Goal: Task Accomplishment & Management: Manage account settings

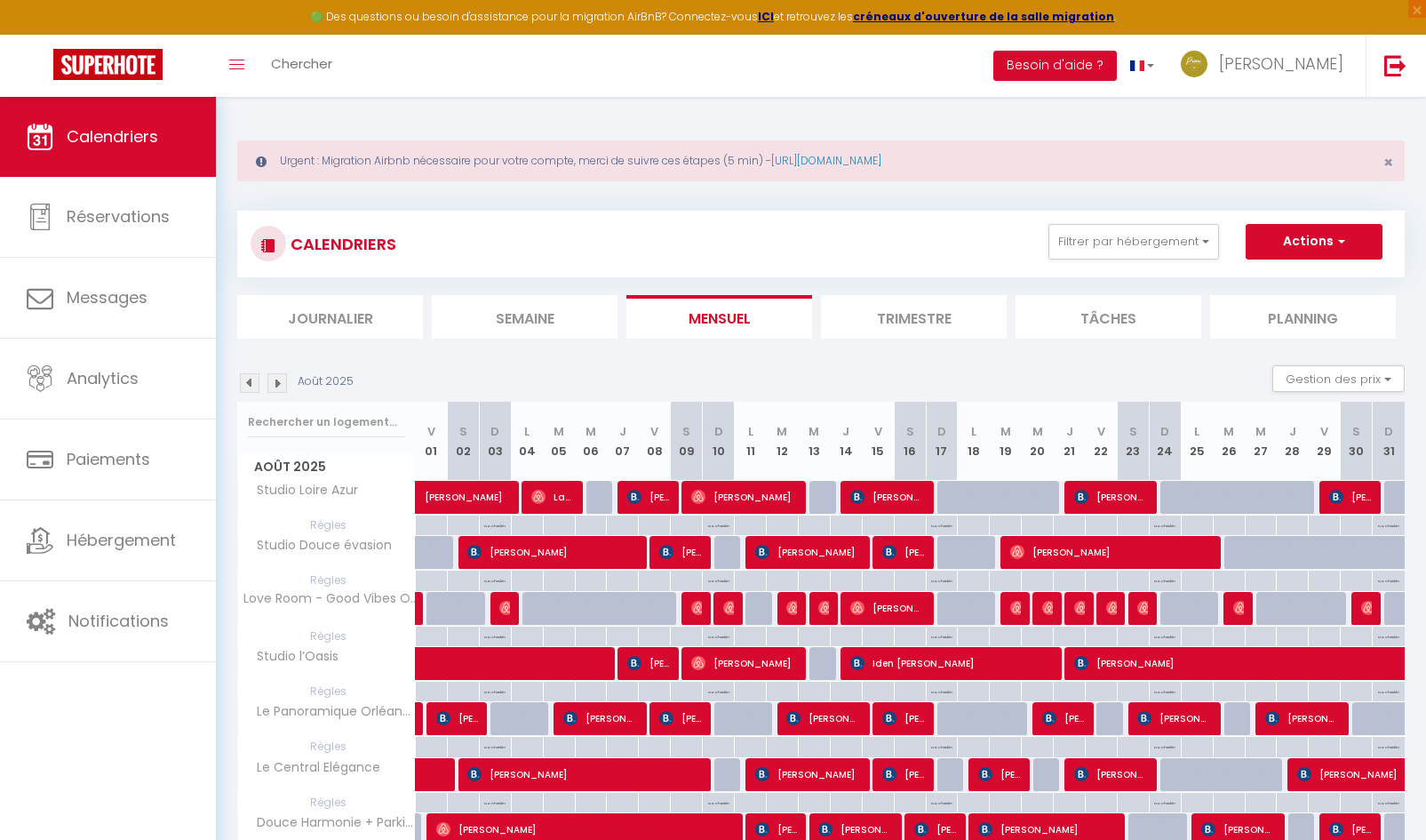
click at [253, 392] on img at bounding box center [250, 382] width 19 height 19
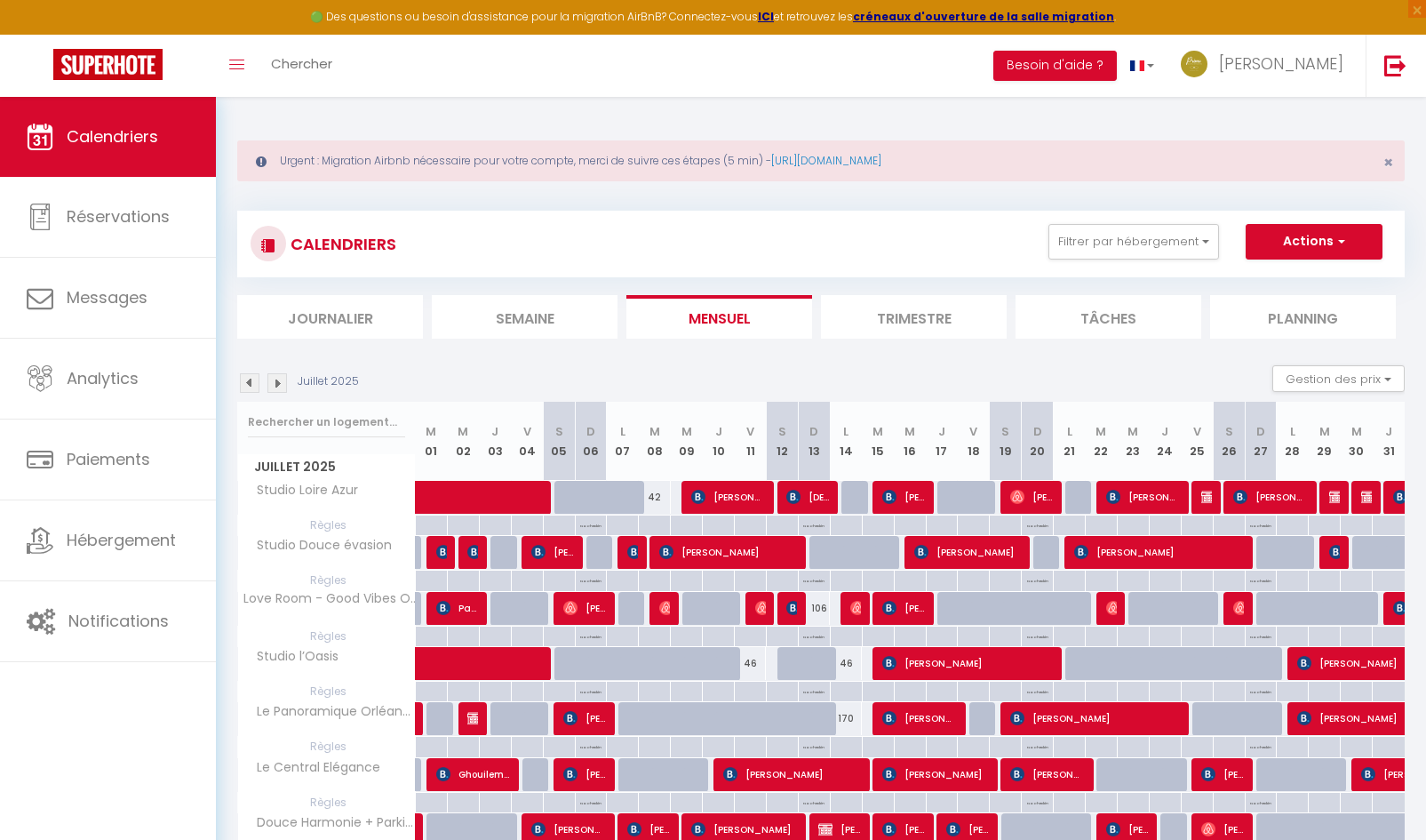
click at [256, 386] on img at bounding box center [250, 382] width 19 height 19
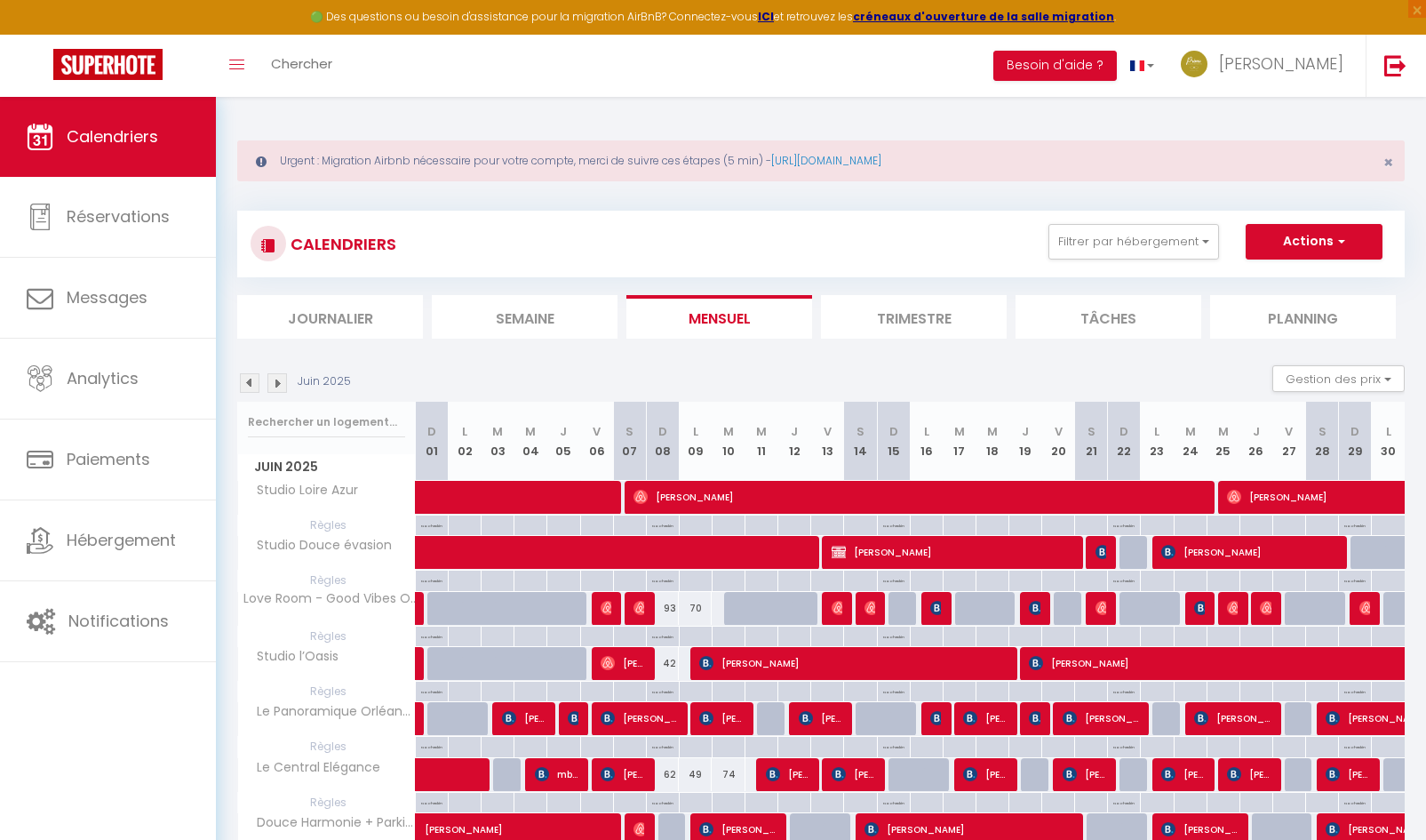
click at [256, 389] on img at bounding box center [250, 382] width 19 height 19
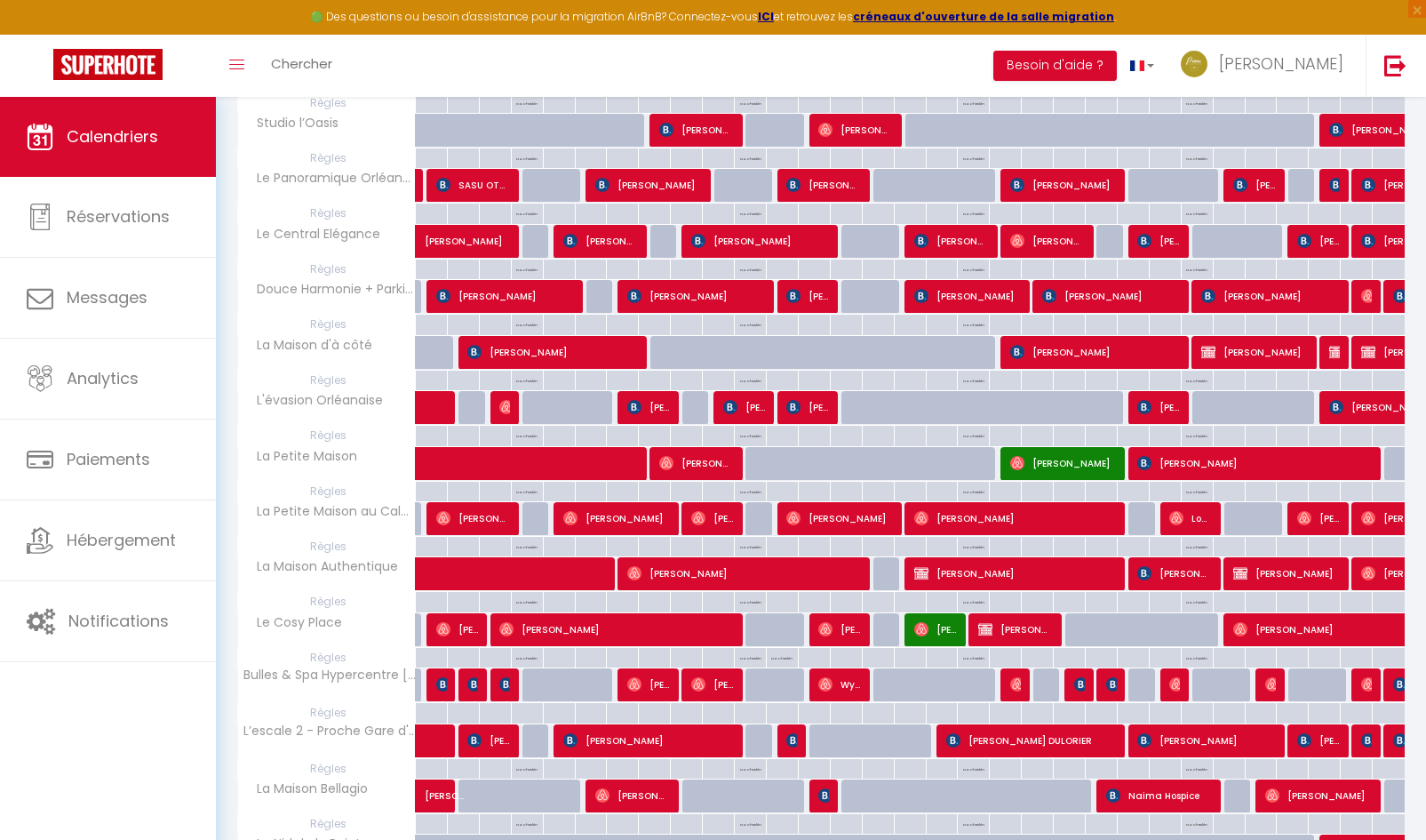
scroll to position [177, 0]
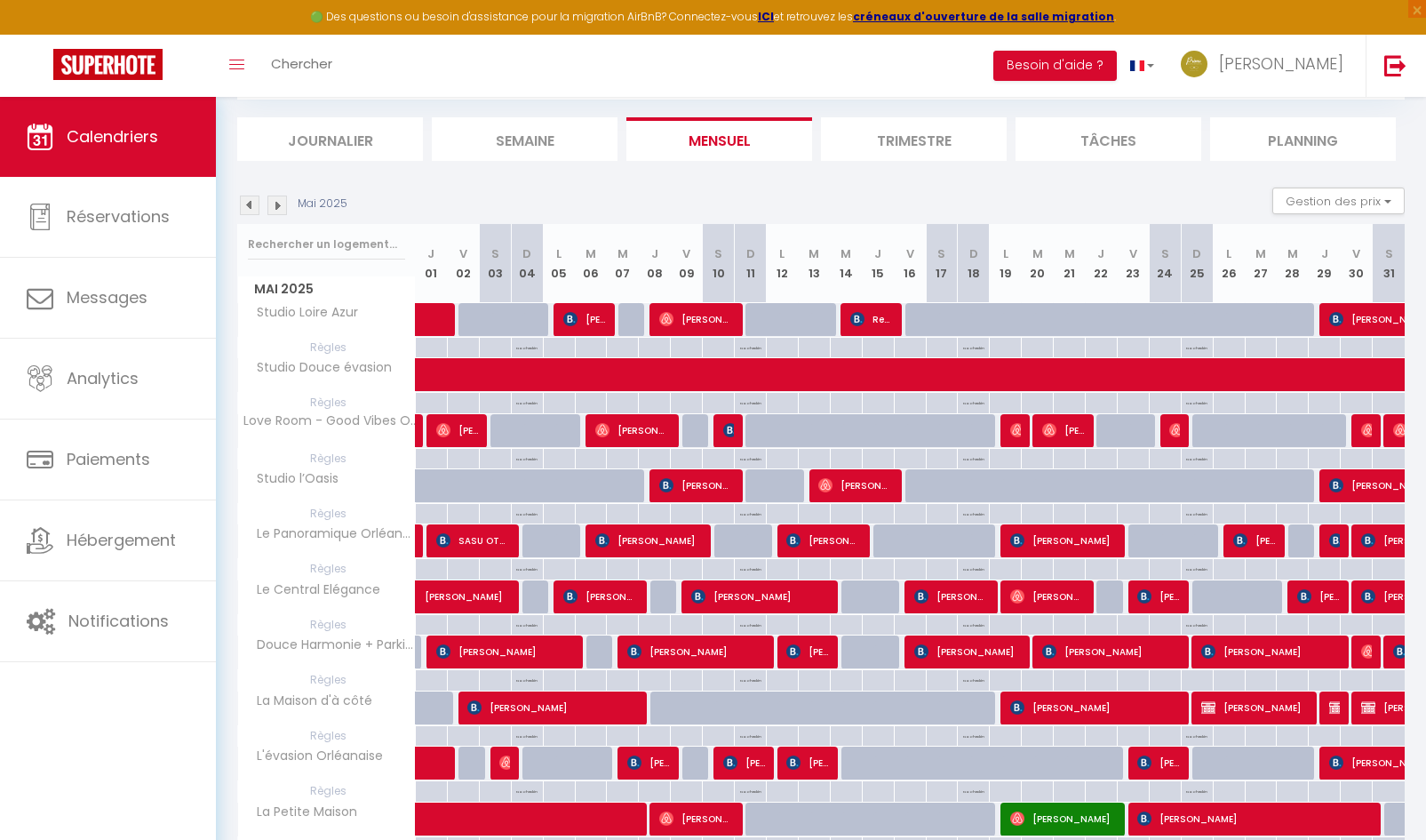
click at [241, 206] on img at bounding box center [250, 205] width 19 height 19
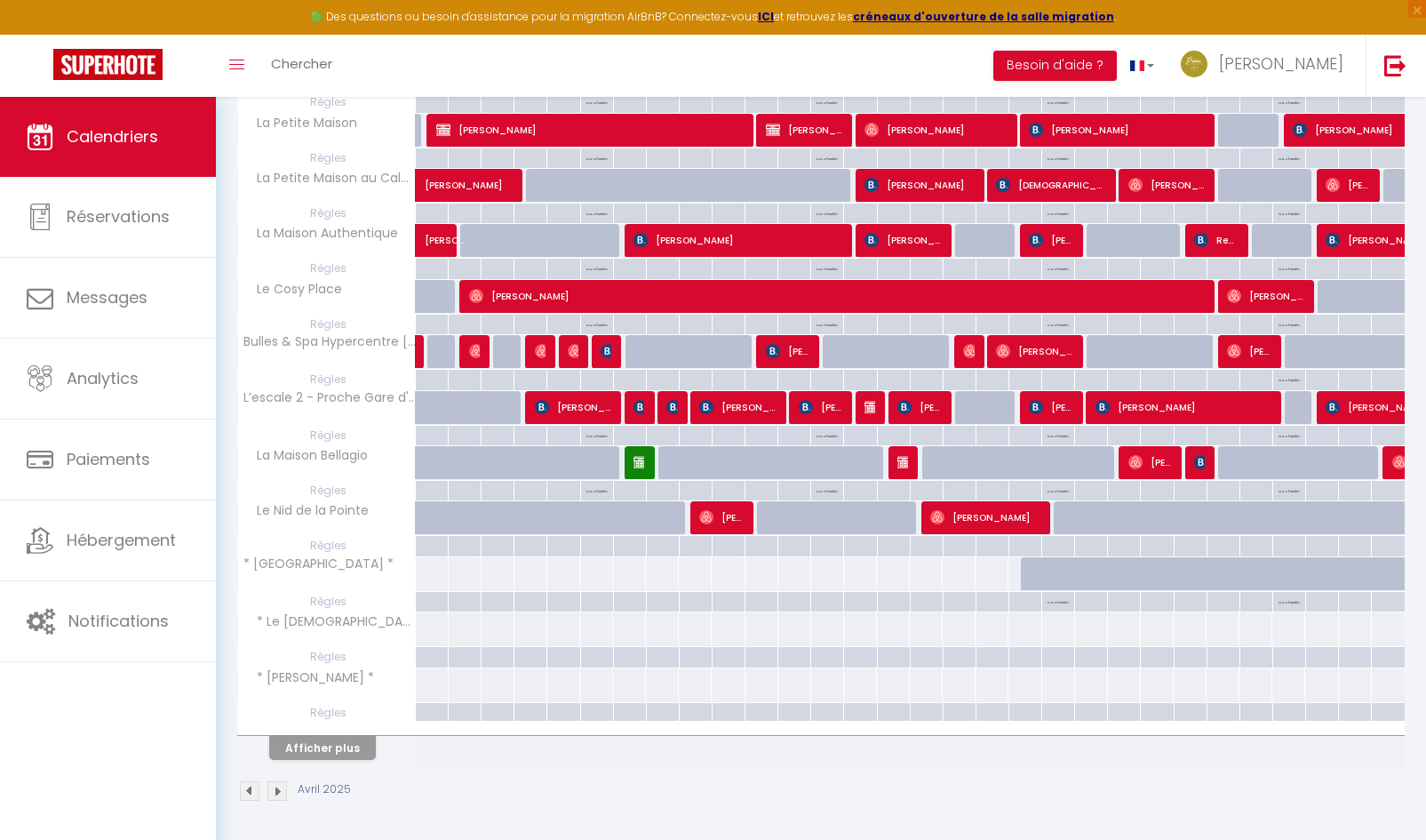
scroll to position [244, 0]
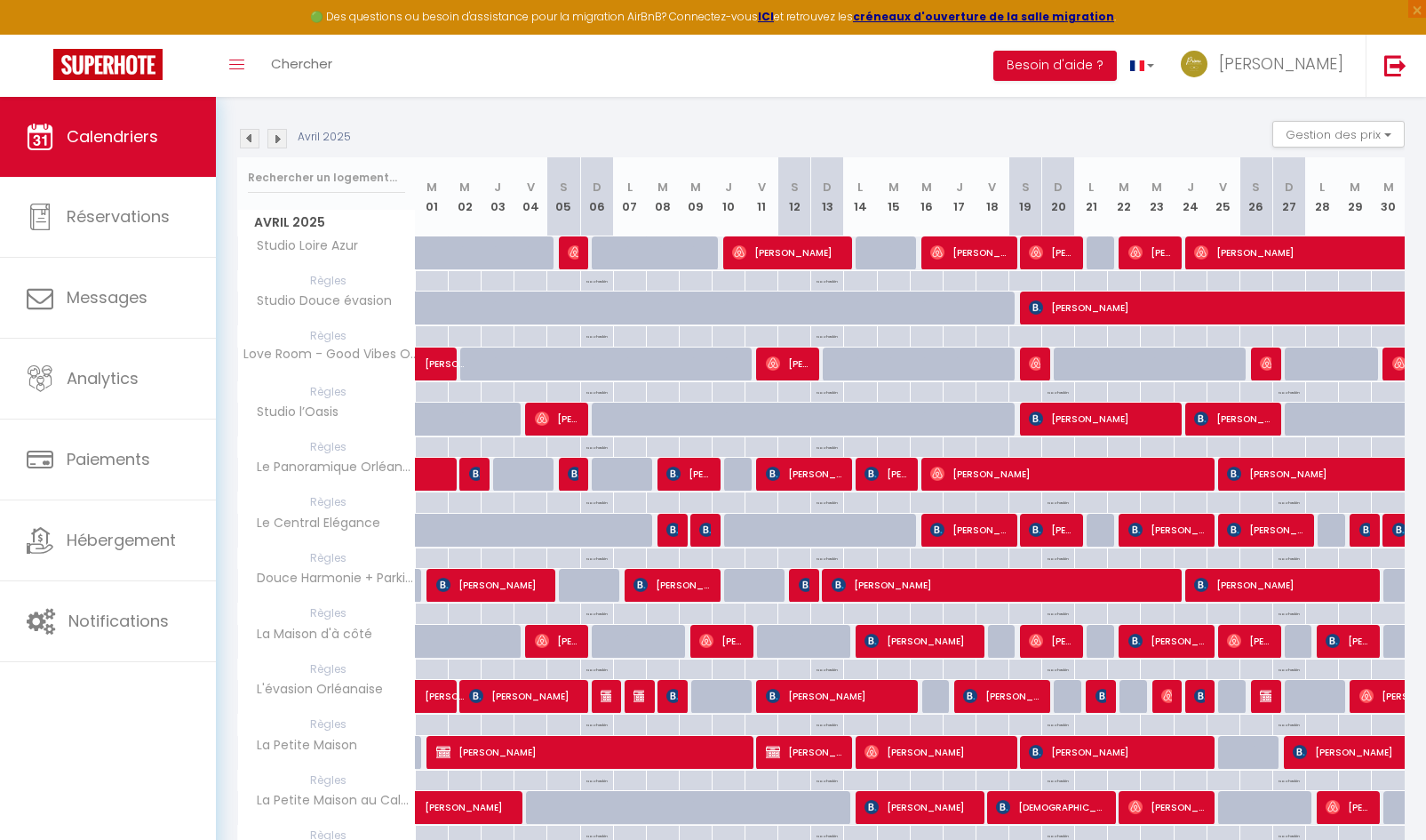
click at [280, 146] on img at bounding box center [277, 138] width 19 height 19
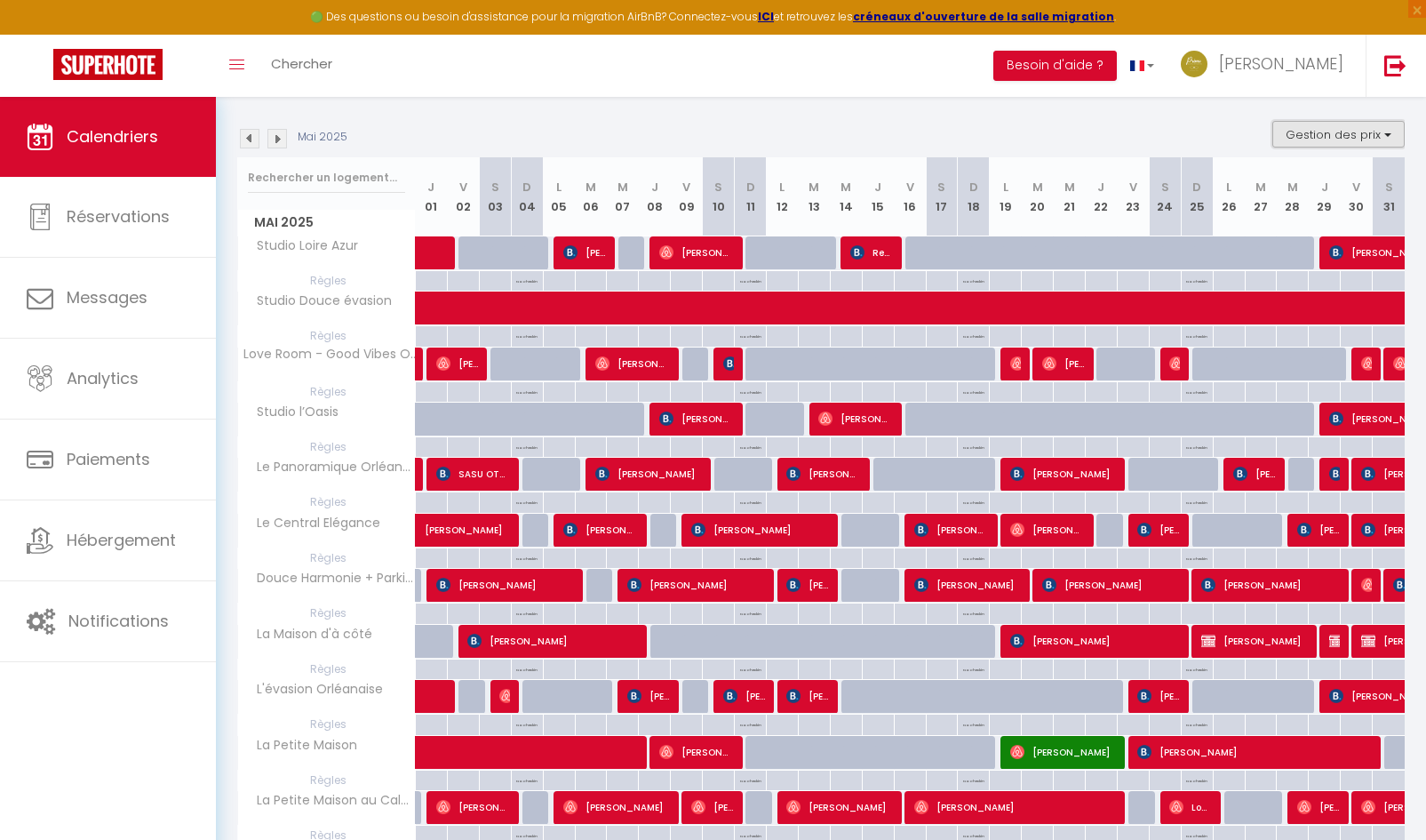
click at [1351, 143] on button "Gestion des prix" at bounding box center [1338, 134] width 133 height 27
click at [1250, 219] on input "Règles" at bounding box center [1324, 220] width 160 height 18
checkbox input "false"
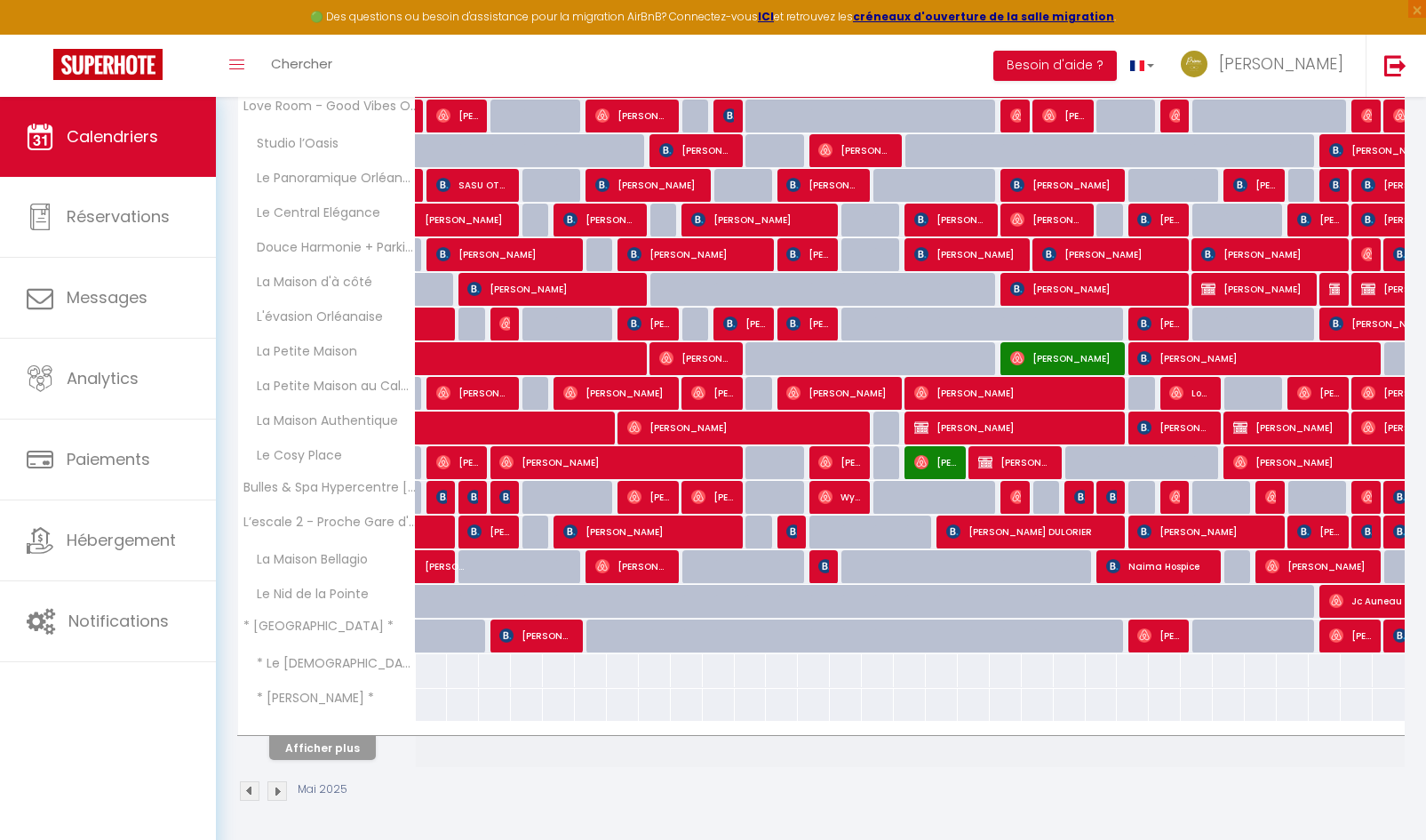
scroll to position [7, 0]
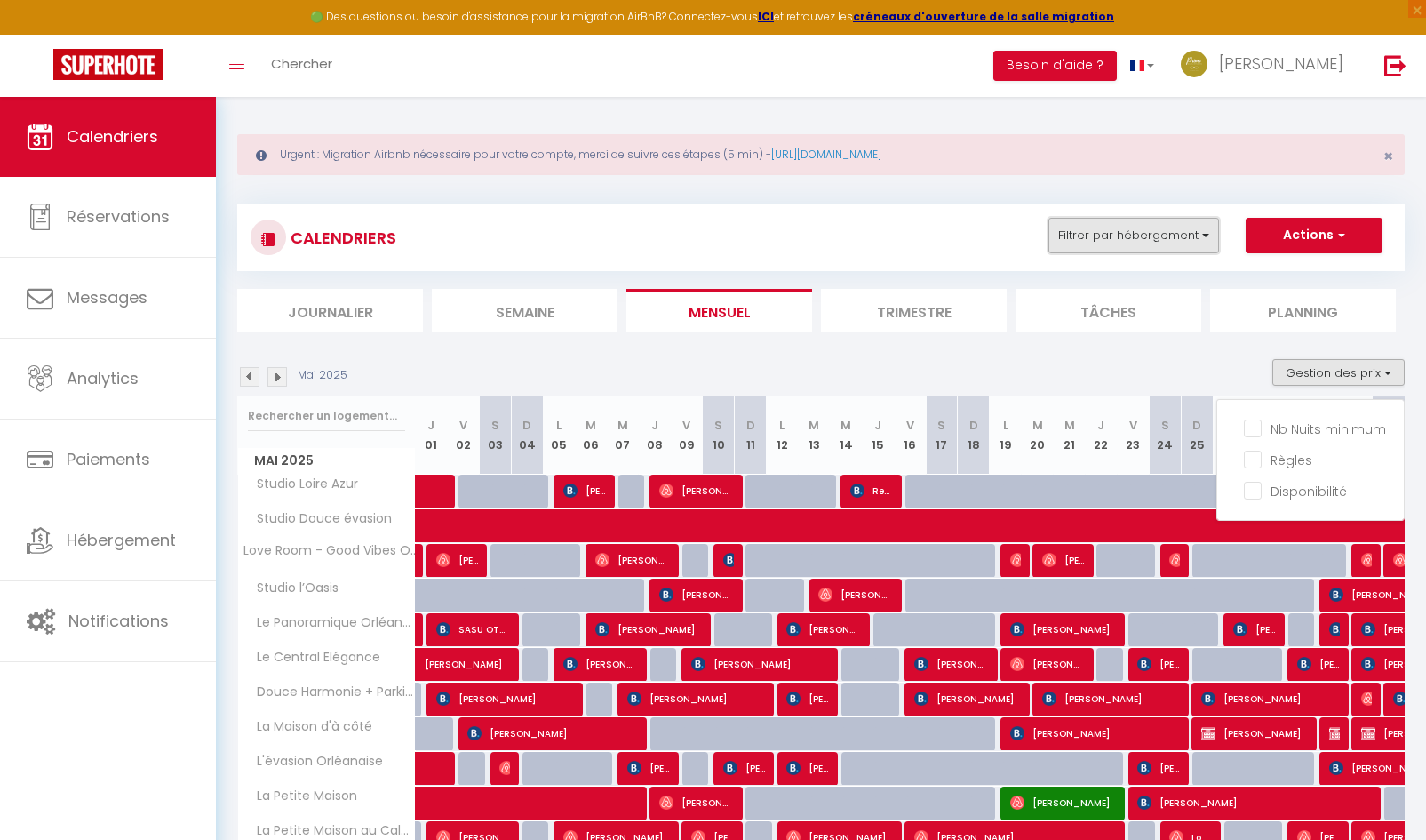
click at [1189, 241] on button "Filtrer par hébergement" at bounding box center [1133, 235] width 171 height 35
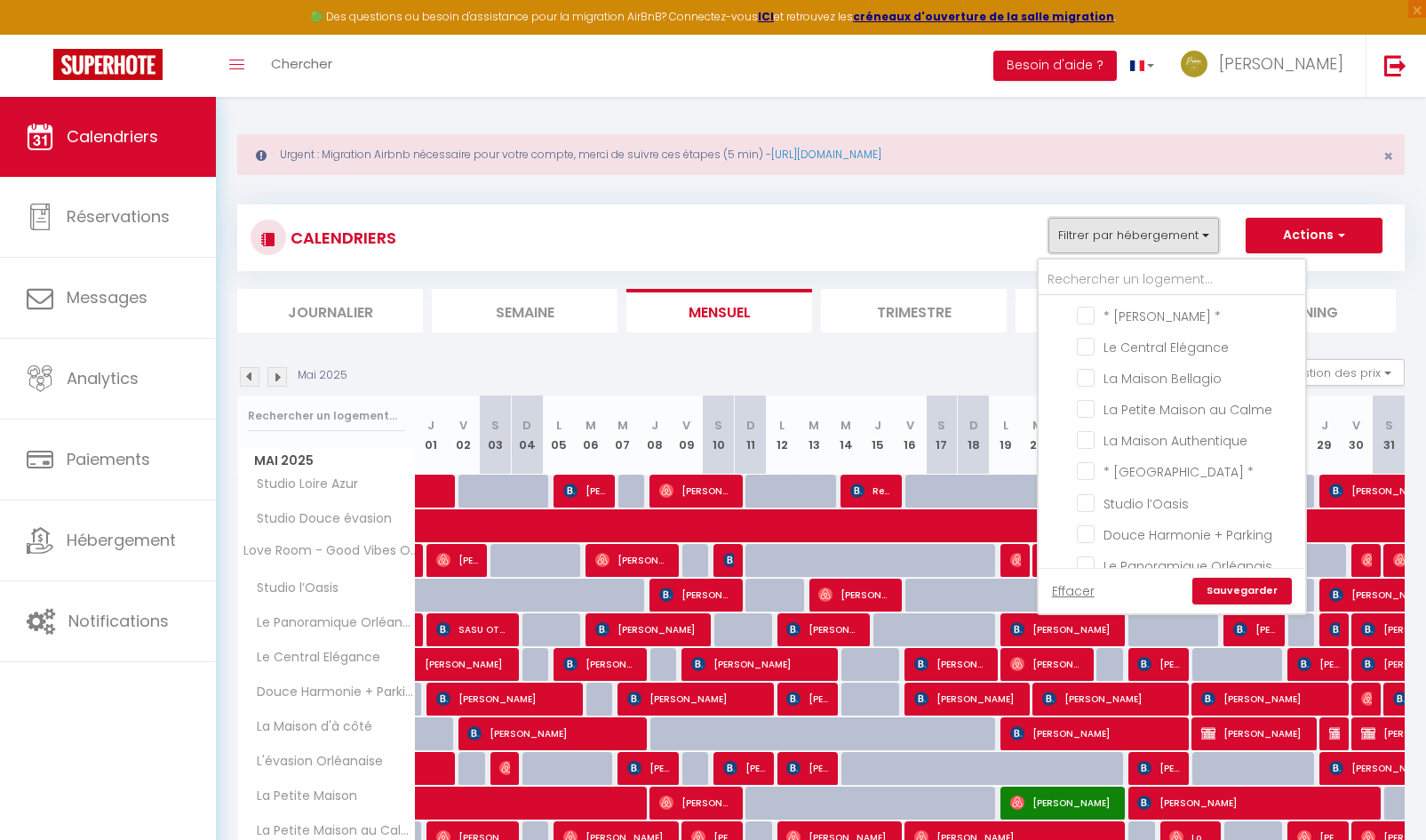
scroll to position [177, 0]
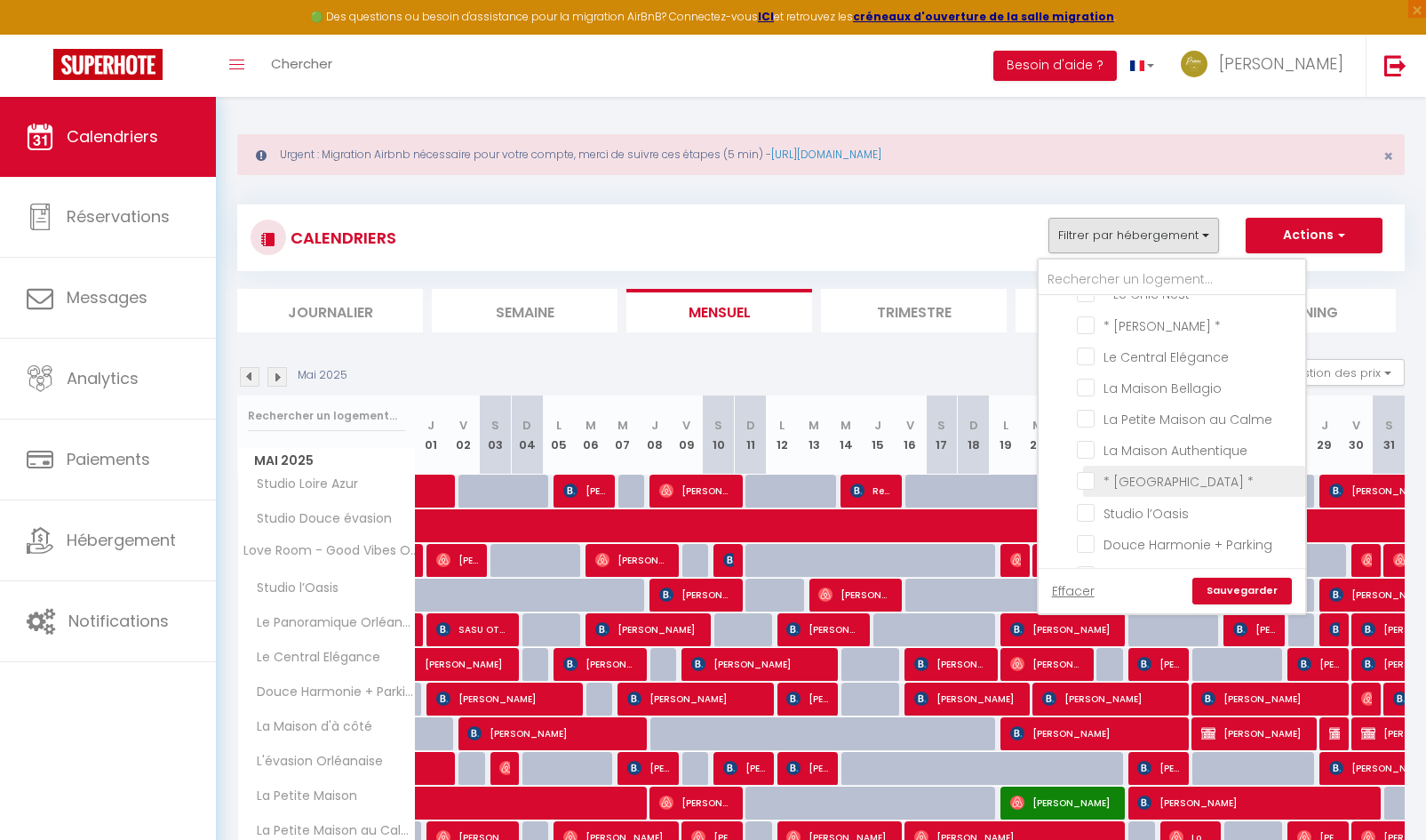
click at [1100, 477] on input "* [GEOGRAPHIC_DATA] *" at bounding box center [1188, 480] width 222 height 18
checkbox input "true"
checkbox input "false"
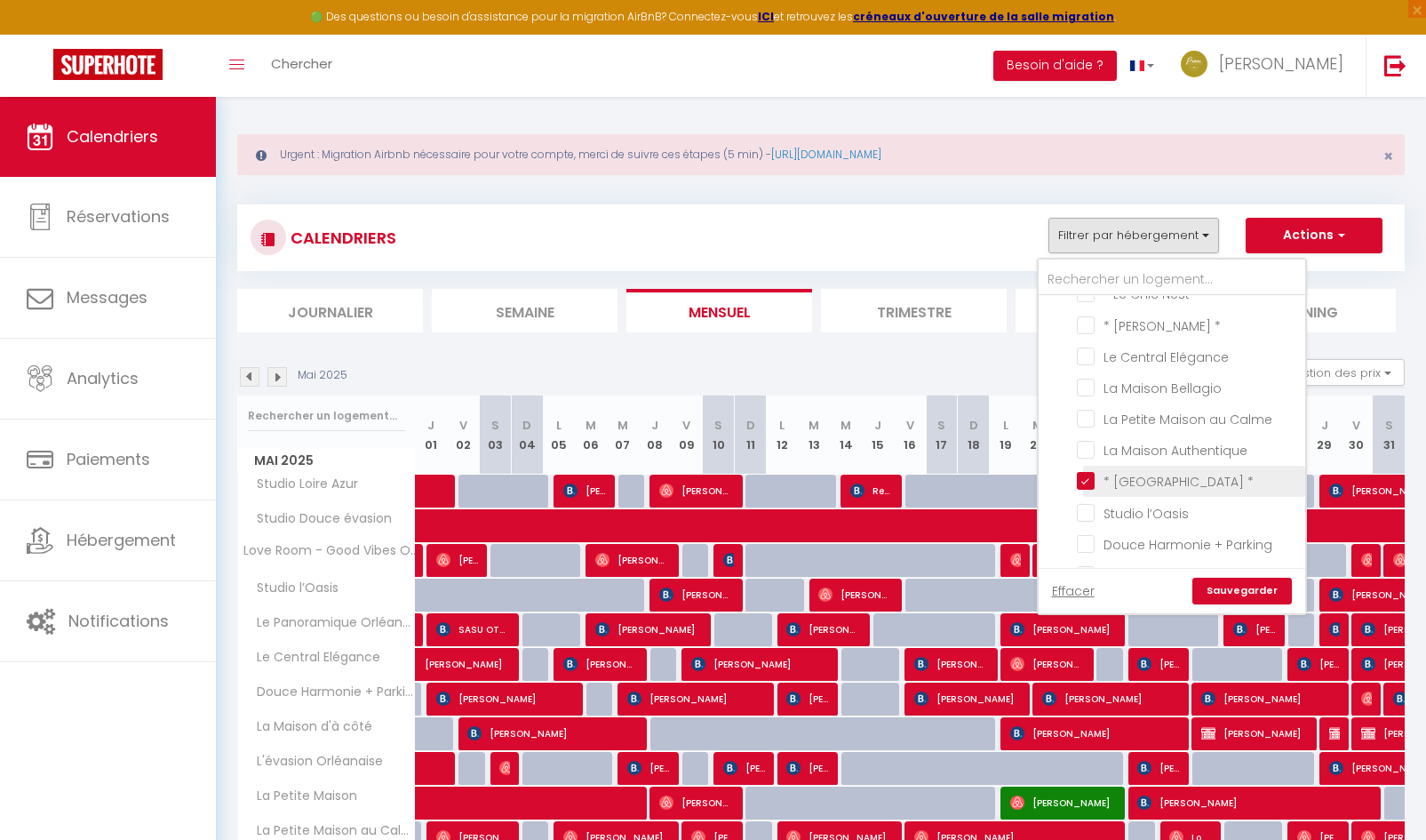
checkbox input "false"
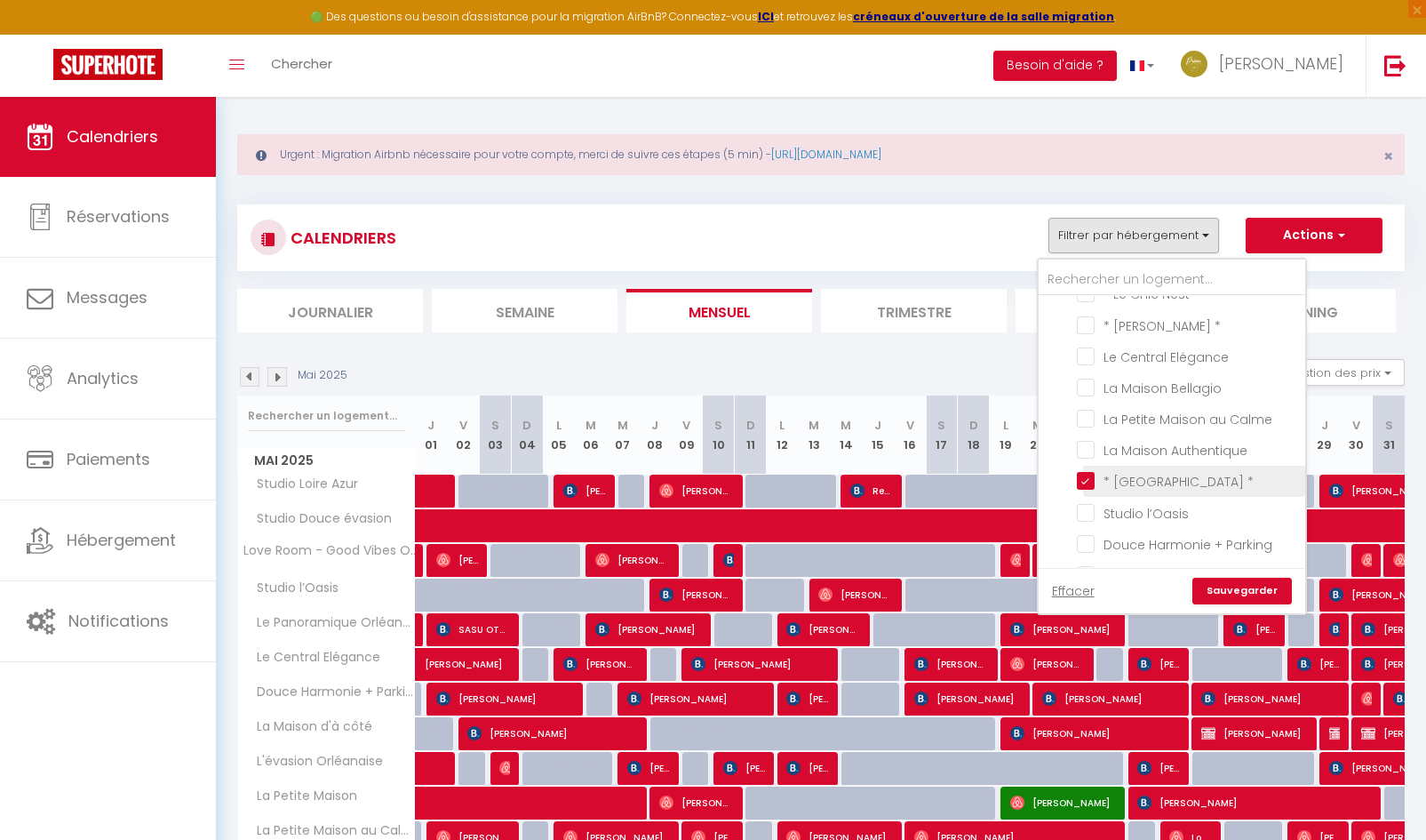
checkbox input "false"
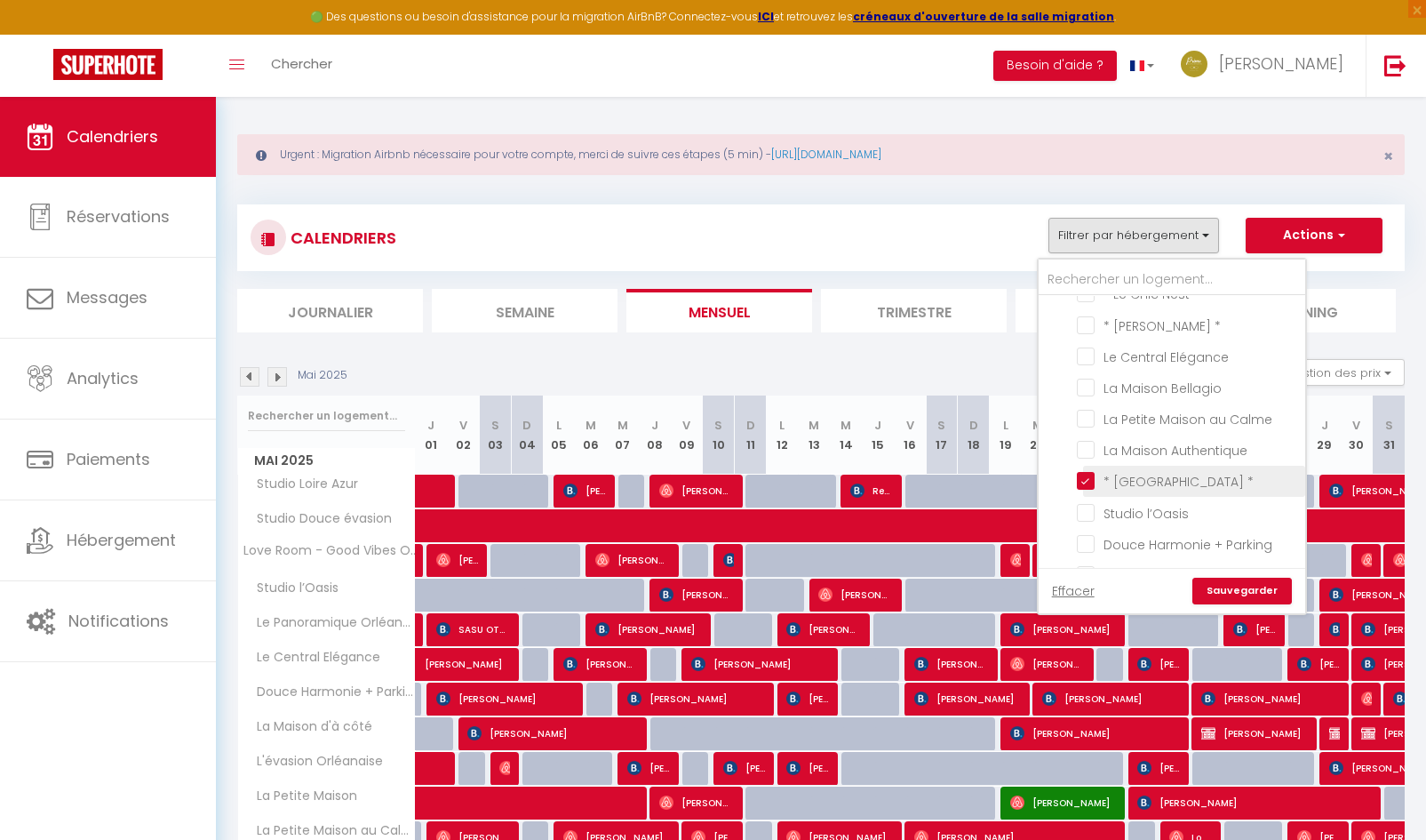
checkbox input "false"
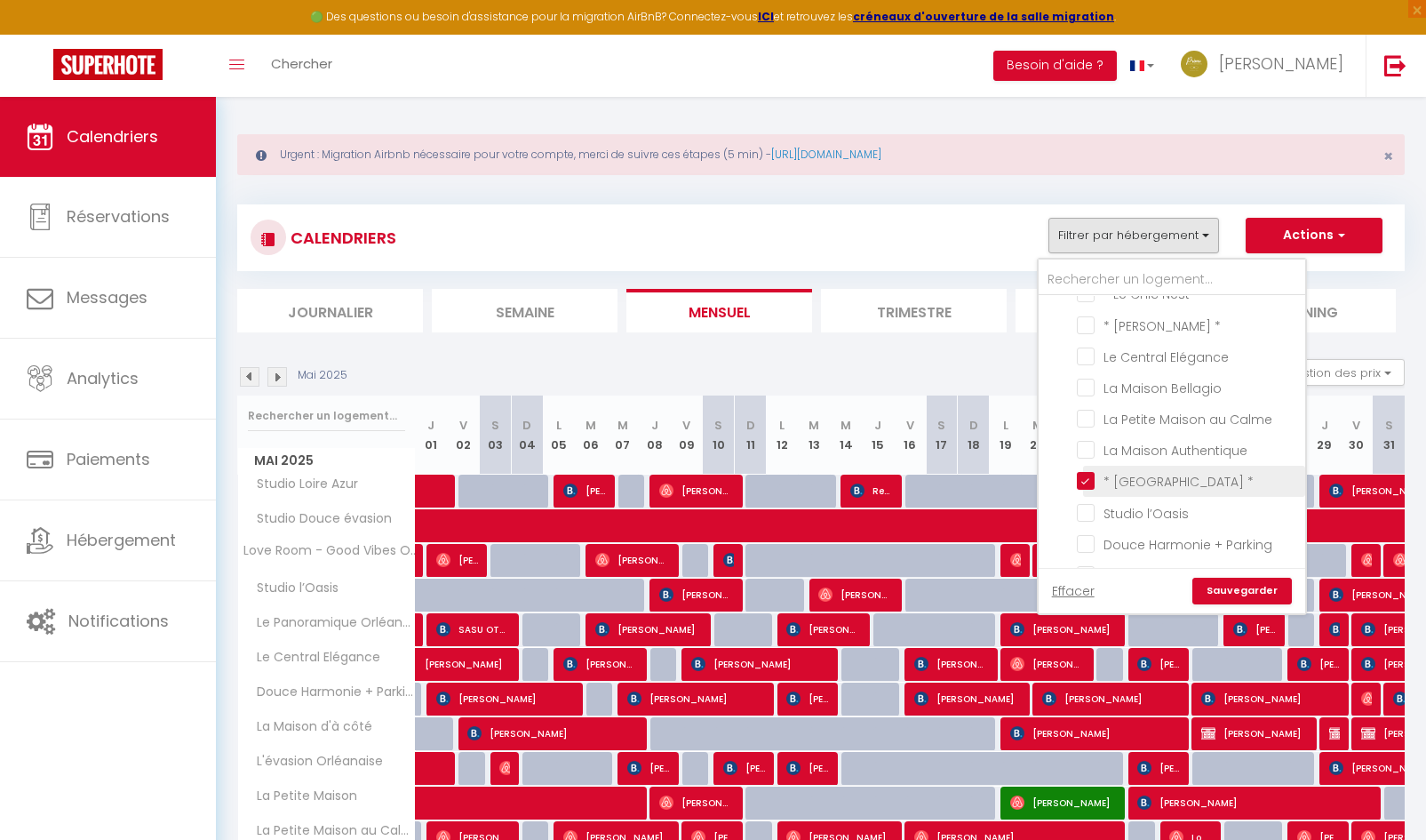
checkbox input "false"
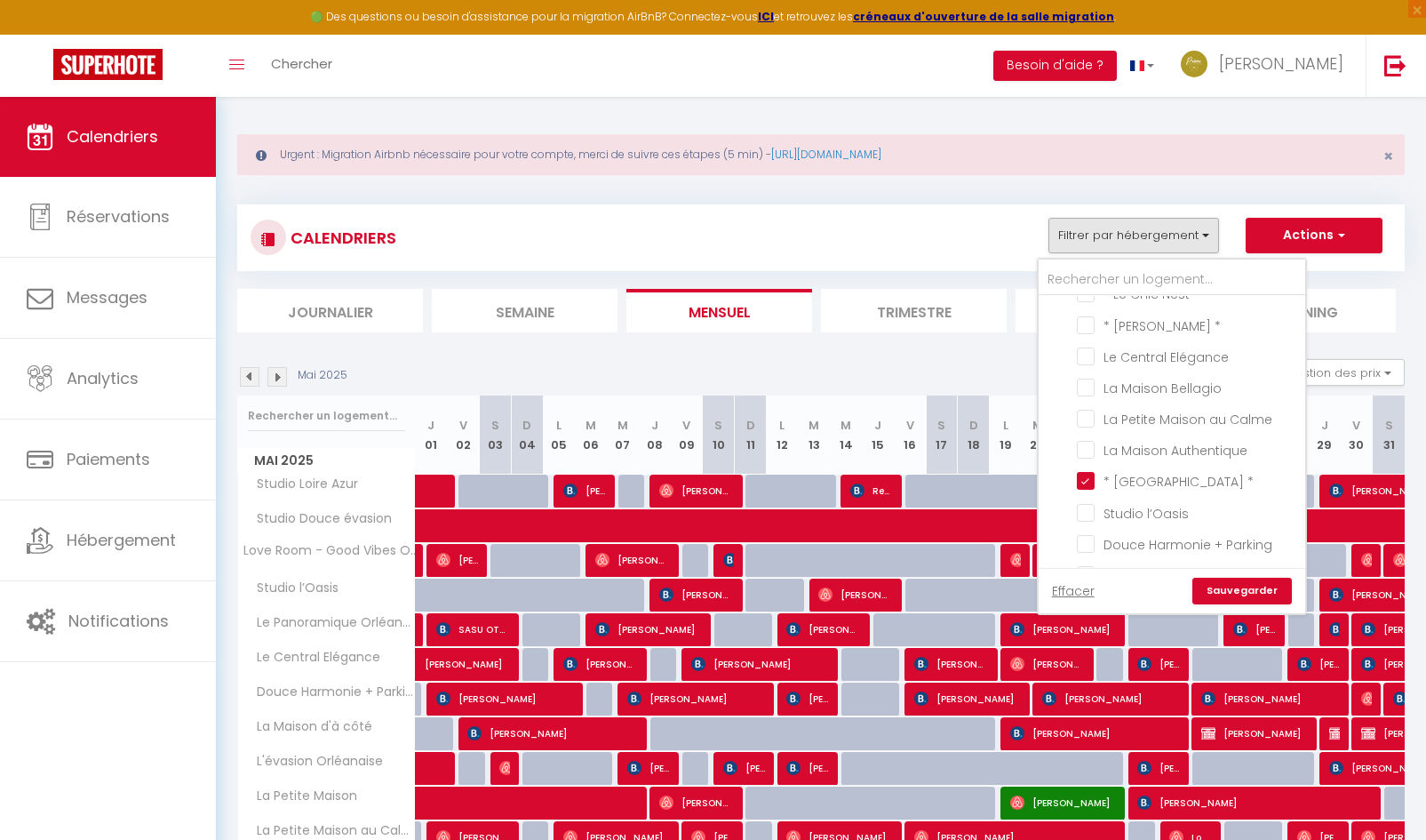
click at [1239, 592] on link "Sauvegarder" at bounding box center [1242, 591] width 99 height 27
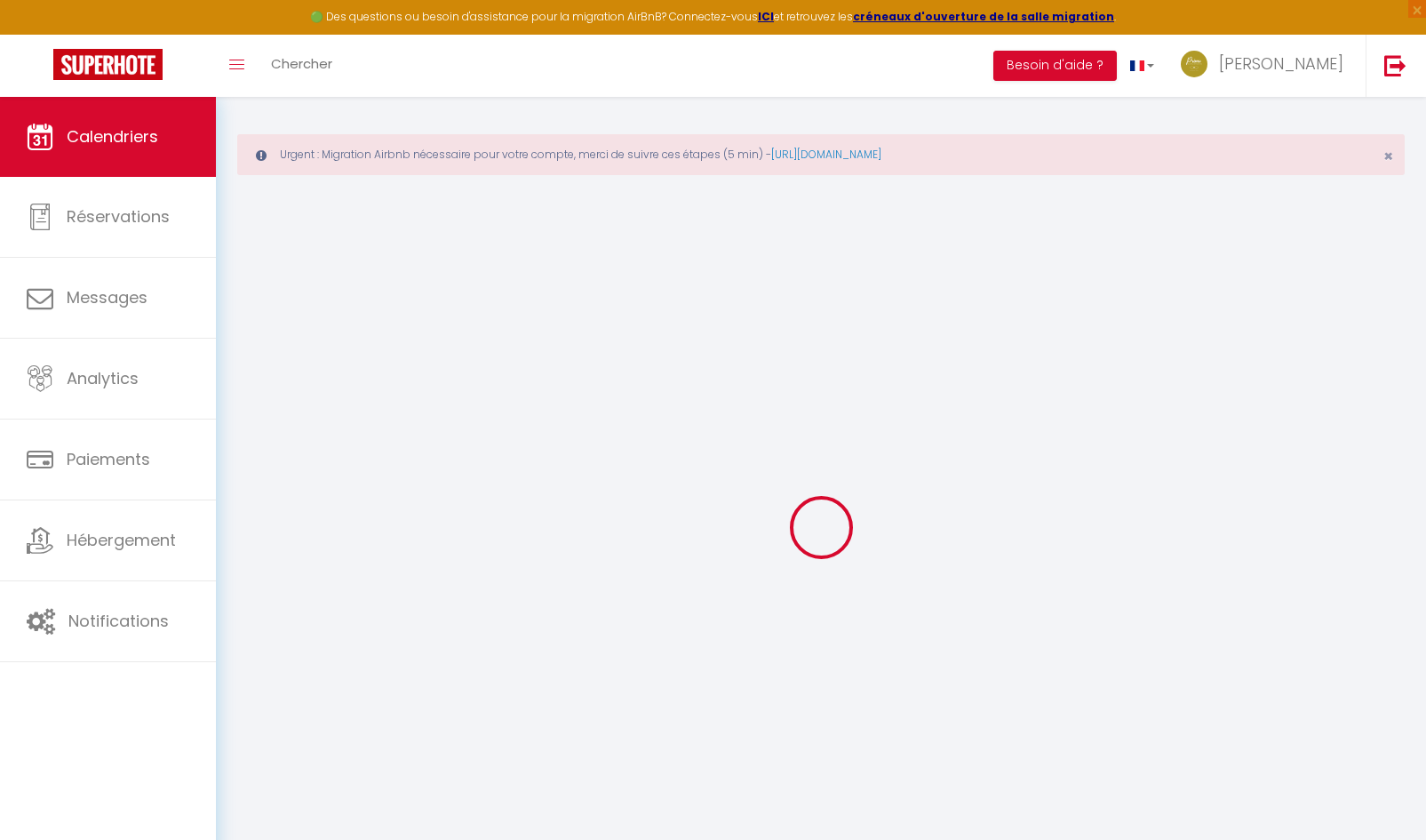
select select
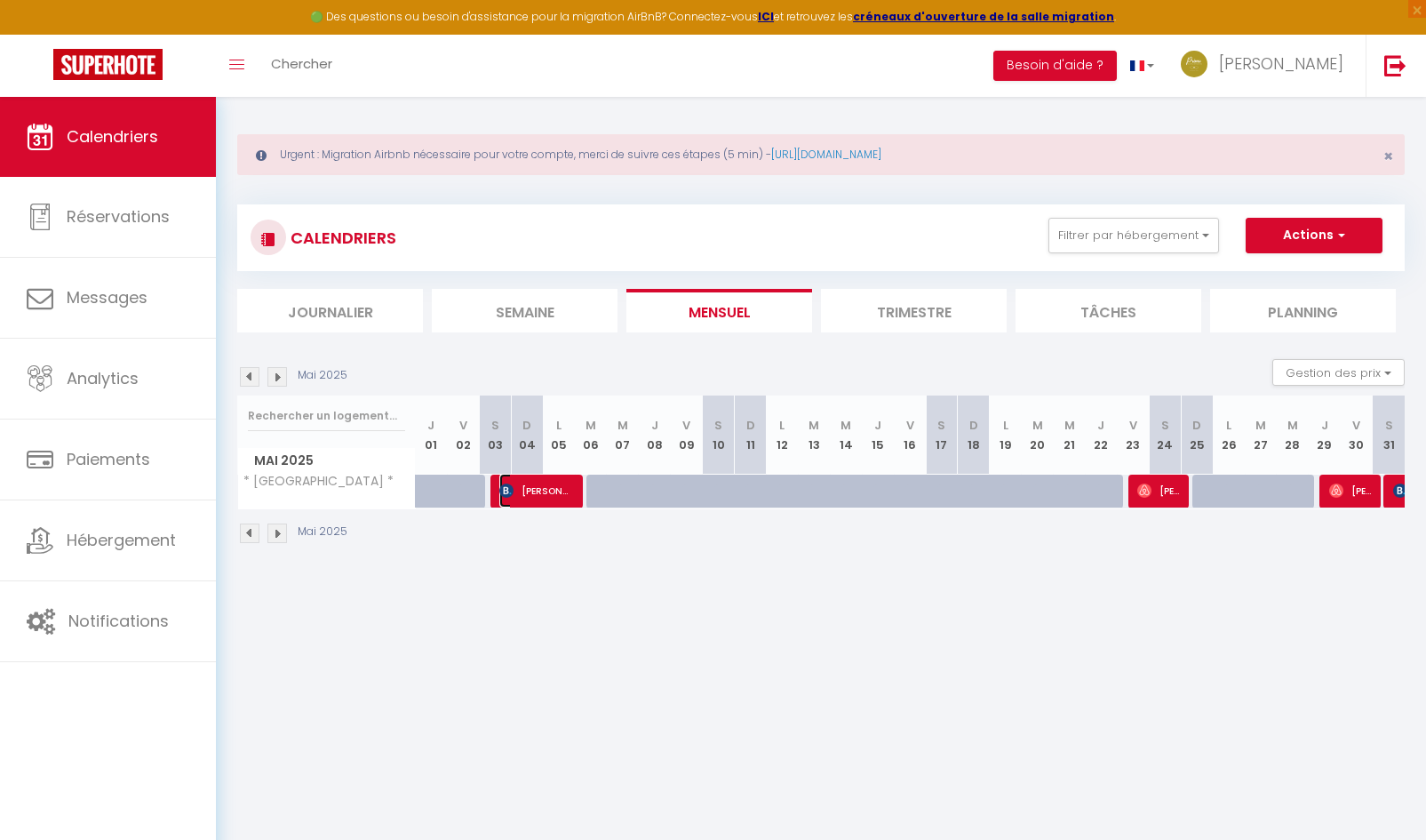
click at [549, 498] on span "[PERSON_NAME]" at bounding box center [537, 490] width 74 height 33
select select "OK"
select select "1"
select select "0"
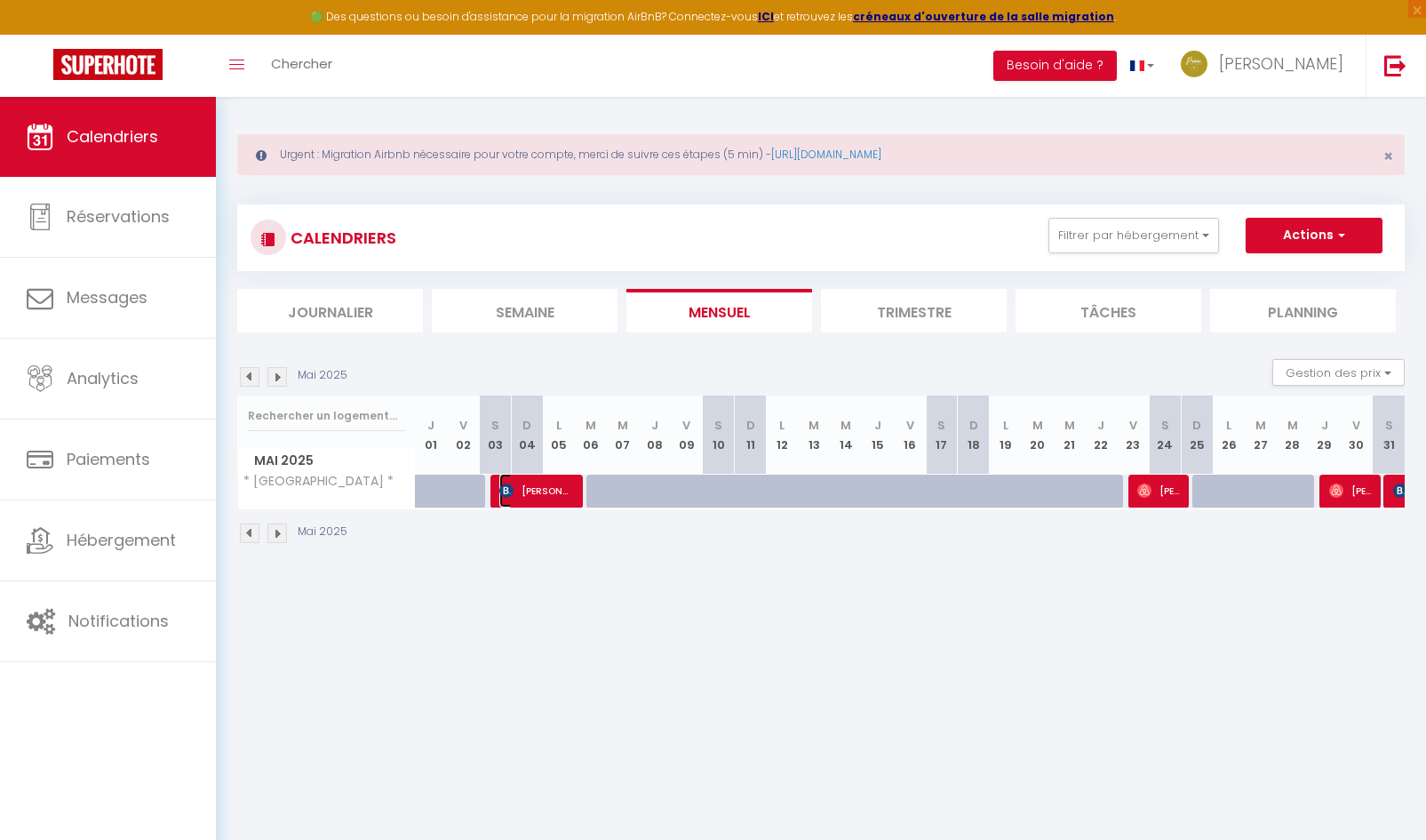
select select "1"
select select
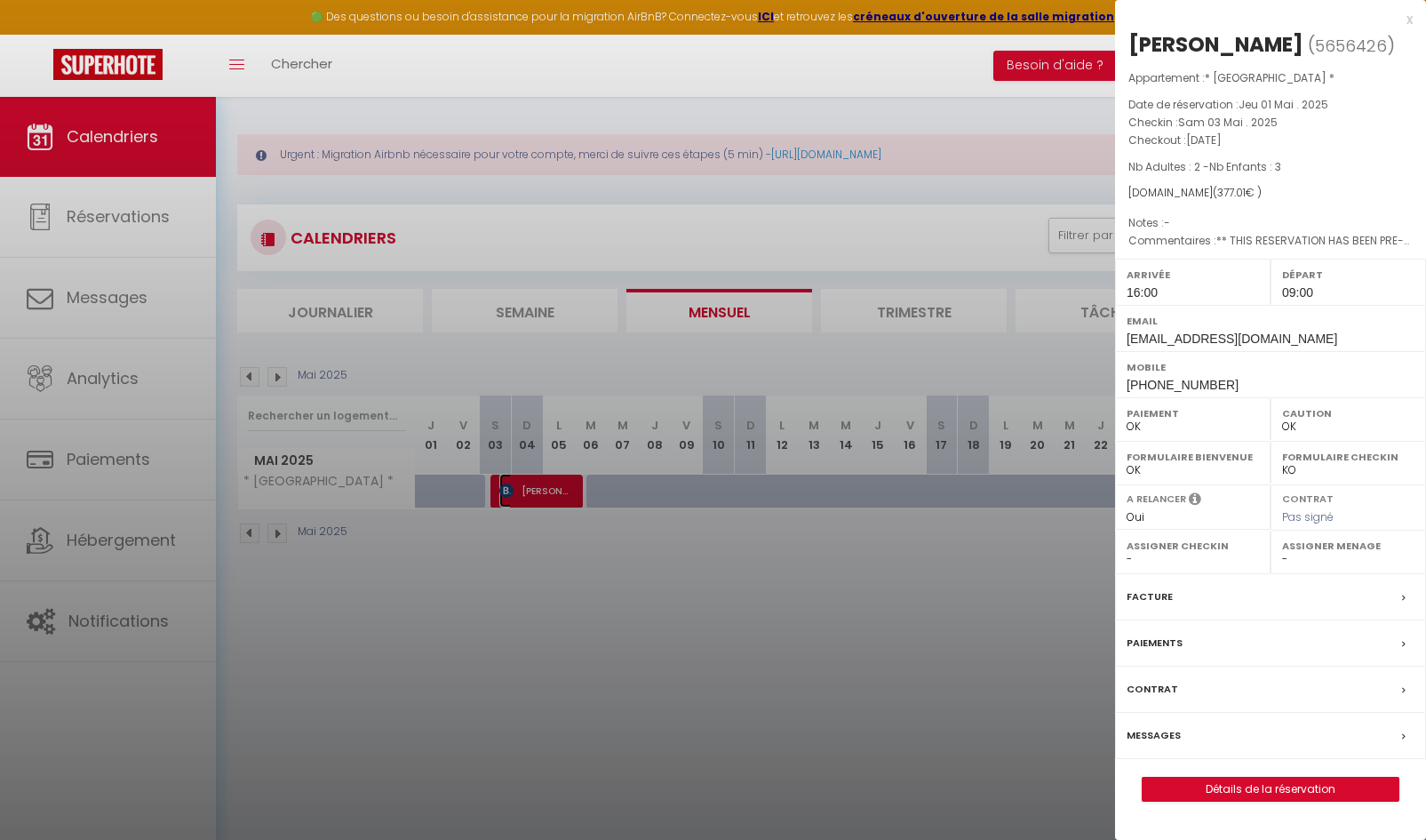
select select "29415"
click at [799, 598] on div at bounding box center [713, 420] width 1426 height 840
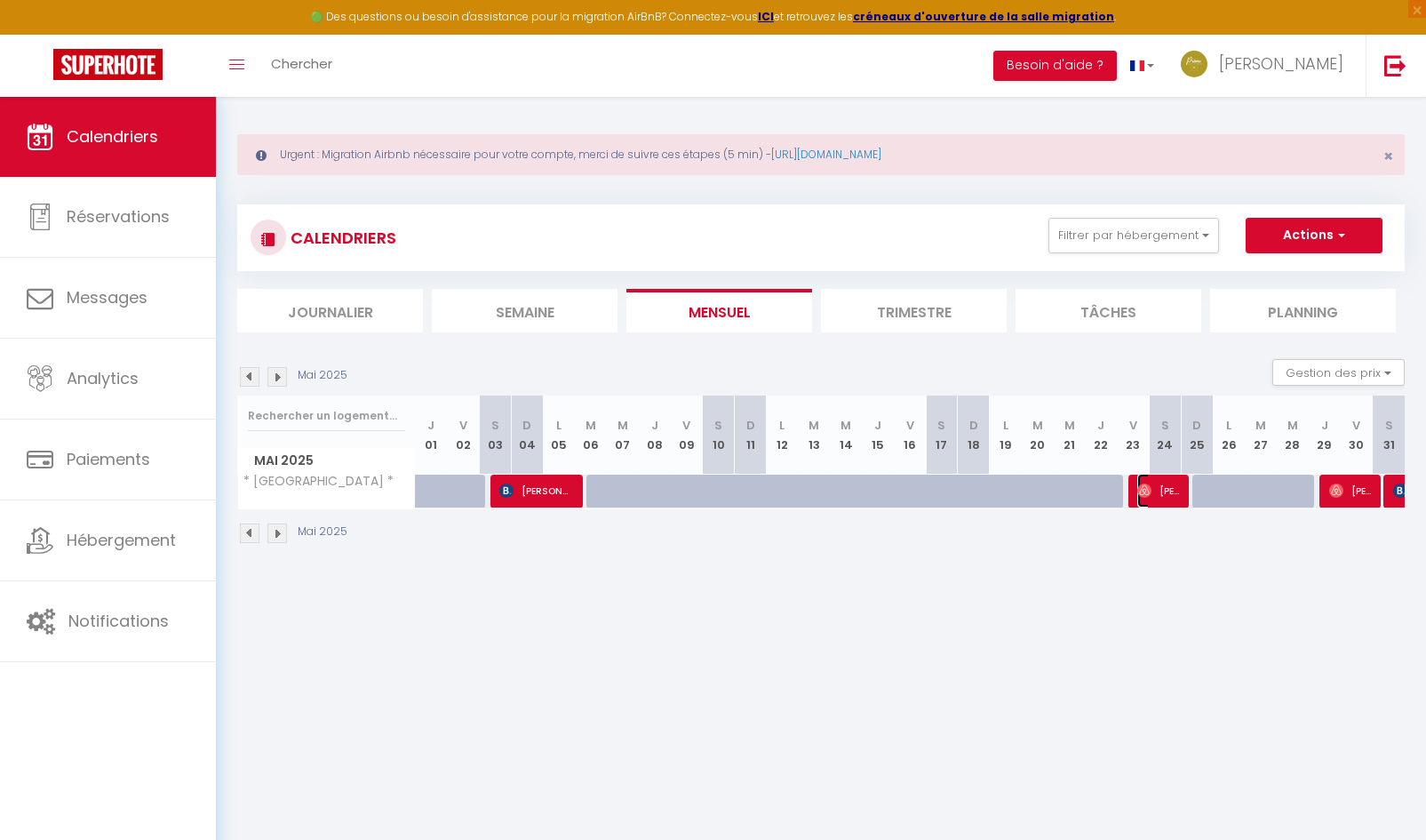
click at [1153, 502] on span "[PERSON_NAME]" at bounding box center [1159, 490] width 43 height 33
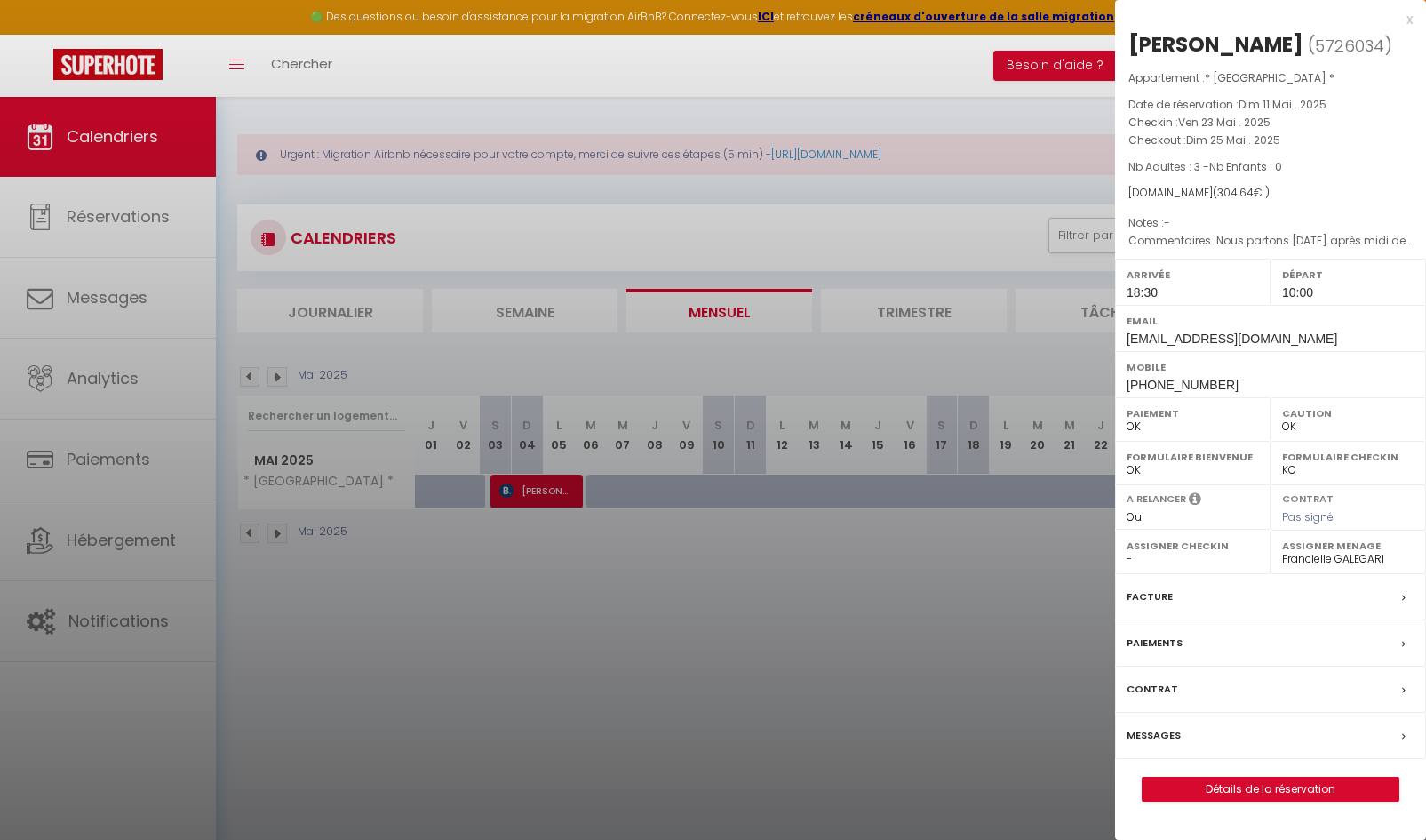
click at [959, 543] on div at bounding box center [713, 420] width 1426 height 840
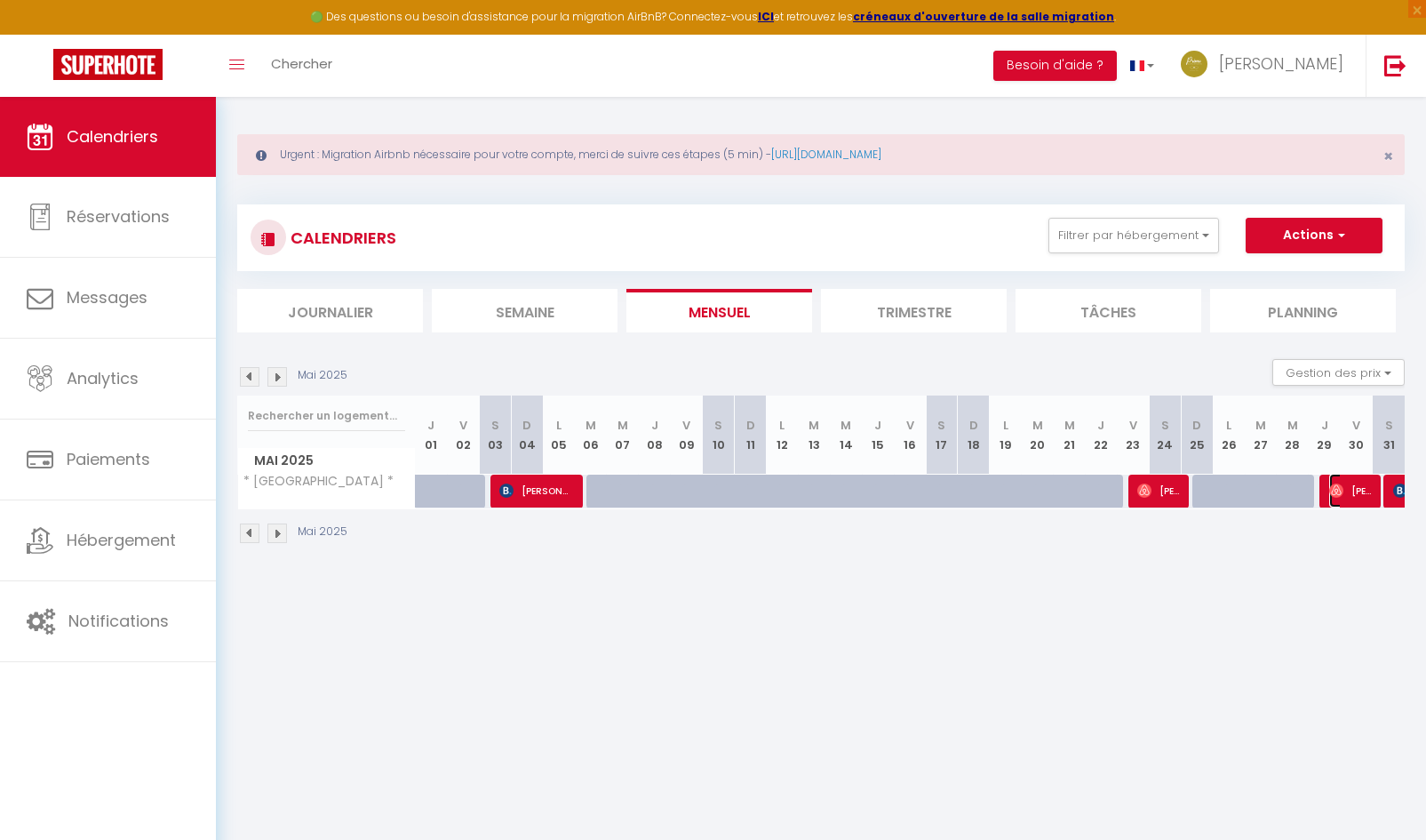
click at [1347, 501] on span "[PERSON_NAME]" at bounding box center [1351, 490] width 43 height 33
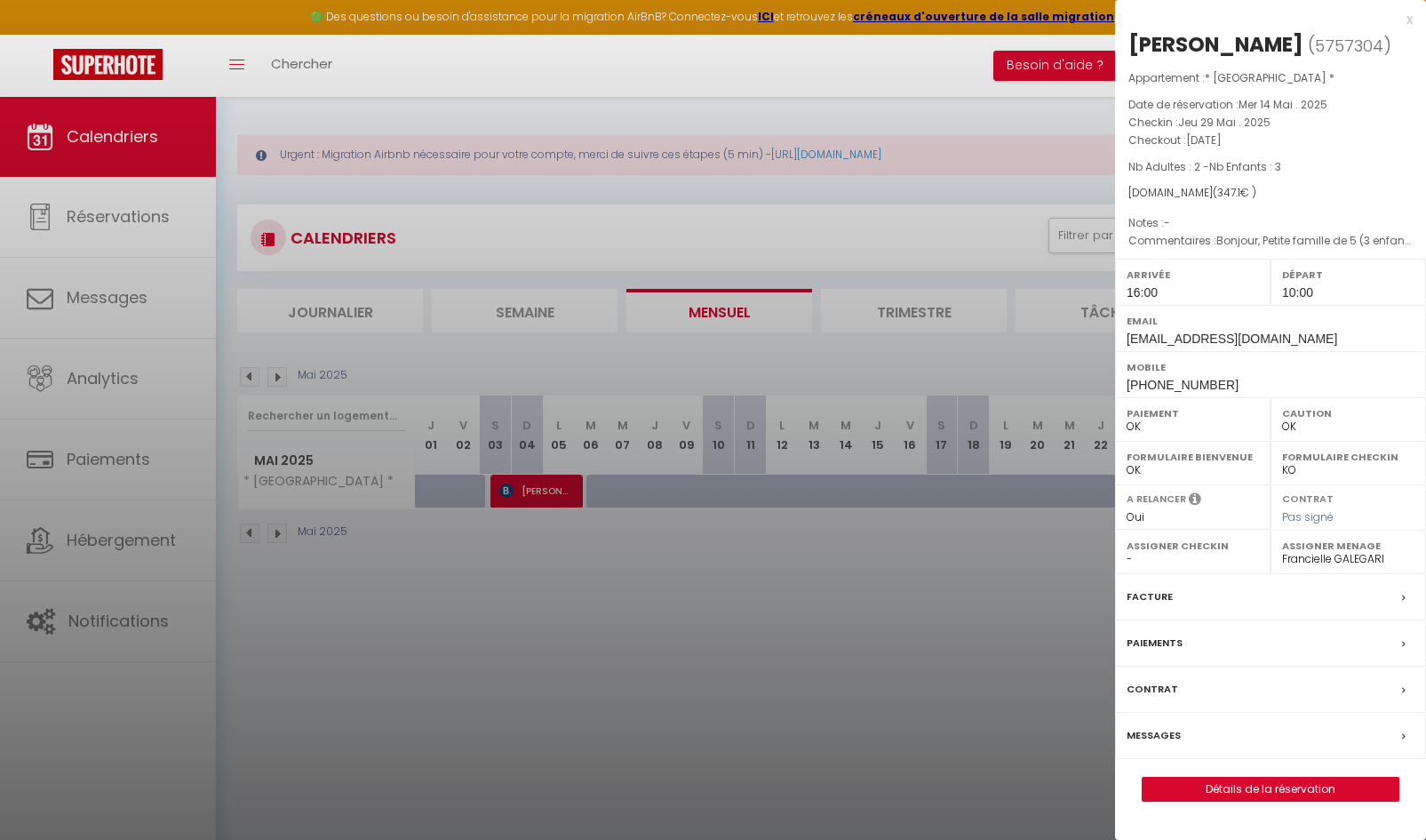
click at [940, 559] on div at bounding box center [713, 420] width 1426 height 840
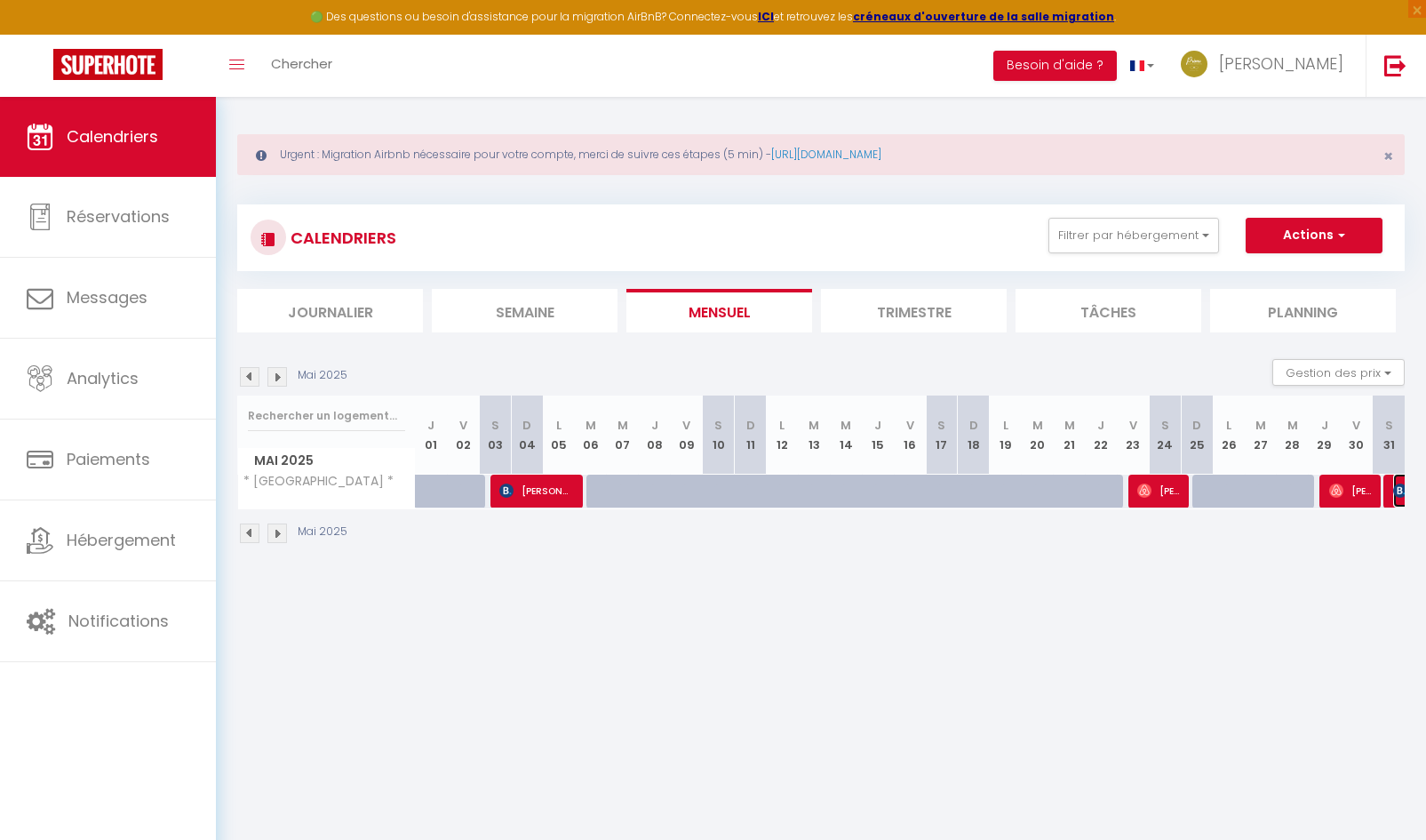
click at [1395, 497] on img at bounding box center [1400, 490] width 14 height 14
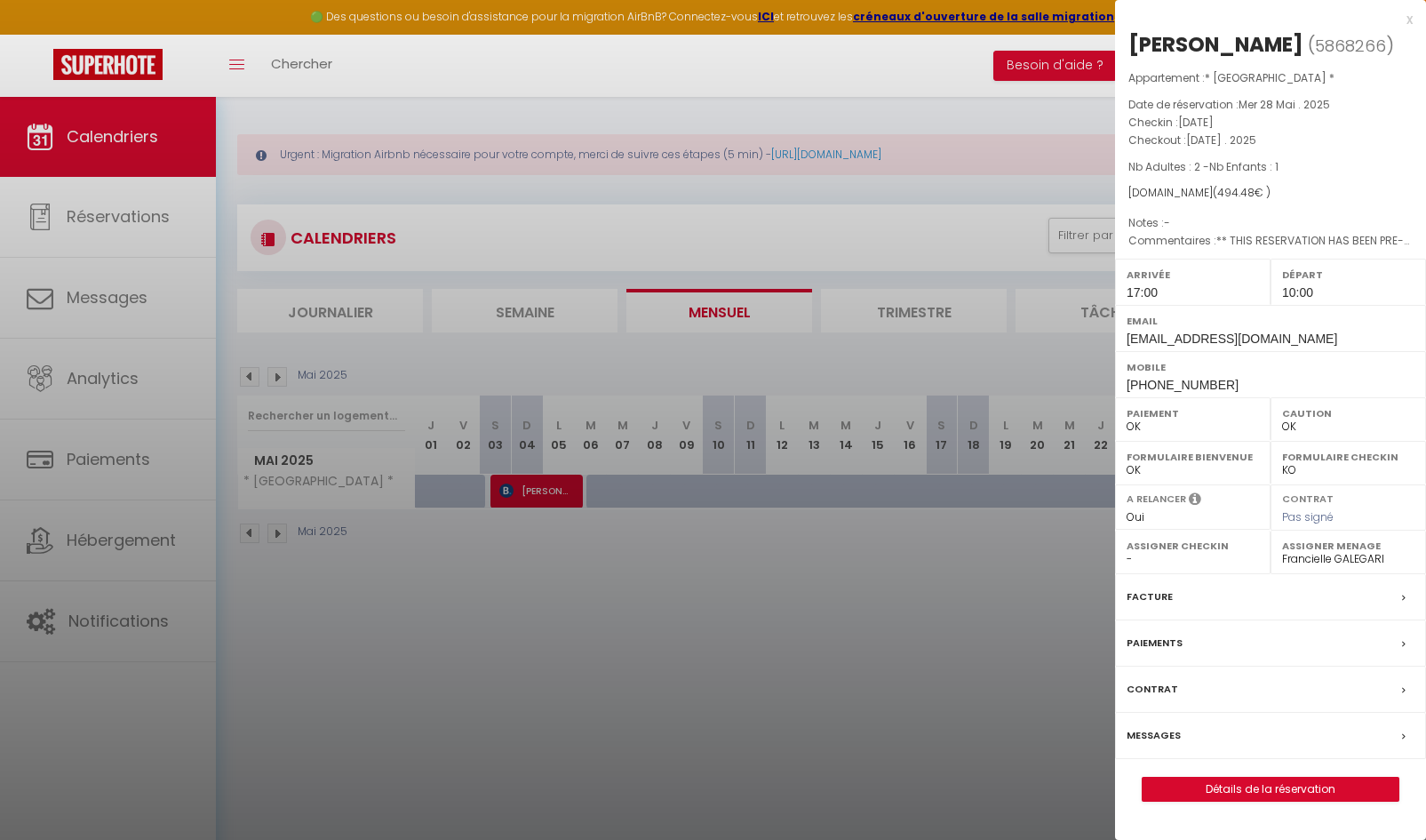
click at [903, 830] on div at bounding box center [713, 420] width 1426 height 840
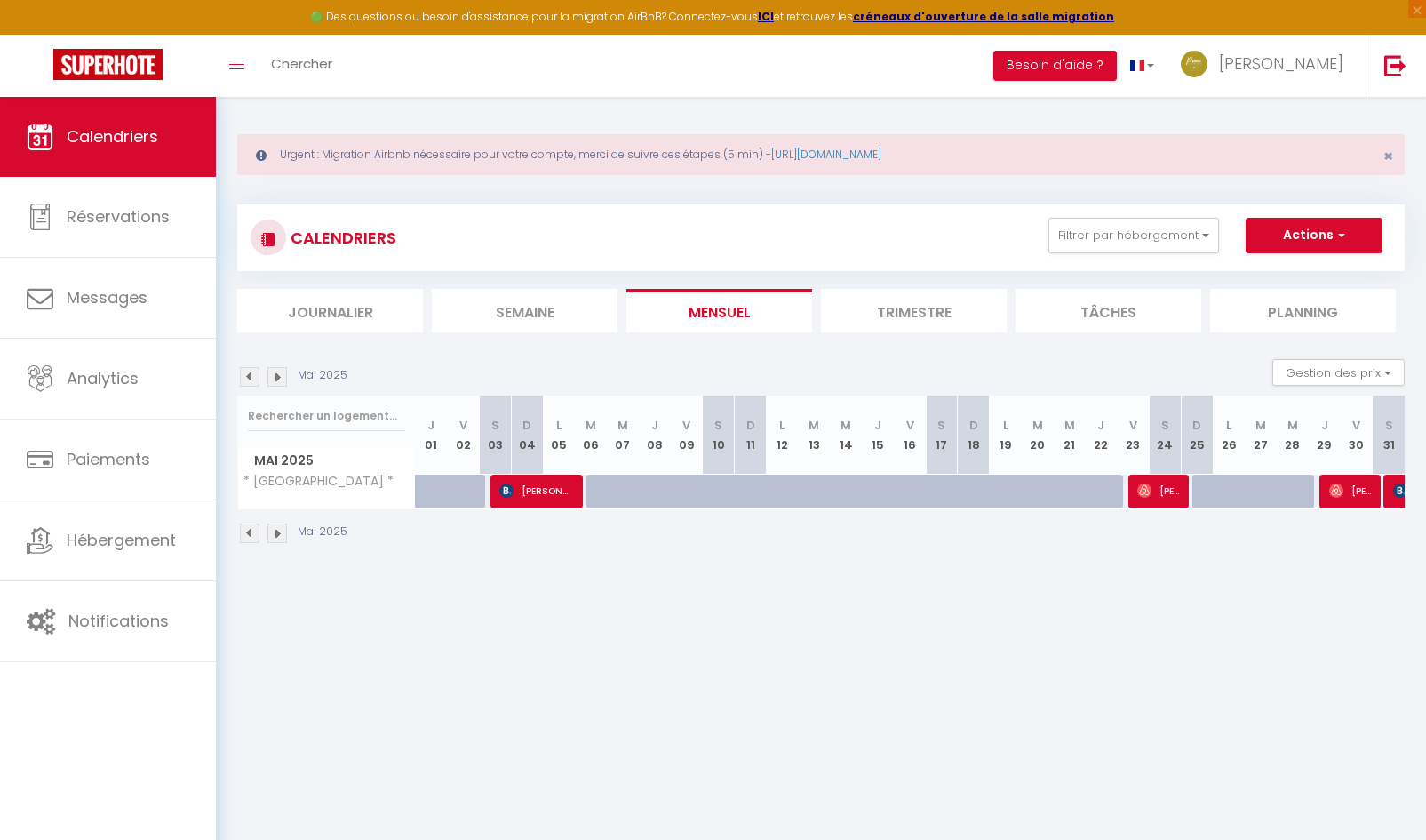
click at [282, 376] on img at bounding box center [277, 377] width 19 height 19
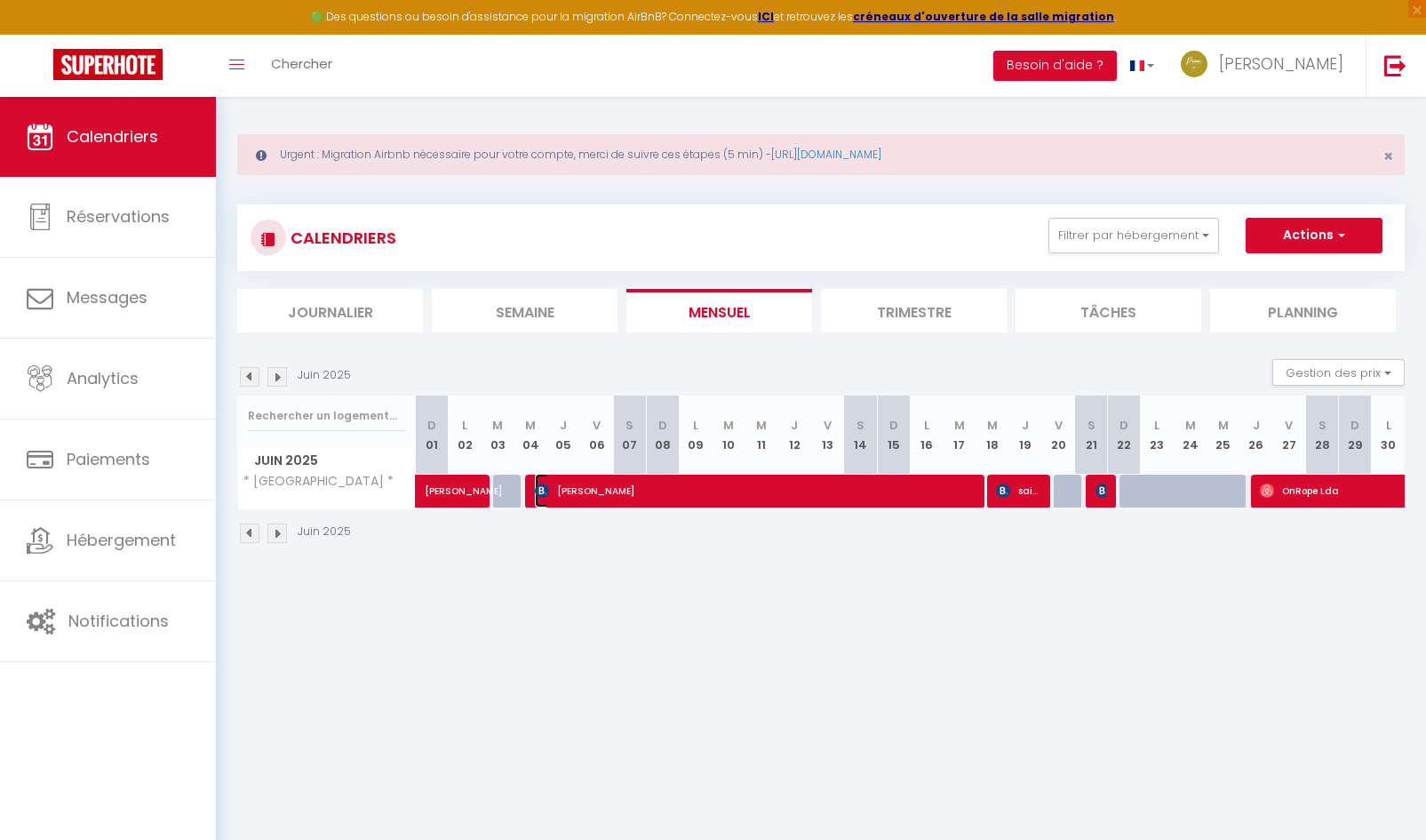
click at [672, 493] on span "[PERSON_NAME]" at bounding box center [754, 490] width 438 height 33
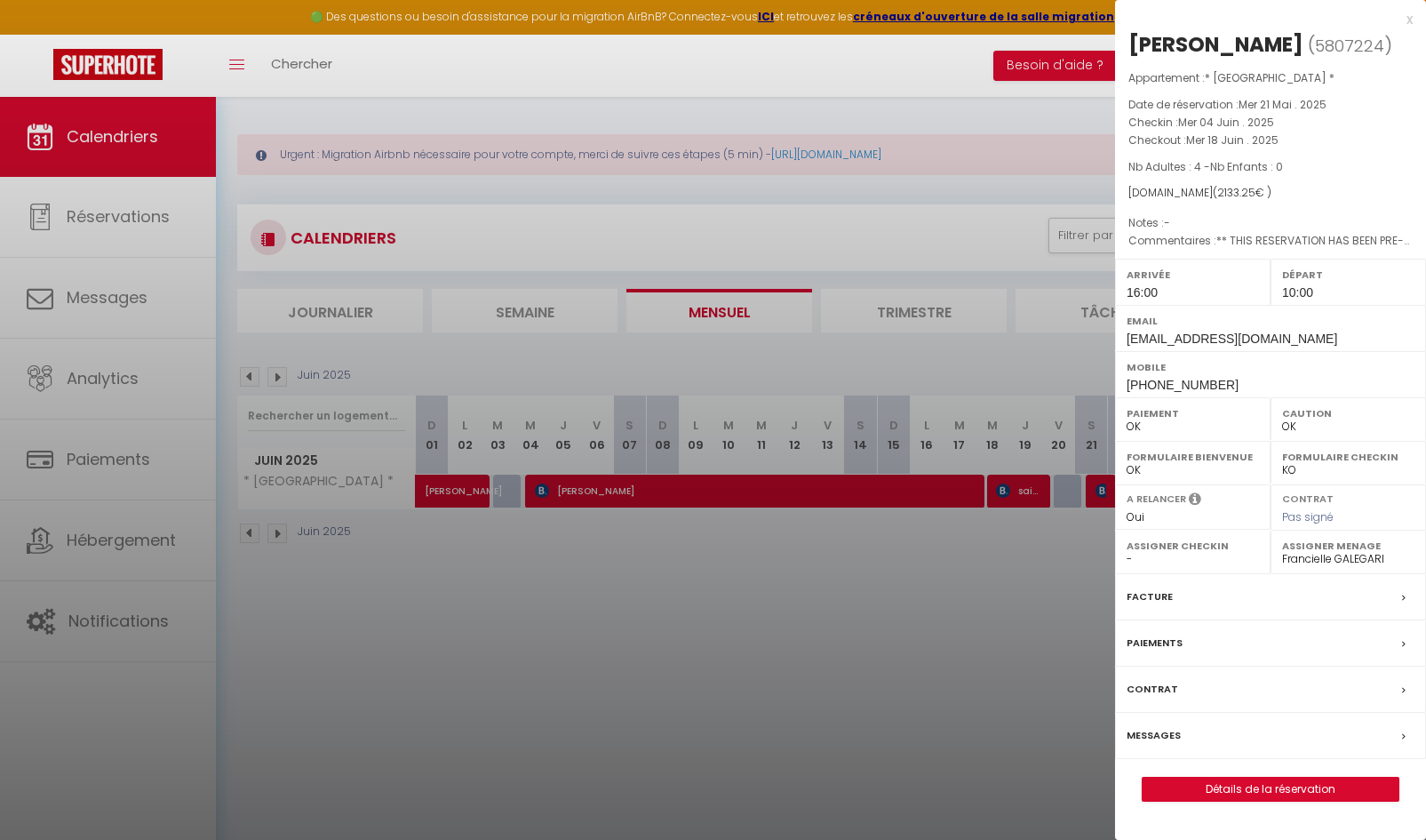
click at [672, 558] on div at bounding box center [713, 420] width 1426 height 840
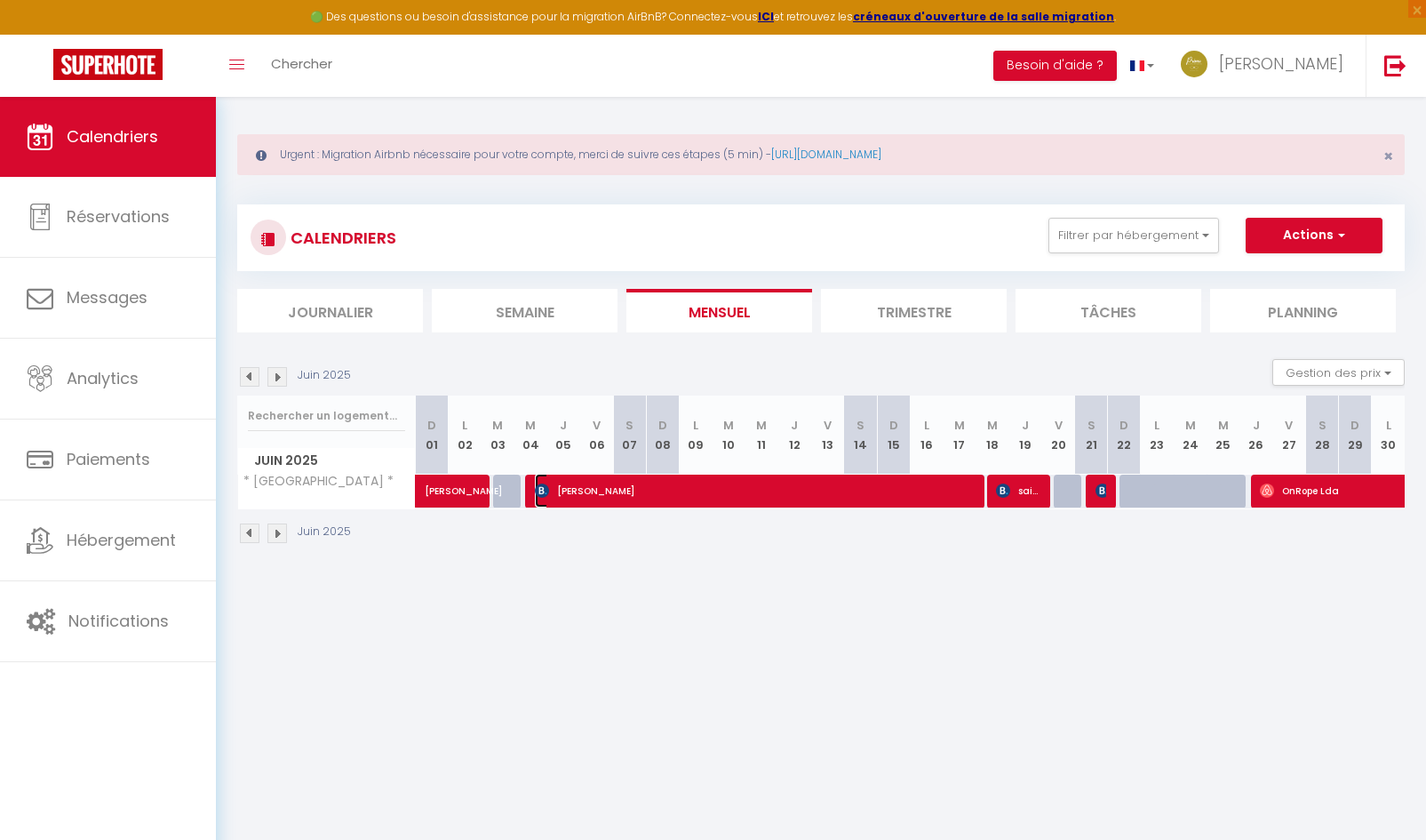
click at [662, 488] on span "[PERSON_NAME]" at bounding box center [754, 490] width 438 height 33
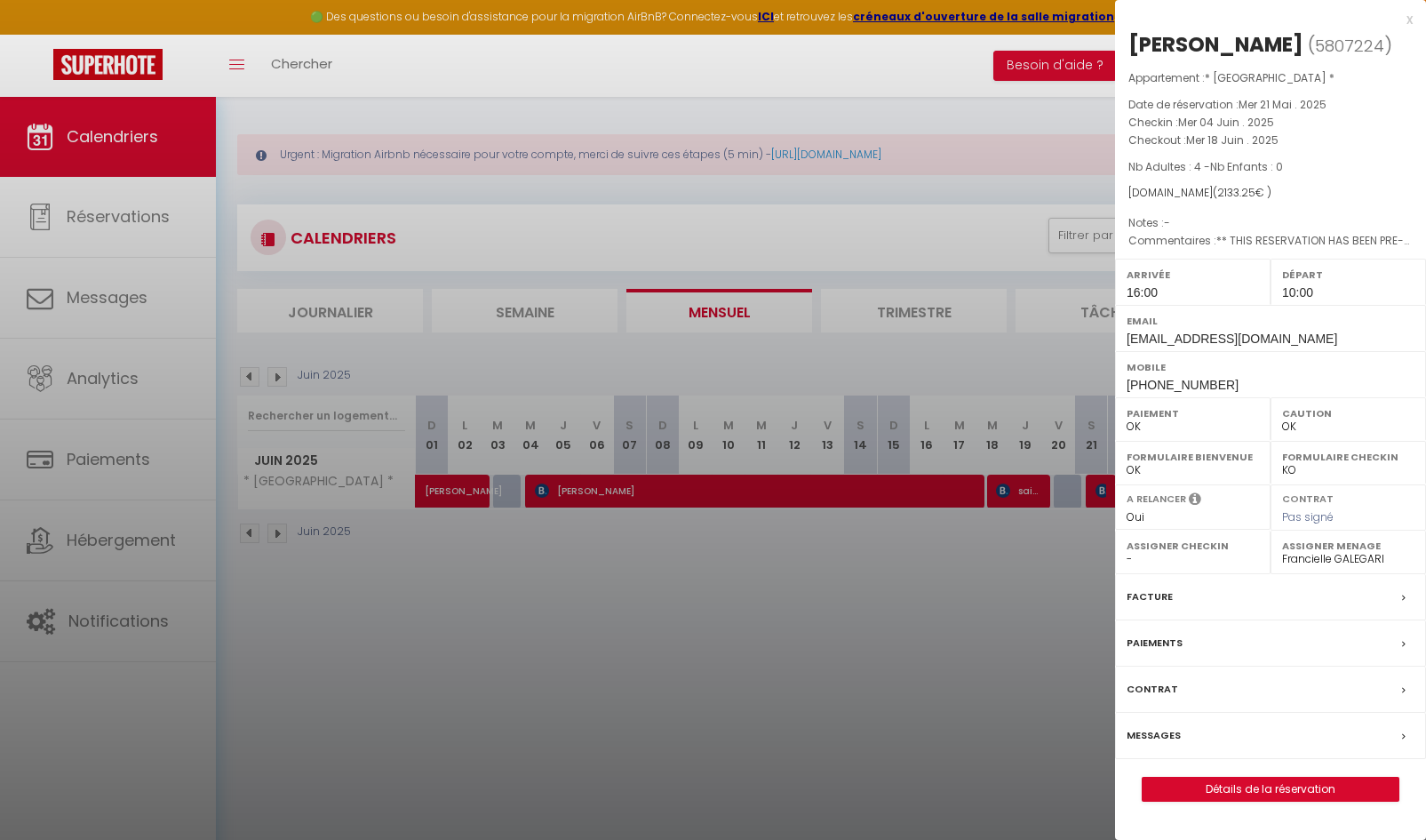
click at [872, 567] on div at bounding box center [713, 420] width 1426 height 840
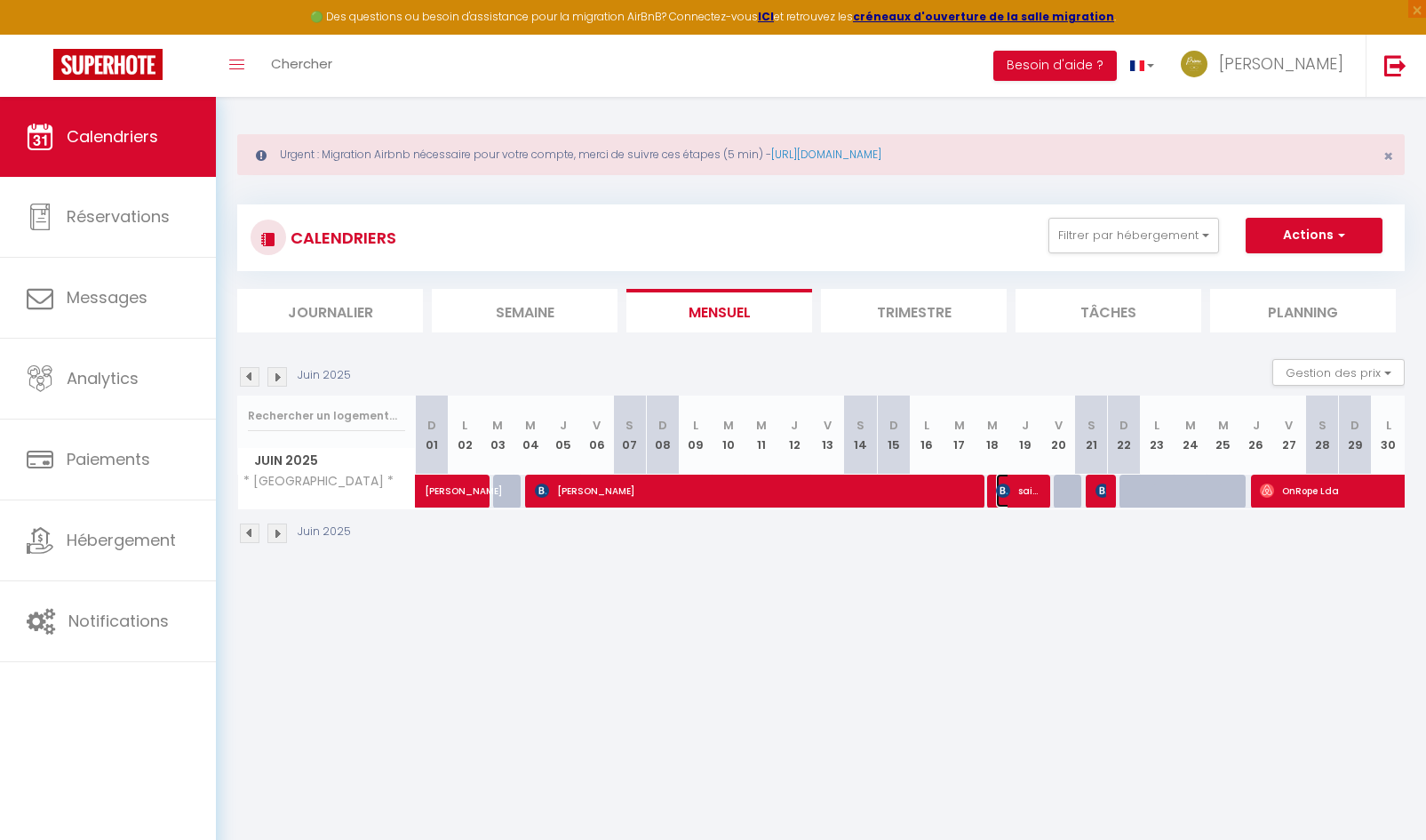
click at [1023, 490] on span "said [PERSON_NAME]" at bounding box center [1019, 490] width 44 height 33
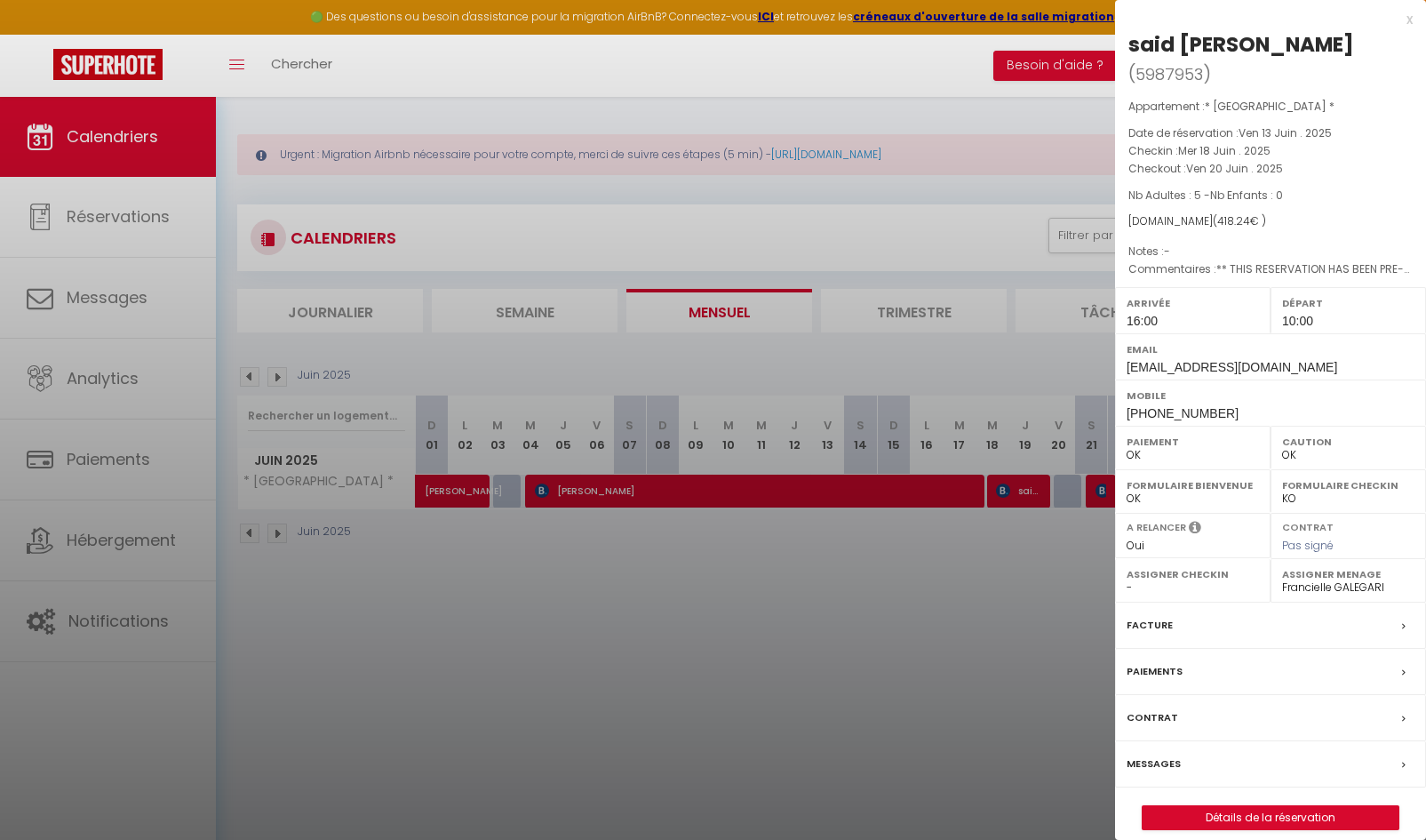
click at [630, 541] on div at bounding box center [713, 420] width 1426 height 840
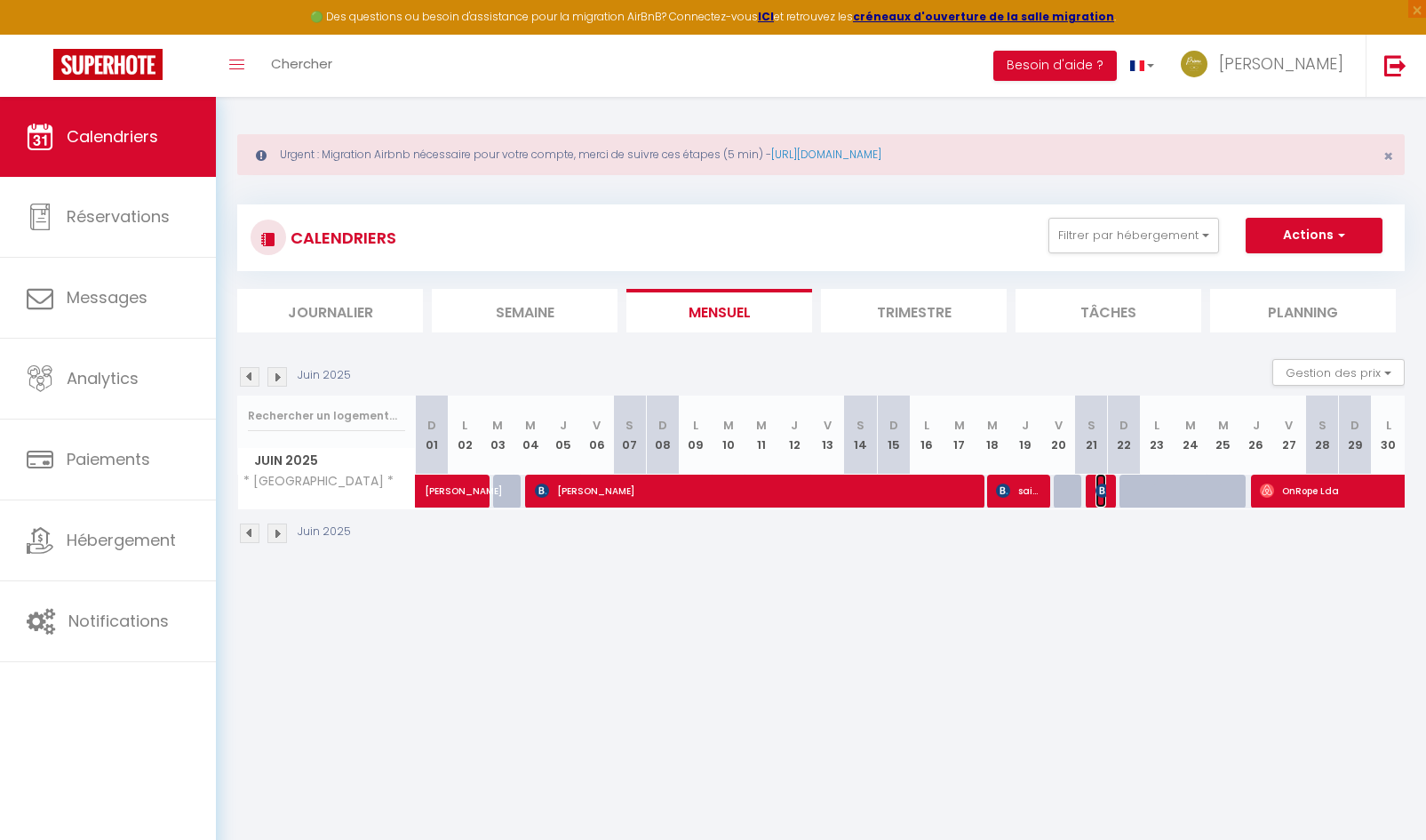
click at [1102, 495] on img at bounding box center [1103, 490] width 14 height 14
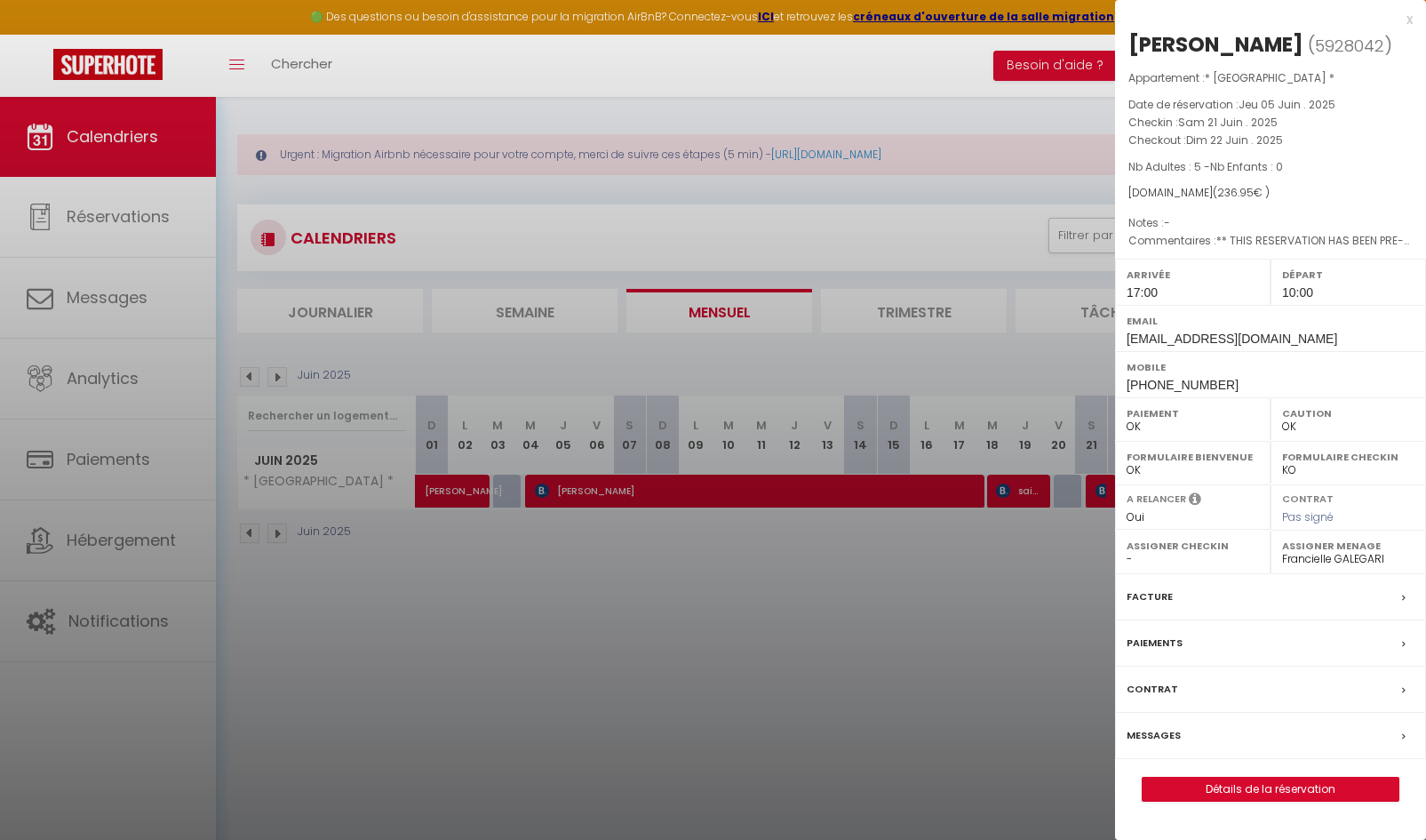
click at [965, 641] on div at bounding box center [713, 420] width 1426 height 840
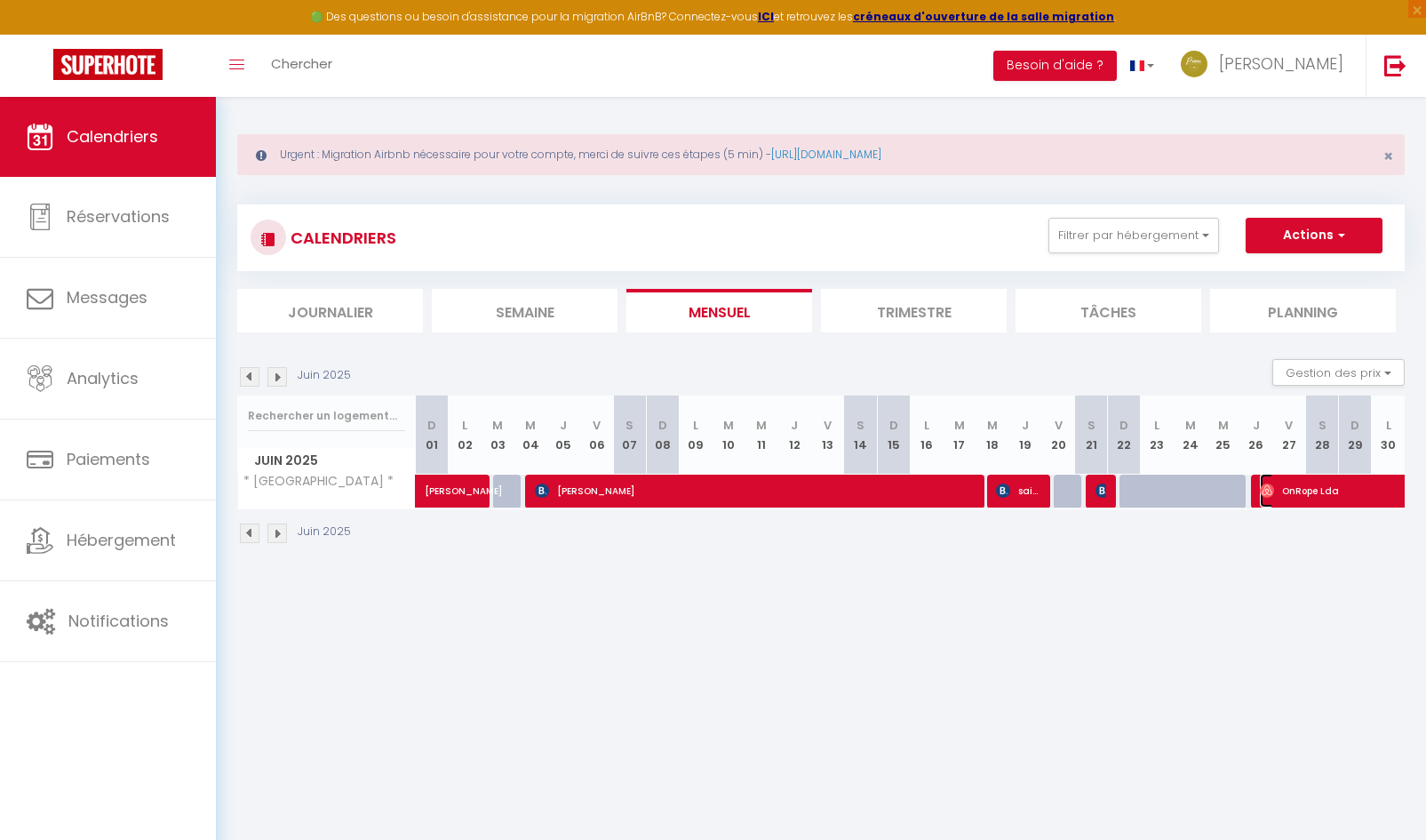
click at [1297, 494] on span "OnRope Lda" at bounding box center [1362, 490] width 204 height 33
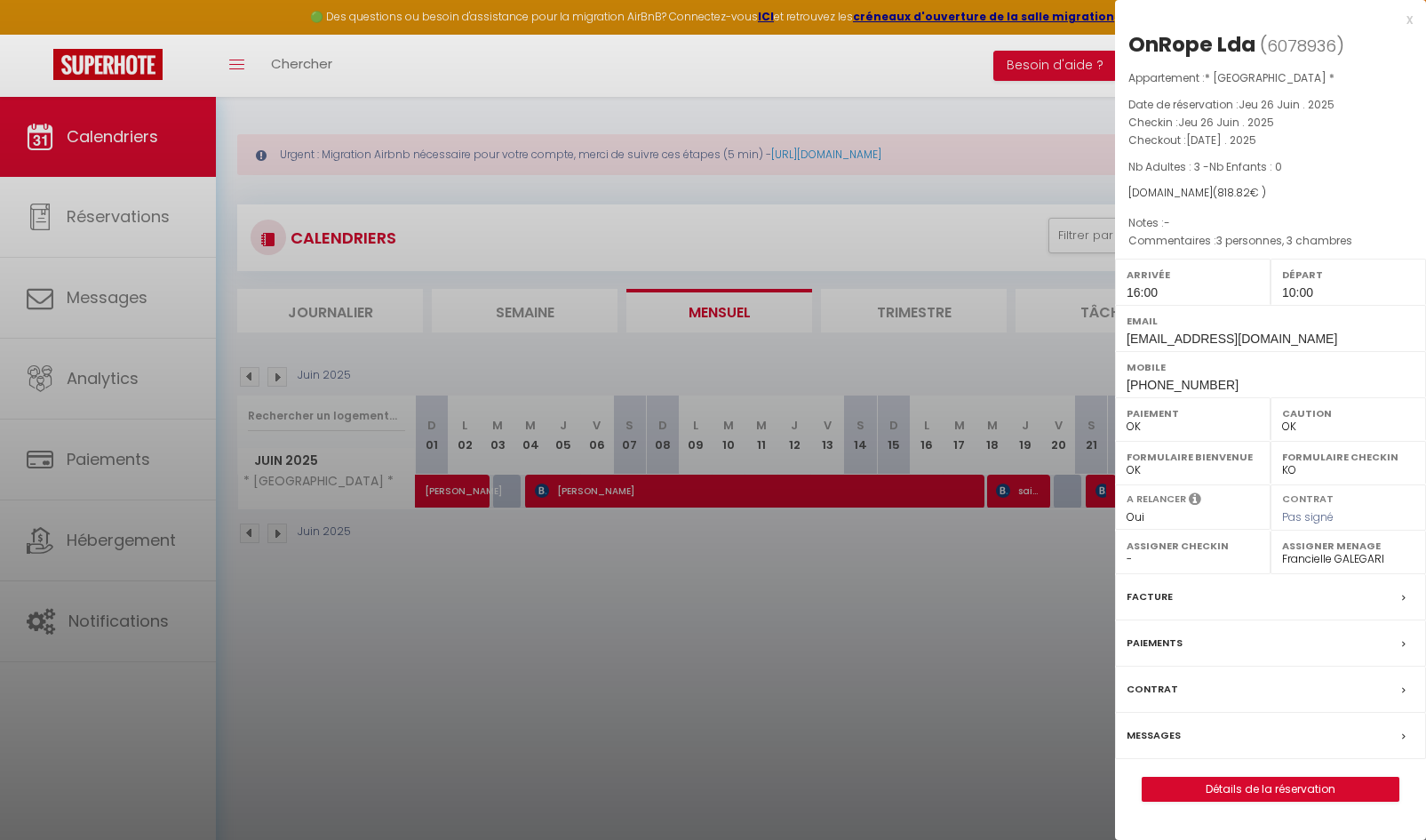
click at [289, 372] on div at bounding box center [713, 420] width 1426 height 840
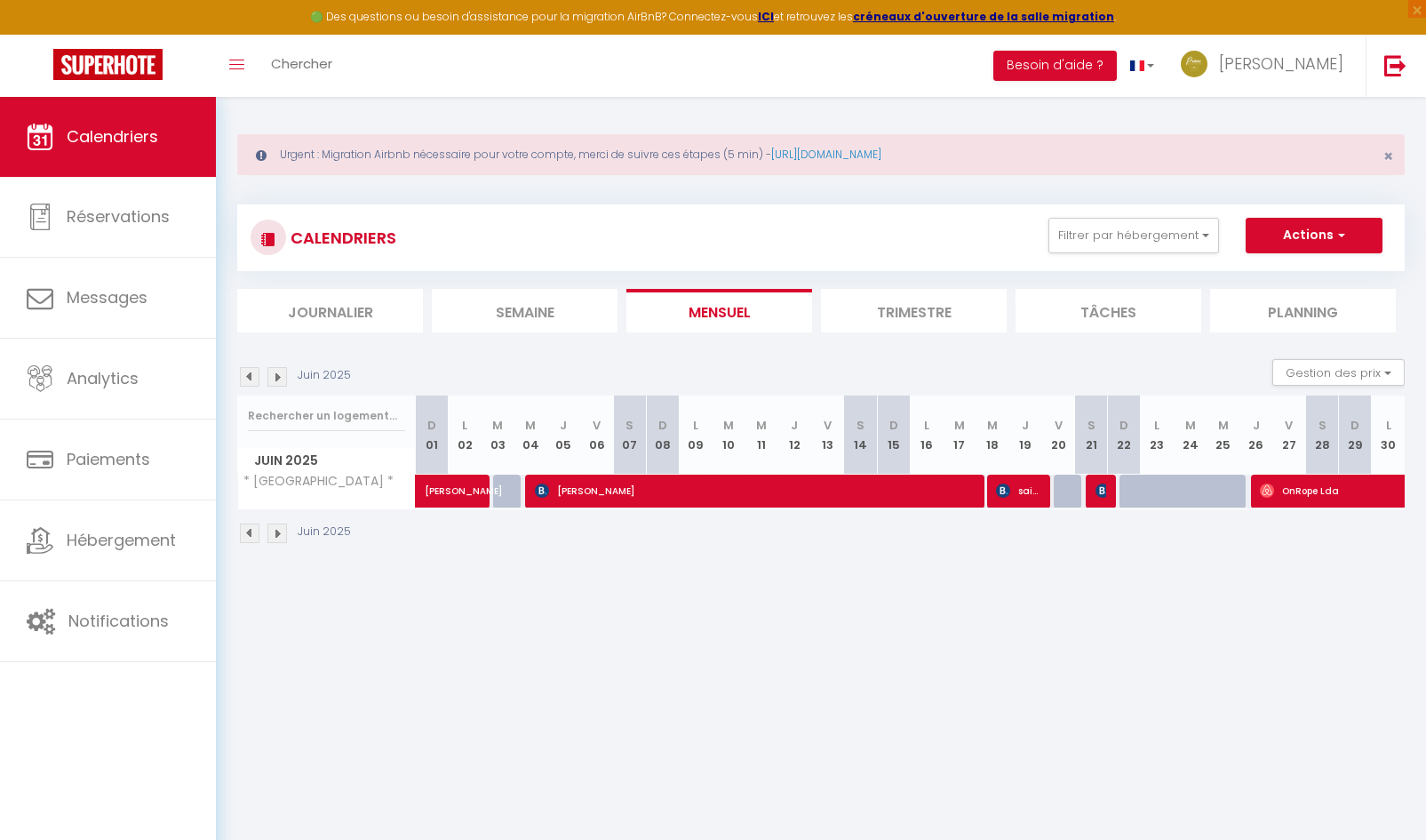
click at [282, 371] on img at bounding box center [277, 377] width 19 height 19
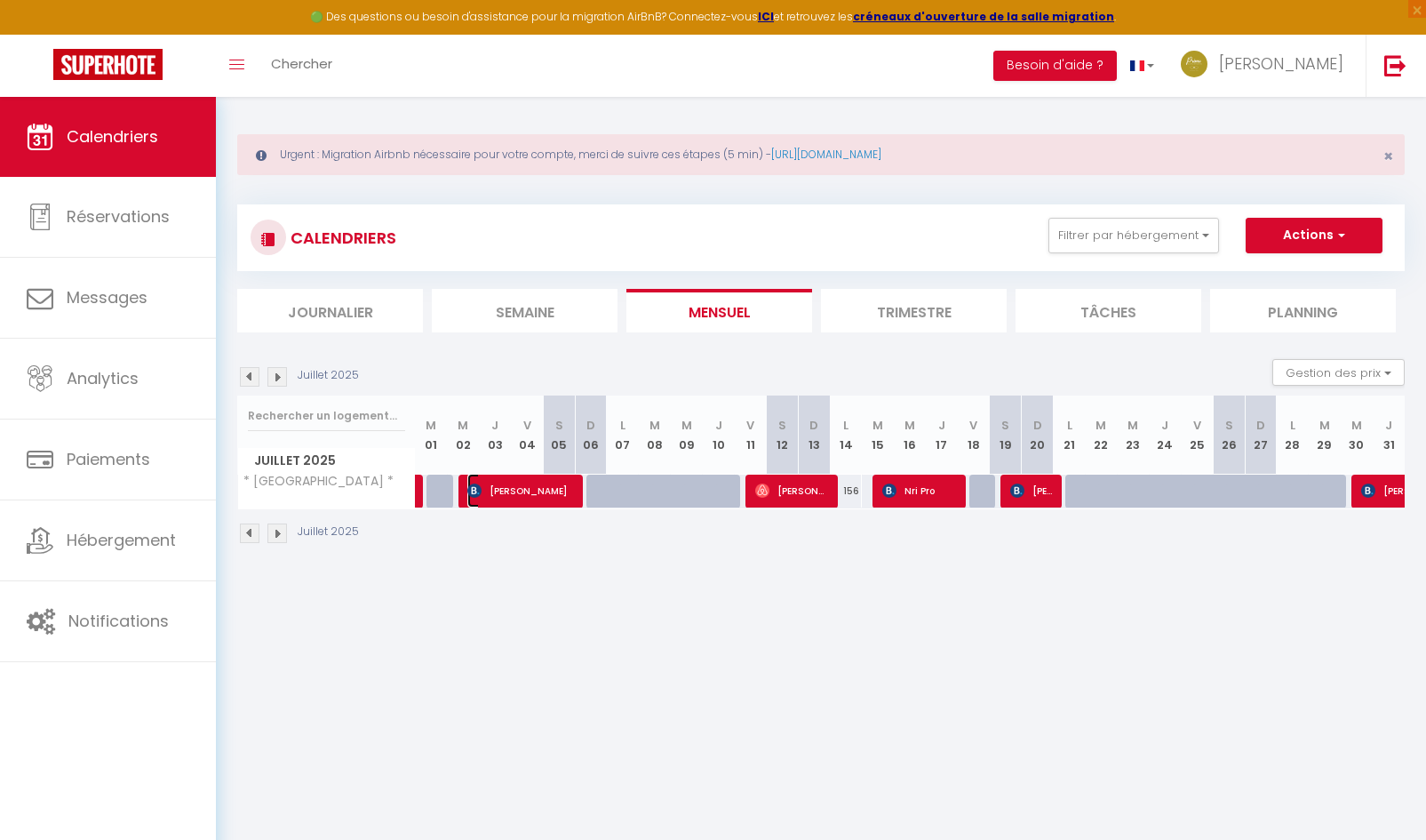
click at [506, 495] on span "[PERSON_NAME]" at bounding box center [521, 490] width 107 height 33
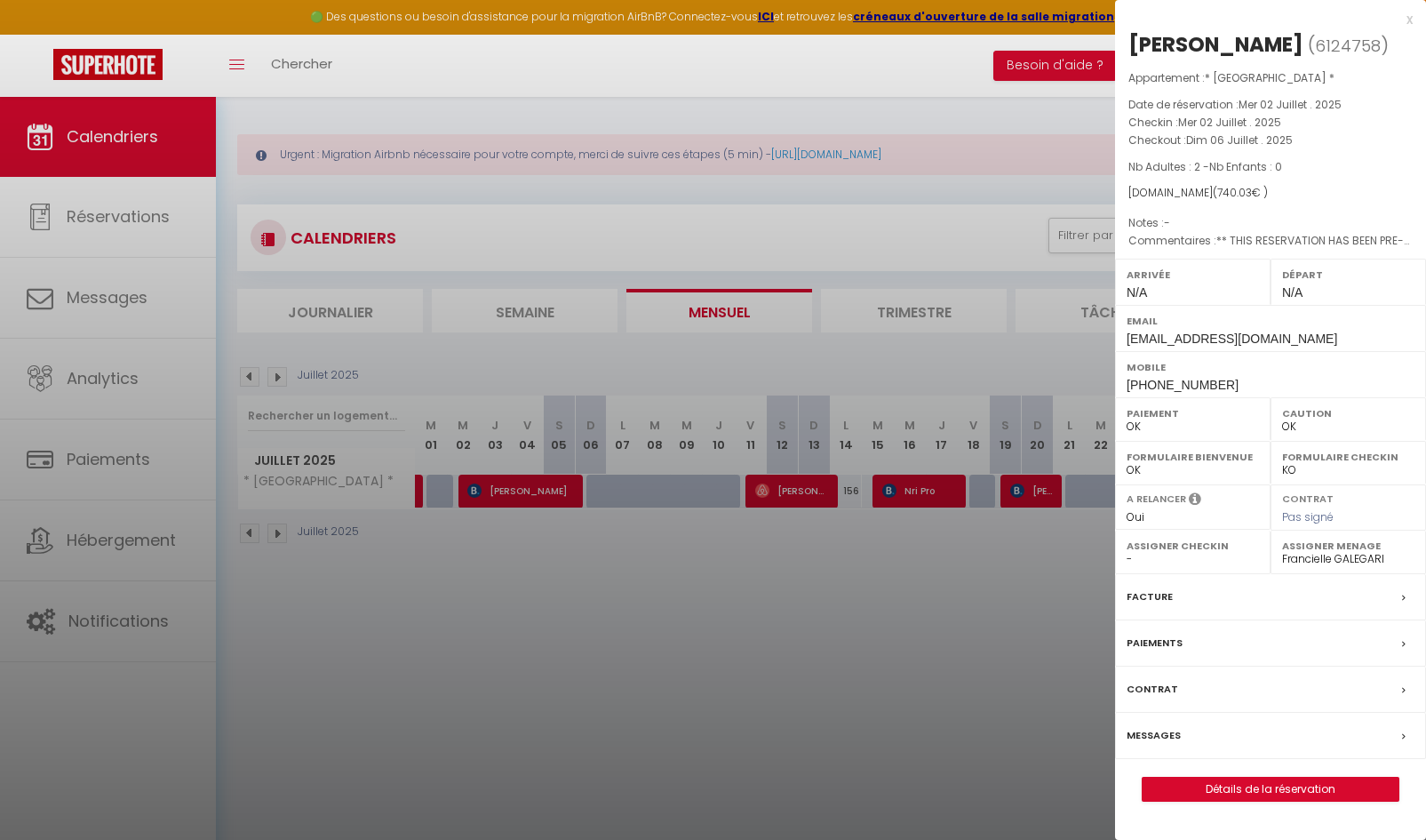
click at [803, 558] on div at bounding box center [713, 420] width 1426 height 840
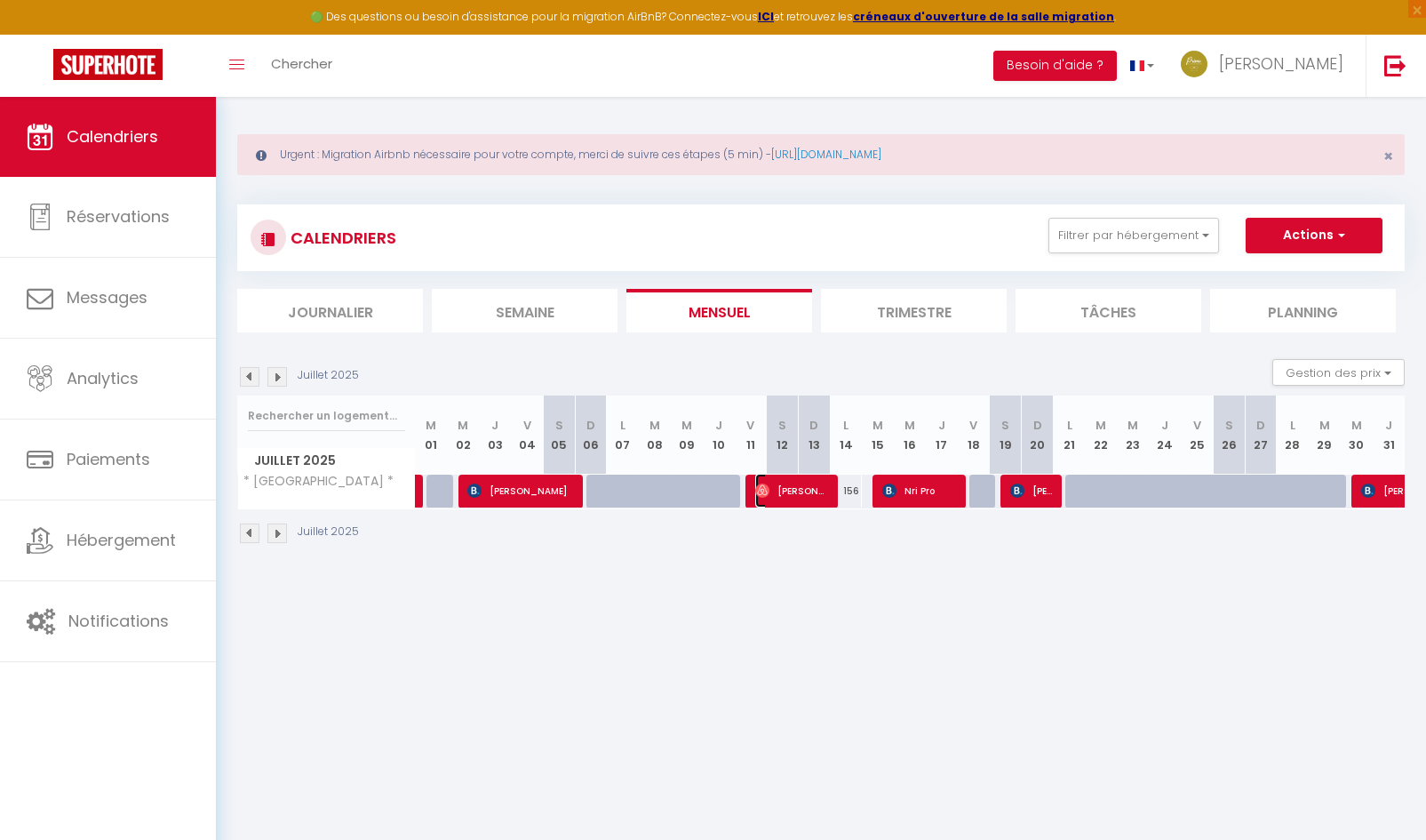
click at [785, 491] on span "[PERSON_NAME]" at bounding box center [793, 490] width 74 height 33
select select "1"
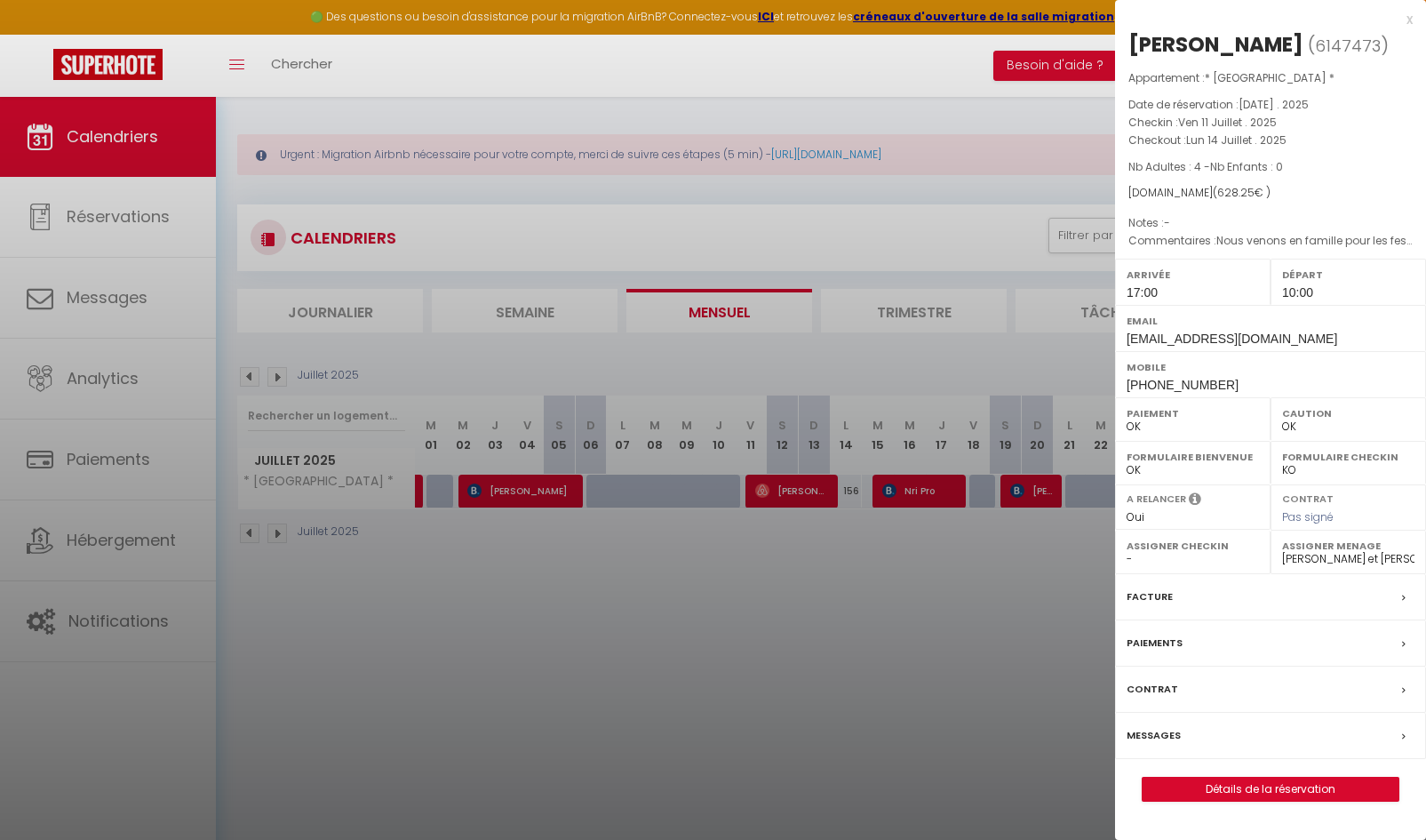
click at [952, 558] on div at bounding box center [713, 420] width 1426 height 840
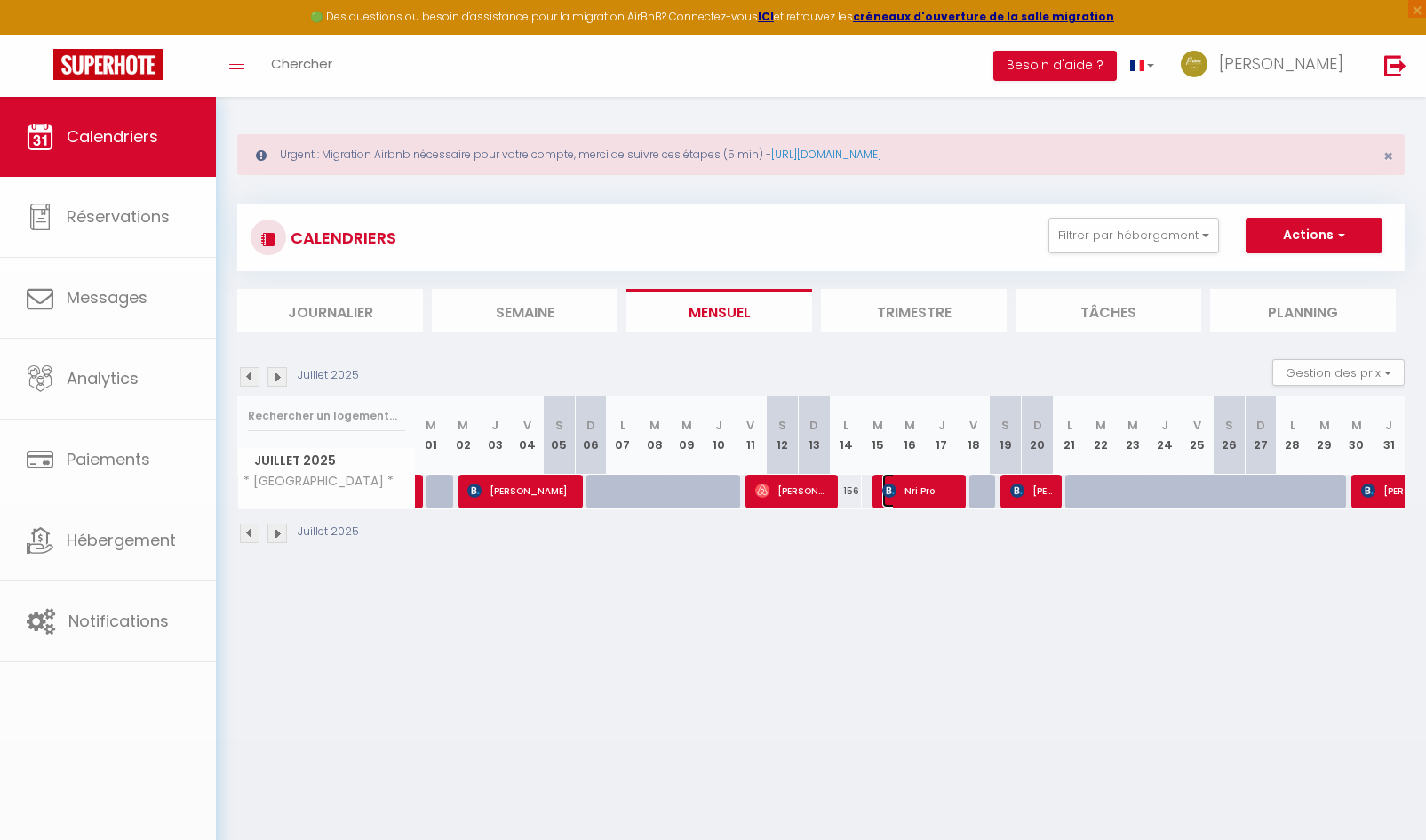
click at [905, 488] on span "Nri Pro" at bounding box center [920, 490] width 74 height 33
select select "29415"
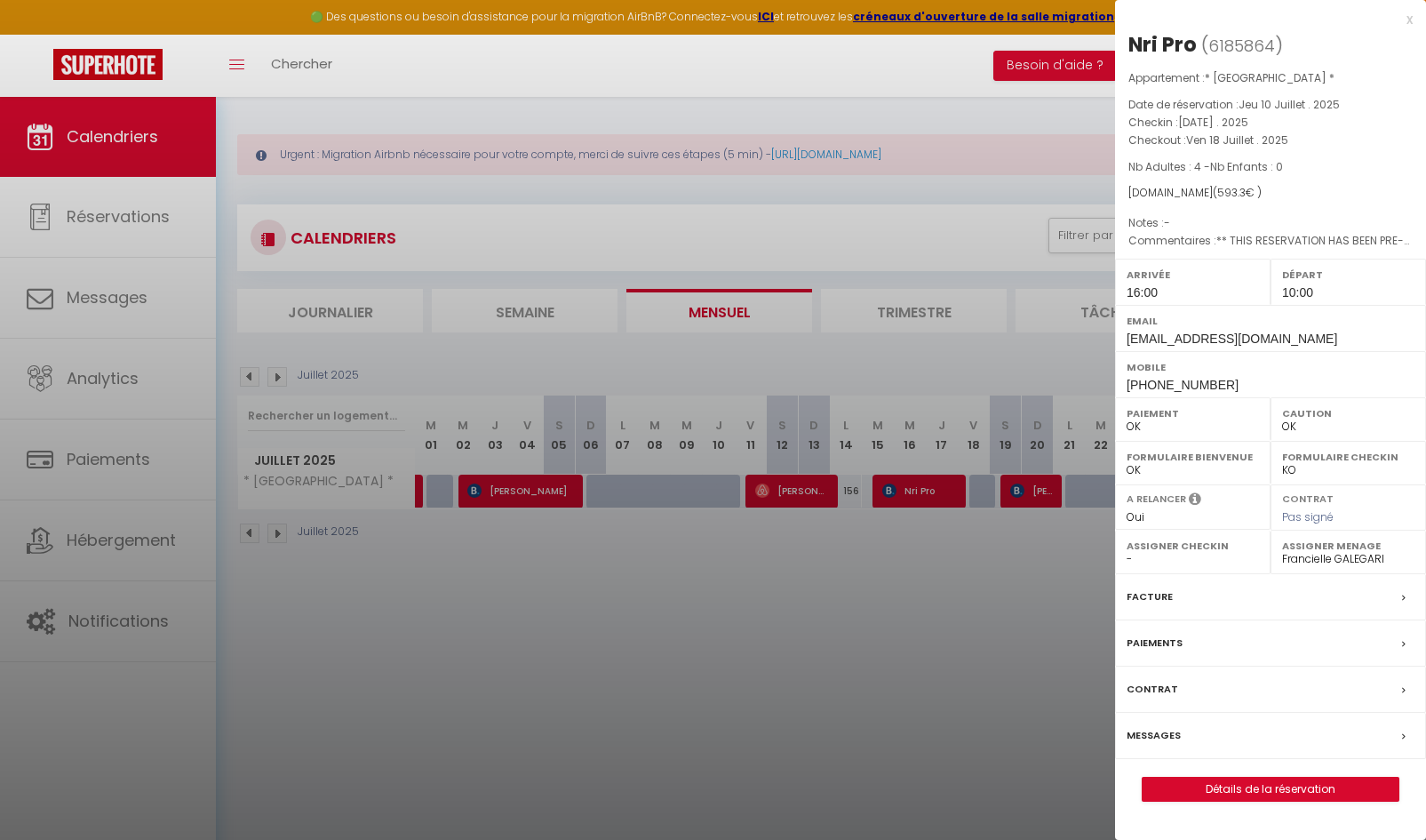
click at [923, 569] on div at bounding box center [713, 420] width 1426 height 840
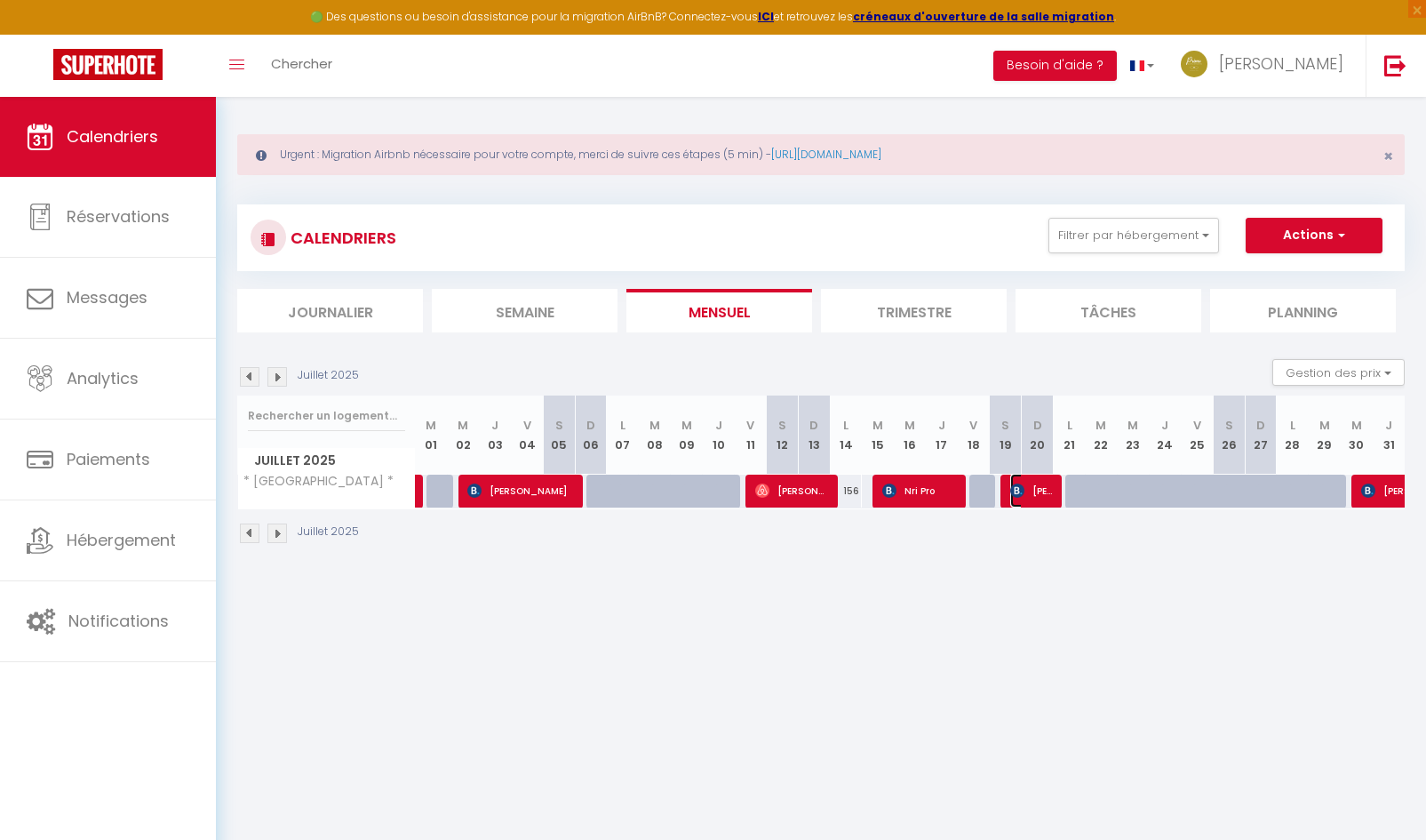
click at [1035, 498] on span "[PERSON_NAME]" at bounding box center [1031, 490] width 43 height 33
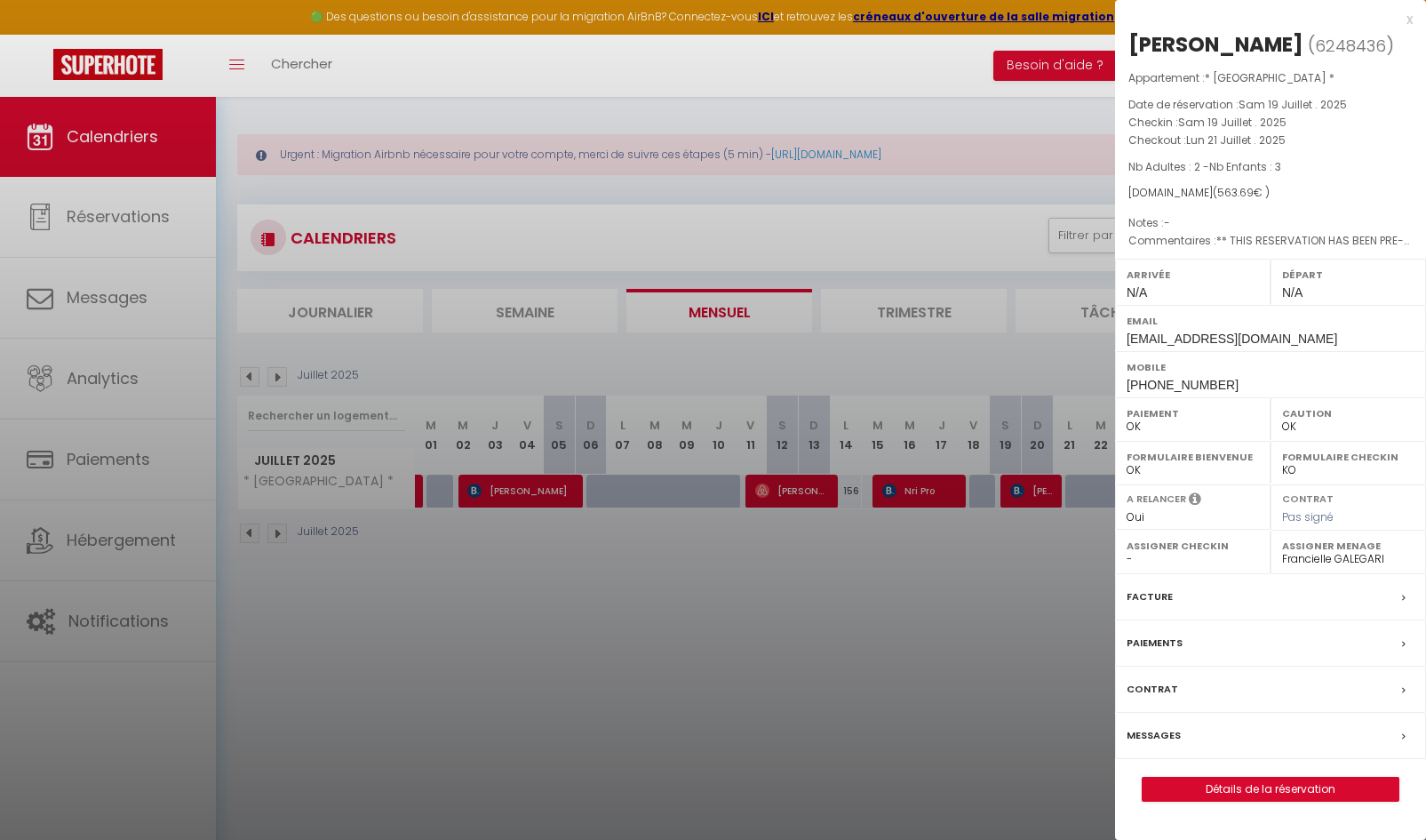
click at [930, 585] on div at bounding box center [713, 420] width 1426 height 840
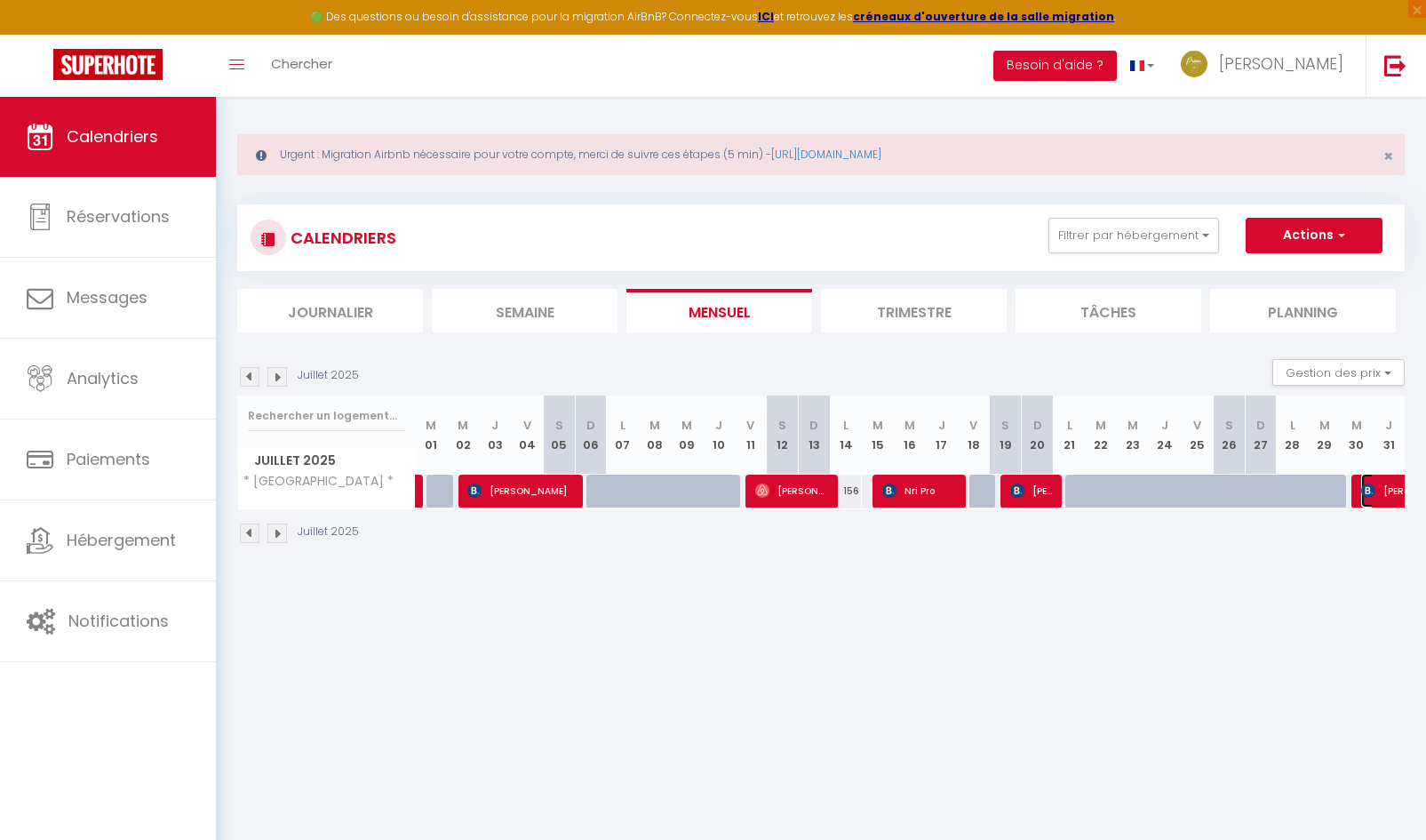
click at [1367, 483] on img at bounding box center [1368, 490] width 14 height 14
select select "1"
select select
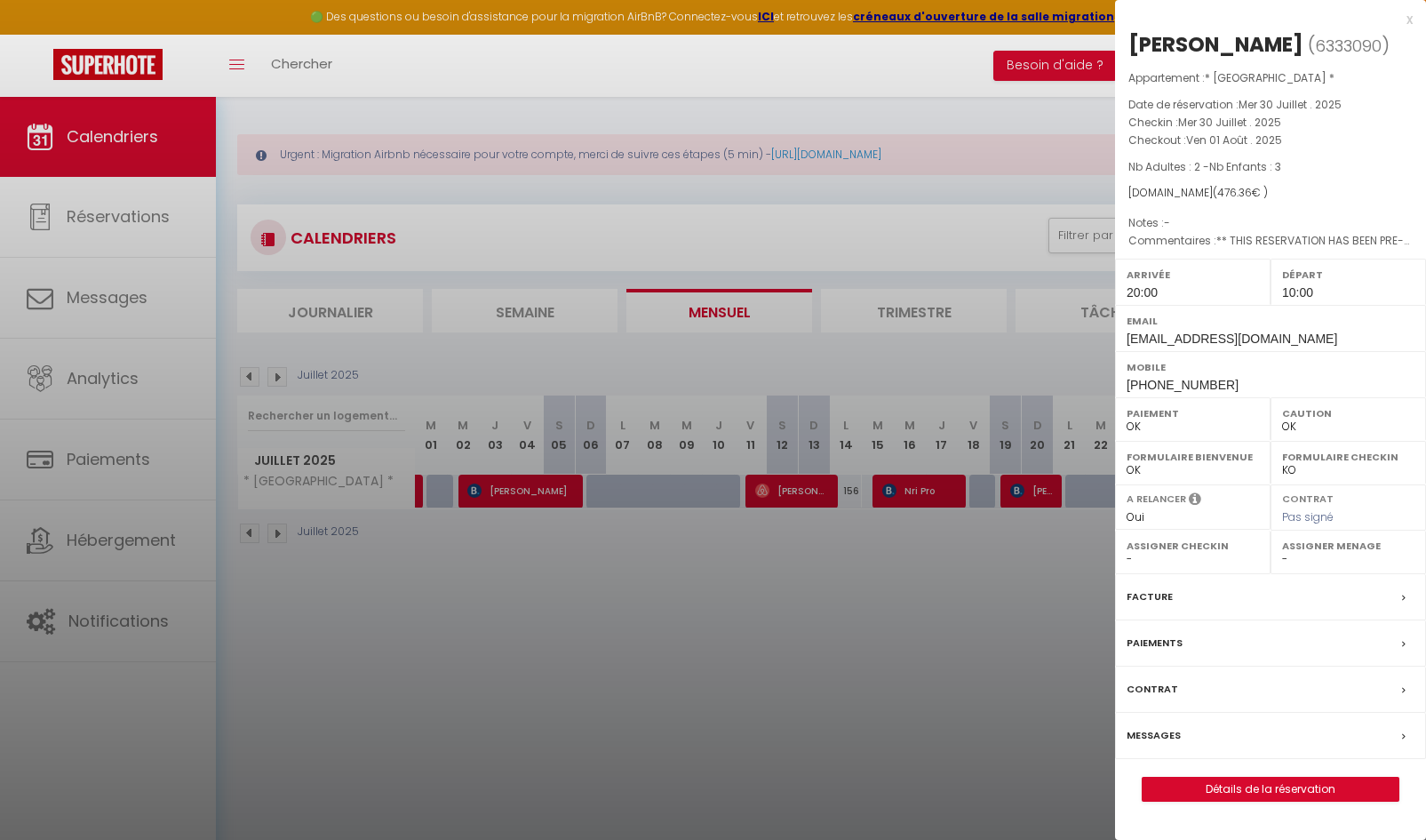
click at [806, 579] on div at bounding box center [713, 420] width 1426 height 840
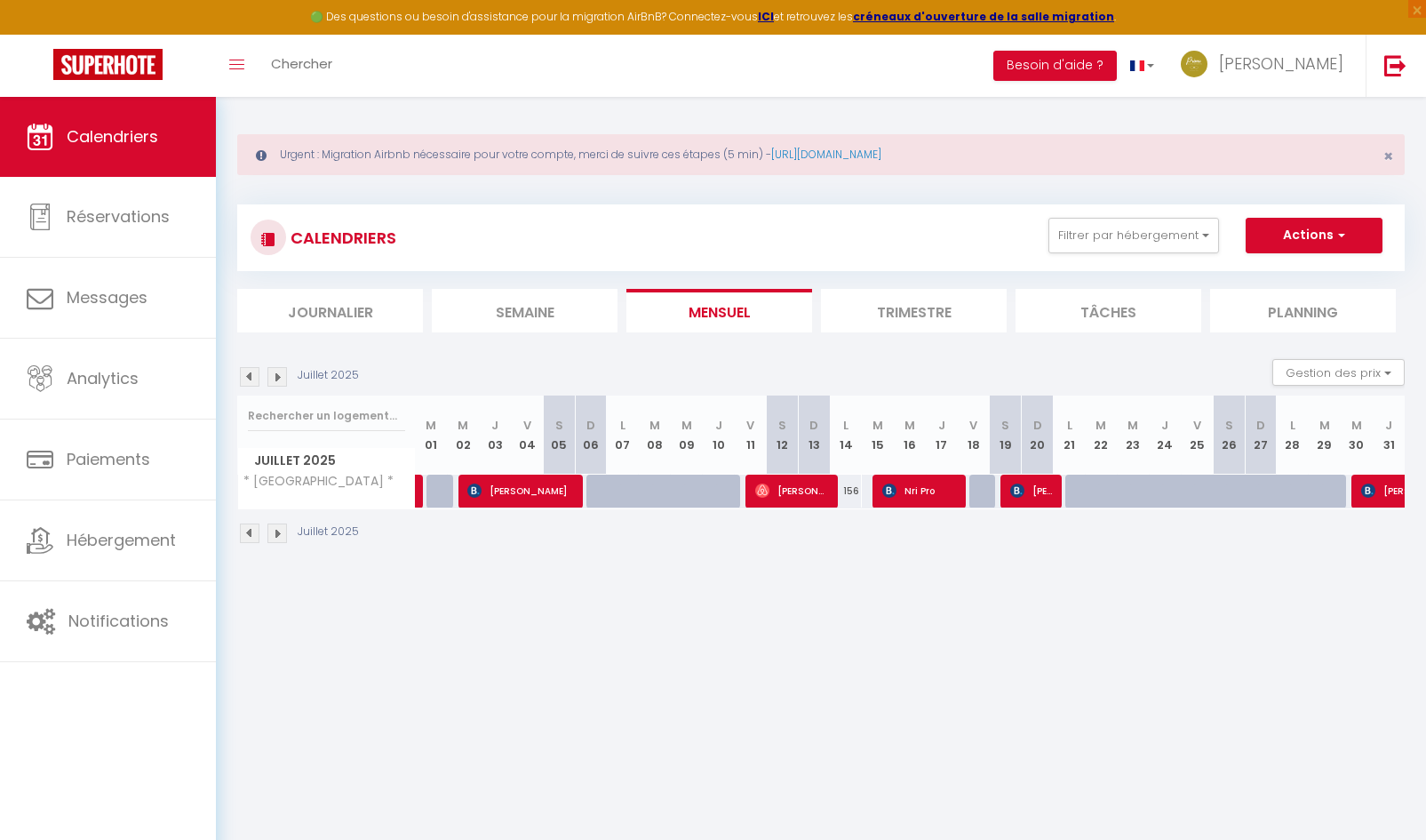
click at [282, 376] on img at bounding box center [277, 377] width 19 height 19
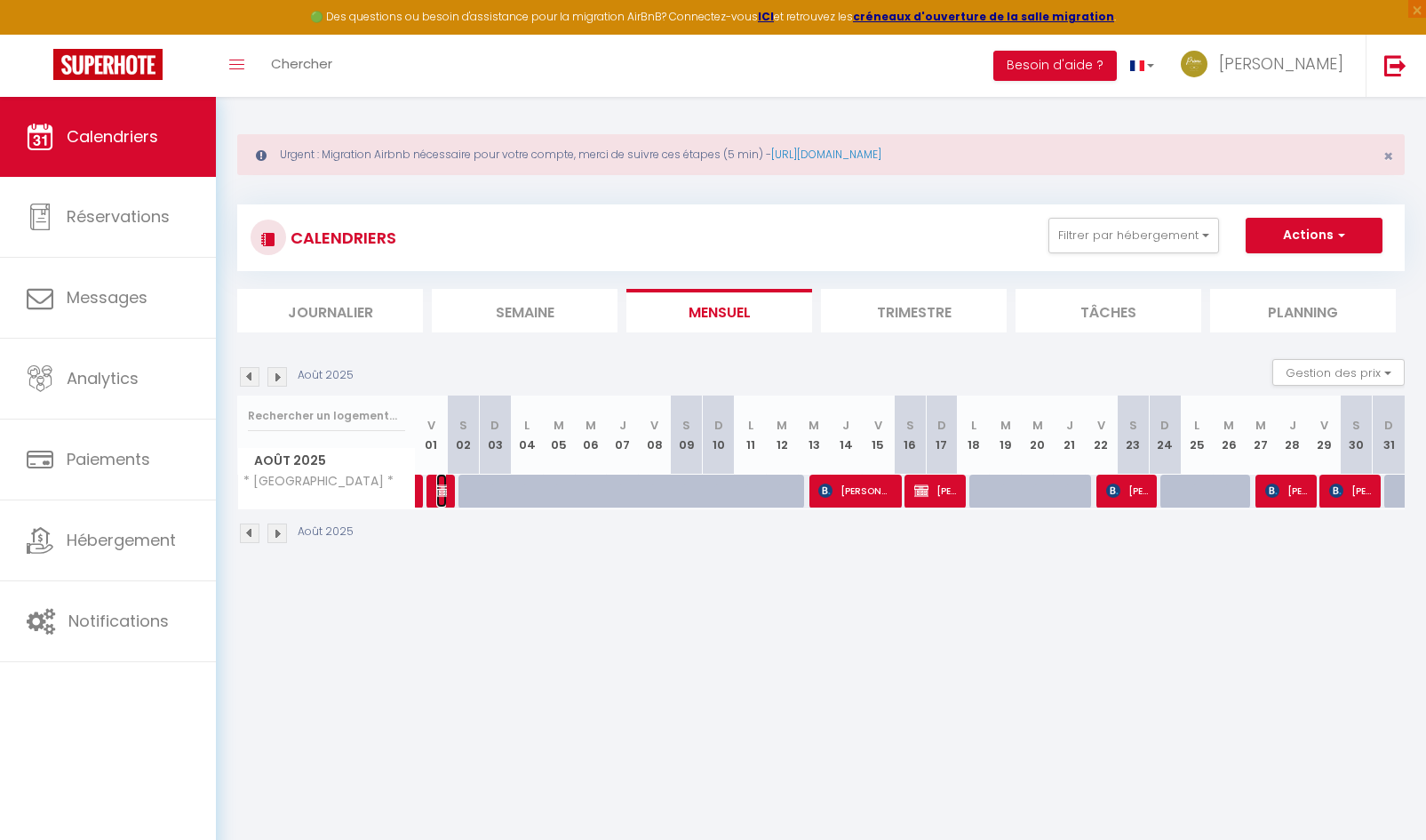
click at [441, 490] on img at bounding box center [443, 490] width 14 height 14
select select "KO"
select select "29415"
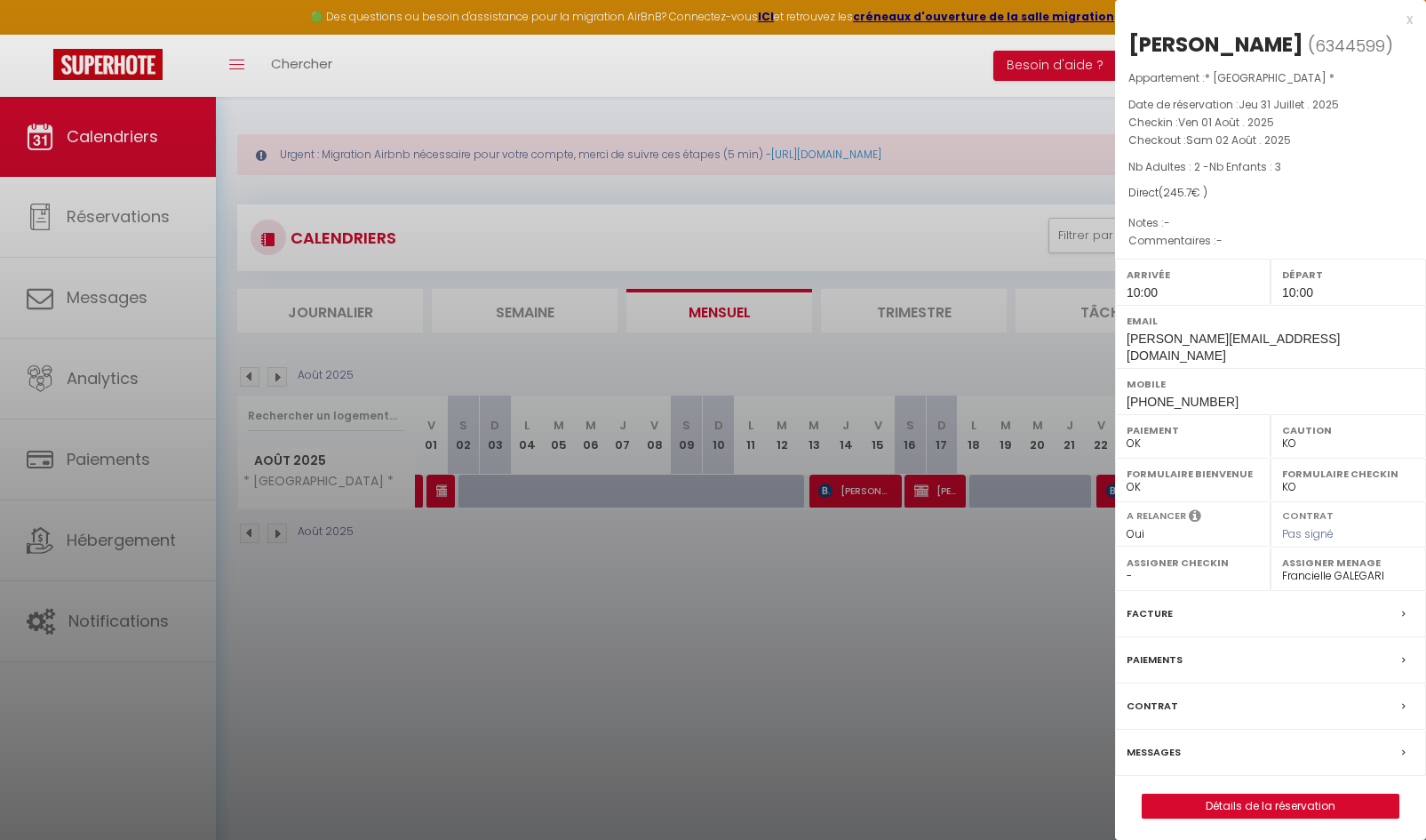
click at [799, 625] on div at bounding box center [713, 420] width 1426 height 840
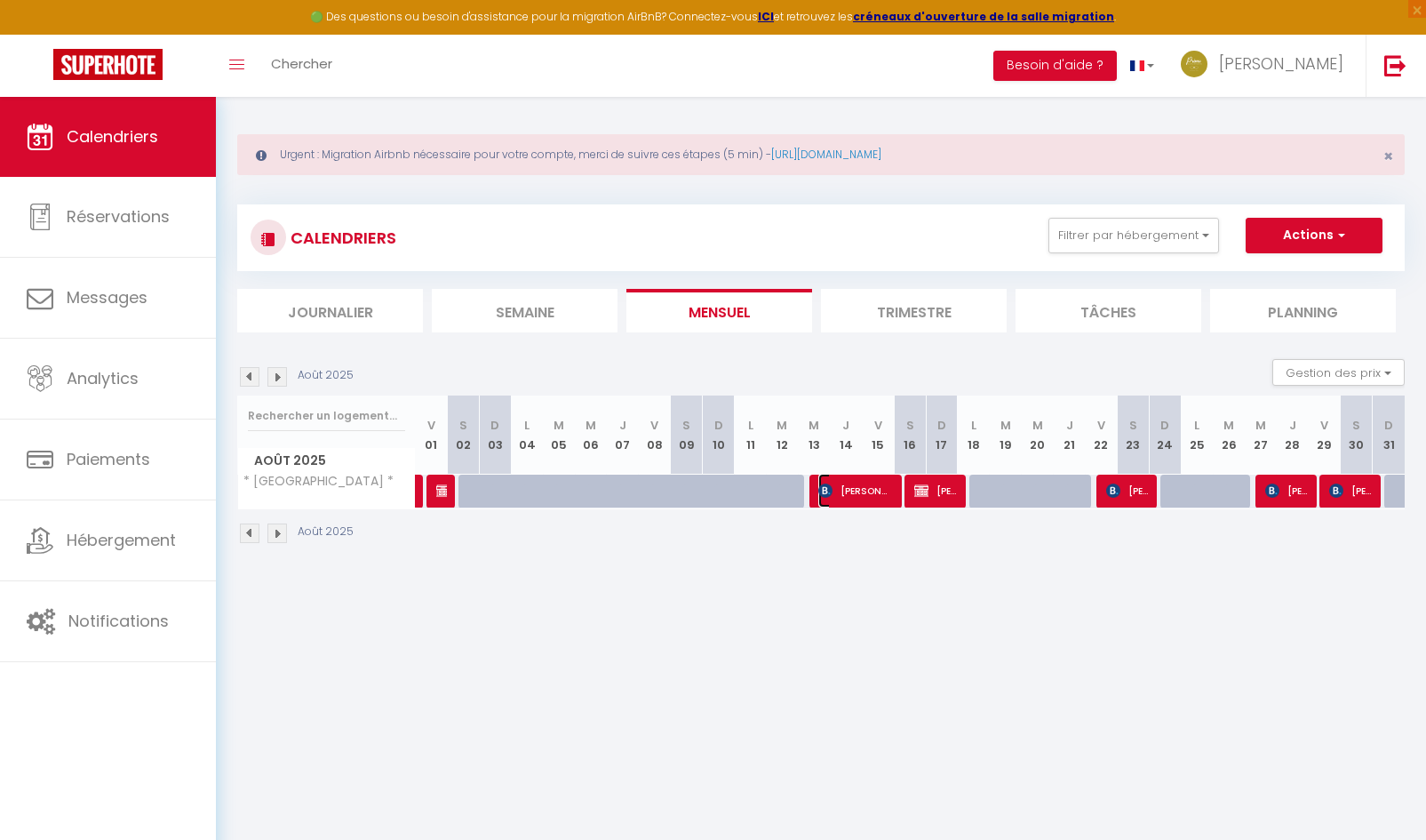
click at [836, 481] on span "[PERSON_NAME]" at bounding box center [856, 490] width 74 height 33
select select "OK"
select select "1"
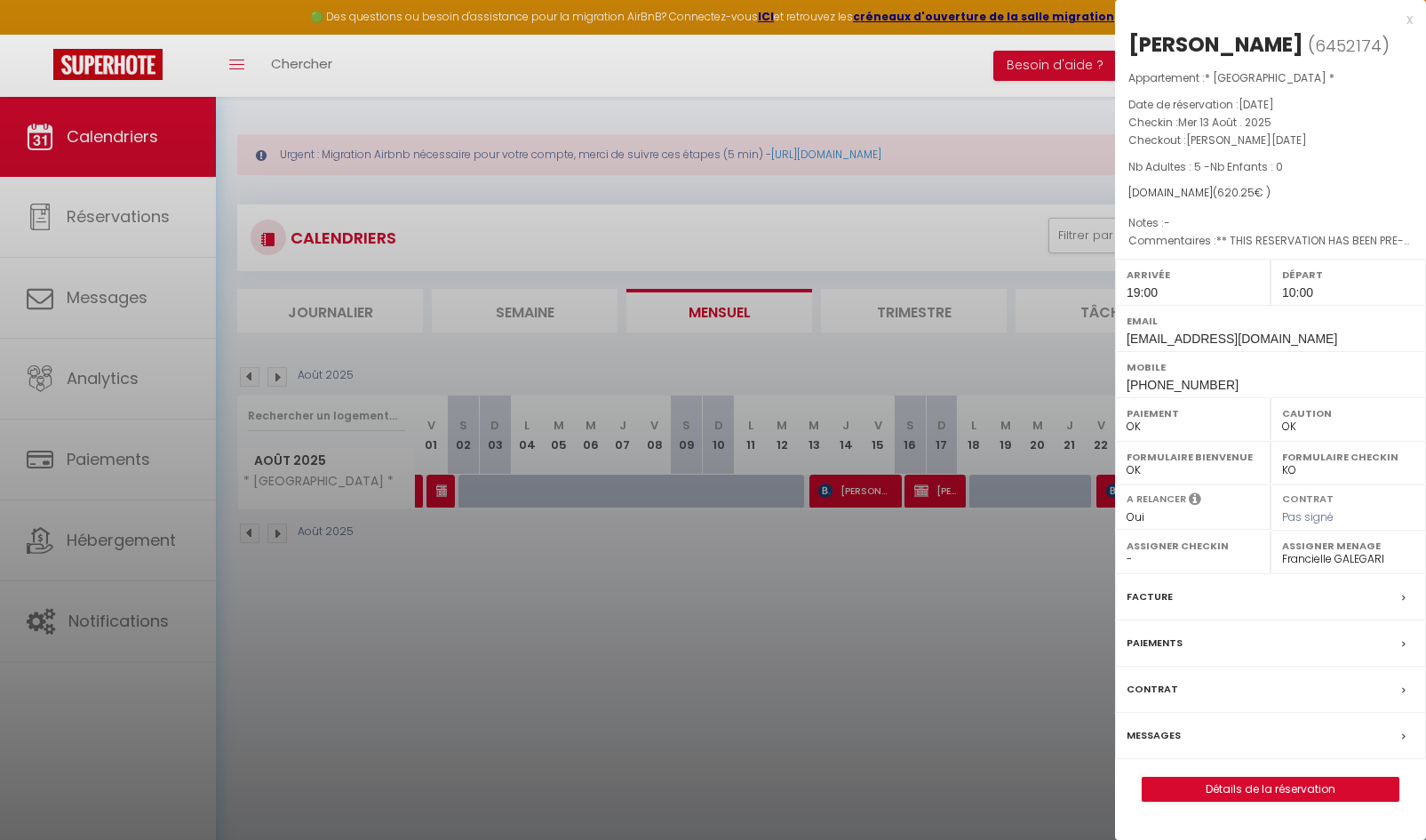
click at [955, 563] on div at bounding box center [713, 420] width 1426 height 840
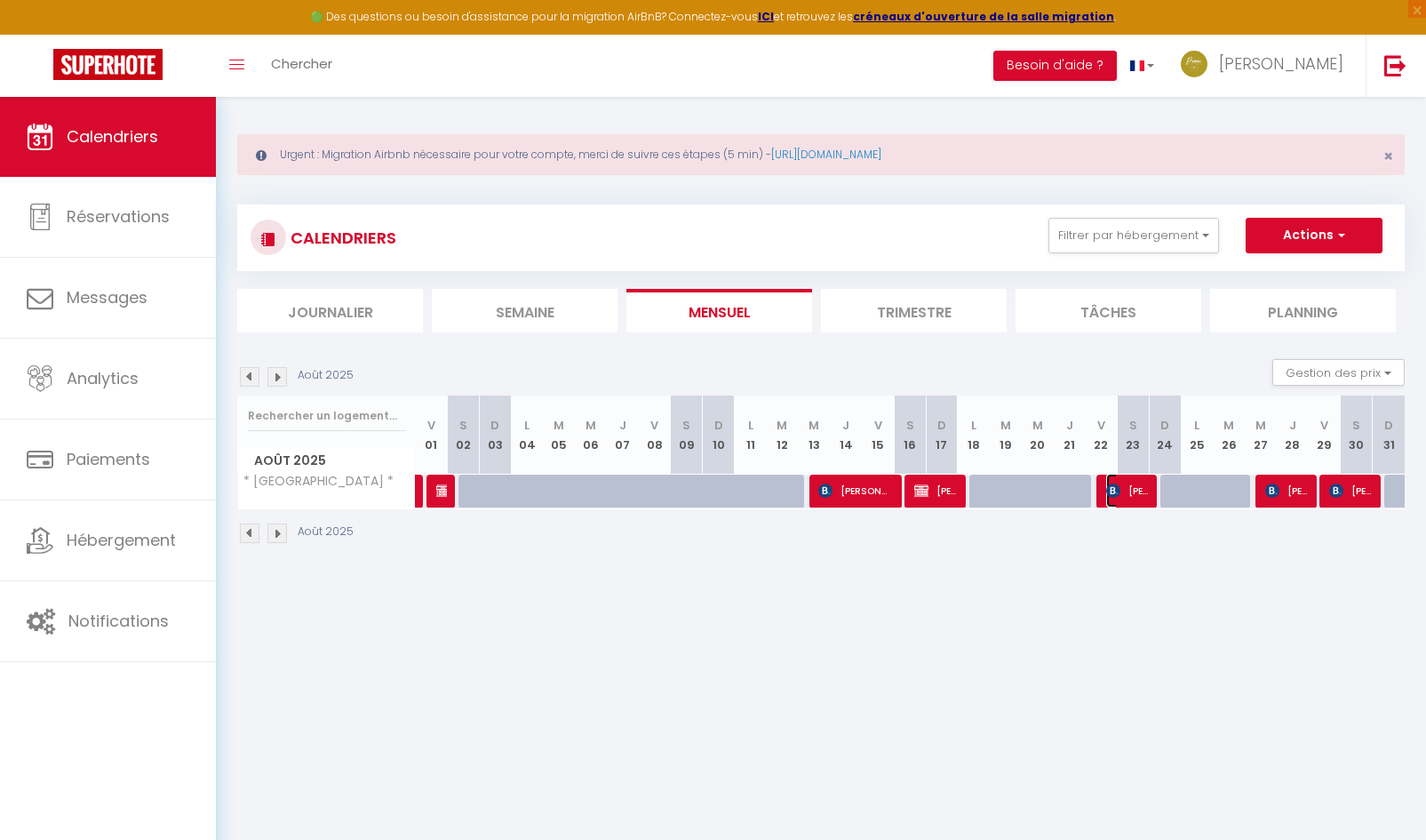
click at [1136, 496] on span "[PERSON_NAME]" at bounding box center [1127, 490] width 43 height 33
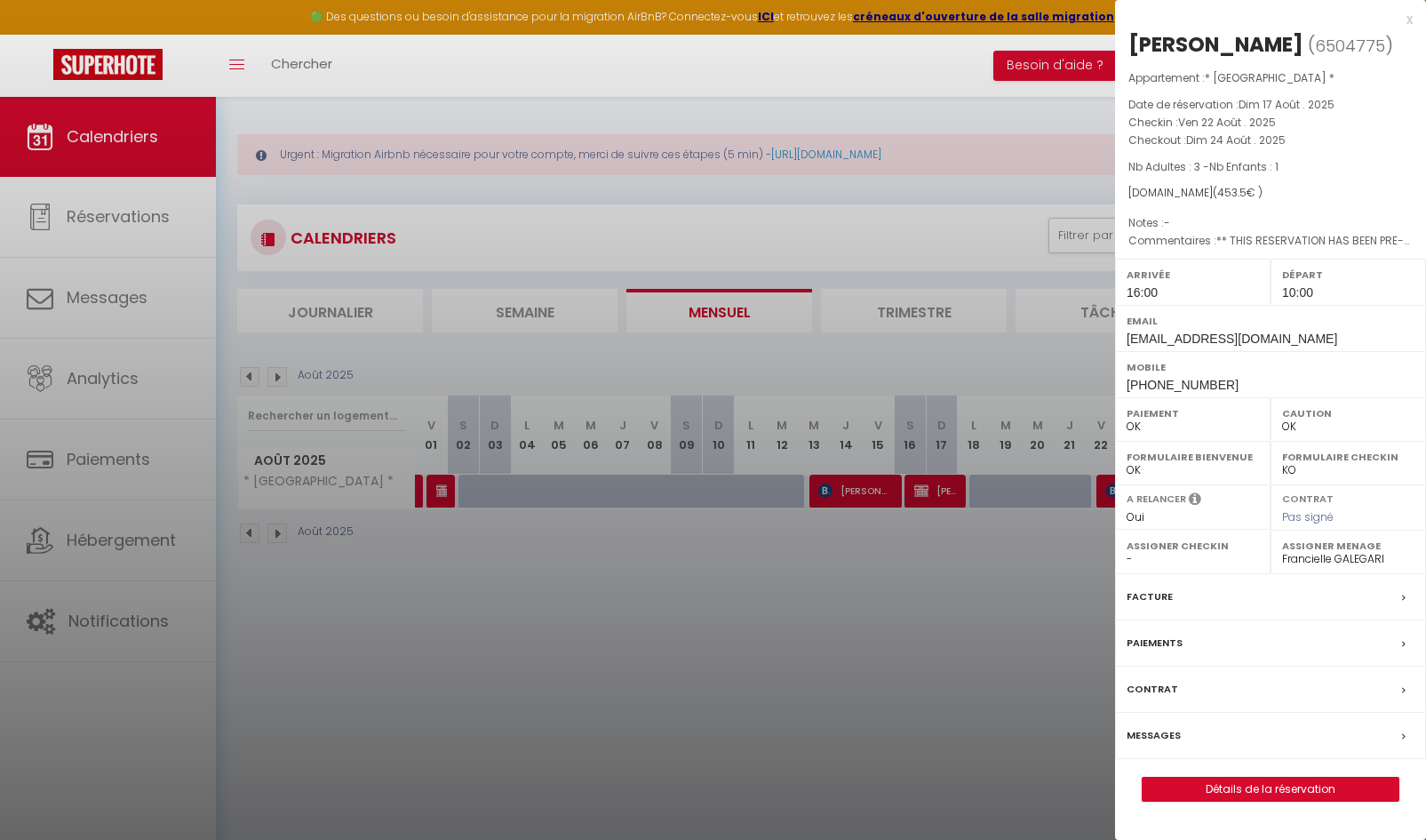
click at [1057, 668] on div at bounding box center [713, 420] width 1426 height 840
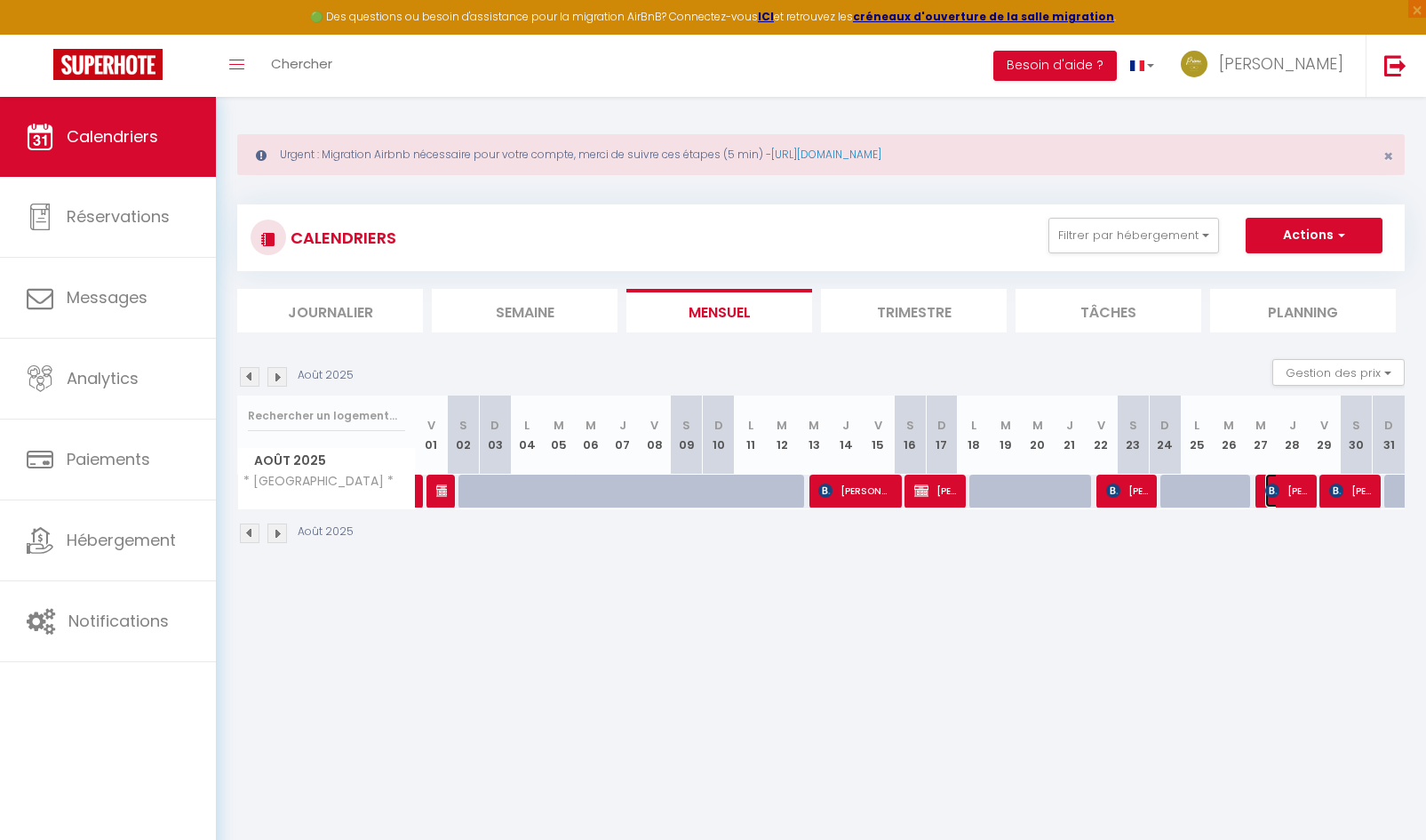
click at [1270, 494] on img at bounding box center [1272, 490] width 14 height 14
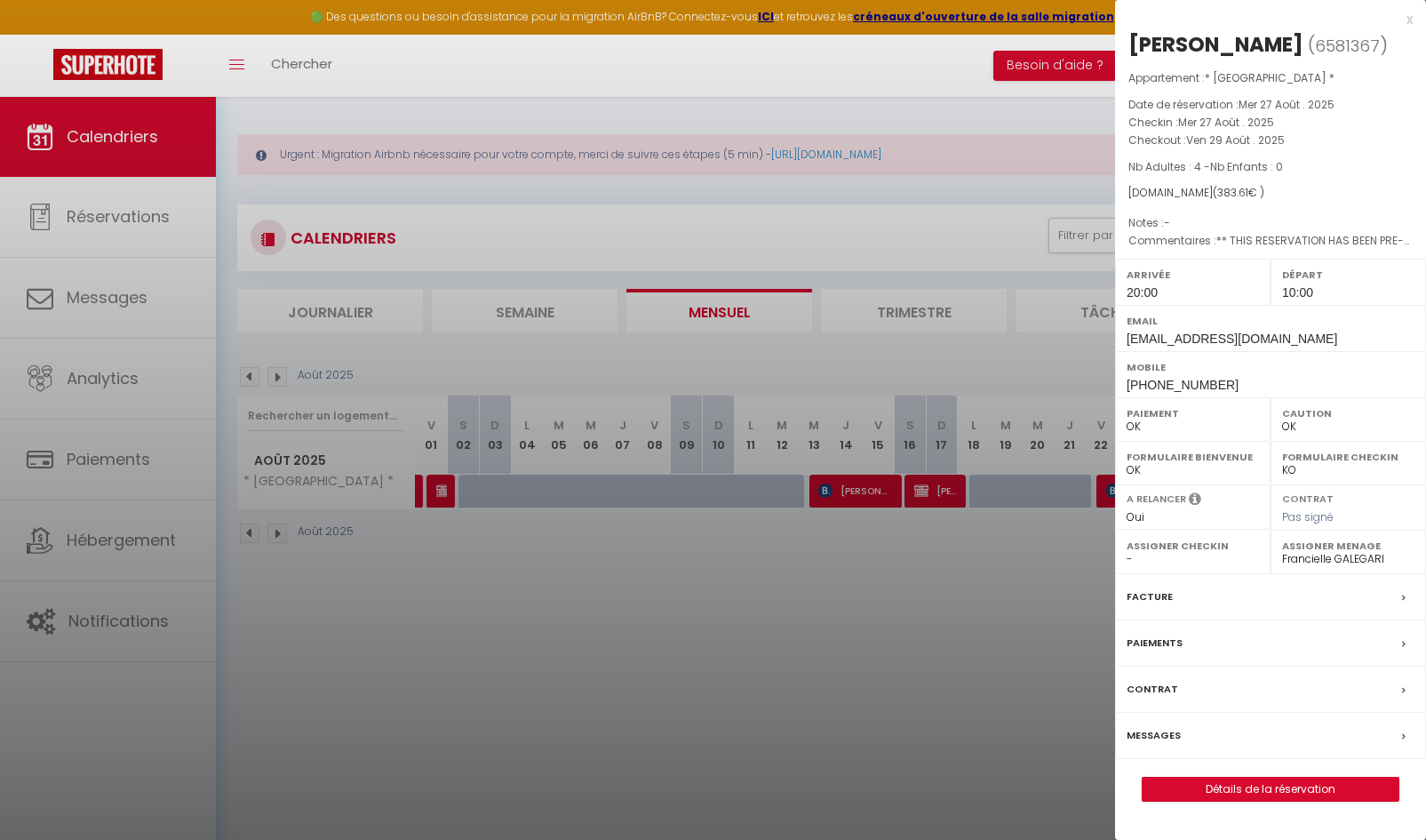
click at [1000, 558] on div at bounding box center [713, 420] width 1426 height 840
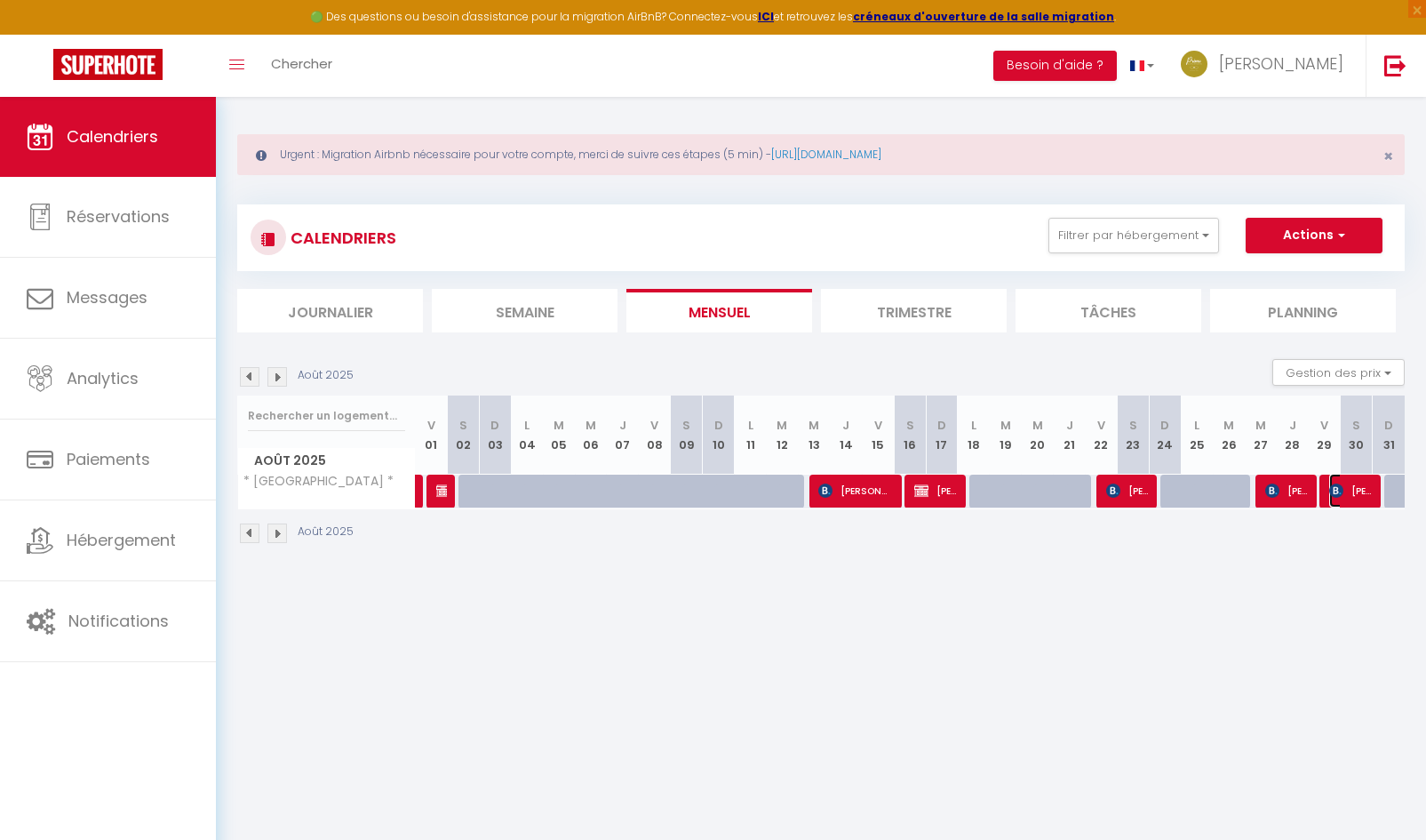
click at [1359, 493] on span "[PERSON_NAME]" at bounding box center [1351, 490] width 43 height 33
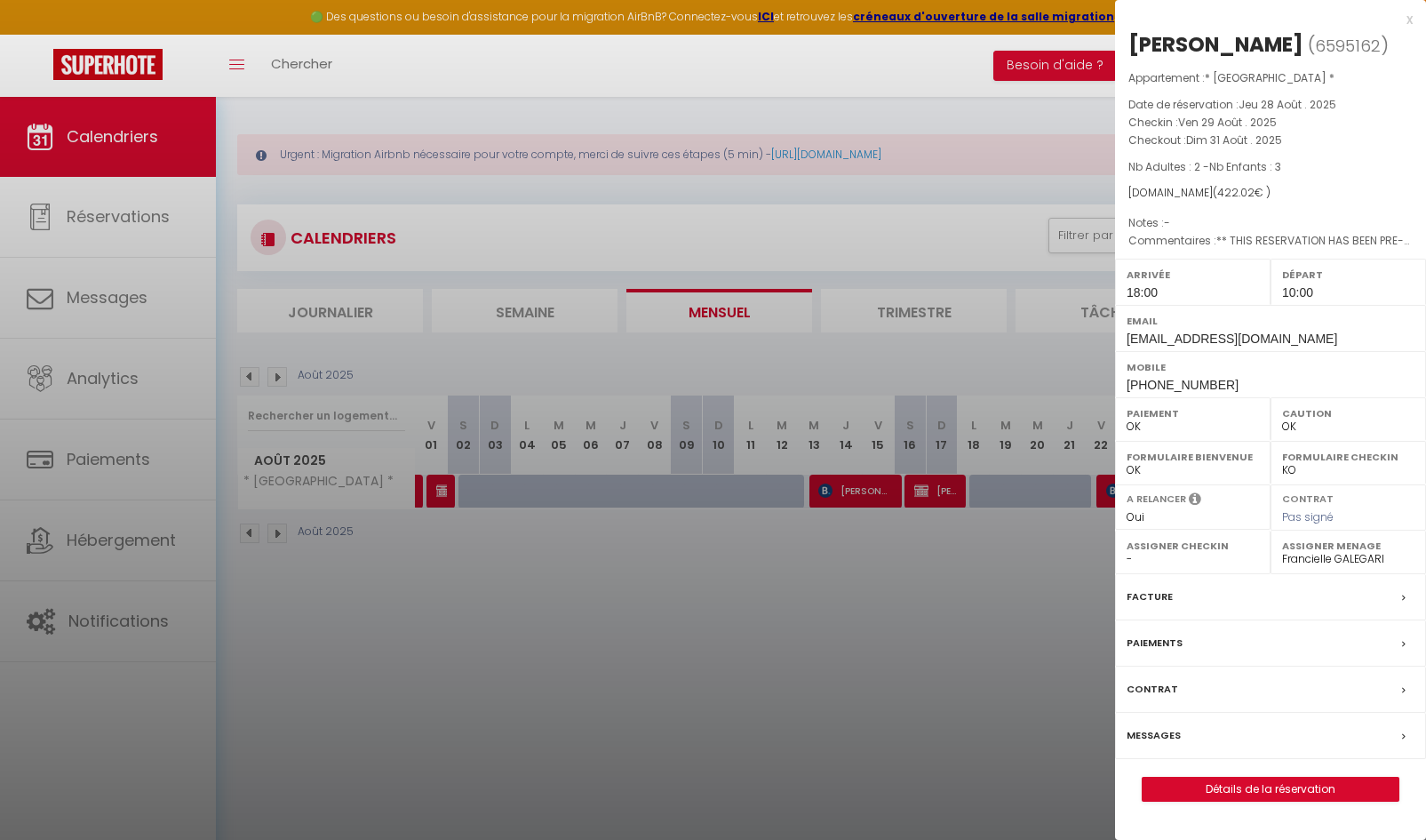
click at [610, 608] on div at bounding box center [713, 420] width 1426 height 840
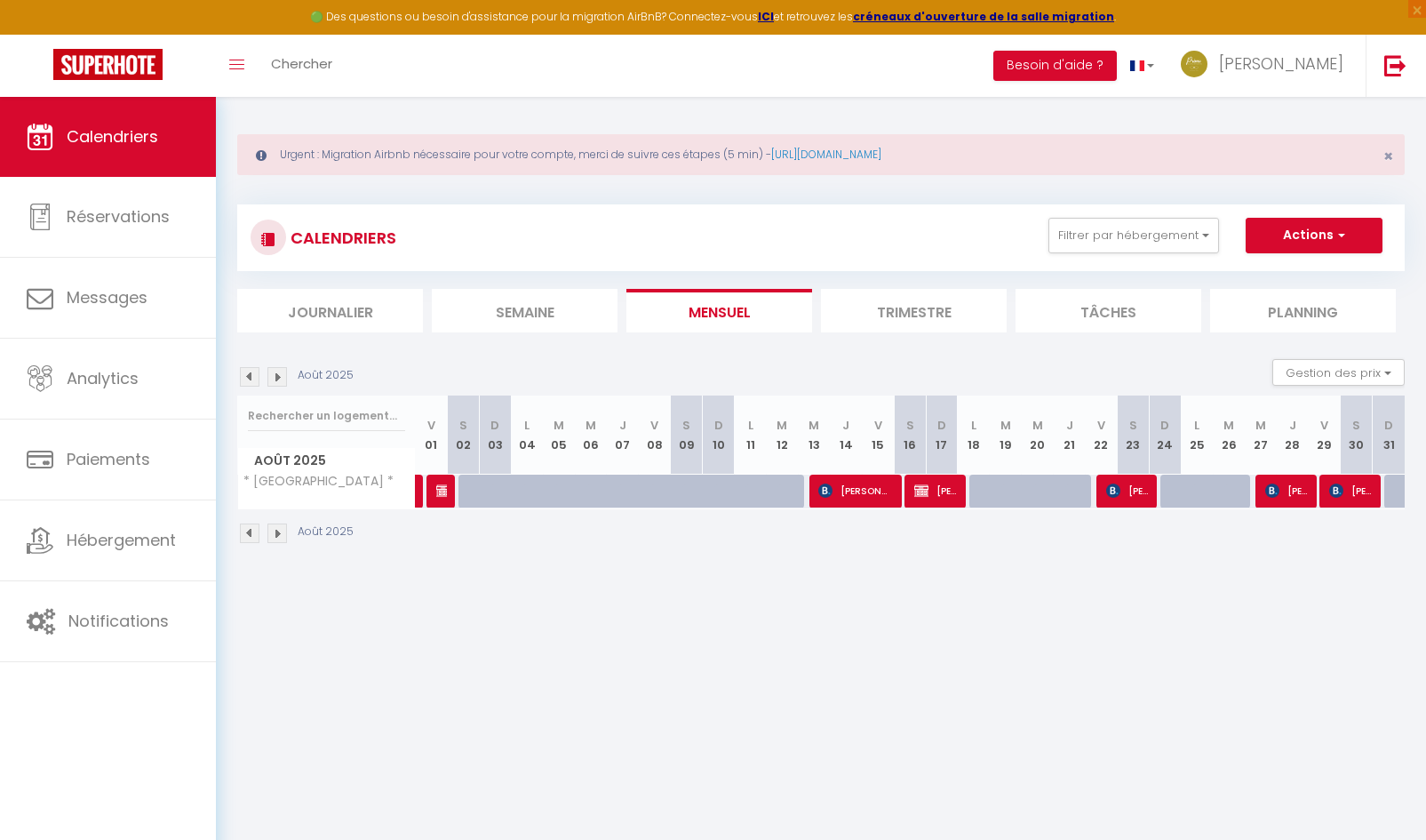
click at [284, 373] on img at bounding box center [277, 377] width 19 height 19
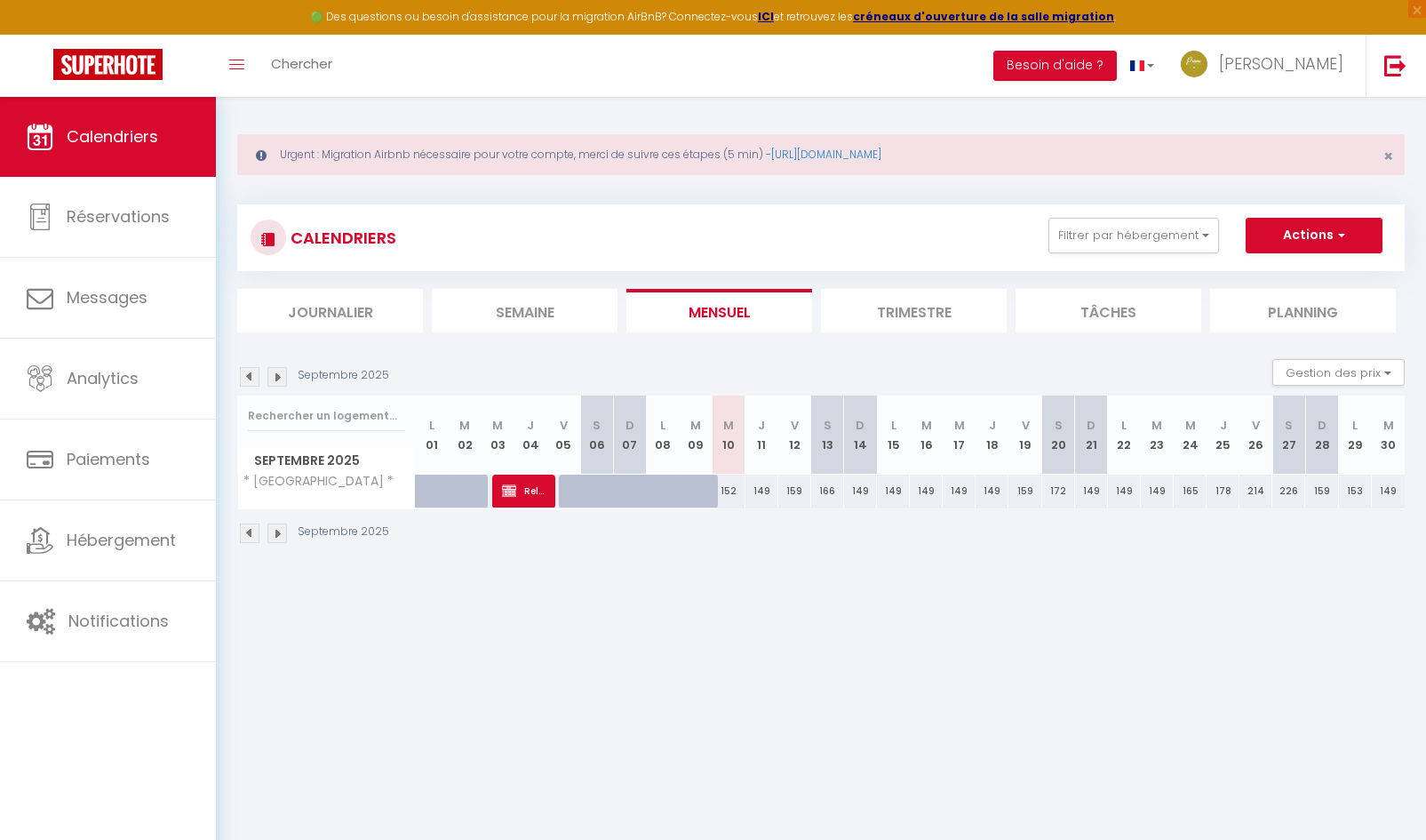
click at [240, 381] on img at bounding box center [250, 377] width 19 height 19
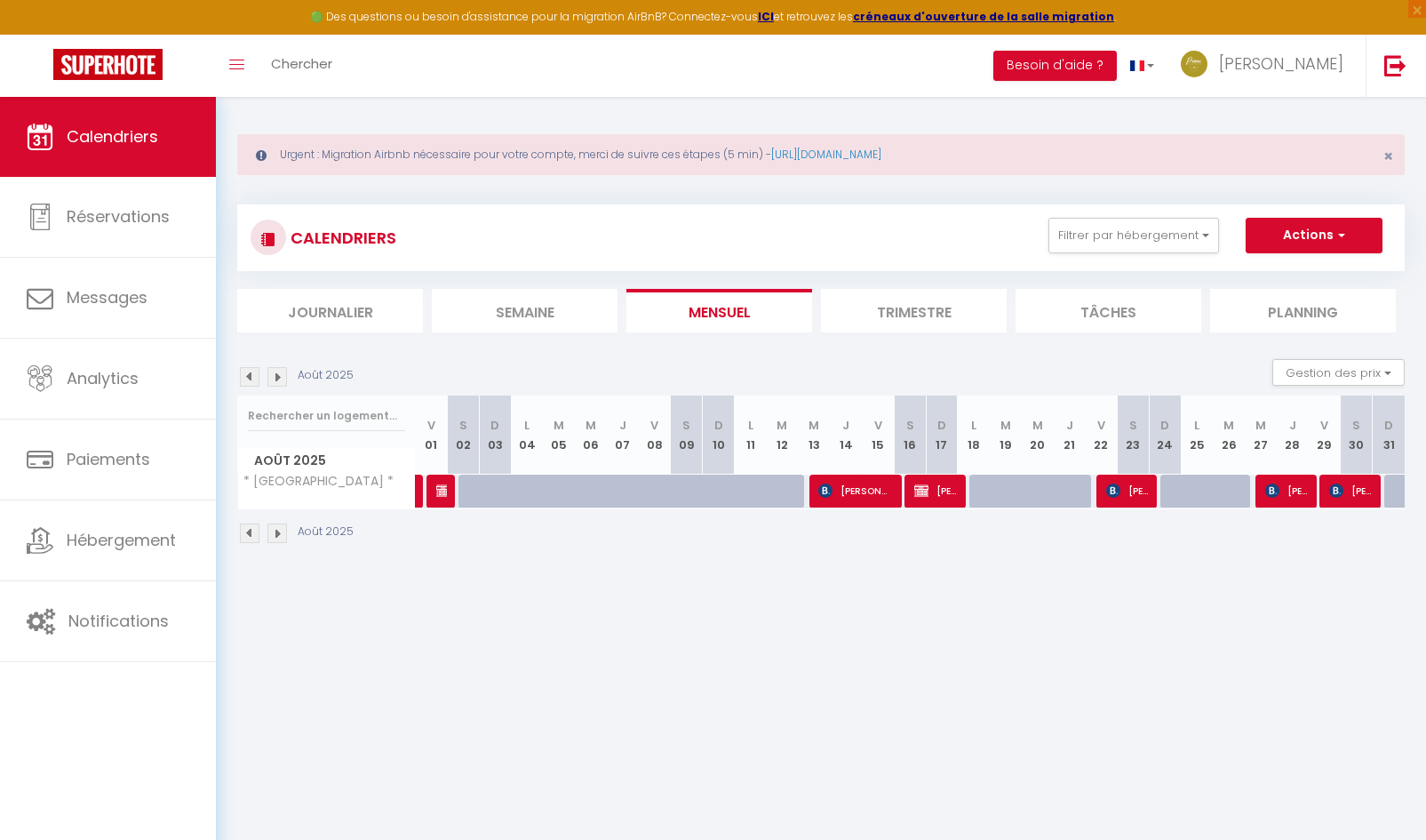
click at [246, 384] on img at bounding box center [250, 377] width 19 height 19
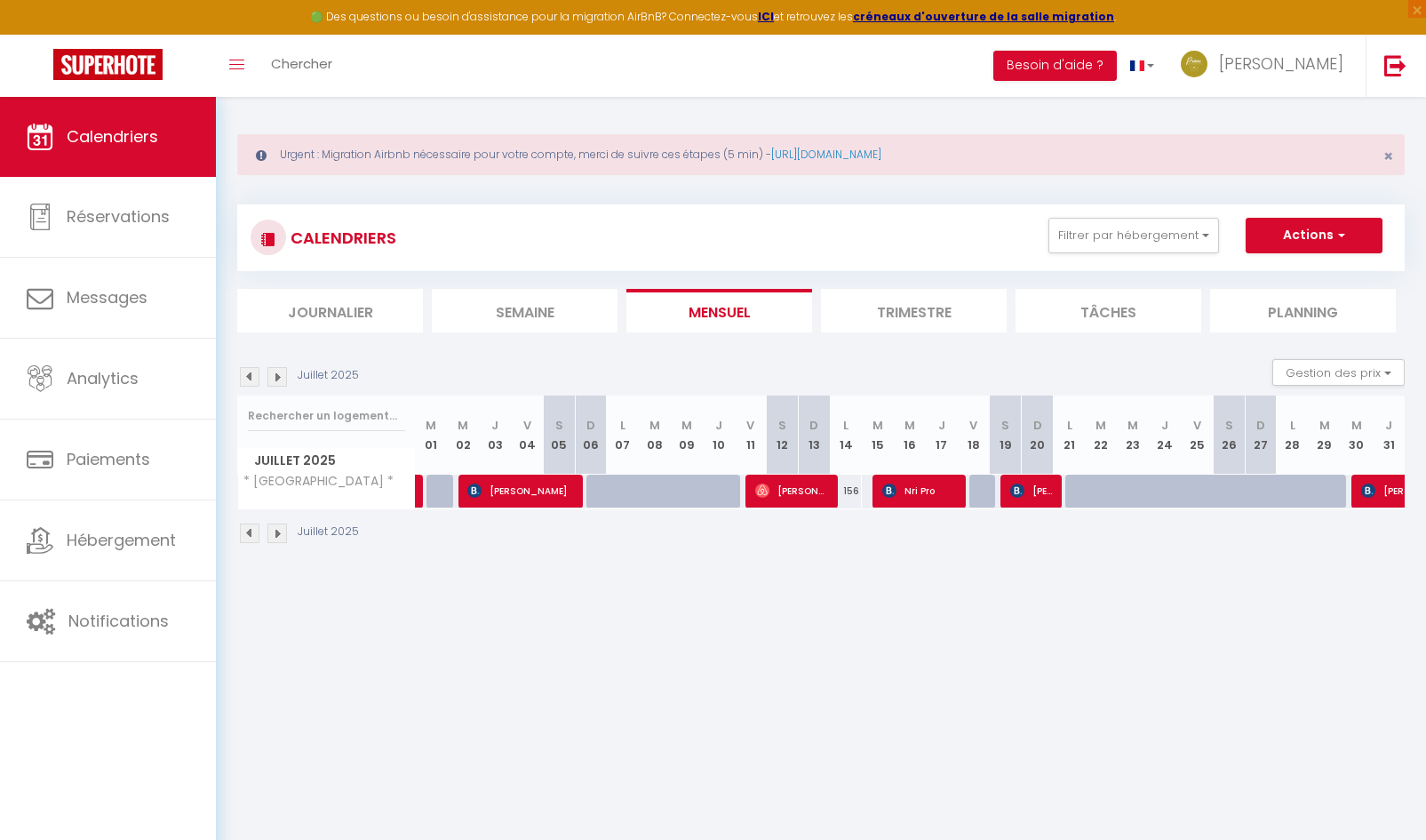
click at [280, 382] on img at bounding box center [277, 377] width 19 height 19
select select "0"
select select "29415"
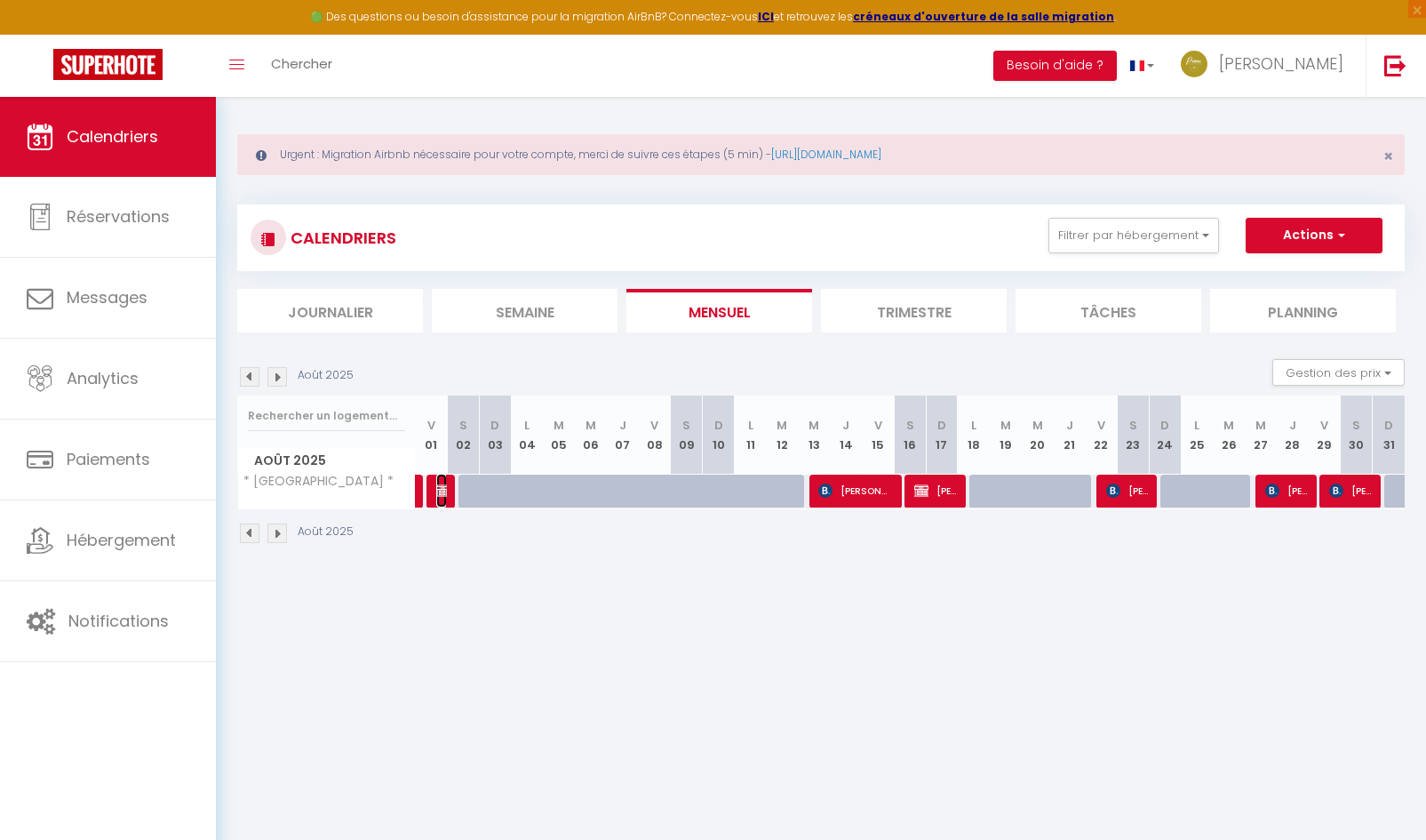
click at [436, 495] on img at bounding box center [443, 490] width 14 height 14
select select "KO"
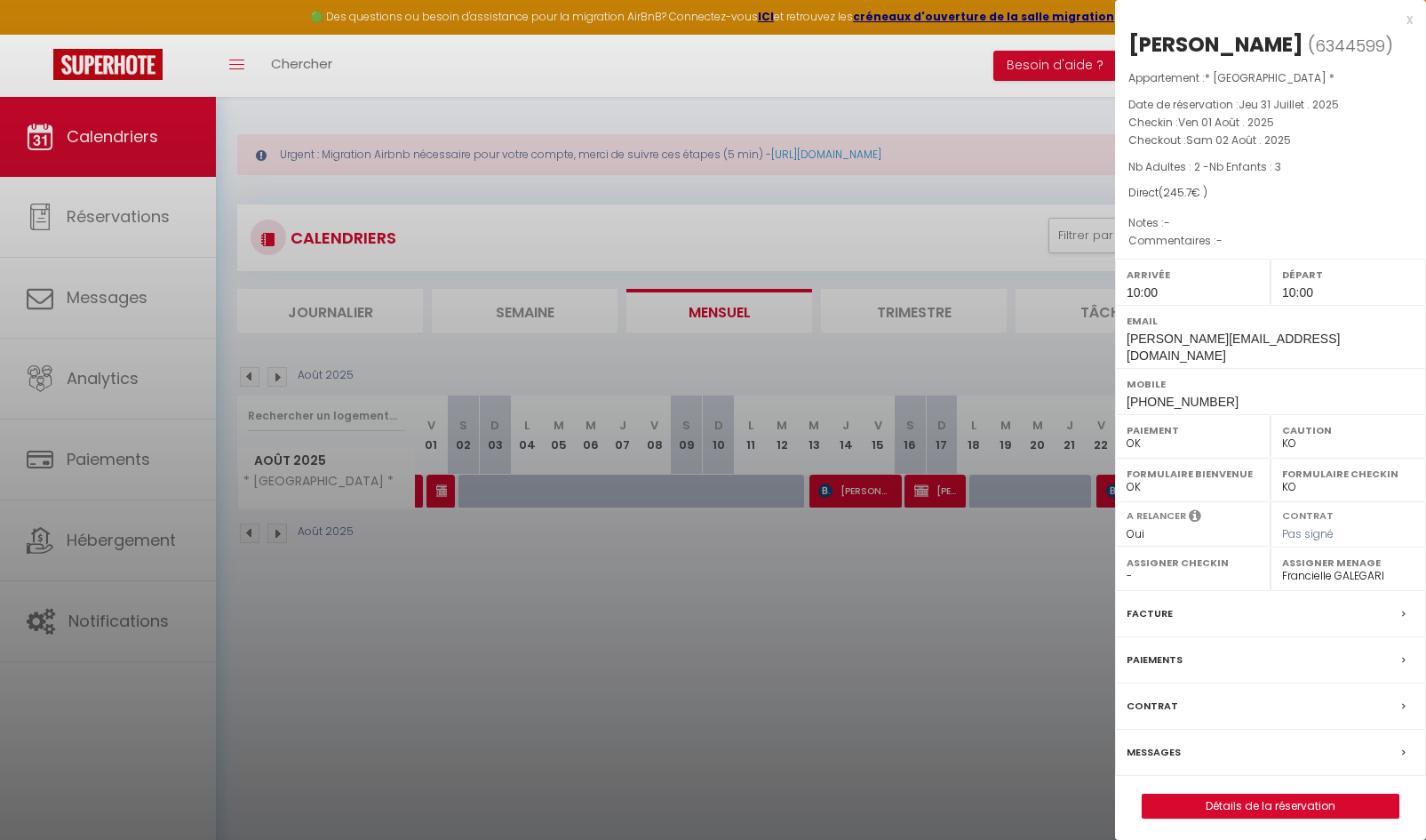
click at [1167, 650] on label "Paiements" at bounding box center [1154, 660] width 56 height 19
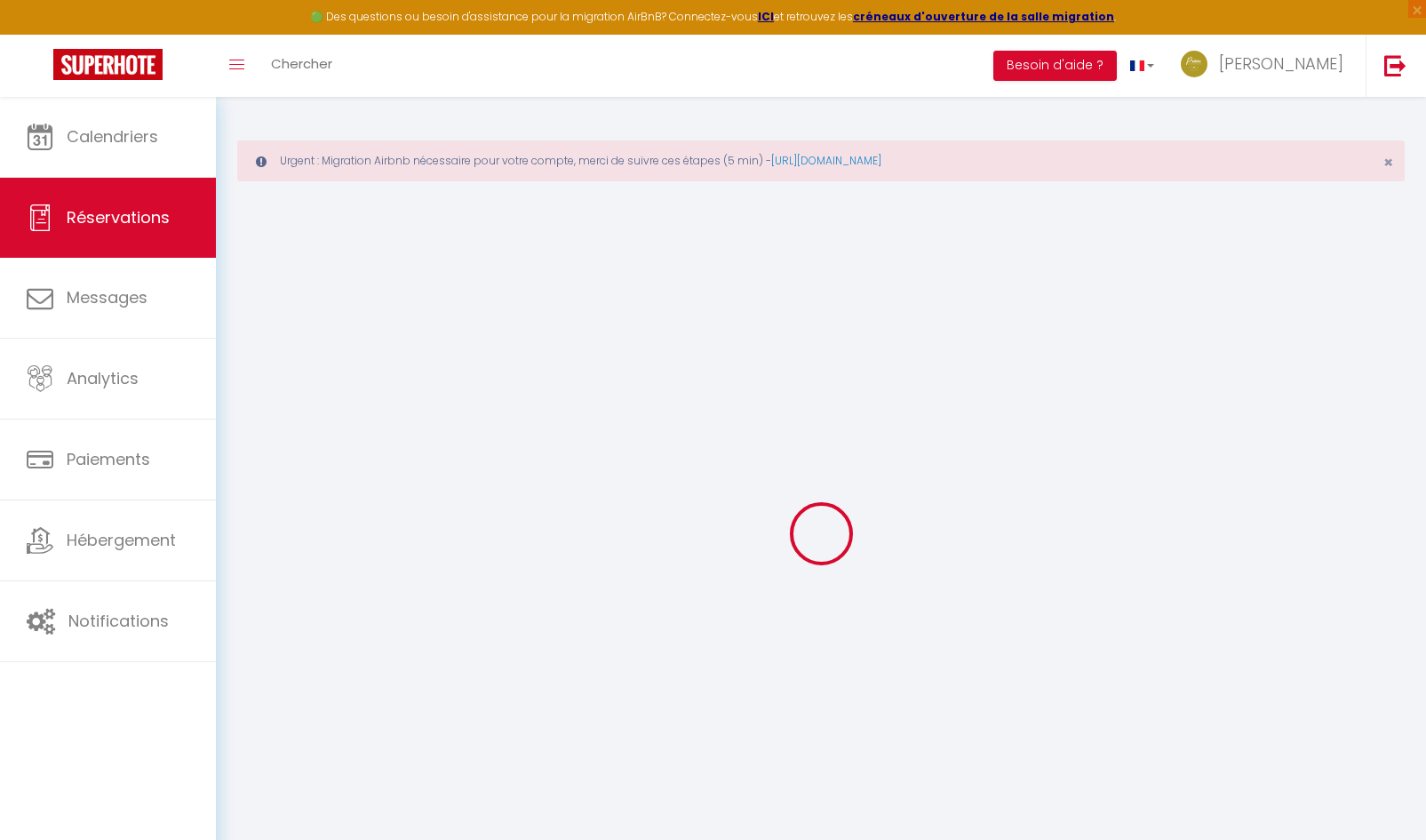
select select
select select "14"
checkbox input "false"
select select
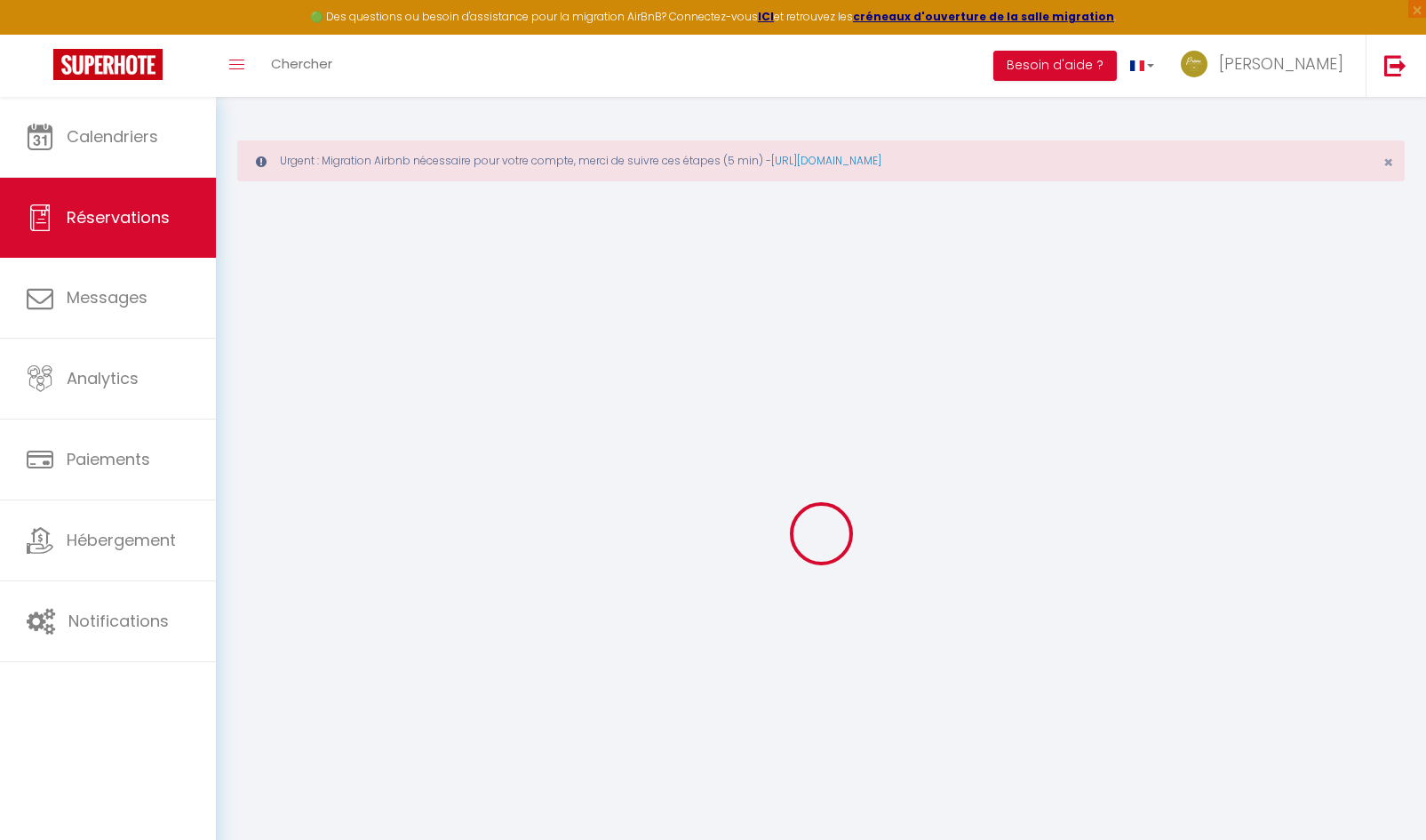
select select
checkbox input "false"
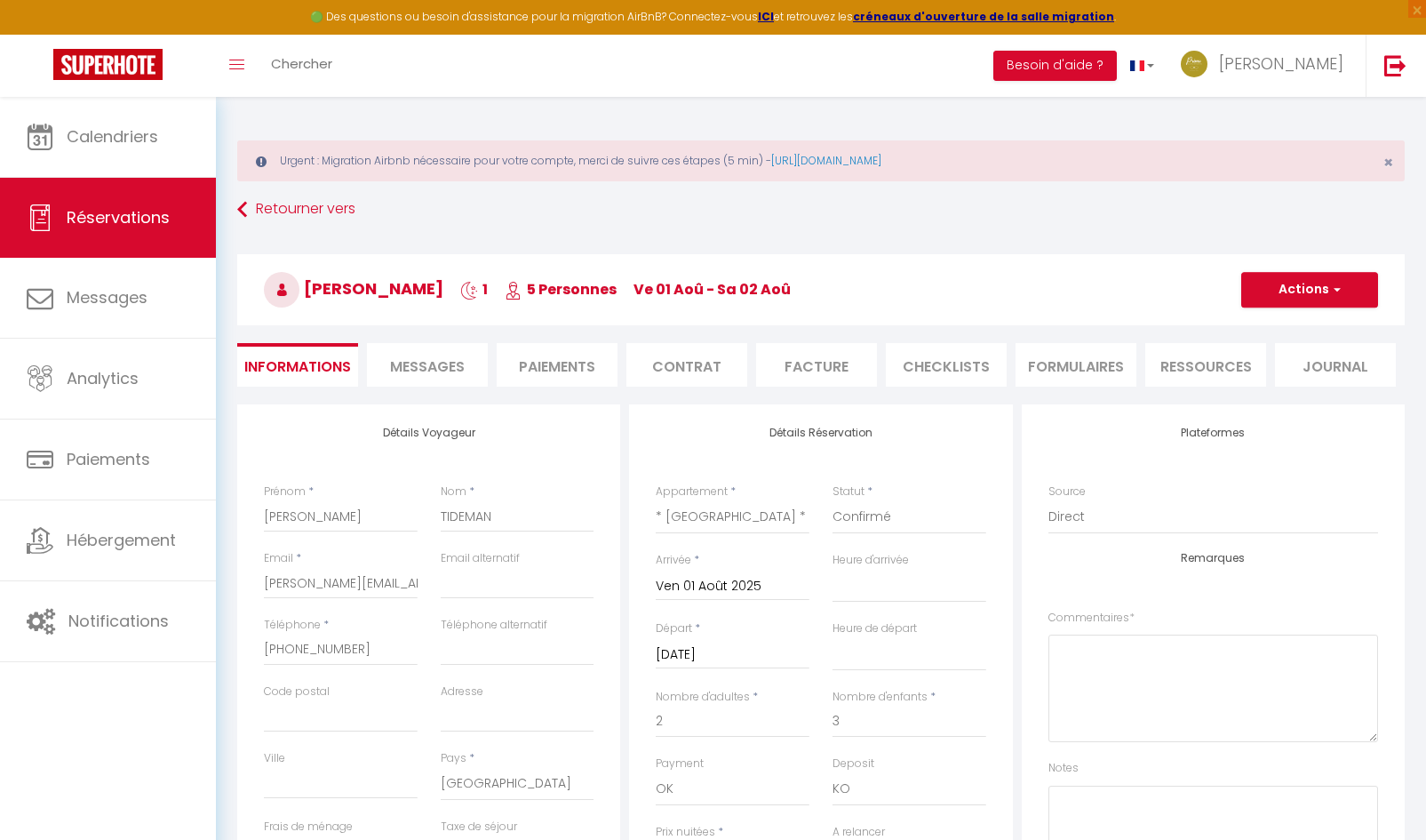
select select
checkbox input "false"
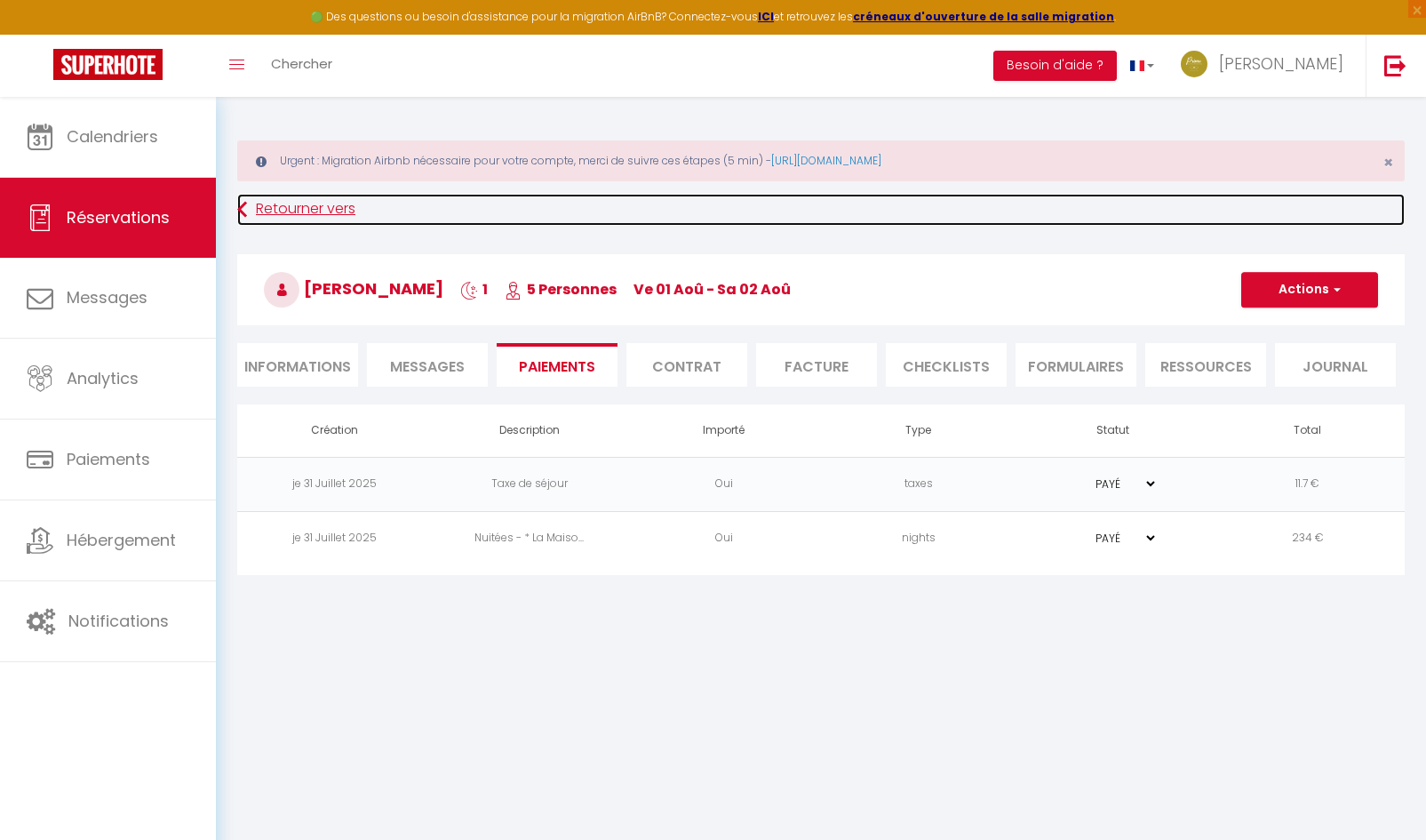
click at [254, 210] on link "Retourner vers" at bounding box center [821, 210] width 1168 height 32
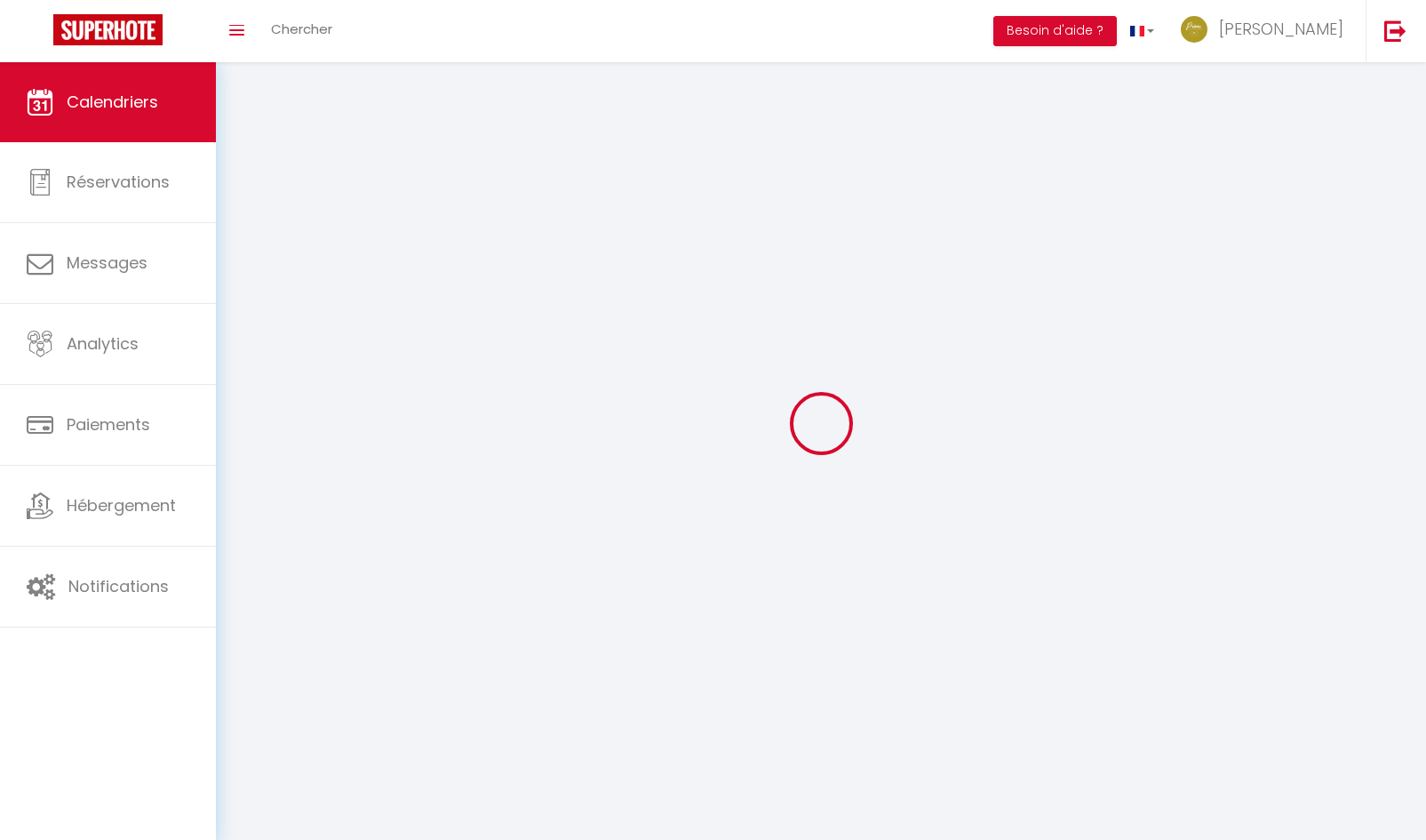
scroll to position [41, 0]
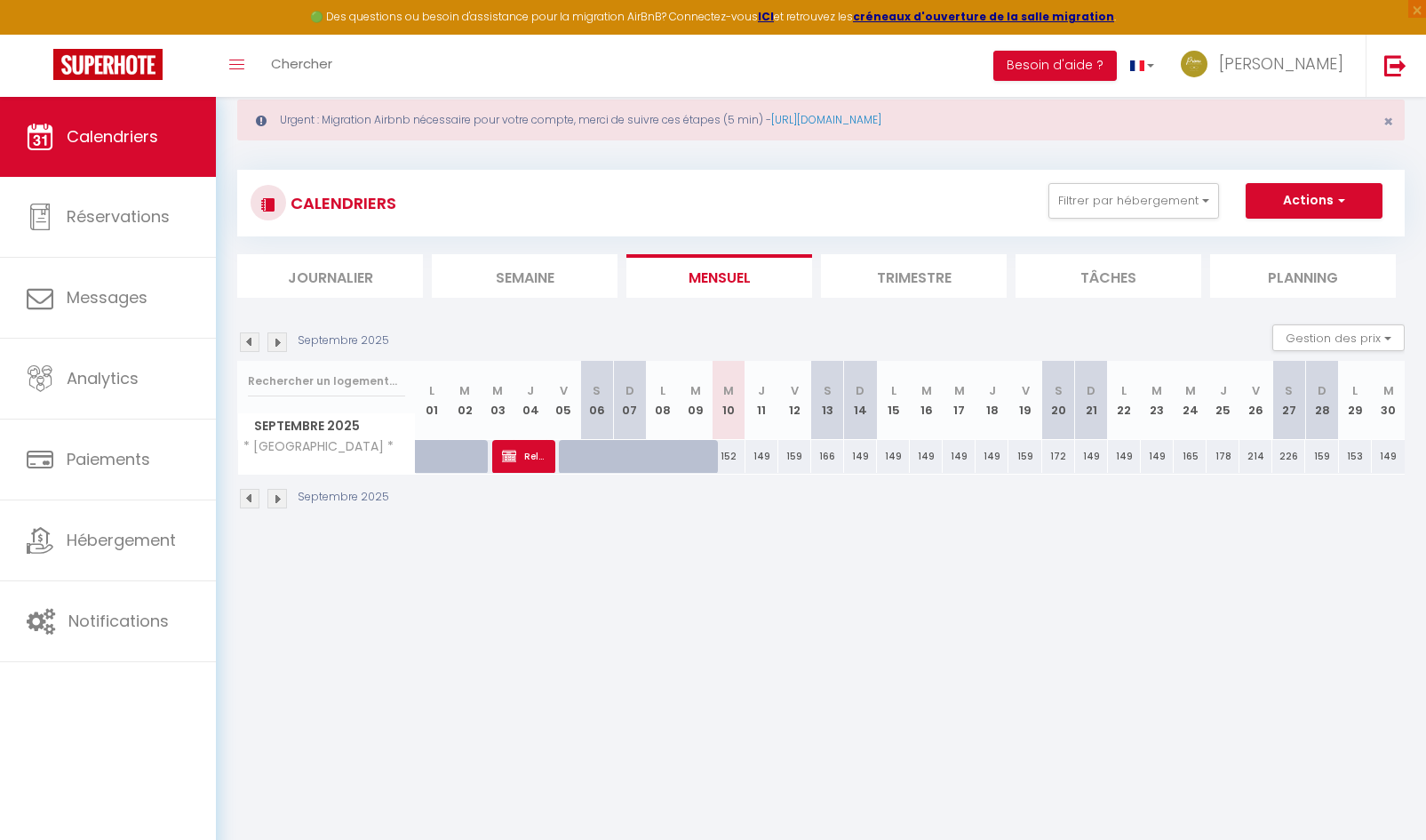
click at [254, 345] on img at bounding box center [250, 341] width 19 height 19
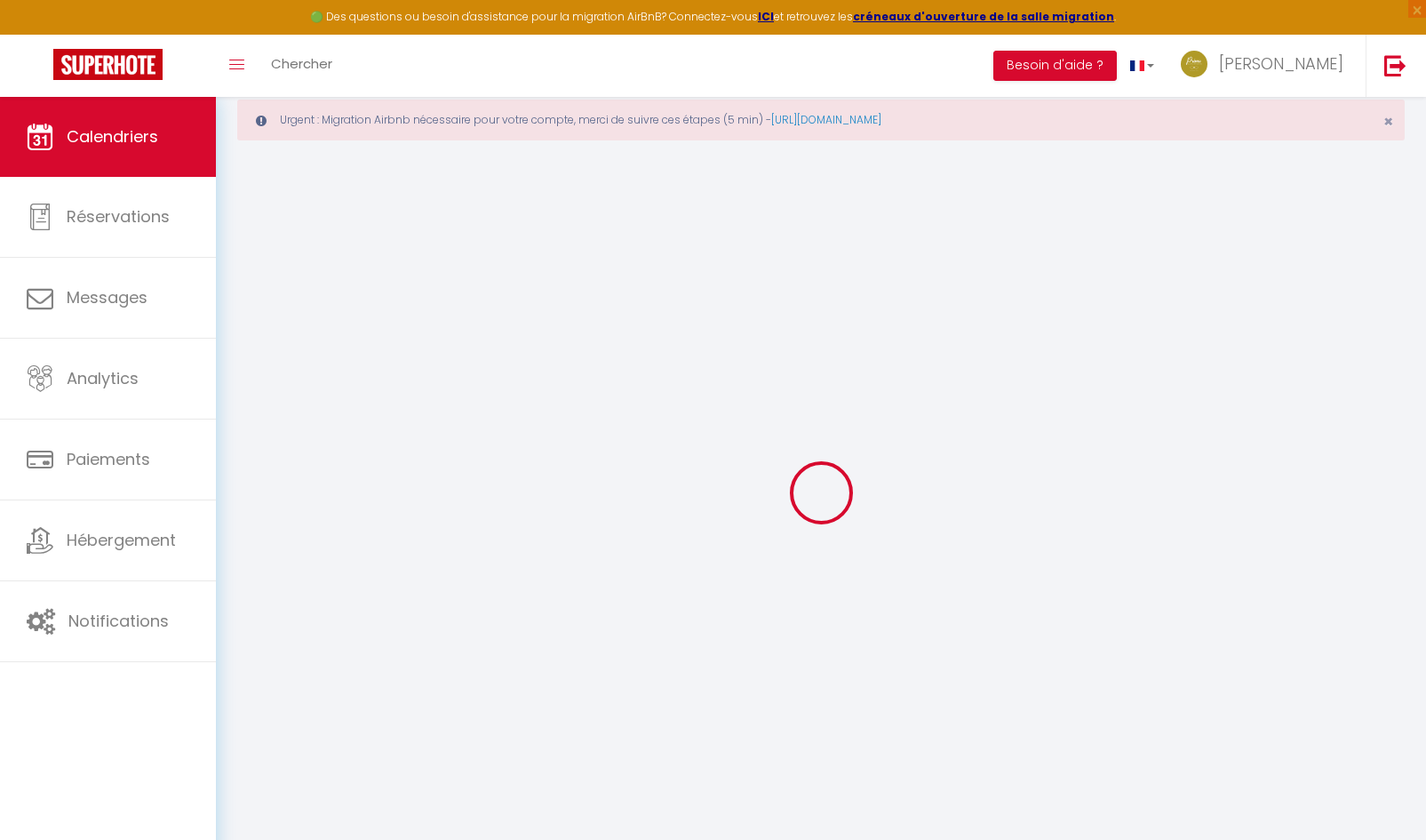
select select
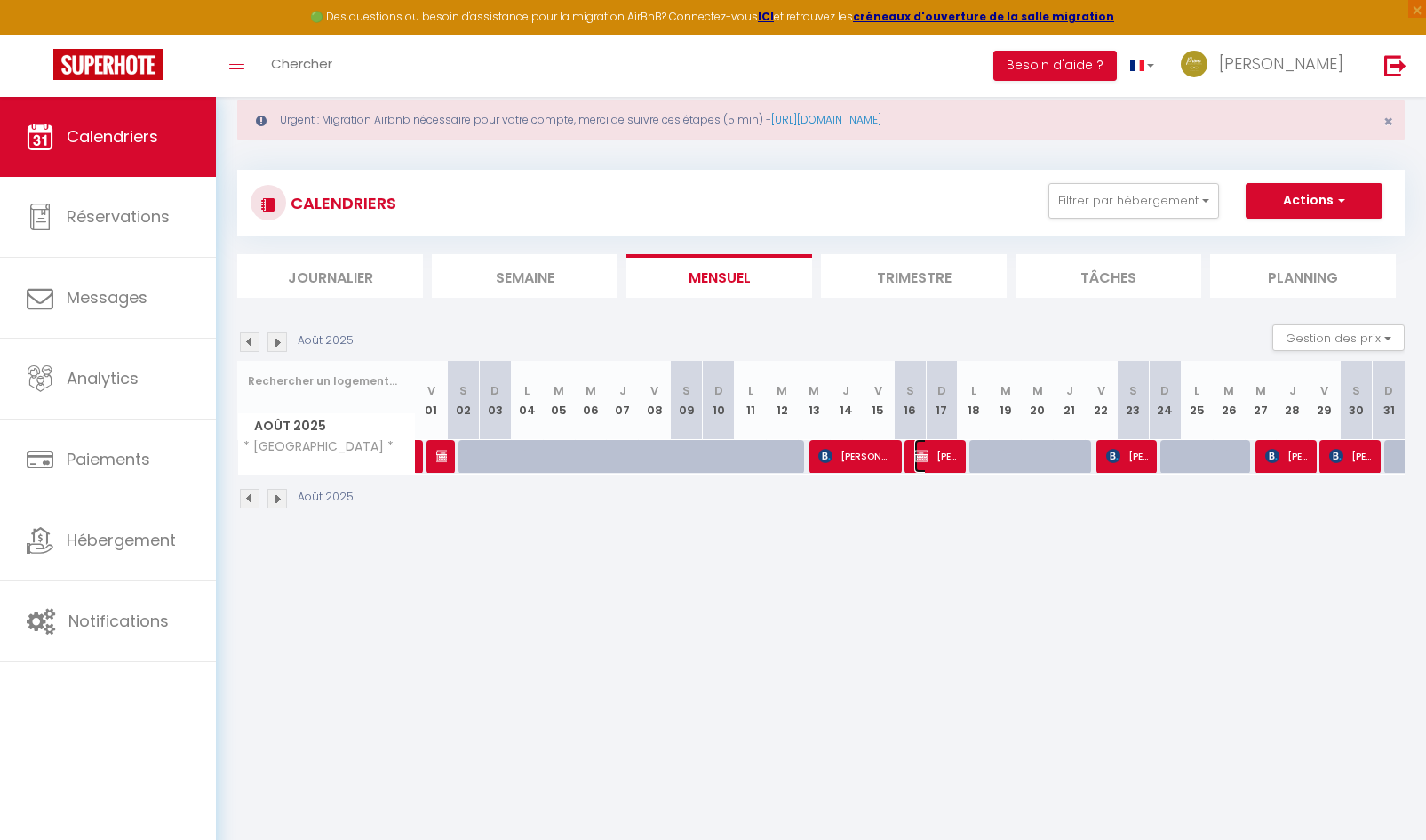
click at [948, 460] on span "[PERSON_NAME]" at bounding box center [936, 455] width 43 height 33
select select "OK"
select select "KO"
select select "1"
select select "0"
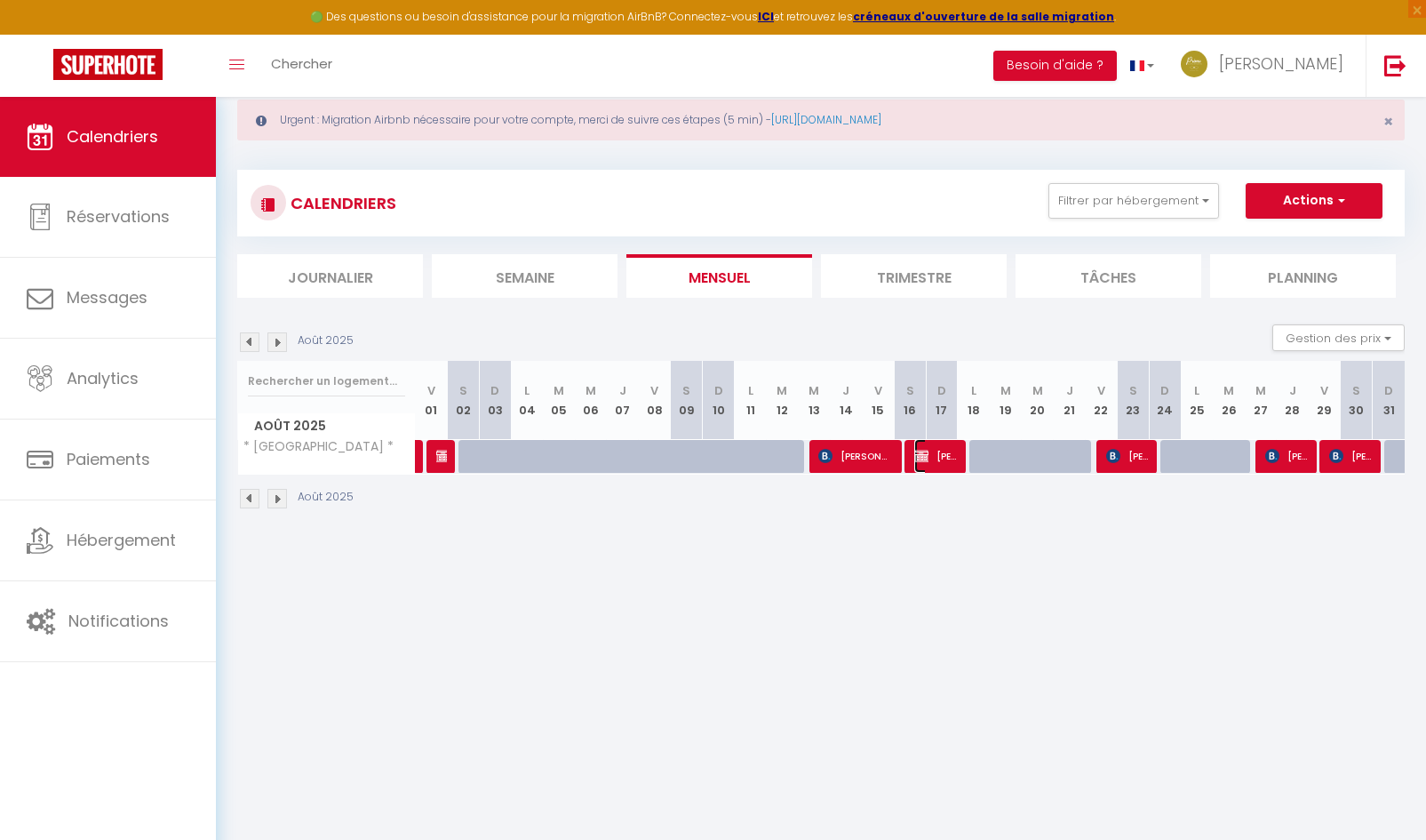
select select "1"
select select
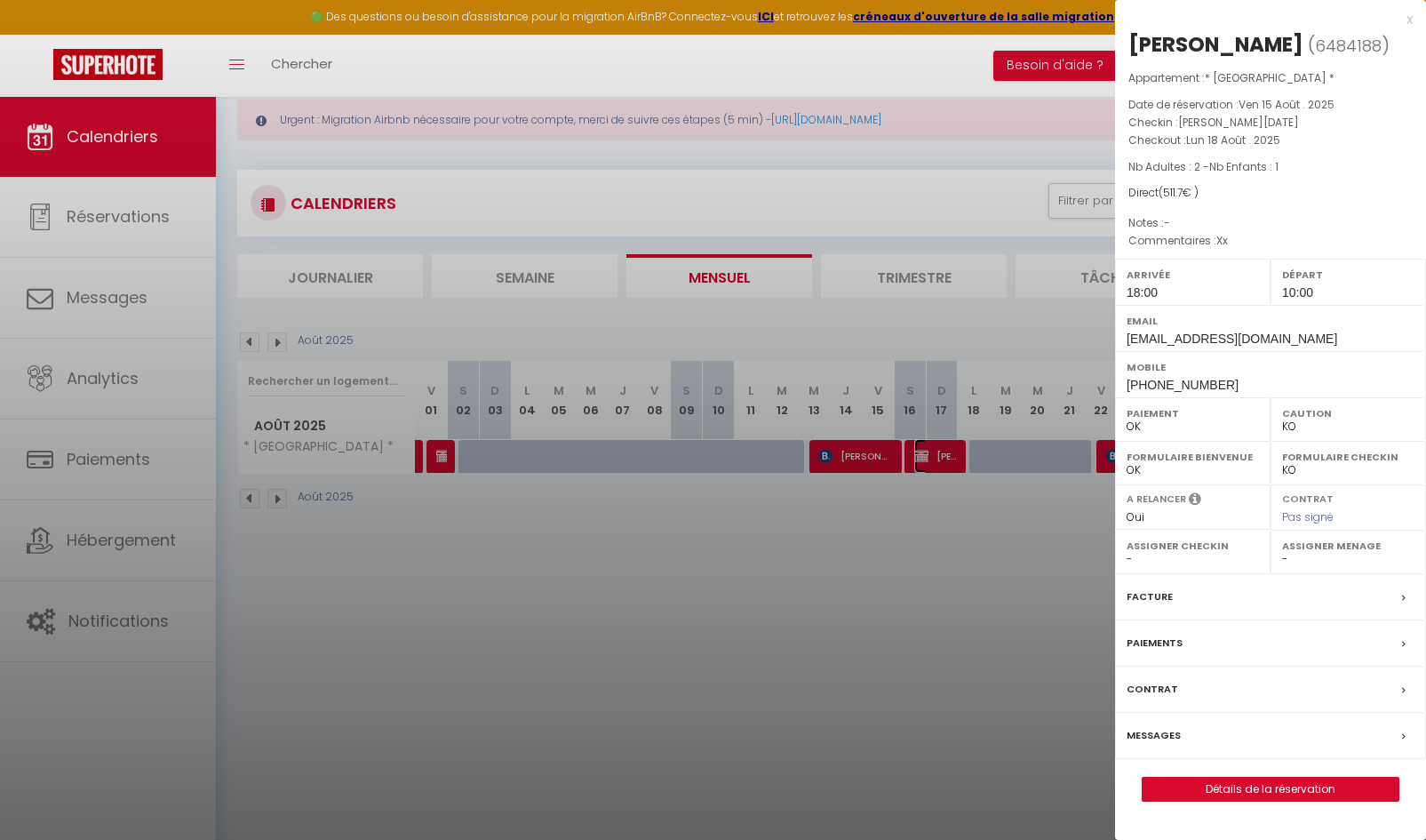
select select "29415"
click at [1166, 646] on label "Paiements" at bounding box center [1154, 643] width 56 height 19
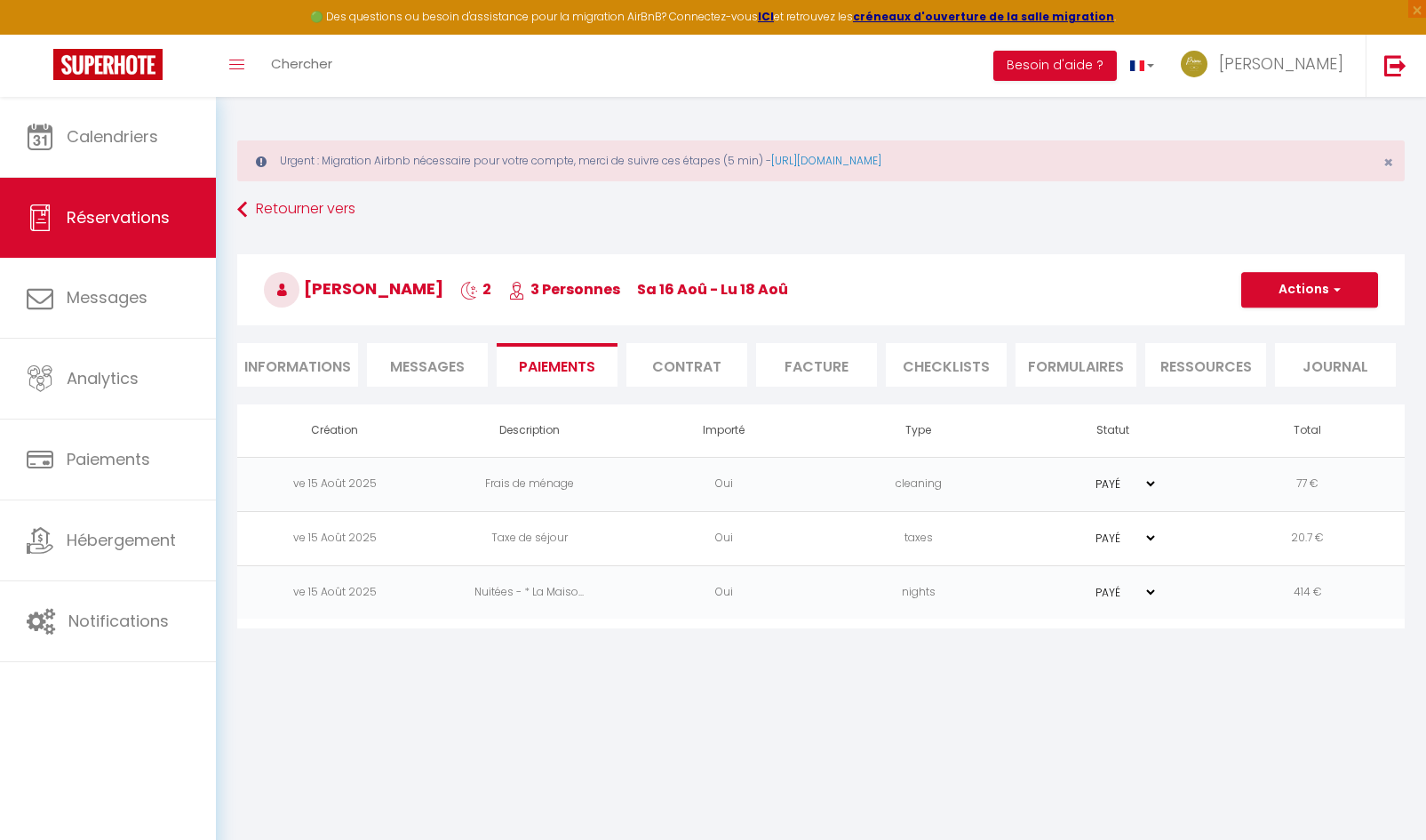
click at [301, 362] on li "Informations" at bounding box center [298, 365] width 121 height 44
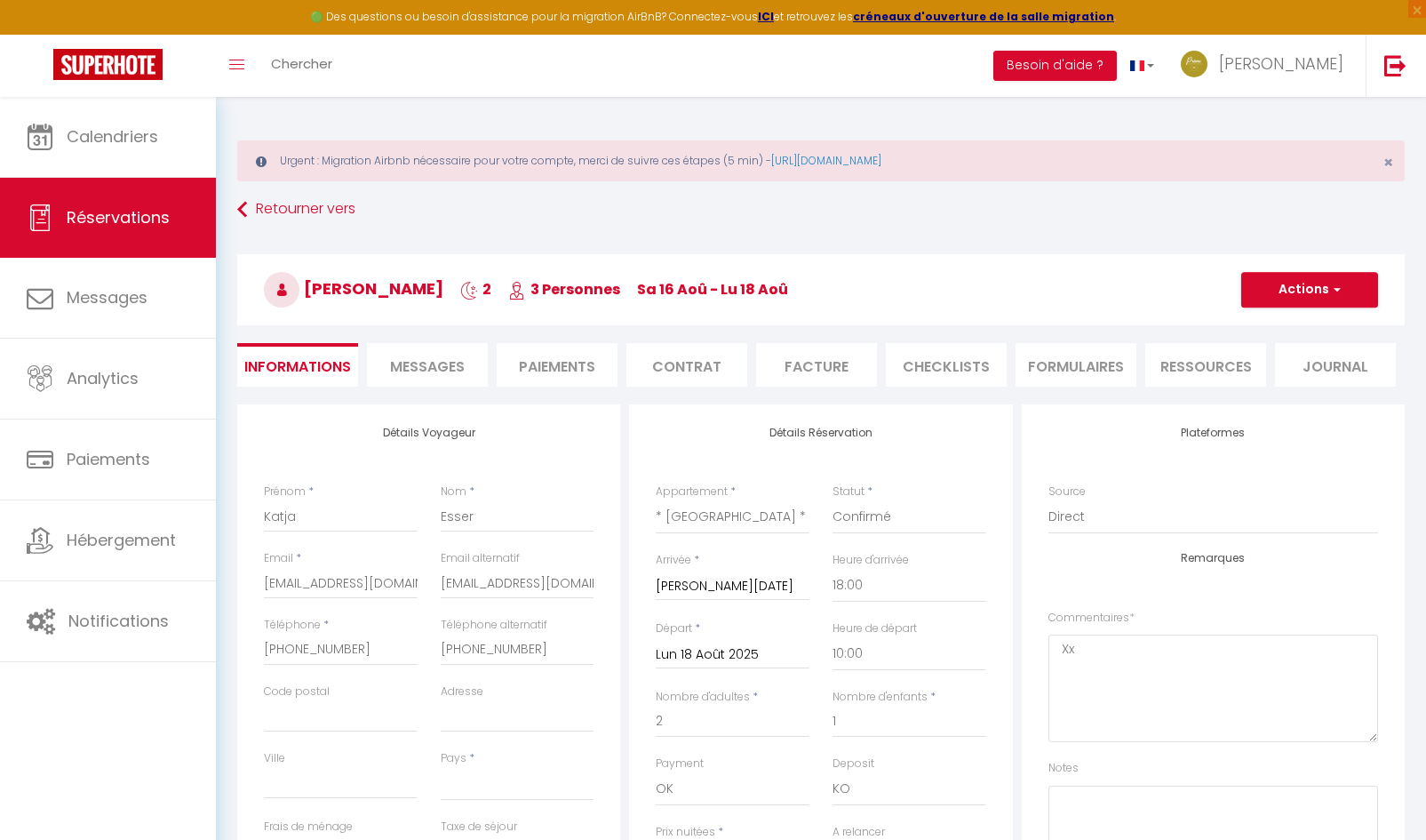
select select
click at [527, 361] on li "Paiements" at bounding box center [557, 365] width 121 height 44
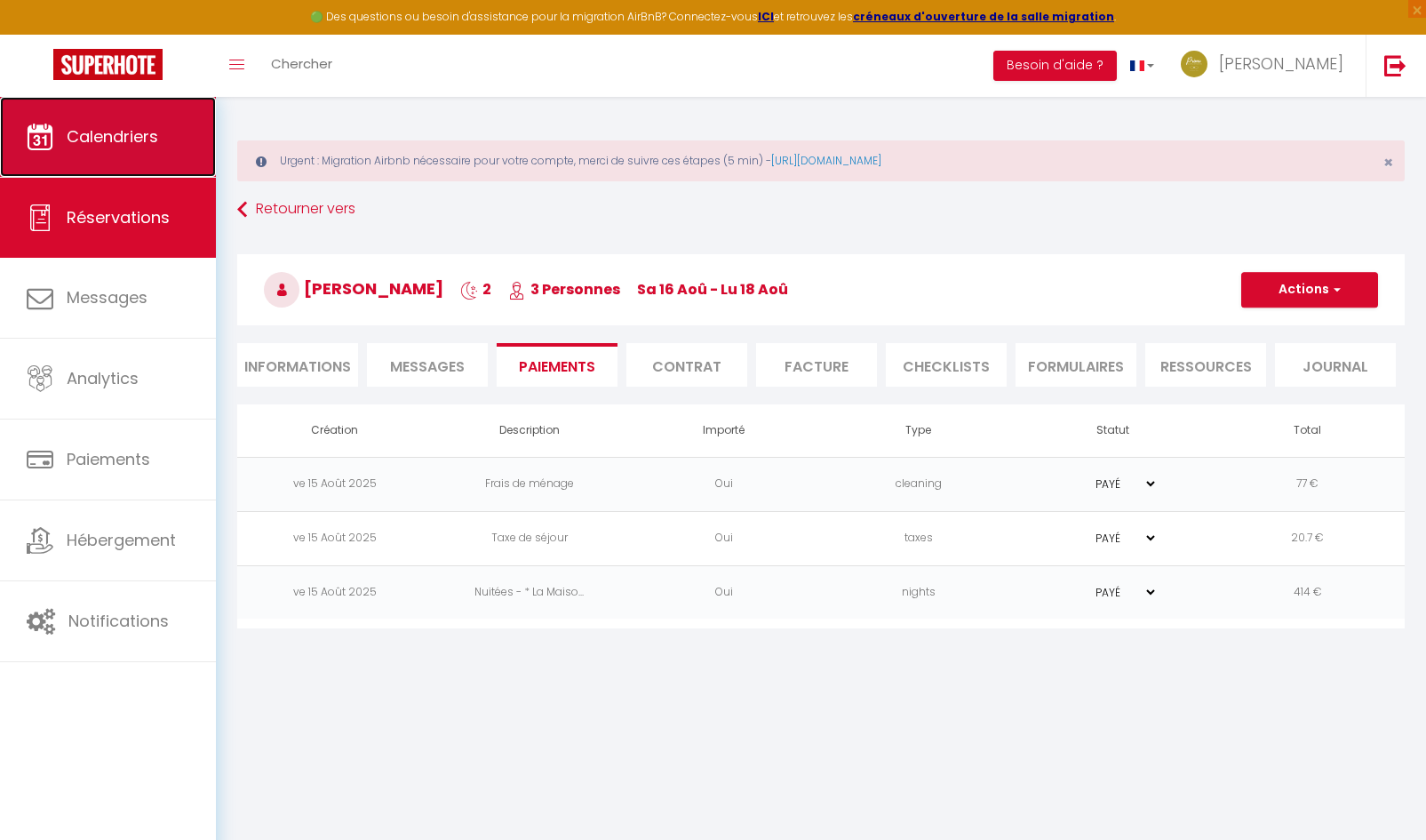
click at [163, 154] on link "Calendriers" at bounding box center [108, 137] width 216 height 80
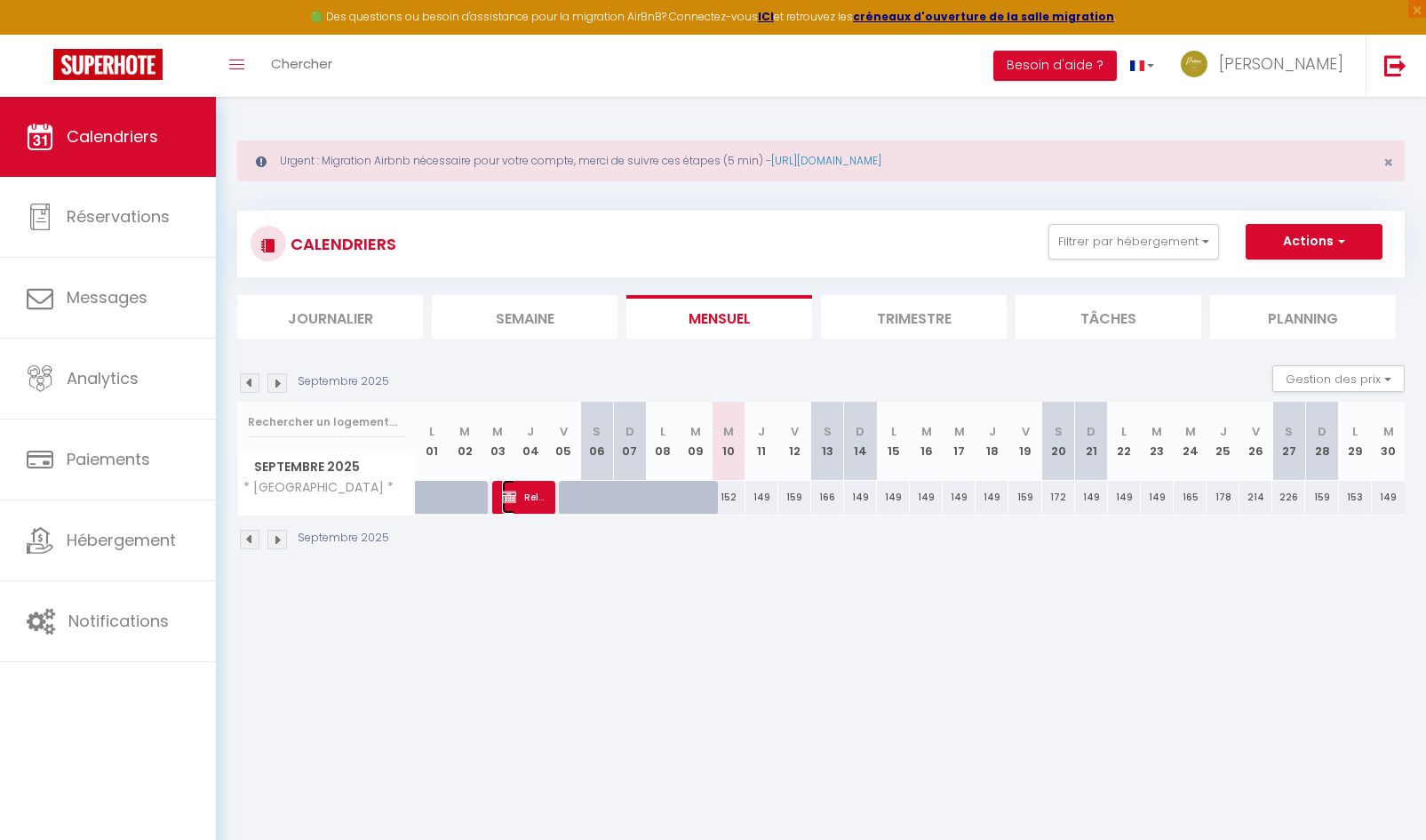
click at [524, 500] on span "Relogement [PERSON_NAME]" at bounding box center [524, 496] width 44 height 33
select select "OK"
select select "KO"
select select "0"
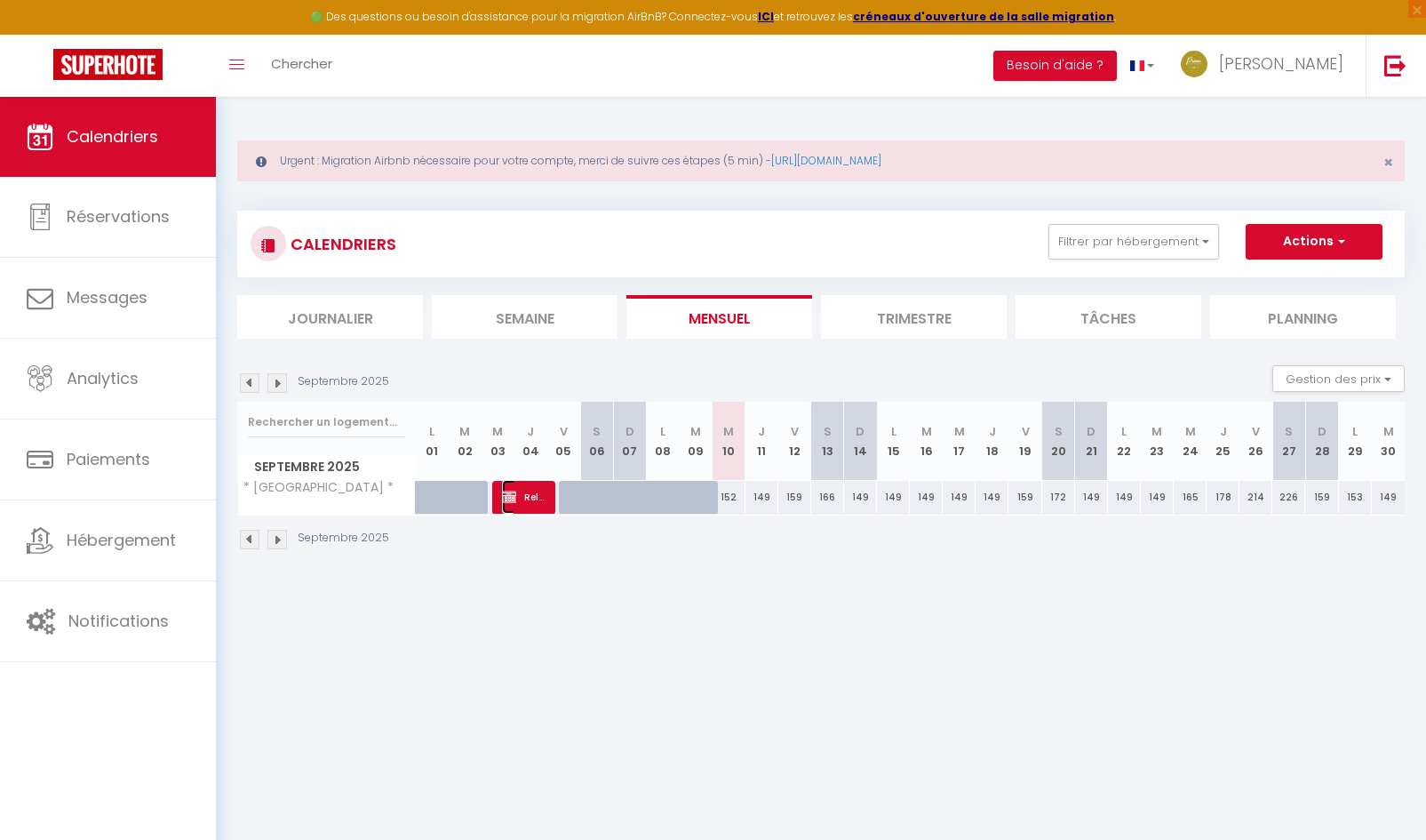
select select "1"
select select
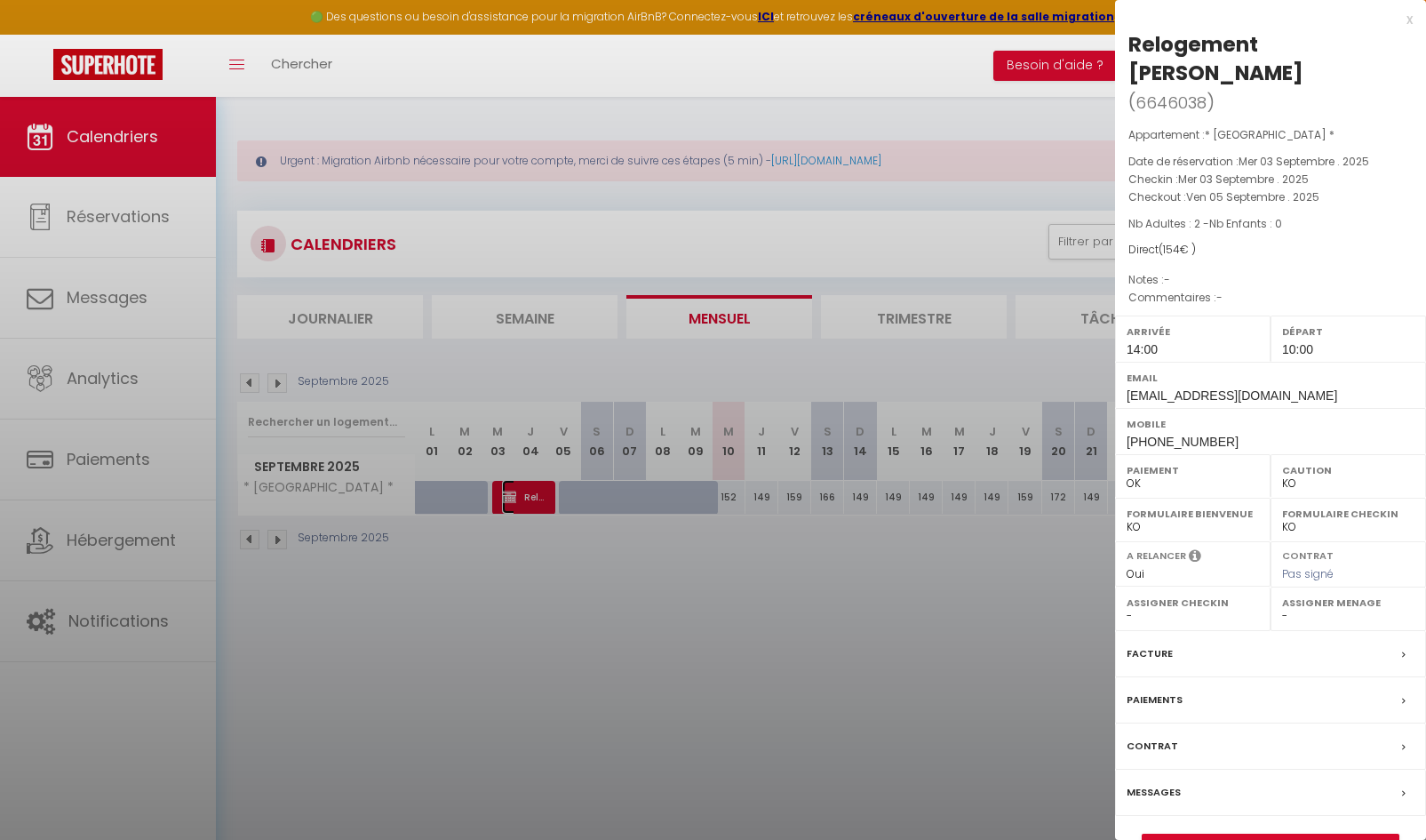
select select "23612"
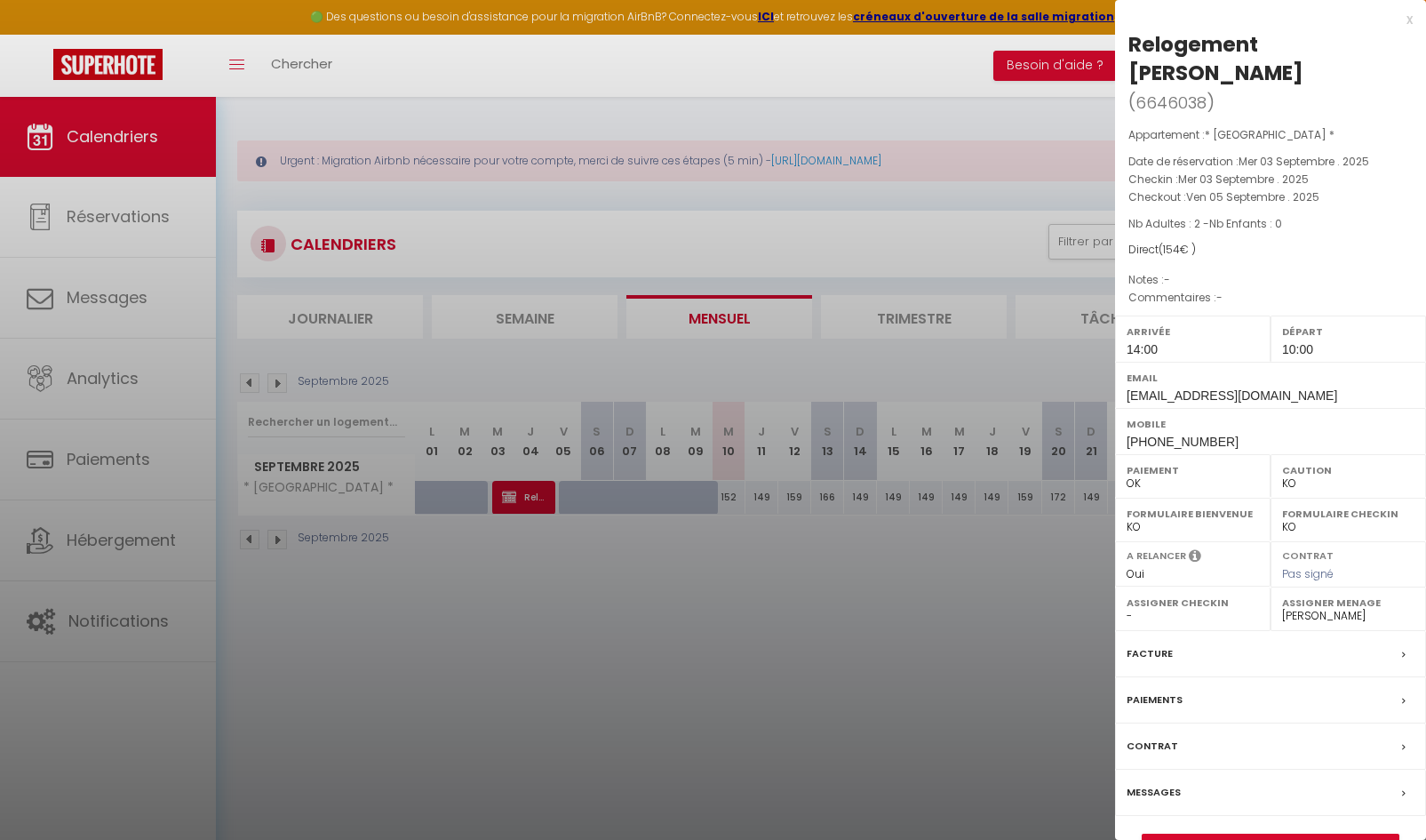
click at [554, 625] on div at bounding box center [713, 420] width 1426 height 840
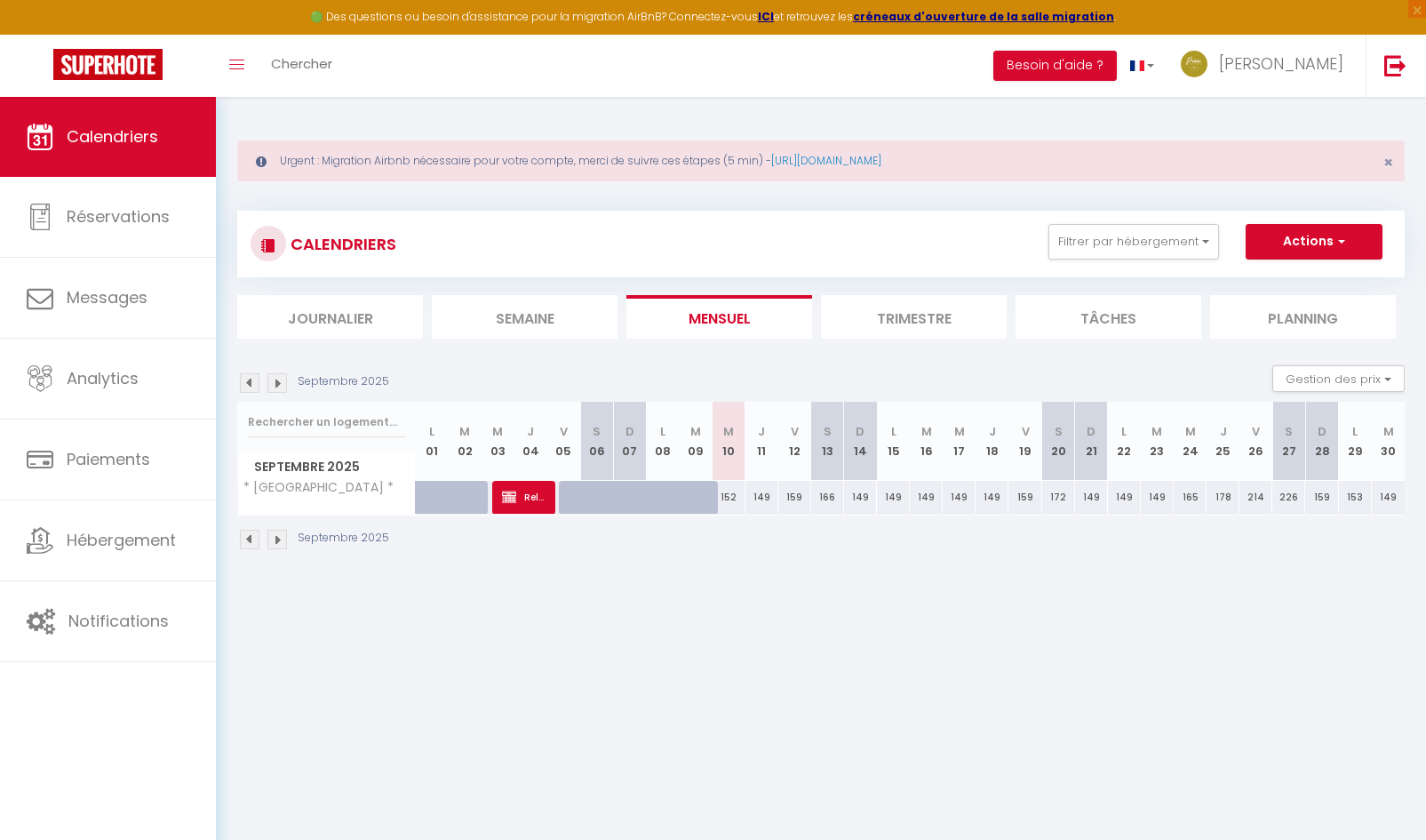
click at [252, 382] on img at bounding box center [250, 382] width 19 height 19
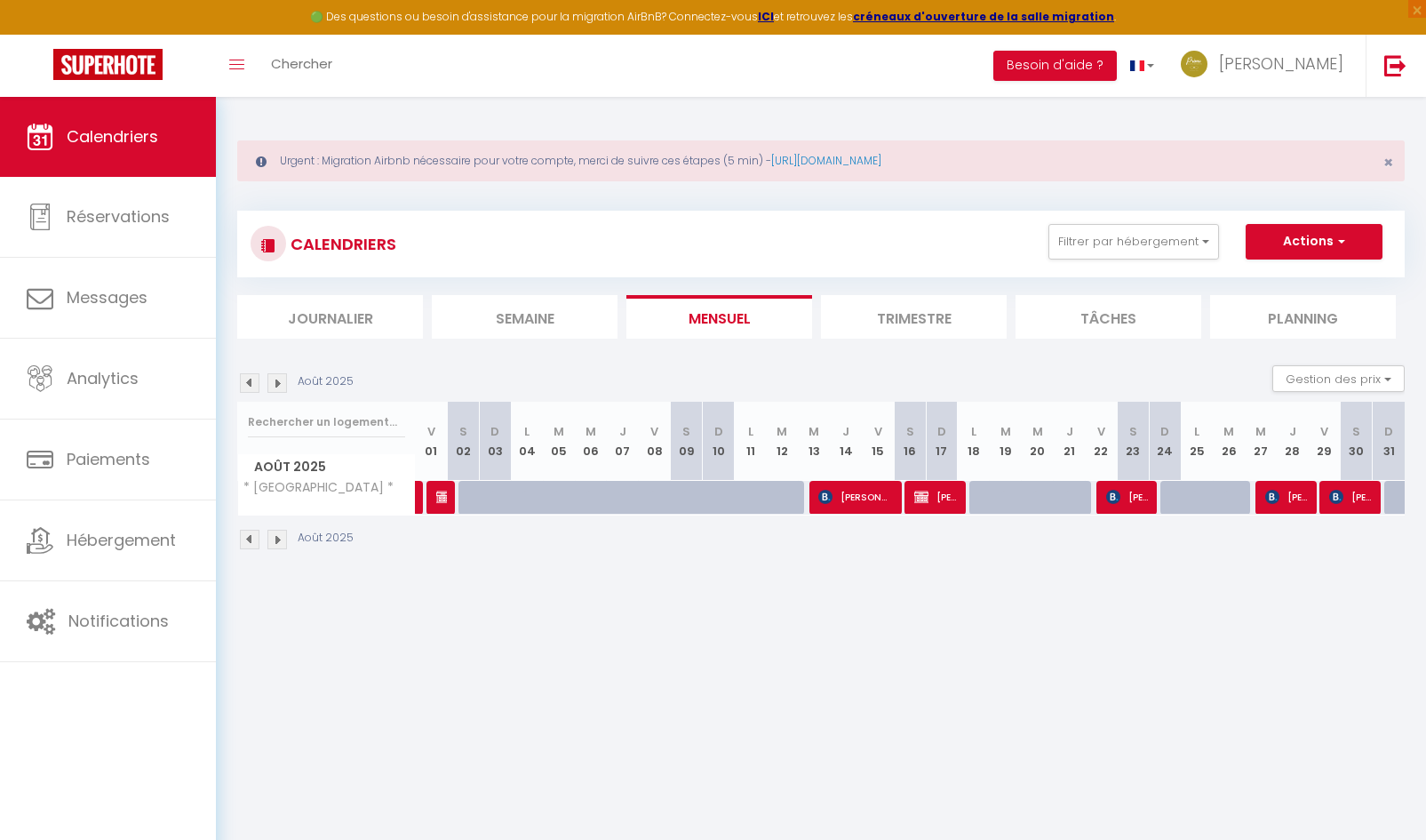
click at [254, 385] on img at bounding box center [250, 382] width 19 height 19
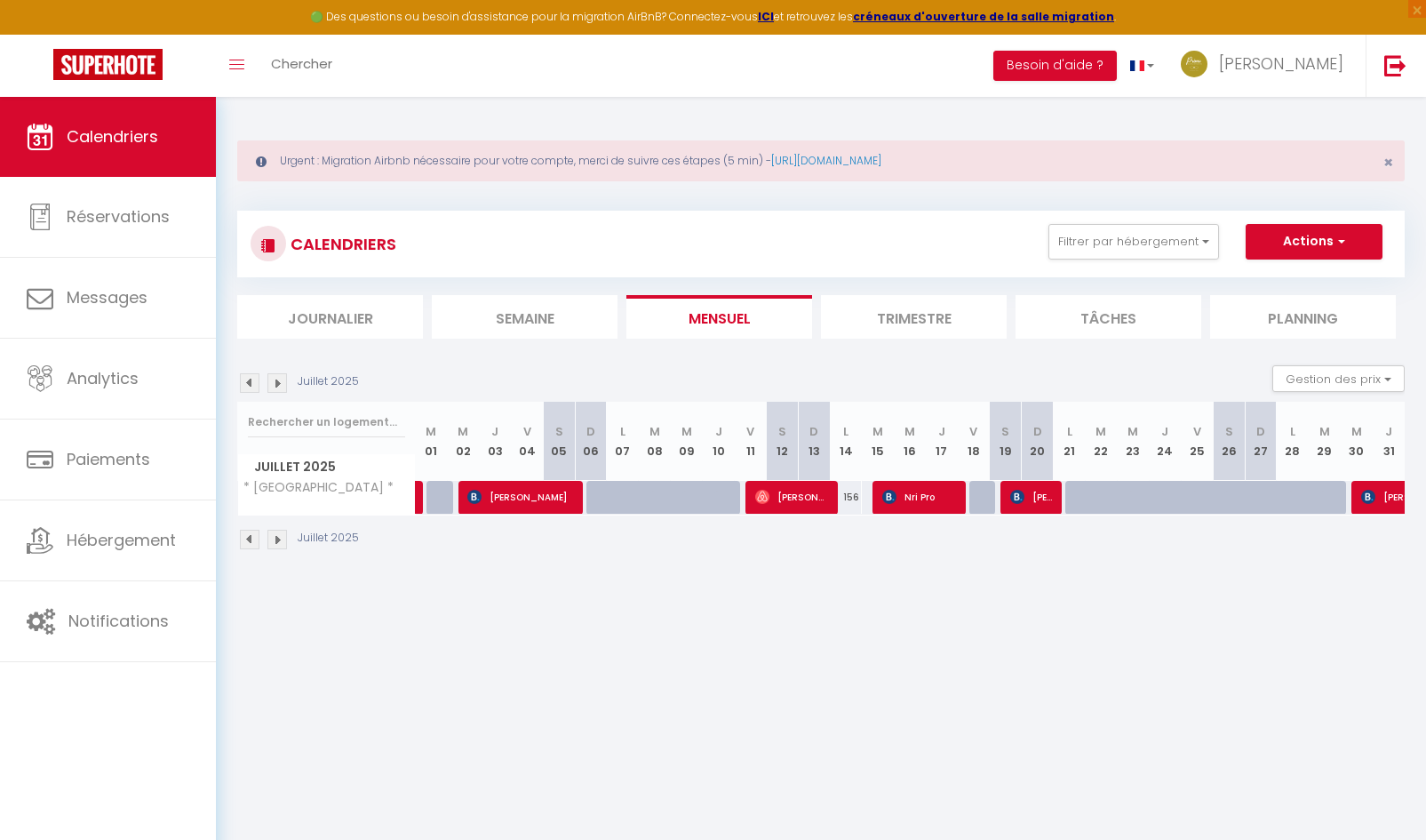
click at [268, 381] on img at bounding box center [277, 382] width 19 height 19
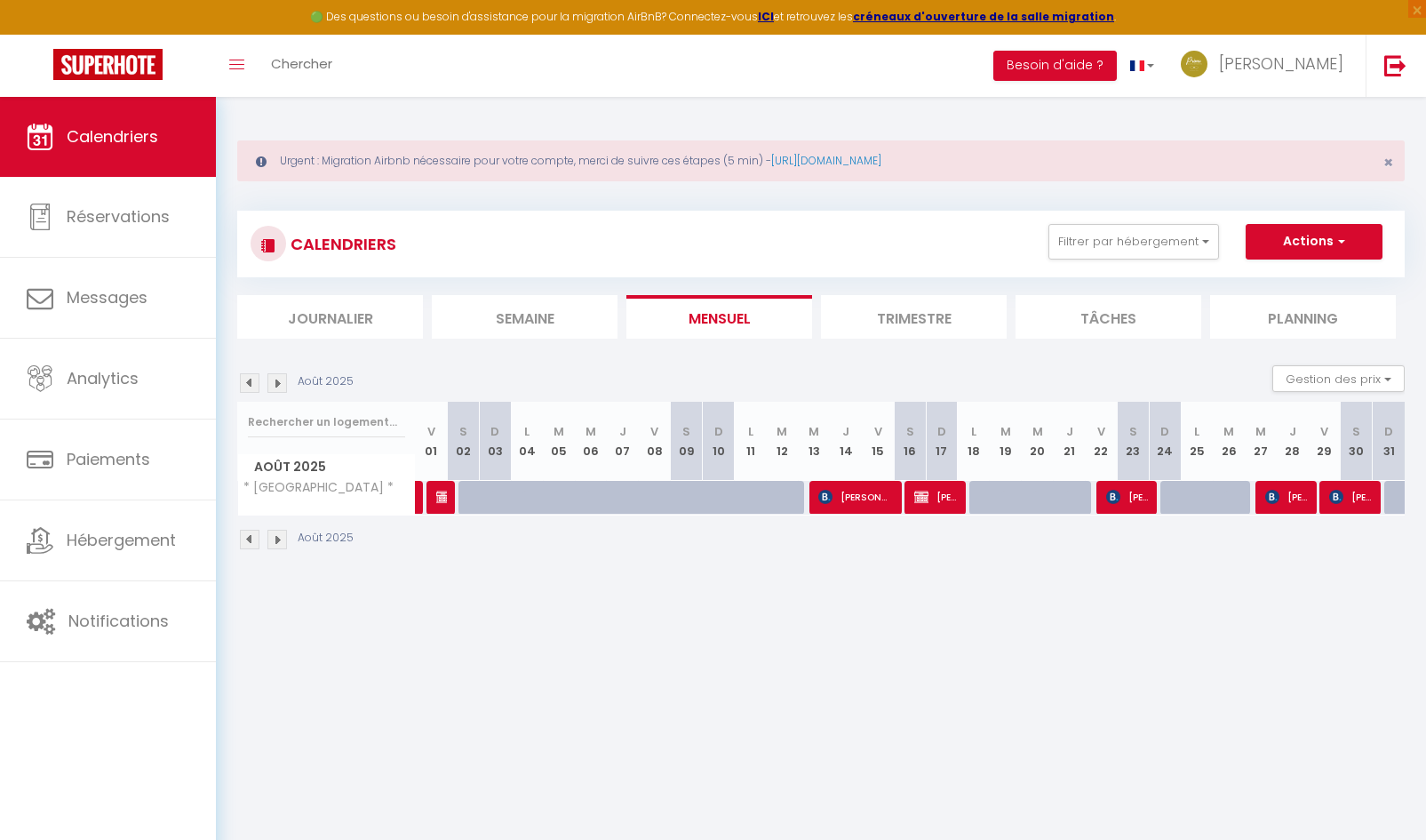
click at [283, 386] on img at bounding box center [277, 382] width 19 height 19
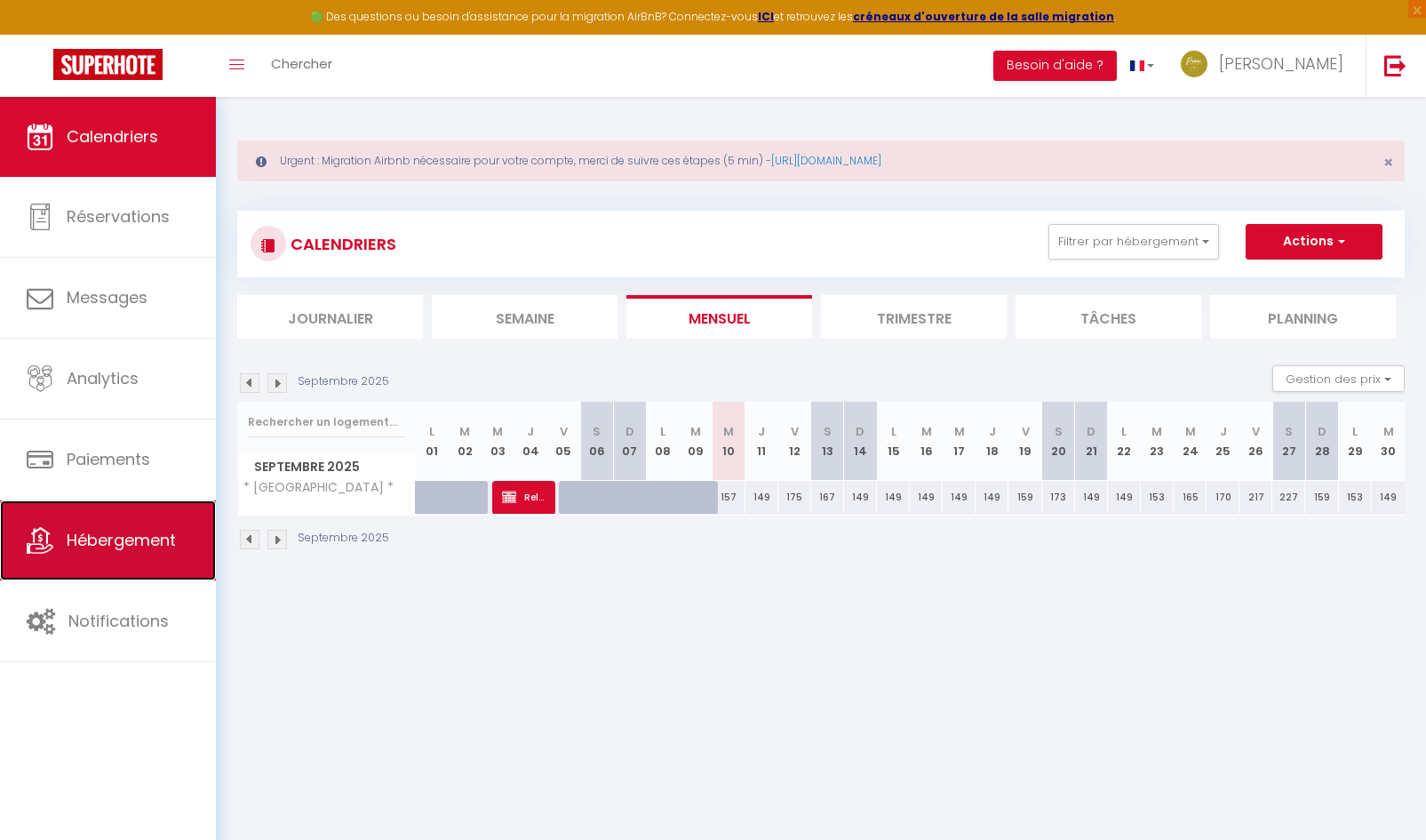
click at [131, 550] on span "Hébergement" at bounding box center [121, 539] width 110 height 22
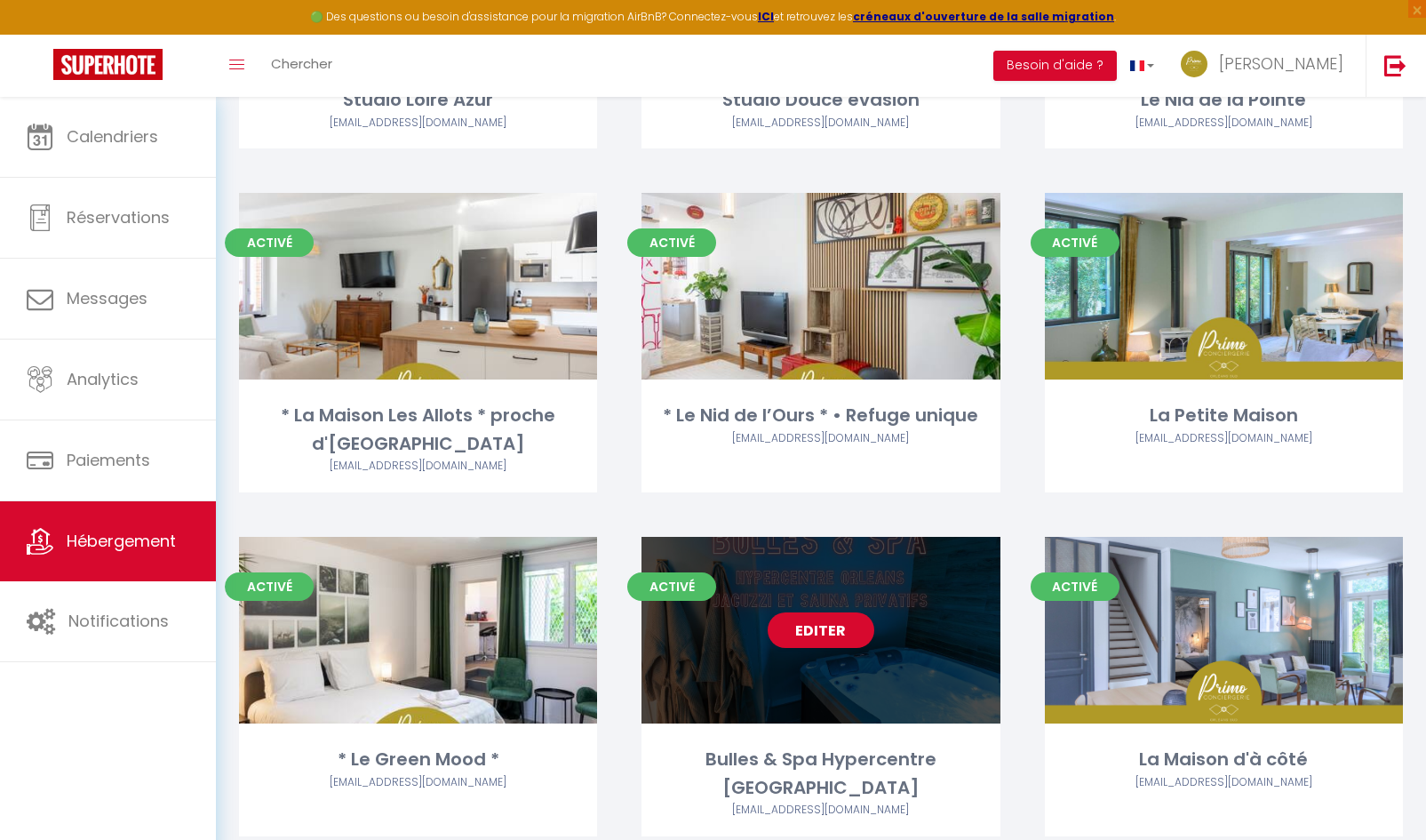
scroll to position [2038, 0]
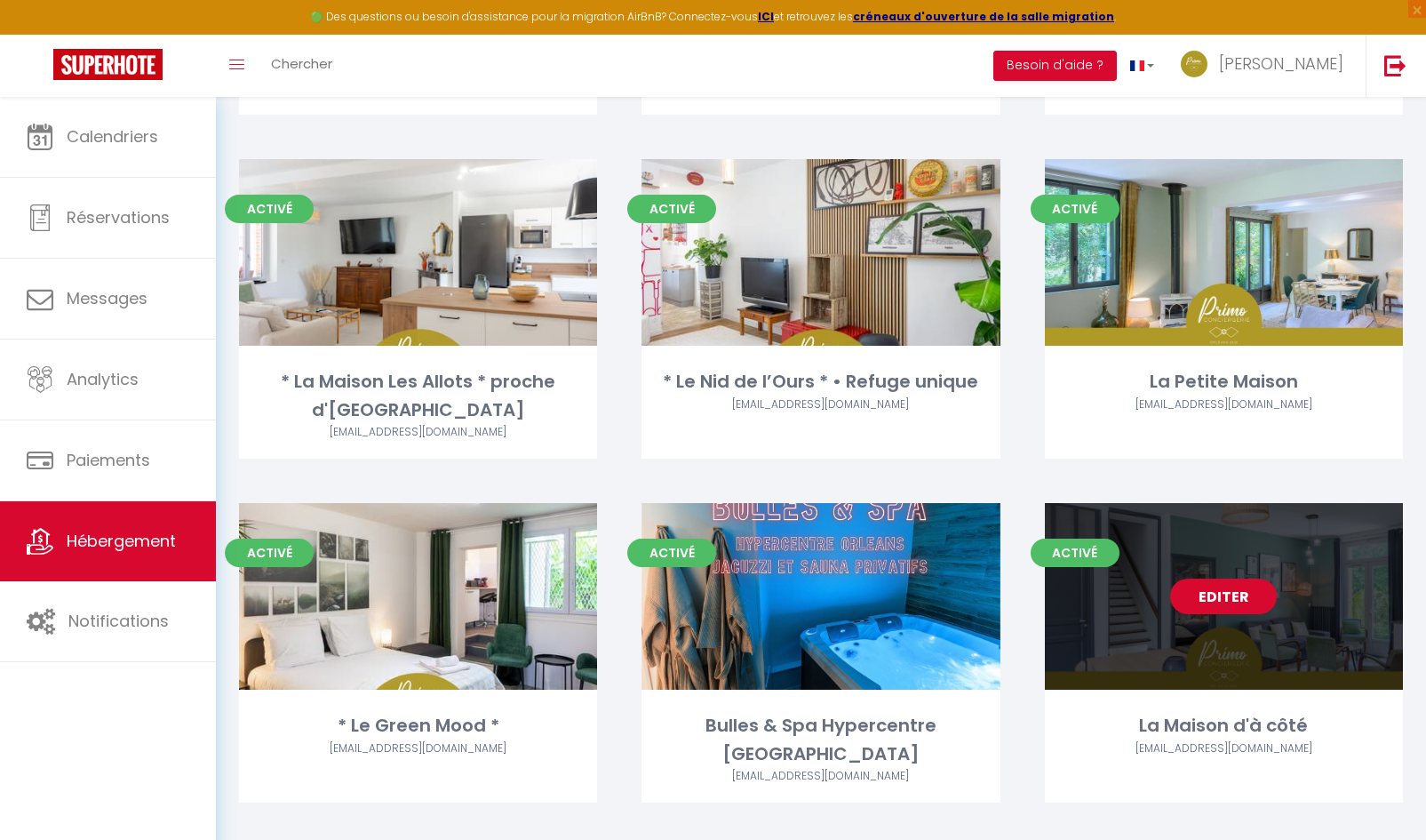
click at [1230, 597] on link "Editer" at bounding box center [1224, 596] width 107 height 35
select select "3"
select select "2"
select select "1"
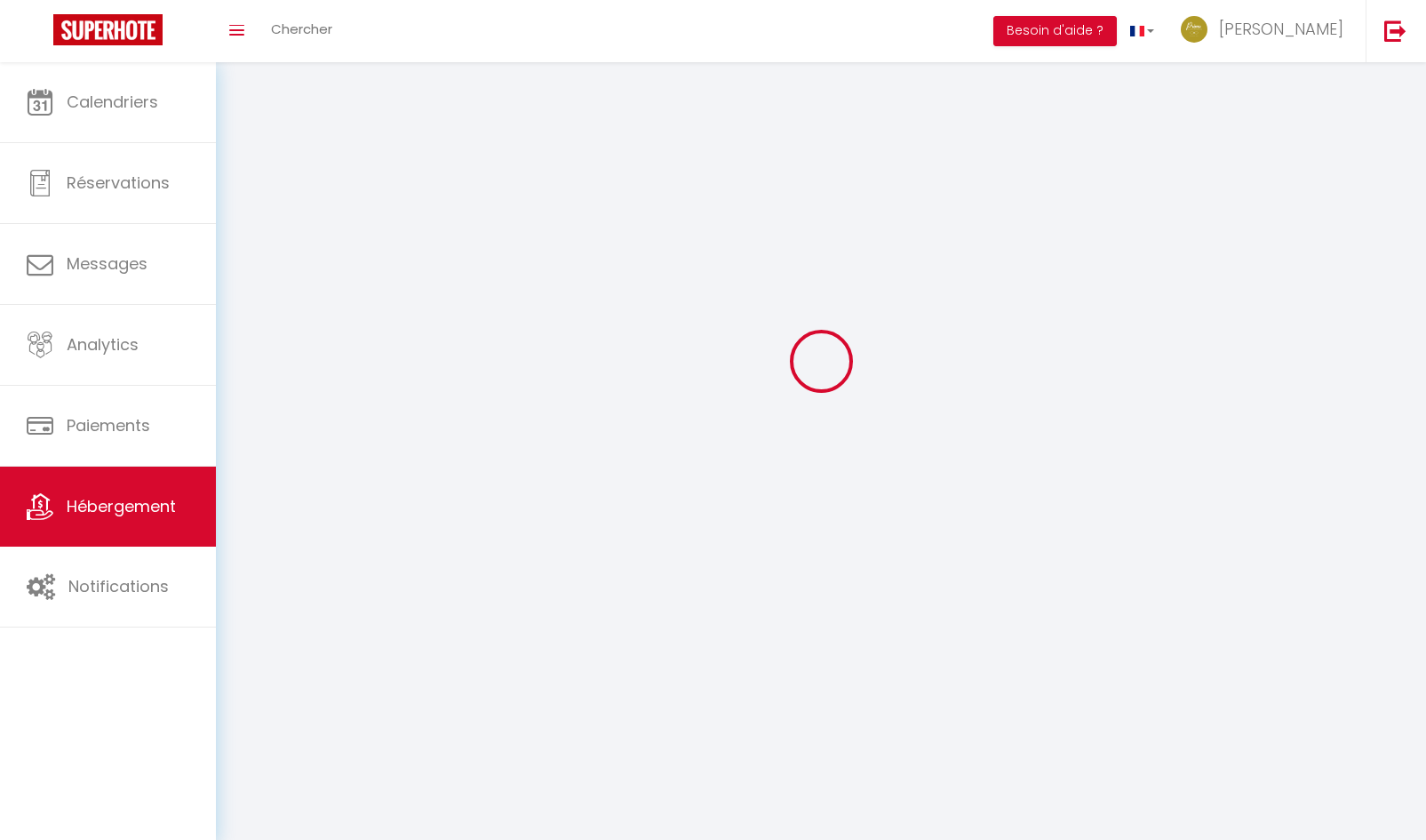
select select
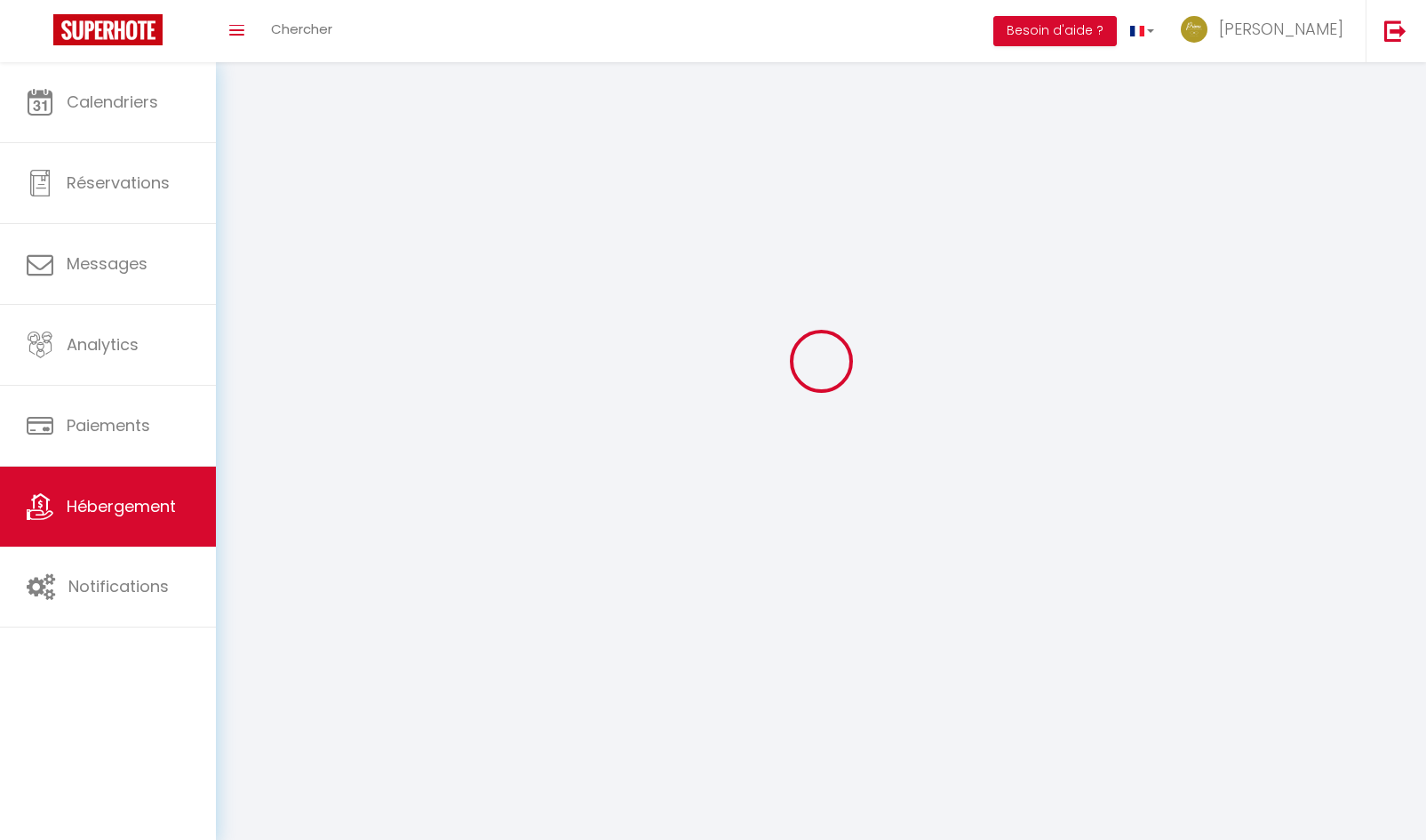
checkbox input "false"
select select
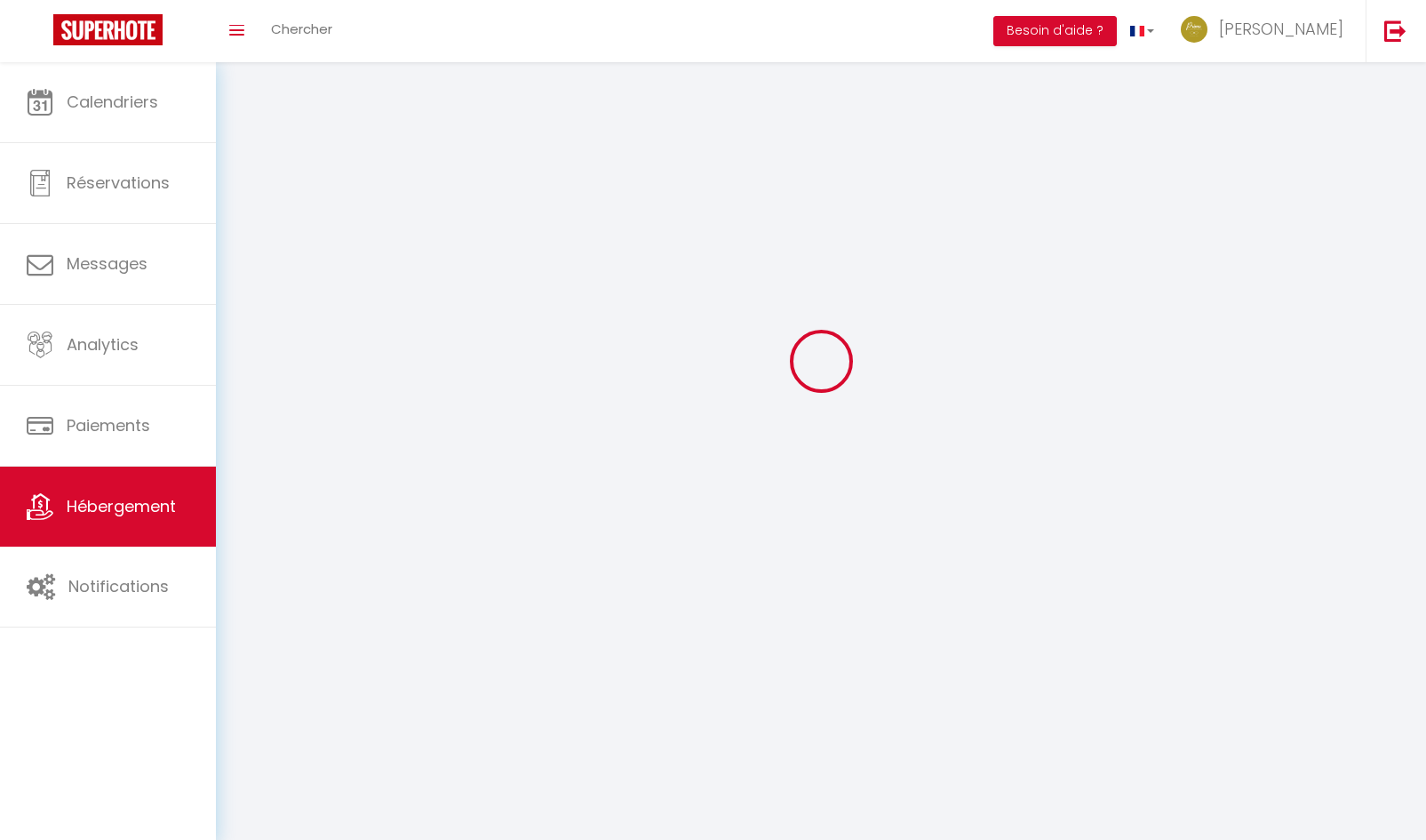
select select
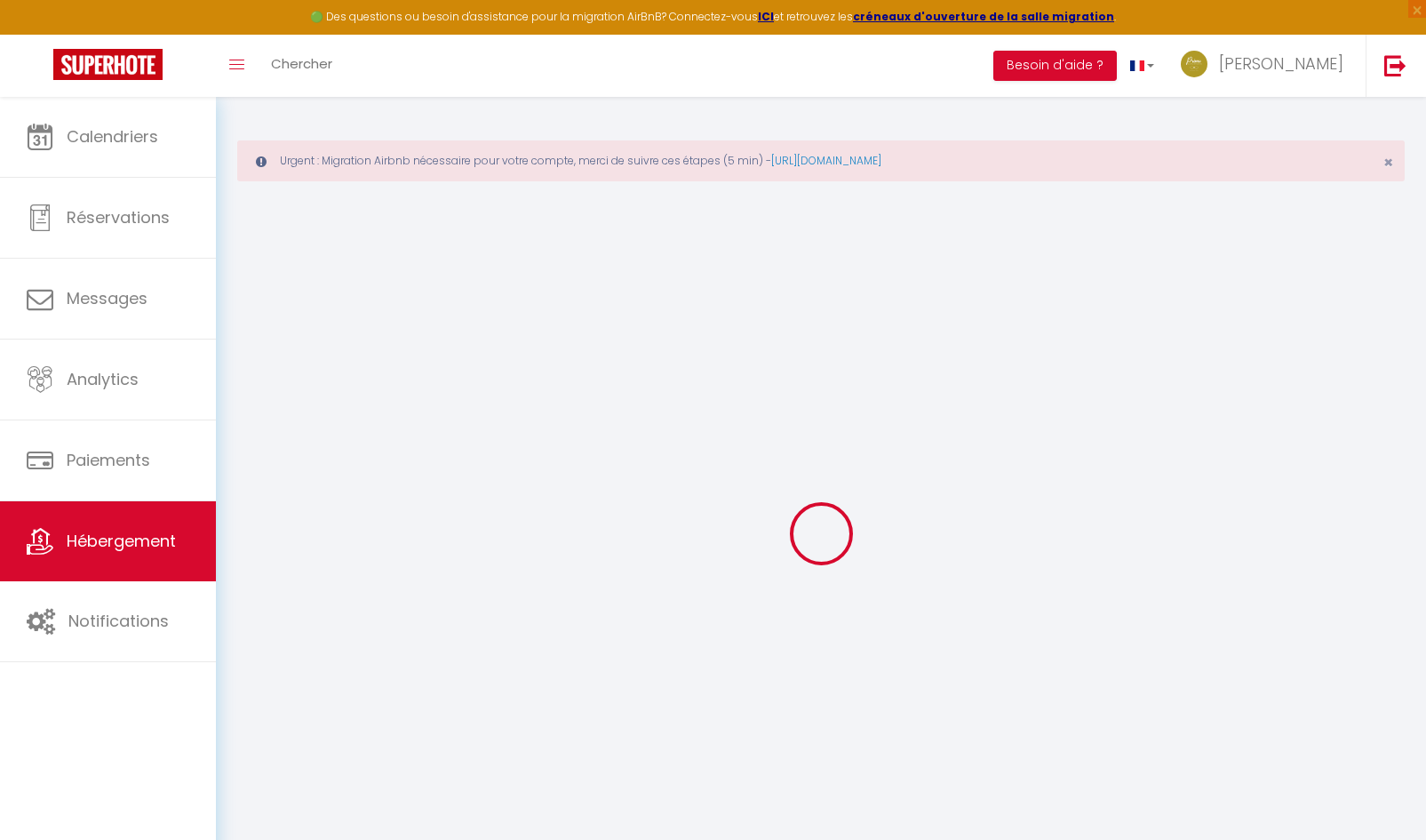
select select "+ 20 %"
select select "+ 55 %"
select select
checkbox input "true"
checkbox input "false"
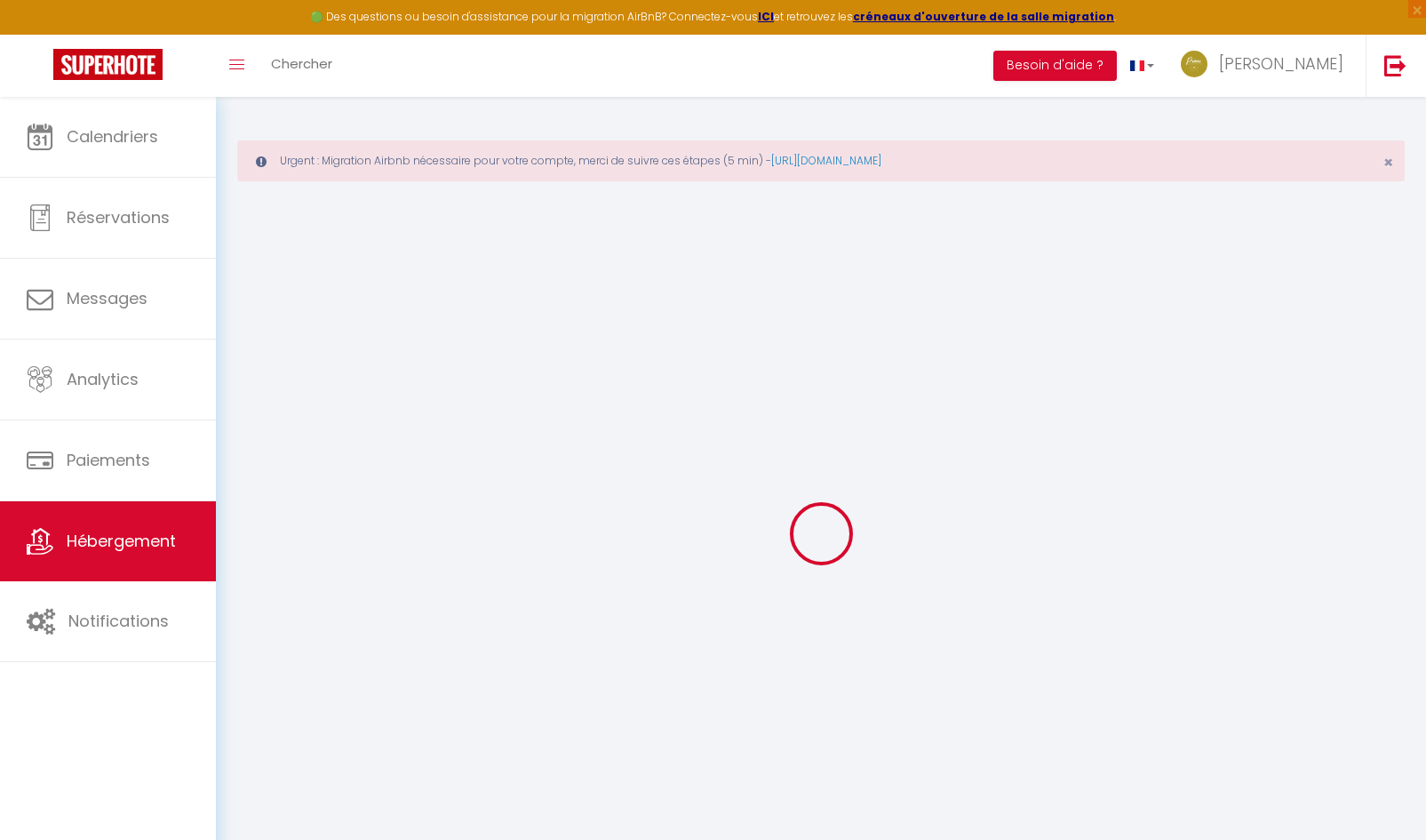
checkbox input "false"
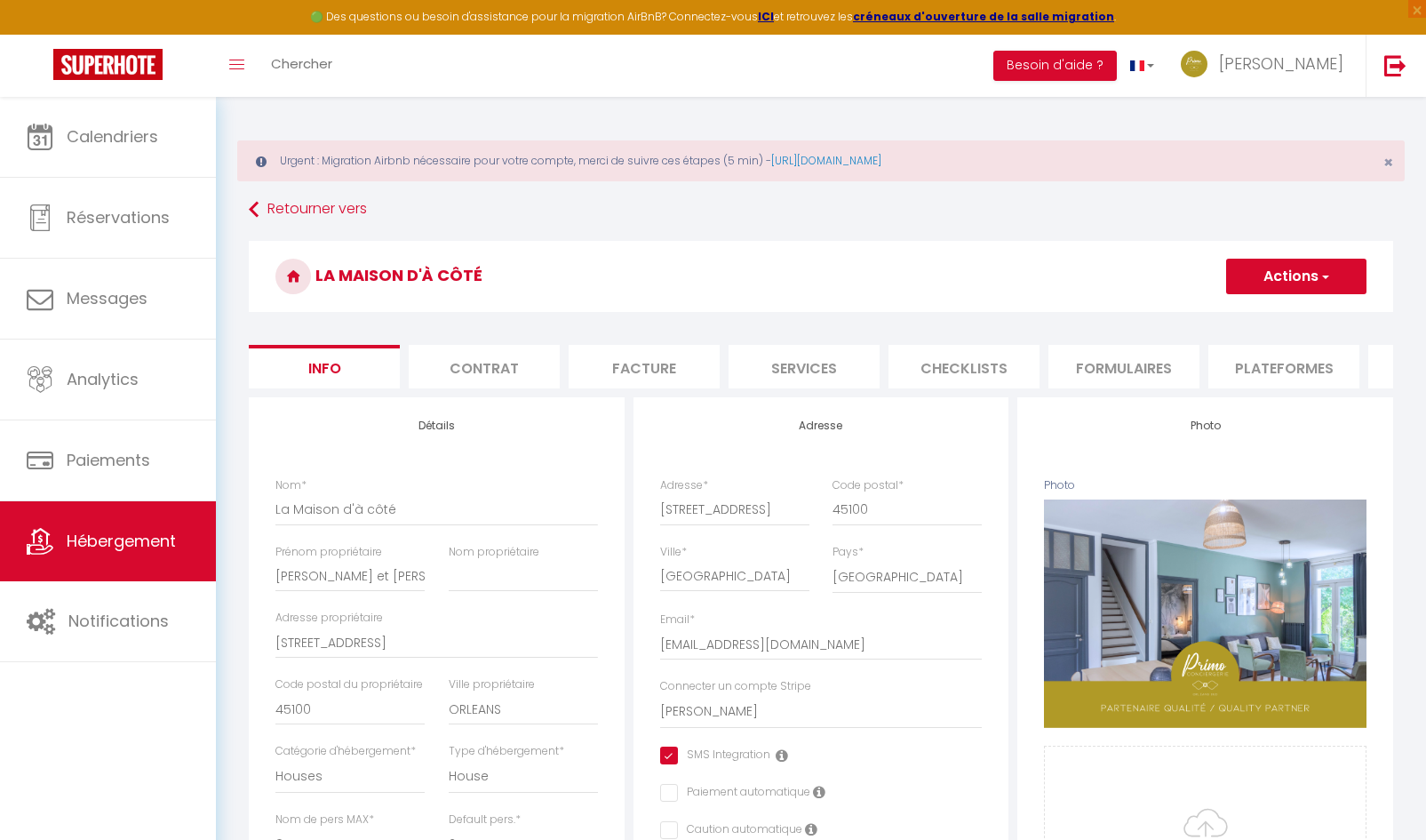
click at [645, 377] on li "Facture" at bounding box center [644, 367] width 151 height 44
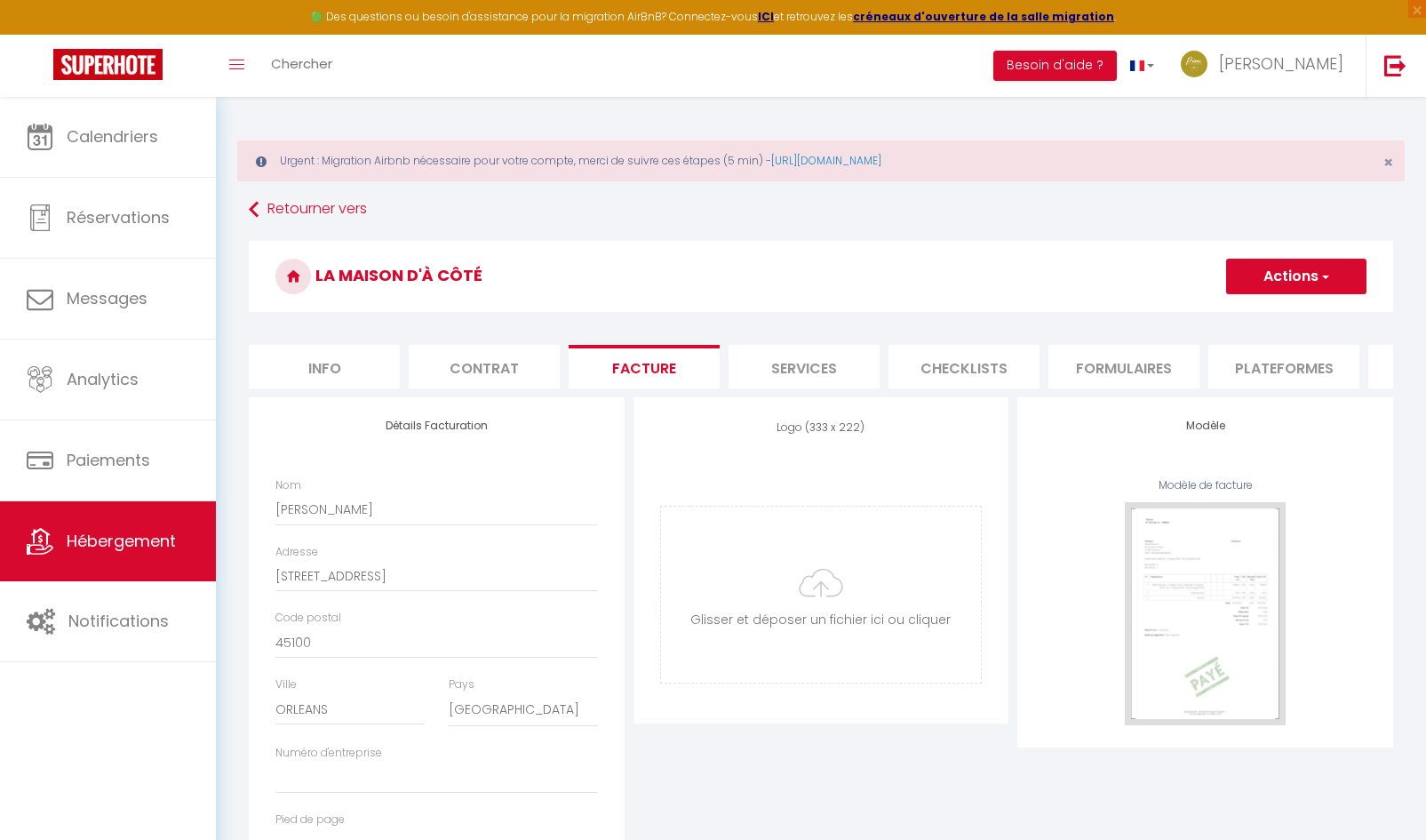
click at [479, 361] on li "Contrat" at bounding box center [485, 367] width 151 height 44
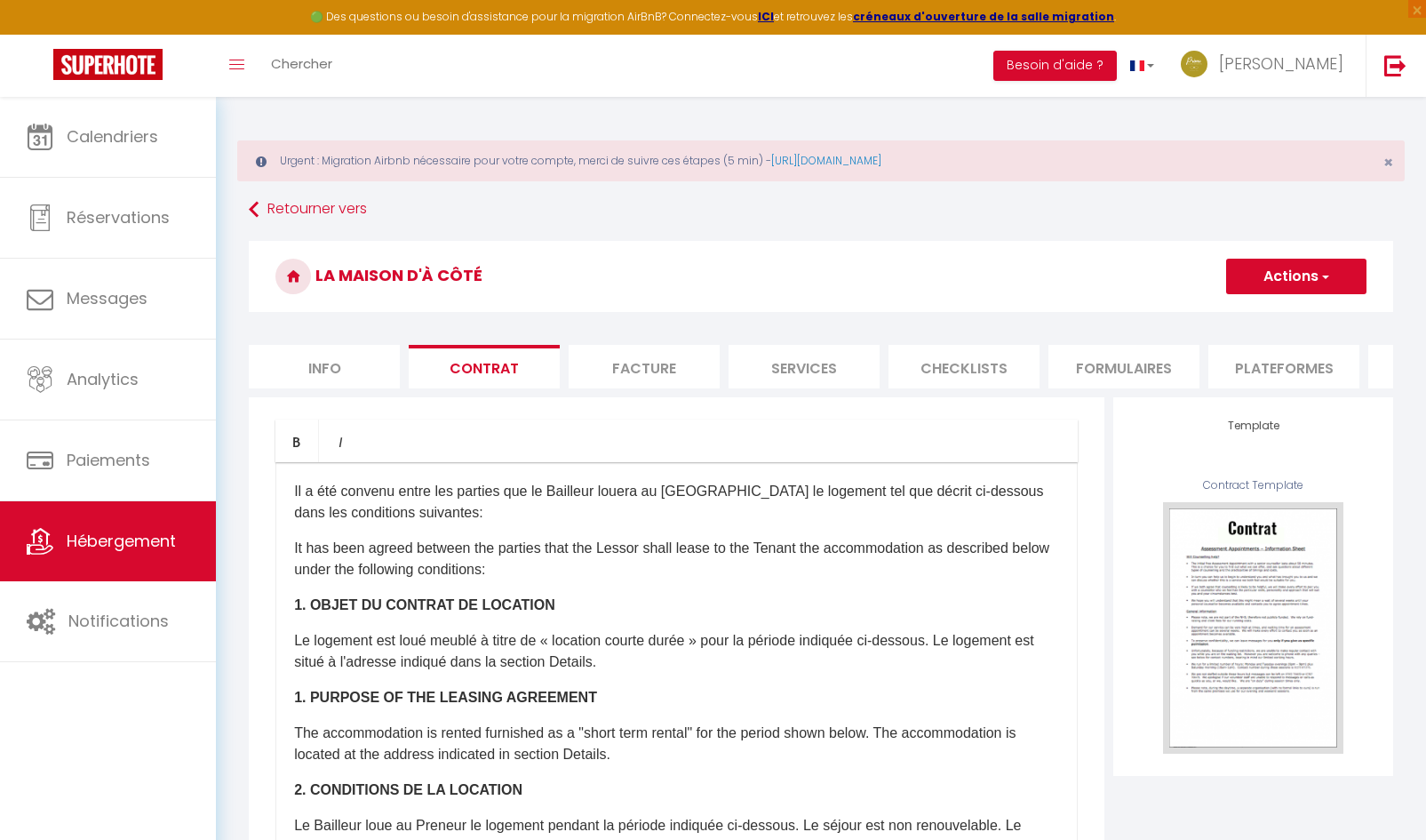
click at [1300, 361] on li "Plateformes" at bounding box center [1284, 367] width 151 height 44
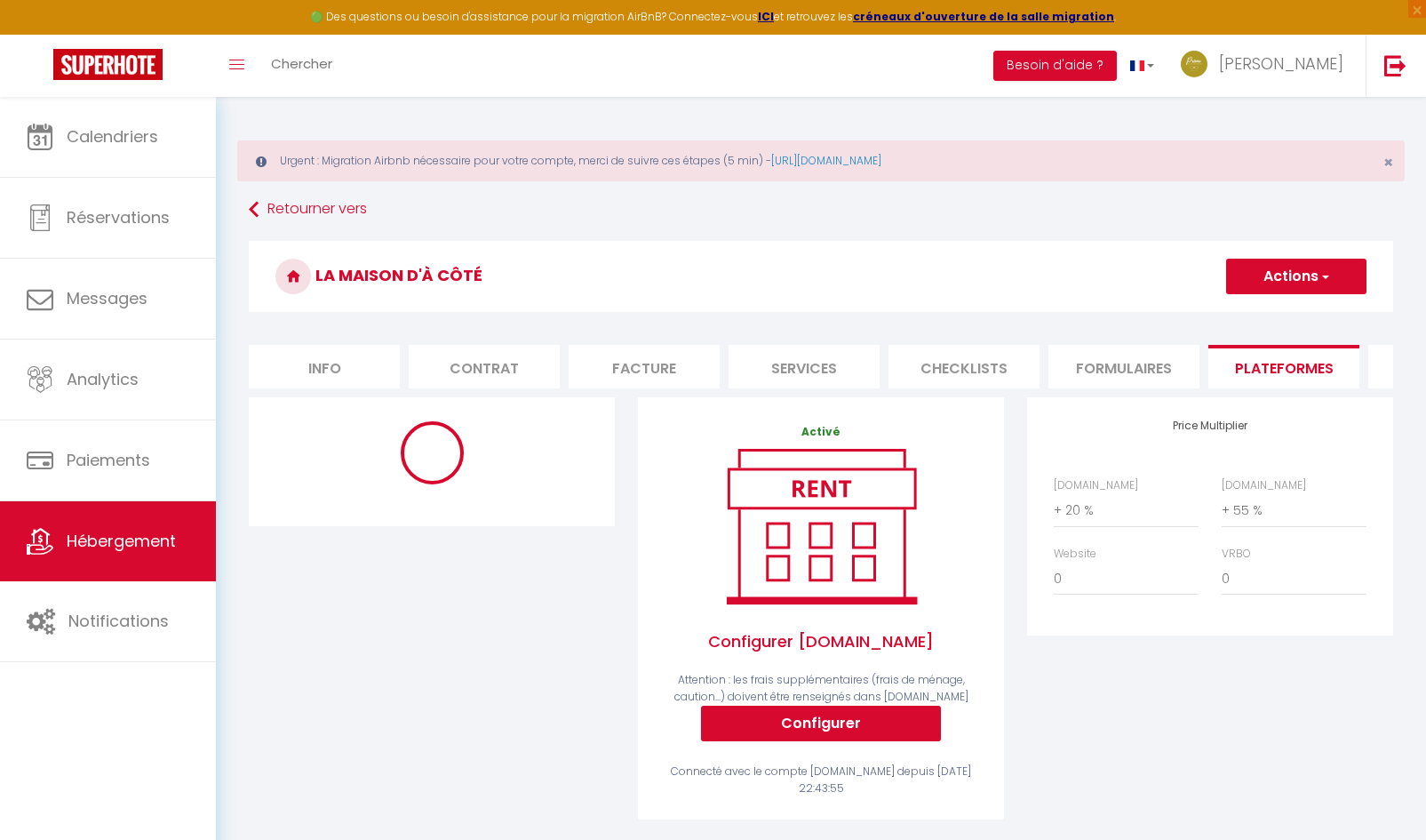
click at [327, 381] on li "Info" at bounding box center [324, 367] width 151 height 44
select select
checkbox input "true"
checkbox input "false"
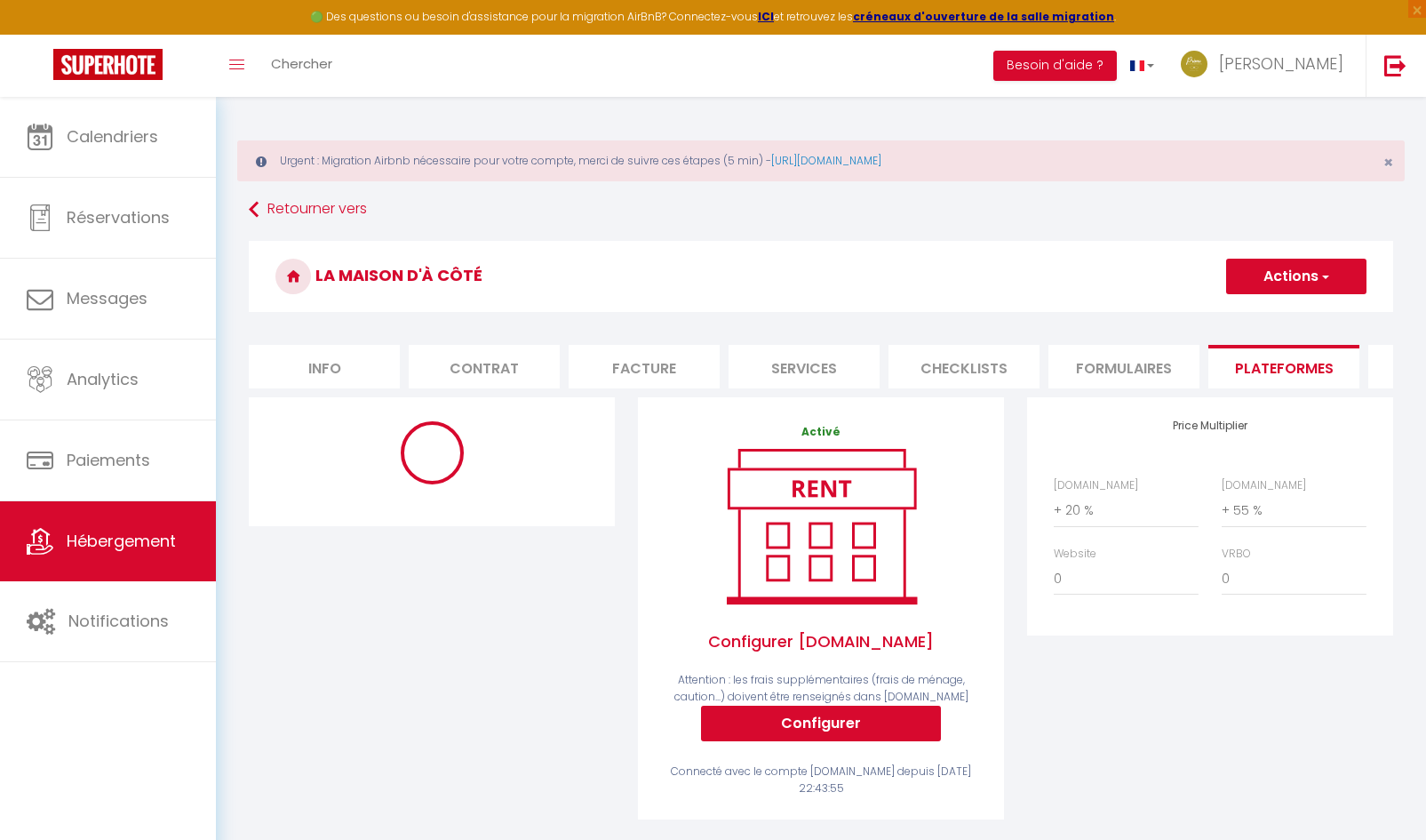
checkbox input "false"
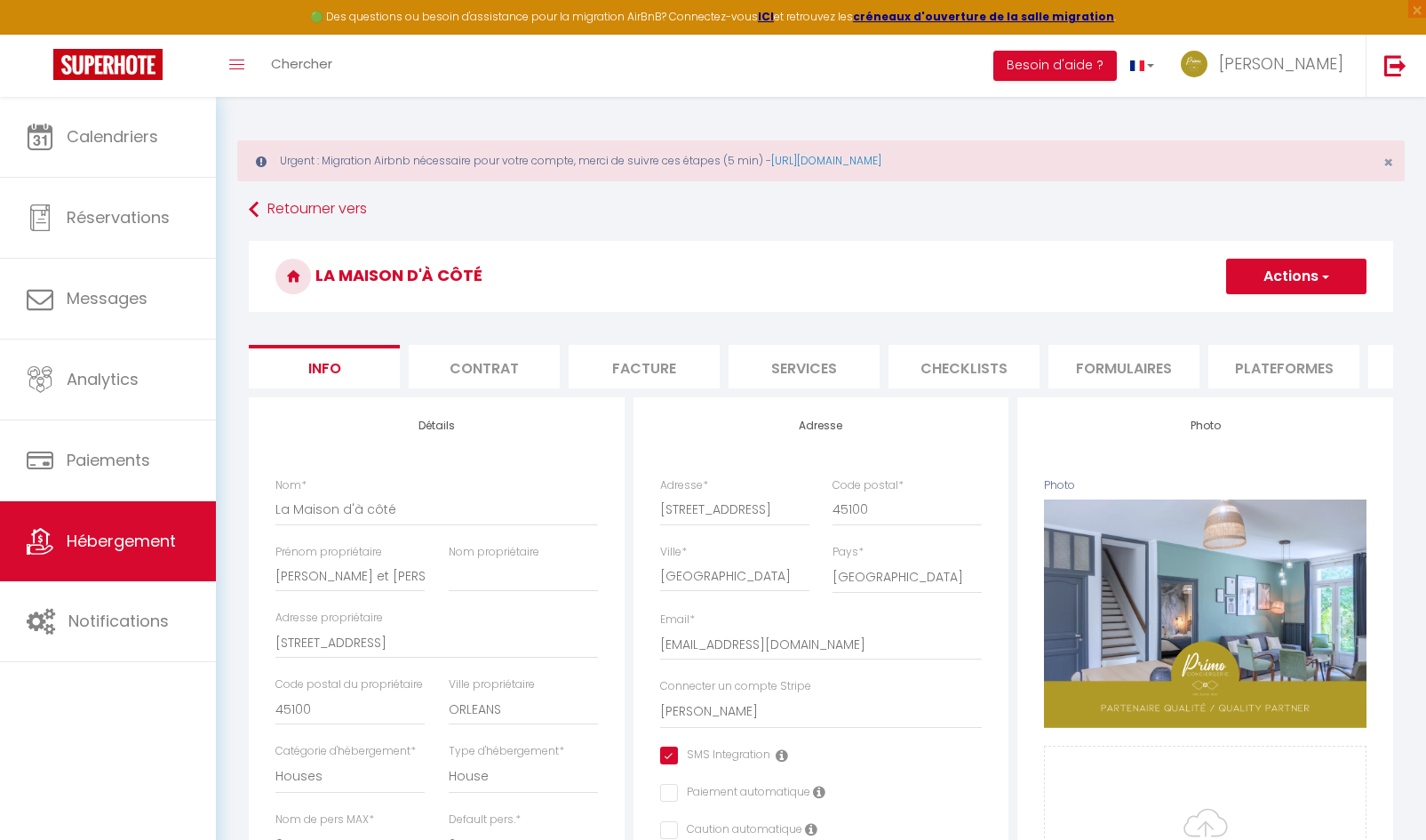
select select
checkbox input "true"
checkbox input "false"
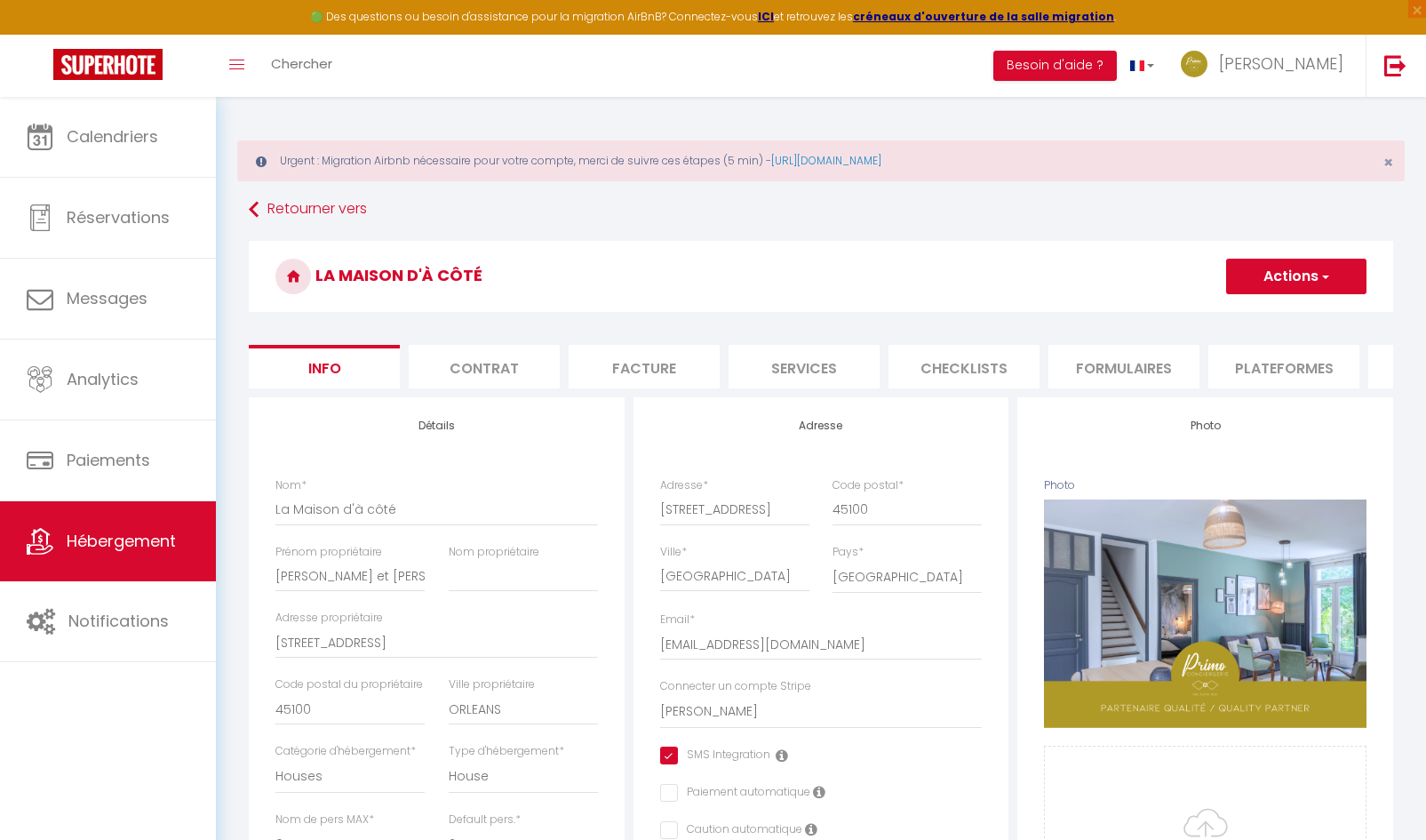
click at [1305, 371] on li "Plateformes" at bounding box center [1284, 367] width 151 height 44
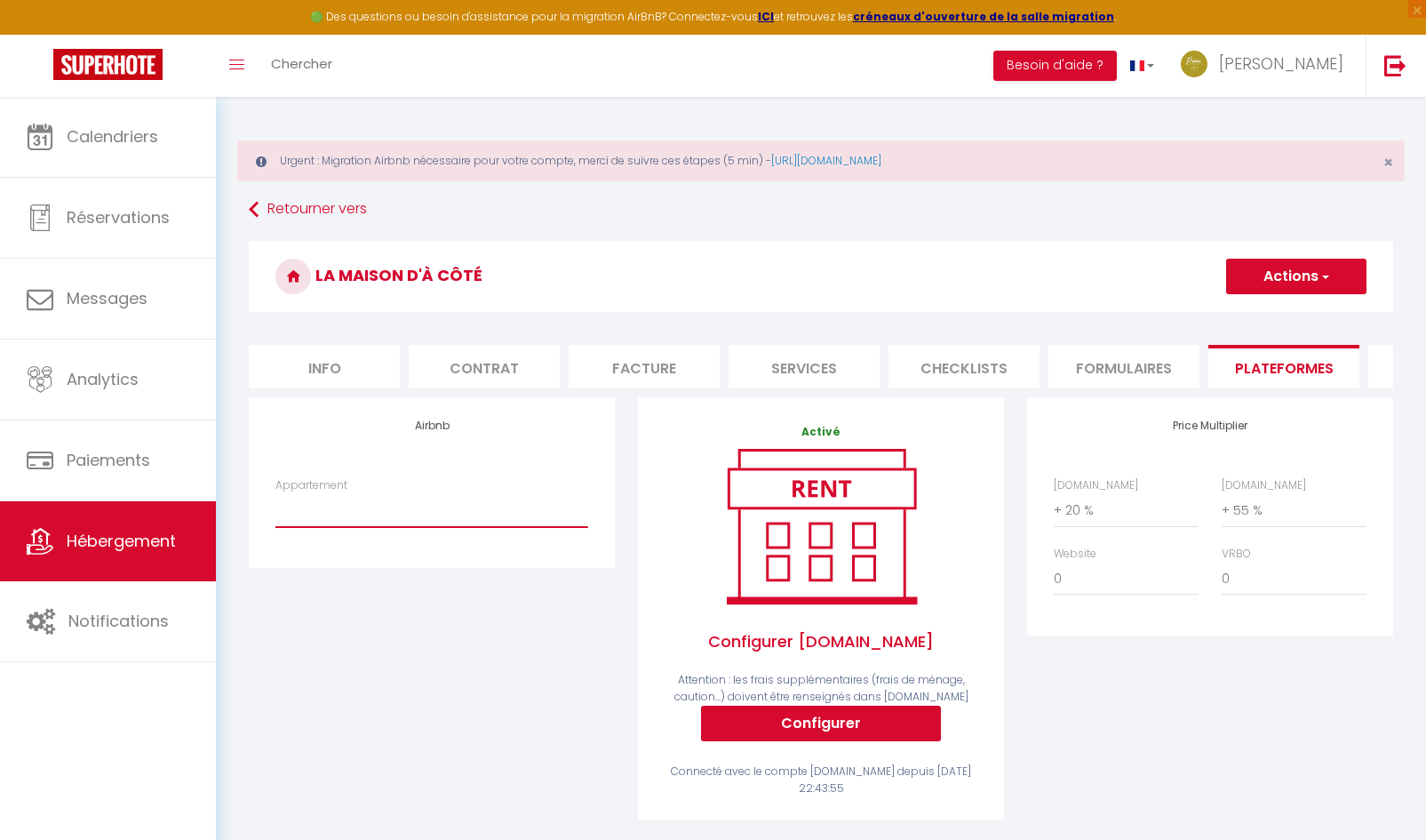
click at [463, 527] on select "* Studio en [GEOGRAPHIC_DATA] * Loire Azur - [EMAIL_ADDRESS][DOMAIN_NAME] * Stu…" at bounding box center [432, 509] width 313 height 33
click at [463, 670] on div "Airbnb Appartement * Studio en [GEOGRAPHIC_DATA] * Loire Azur - [EMAIL_ADDRESS]…" at bounding box center [432, 619] width 389 height 445
click at [1307, 379] on li "Plateformes" at bounding box center [1284, 367] width 151 height 44
click at [1295, 371] on li "Plateformes" at bounding box center [1284, 367] width 151 height 44
click at [1133, 375] on li "Formulaires" at bounding box center [1124, 367] width 151 height 44
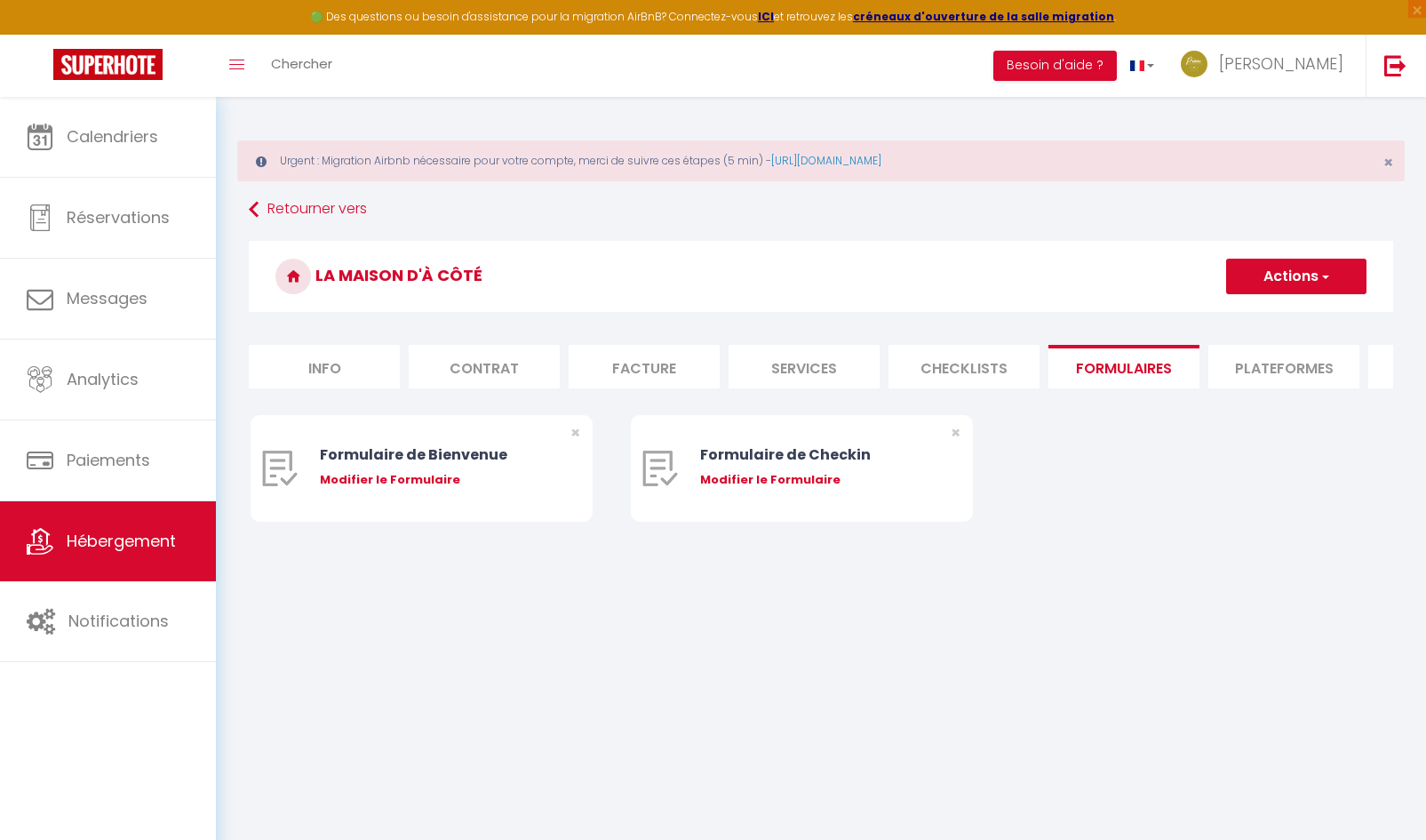
click at [1307, 379] on li "Plateformes" at bounding box center [1284, 367] width 151 height 44
select select
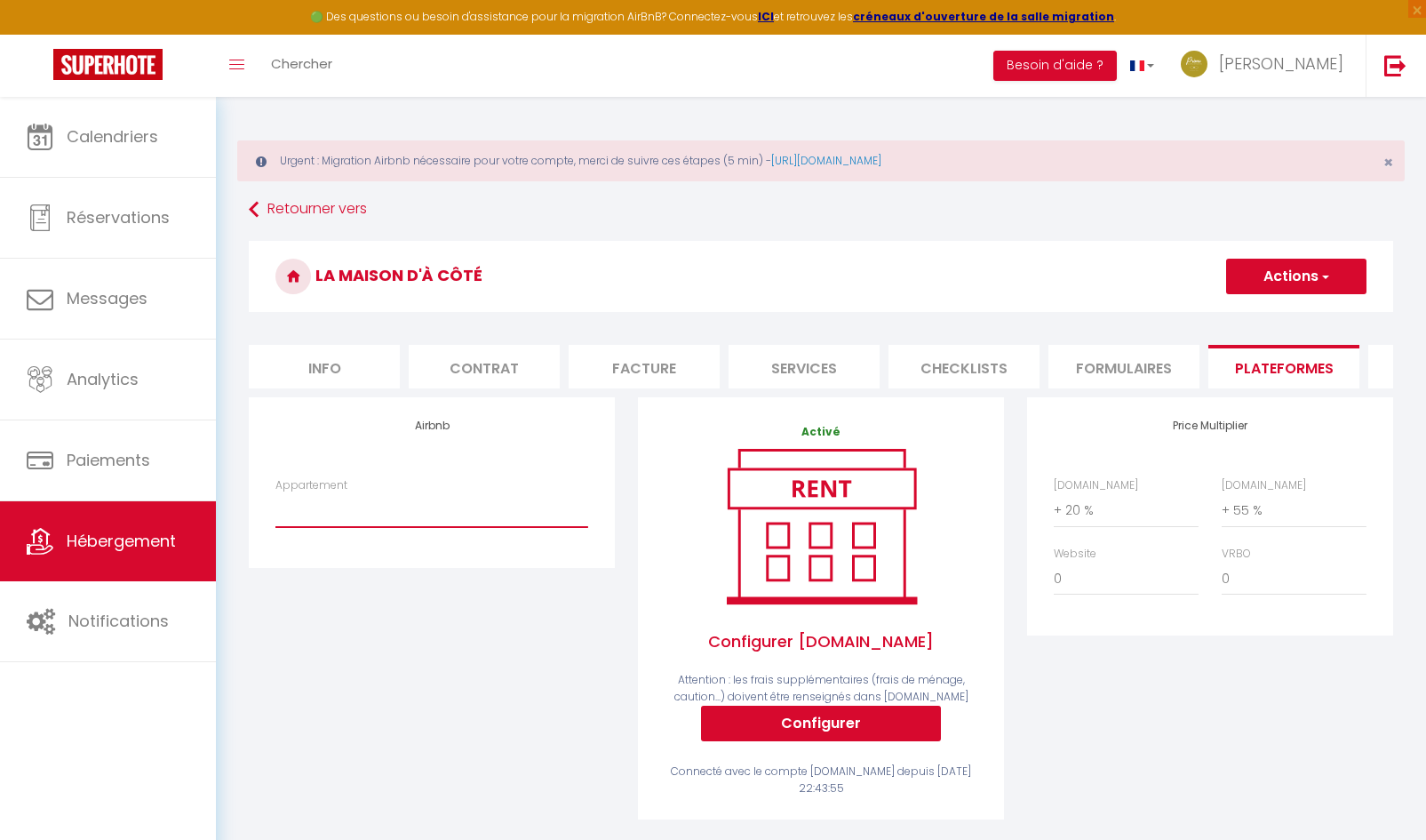
click at [378, 527] on select "* Studio en [GEOGRAPHIC_DATA] * Loire Azur - [EMAIL_ADDRESS][DOMAIN_NAME] * Stu…" at bounding box center [432, 509] width 313 height 33
click at [384, 631] on div "Airbnb Appartement * Studio en [GEOGRAPHIC_DATA] * Loire Azur - [EMAIL_ADDRESS]…" at bounding box center [432, 619] width 389 height 445
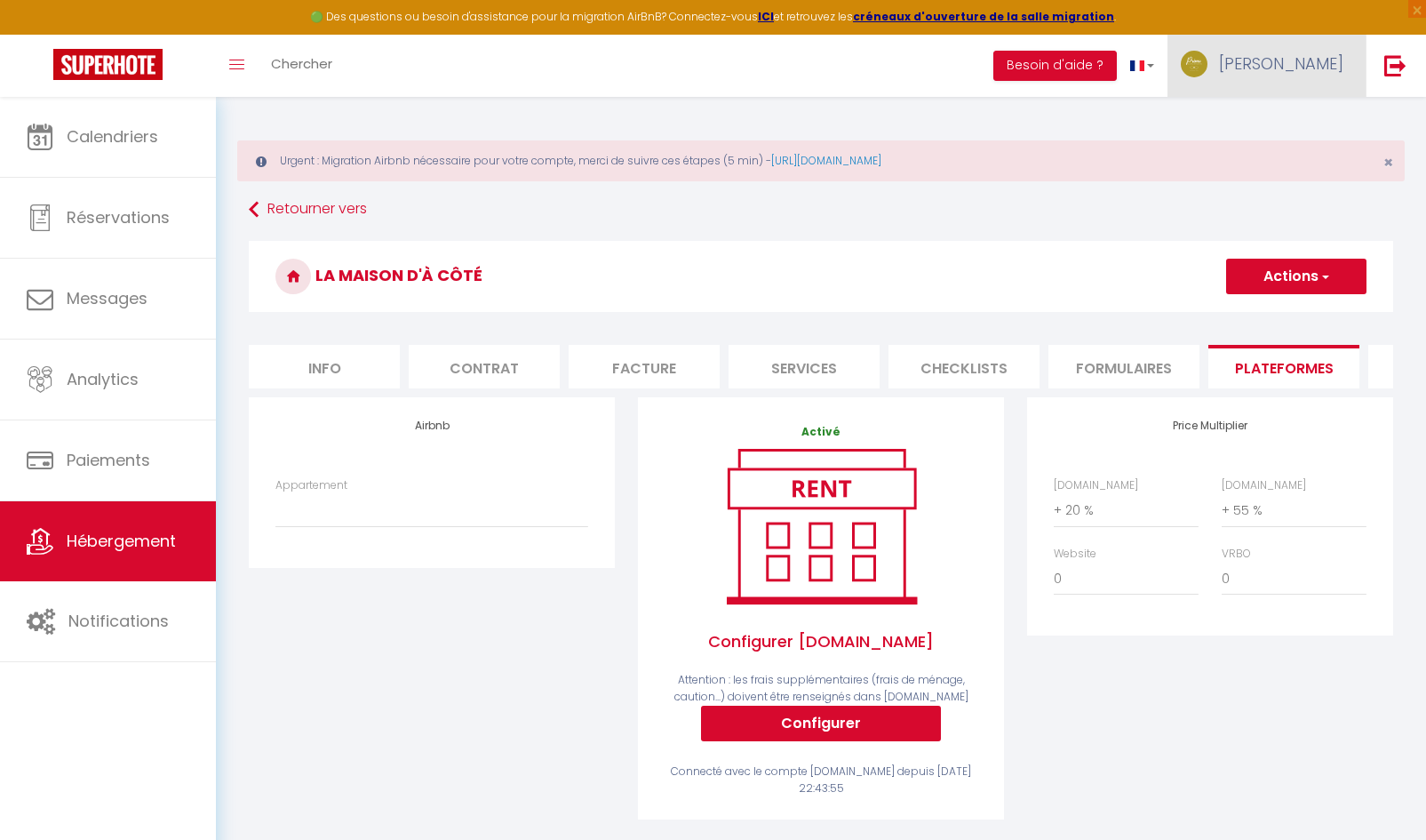
click at [1304, 72] on span "[PERSON_NAME]" at bounding box center [1281, 63] width 124 height 22
click at [1277, 117] on link "Paramètres" at bounding box center [1295, 124] width 132 height 31
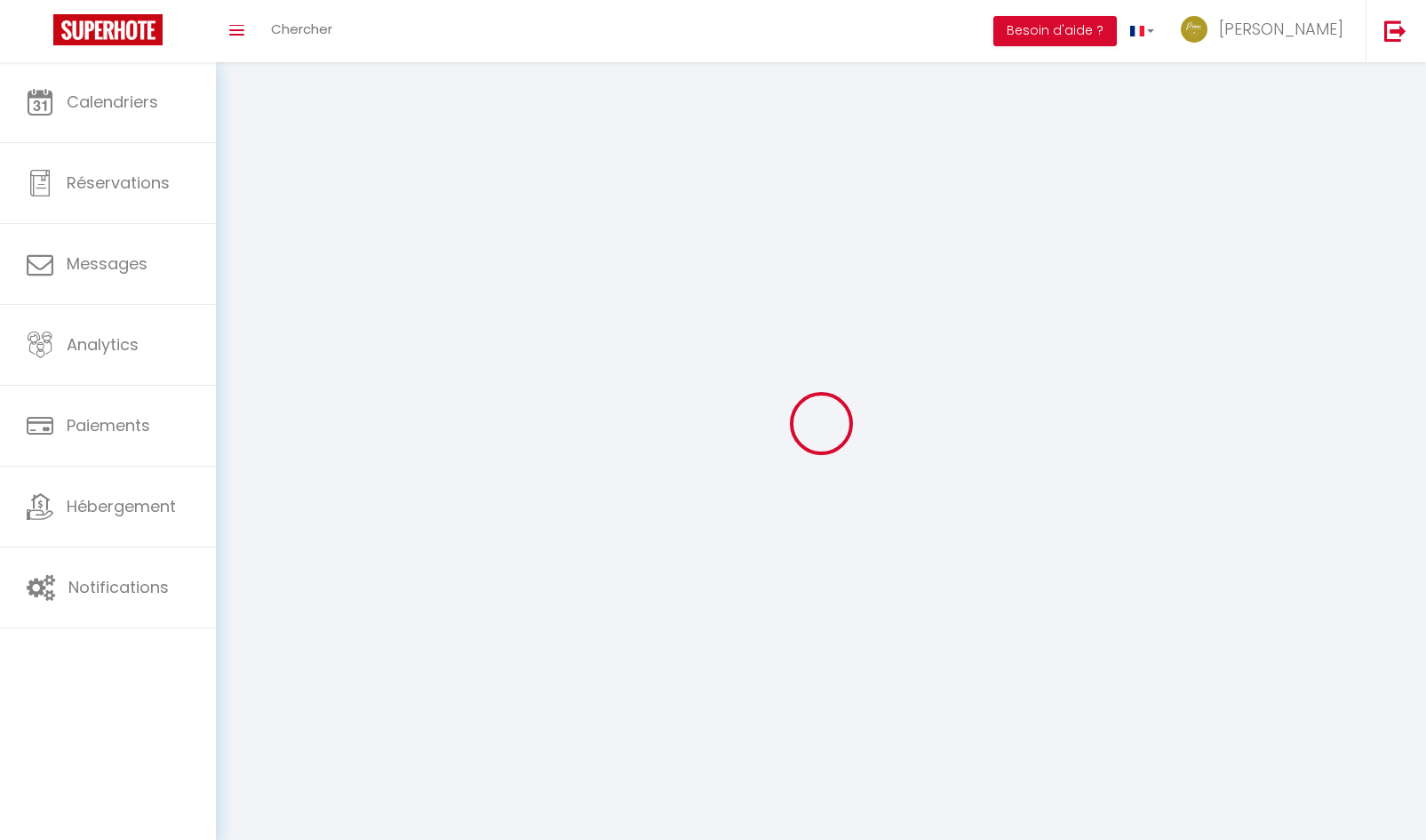
type input "[PERSON_NAME]"
type input "LORTHE"
type input "0623206207"
type input "[STREET_ADDRESS]"
type input "45650"
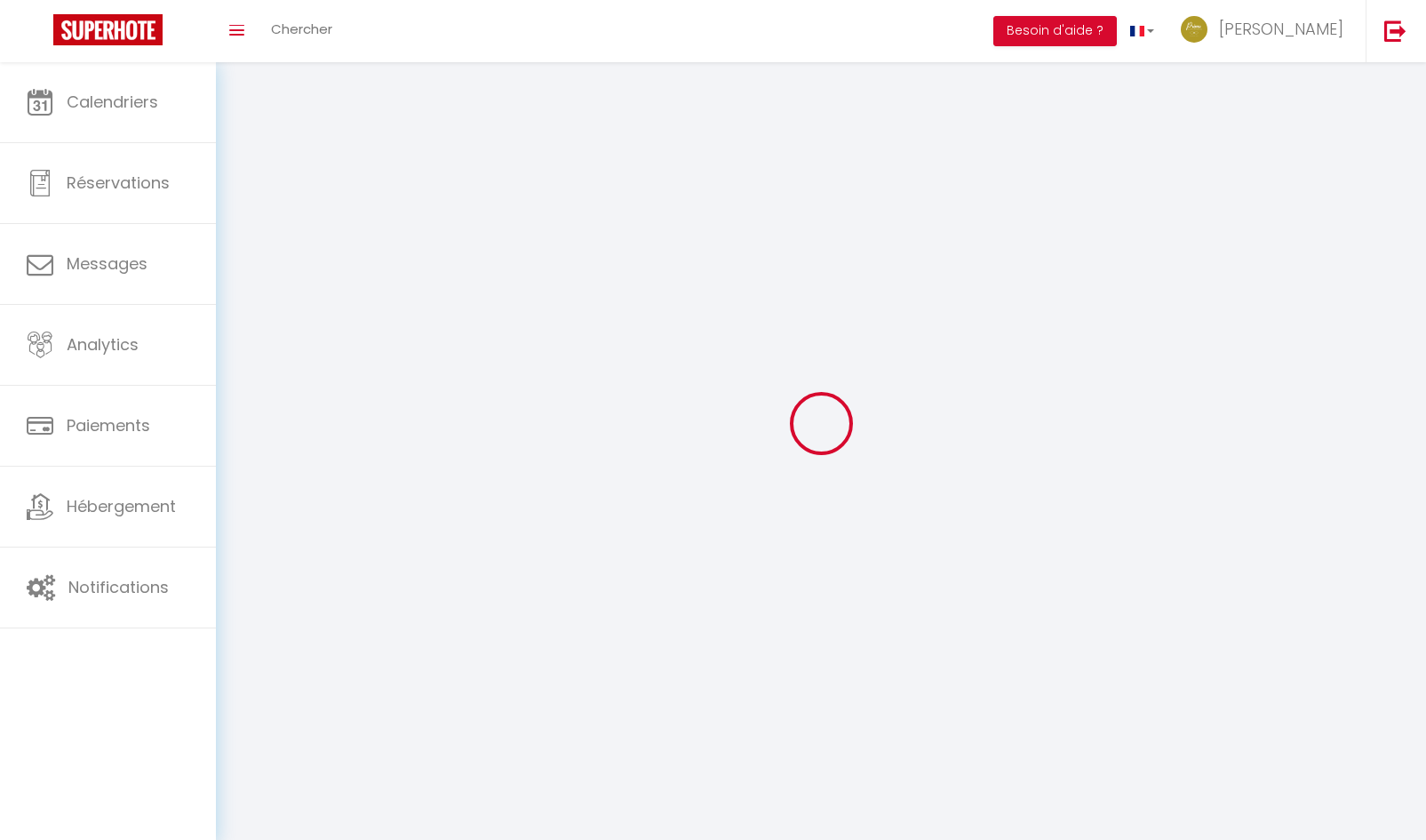
type input "Saint Jean le Blanc"
type input "UZ4FFFae5Gbfcz1UfxpSWK6Iz"
type input "cmfpfWK6fCPdkaml8qZXPzqrr"
select select "28"
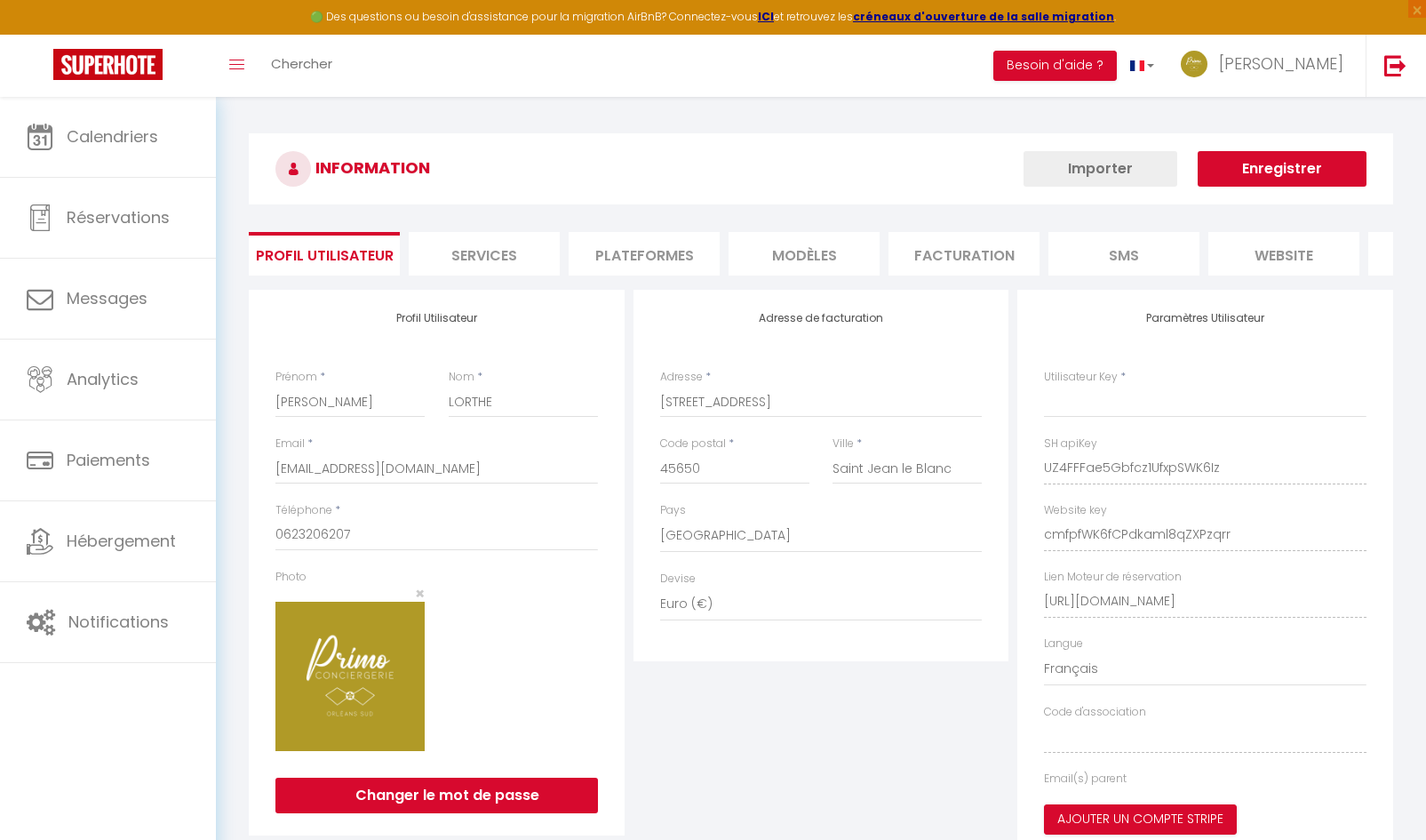
select select "fr"
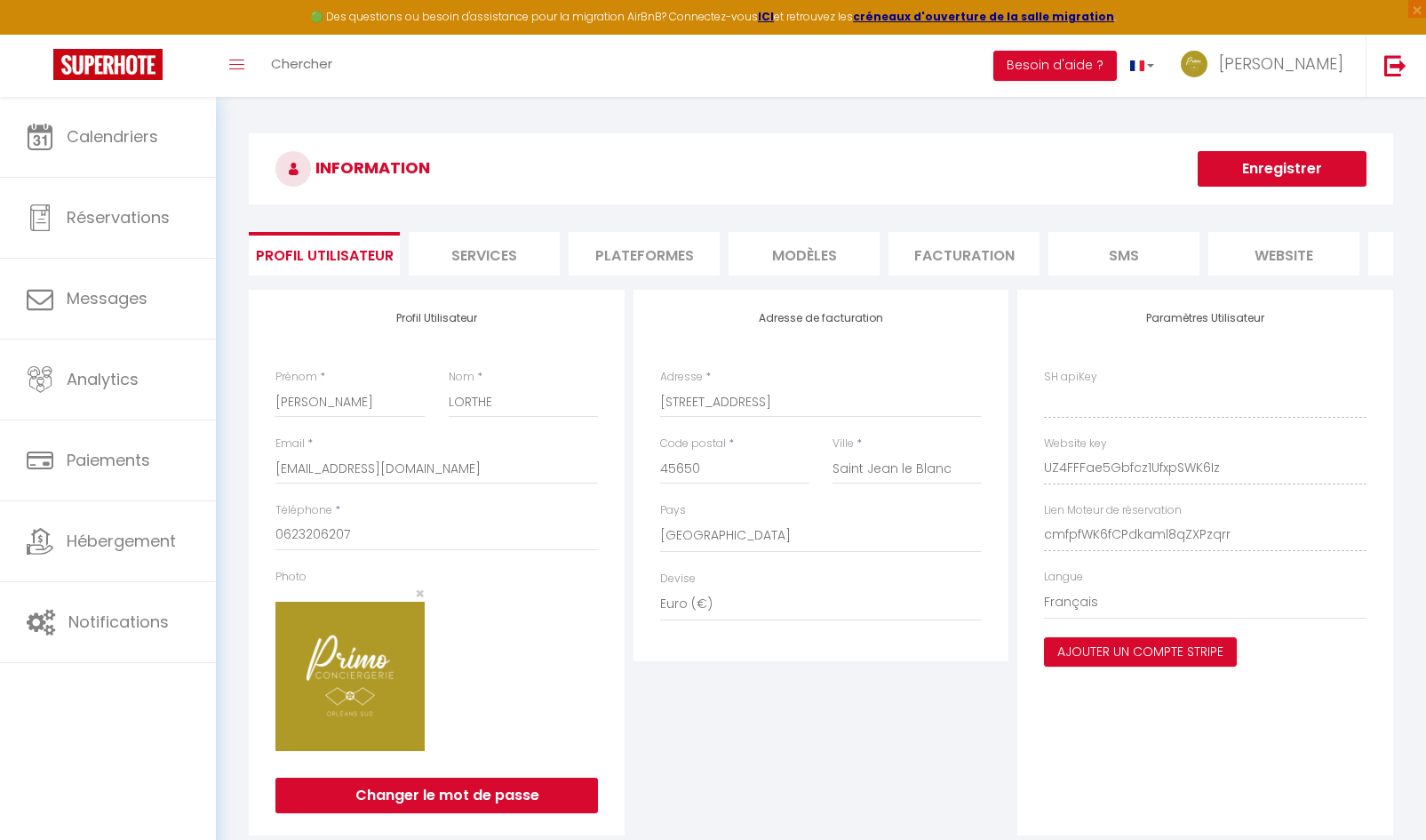
type input "UZ4FFFae5Gbfcz1UfxpSWK6Iz"
type input "cmfpfWK6fCPdkaml8qZXPzqrr"
type input "[URL][DOMAIN_NAME]"
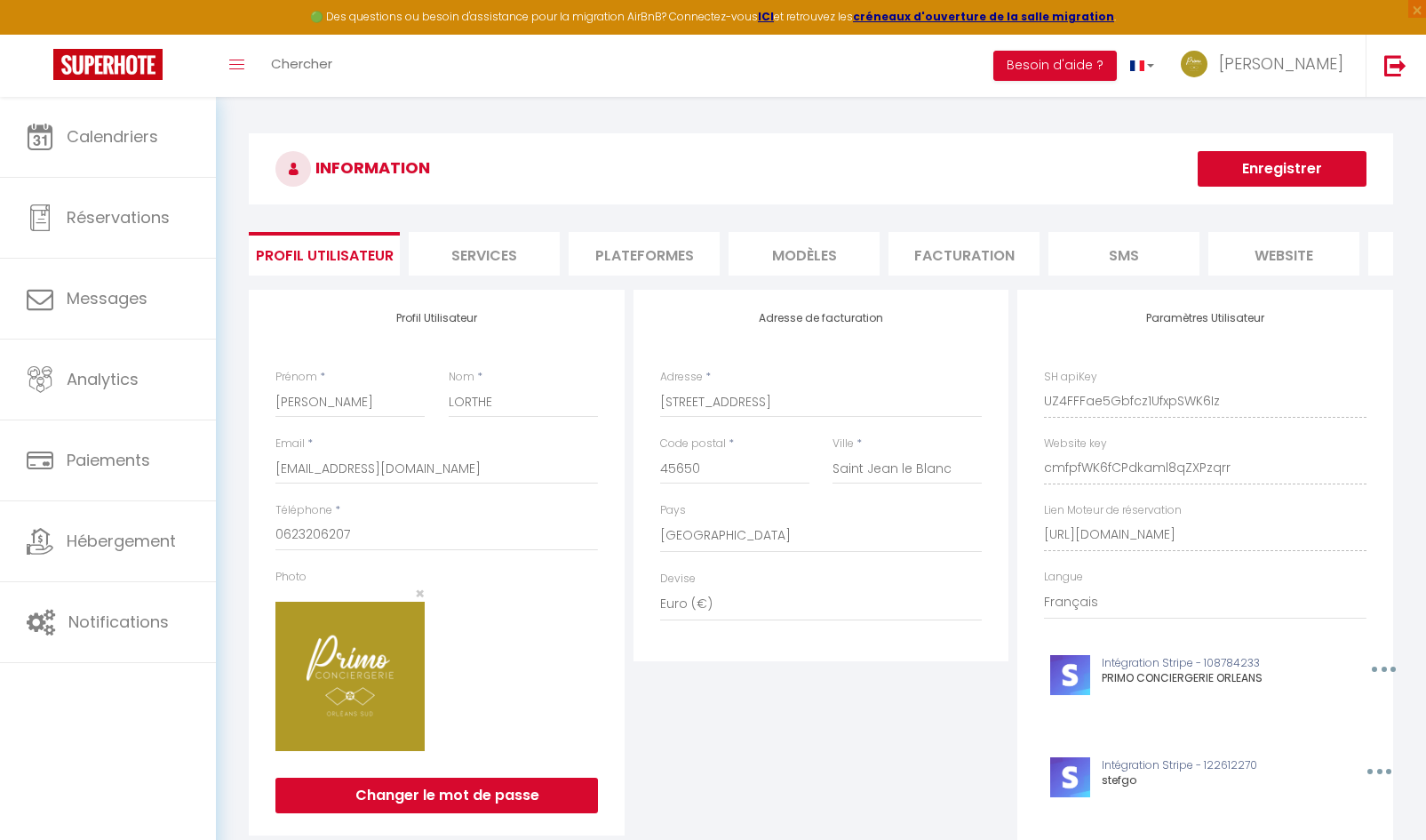
click at [651, 247] on li "Plateformes" at bounding box center [644, 254] width 151 height 44
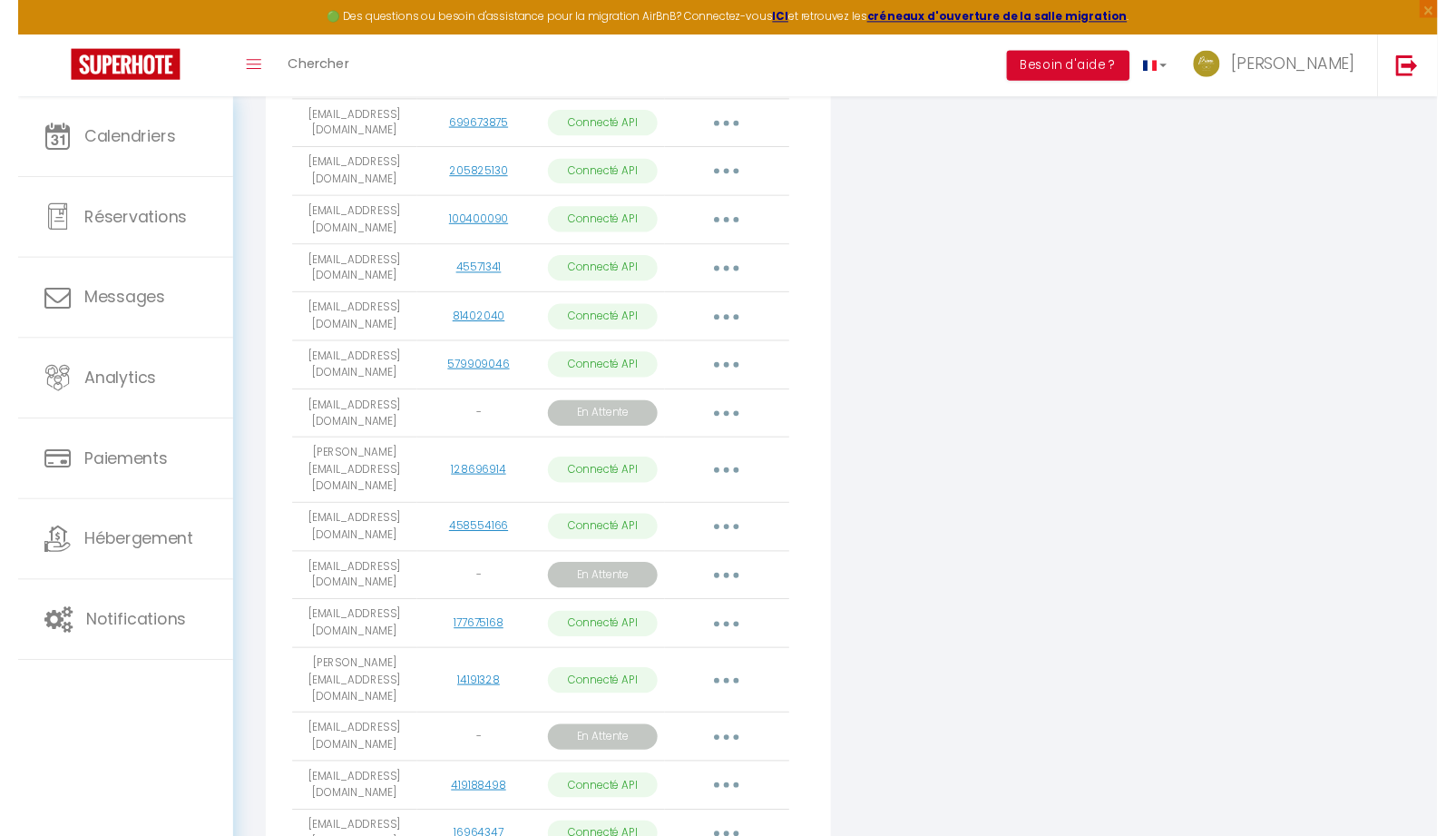
scroll to position [635, 0]
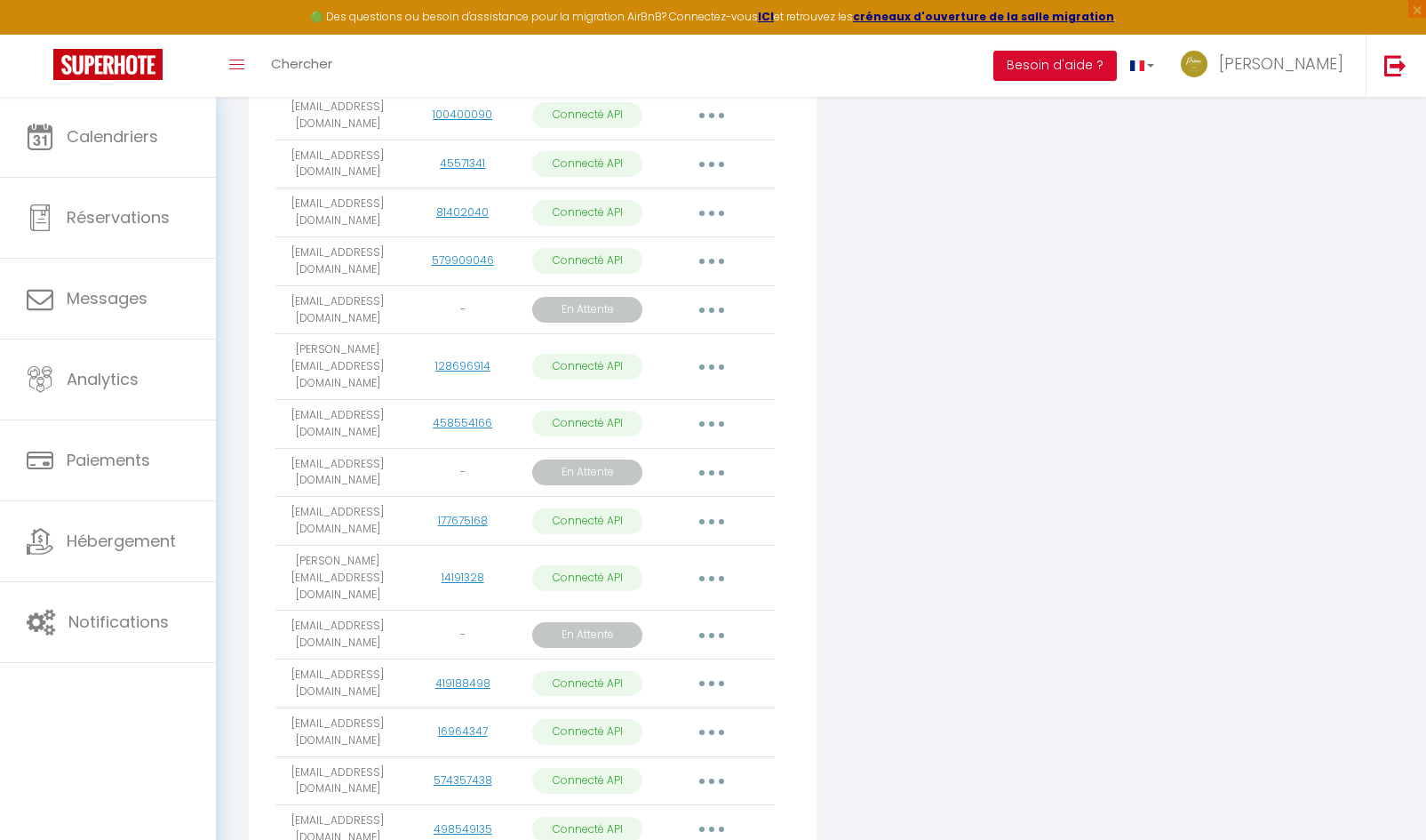
click at [716, 320] on button "button" at bounding box center [712, 310] width 50 height 29
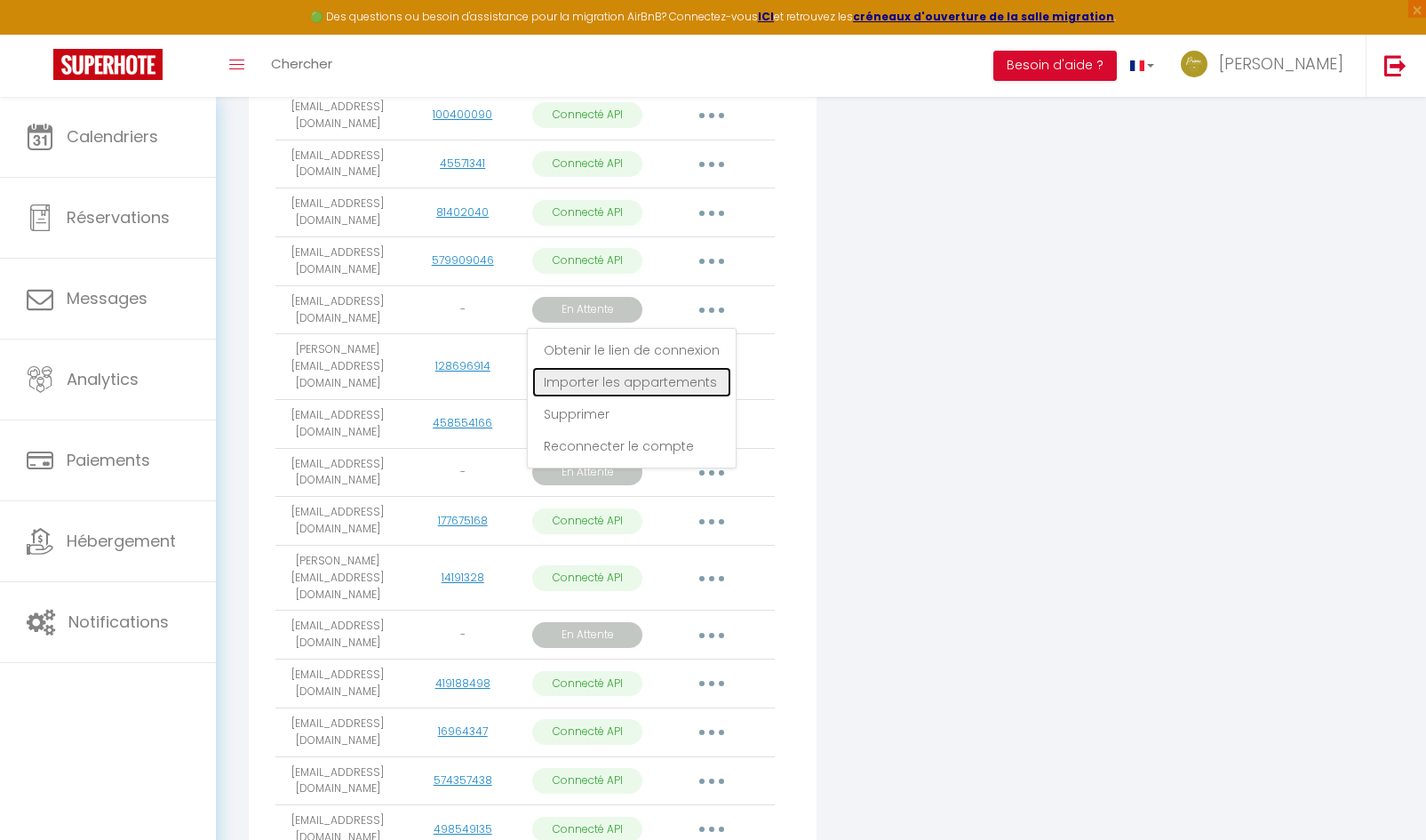
click at [648, 392] on link "Importer les appartements" at bounding box center [631, 382] width 199 height 31
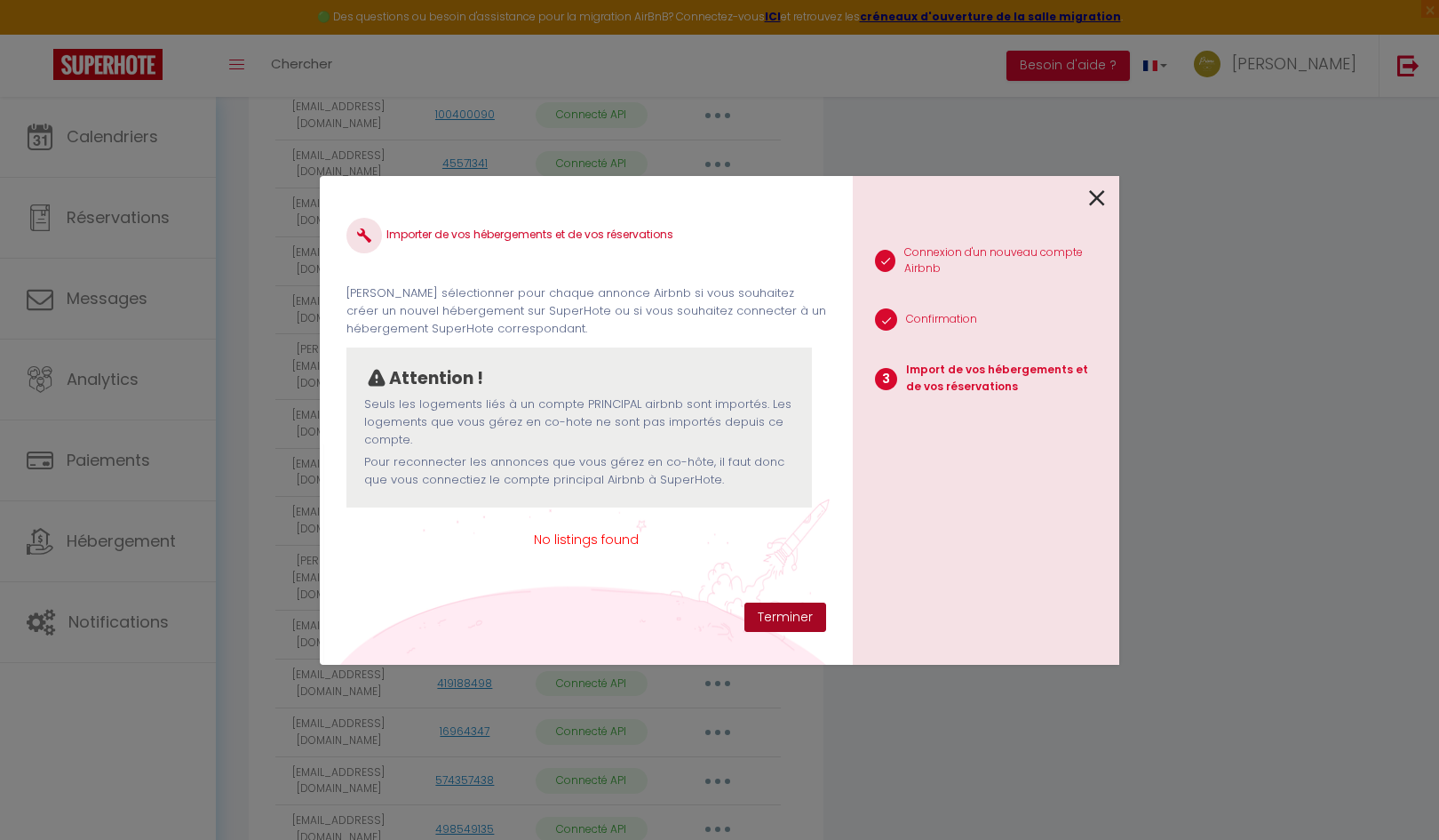
click at [767, 606] on button "Terminer" at bounding box center [786, 618] width 82 height 31
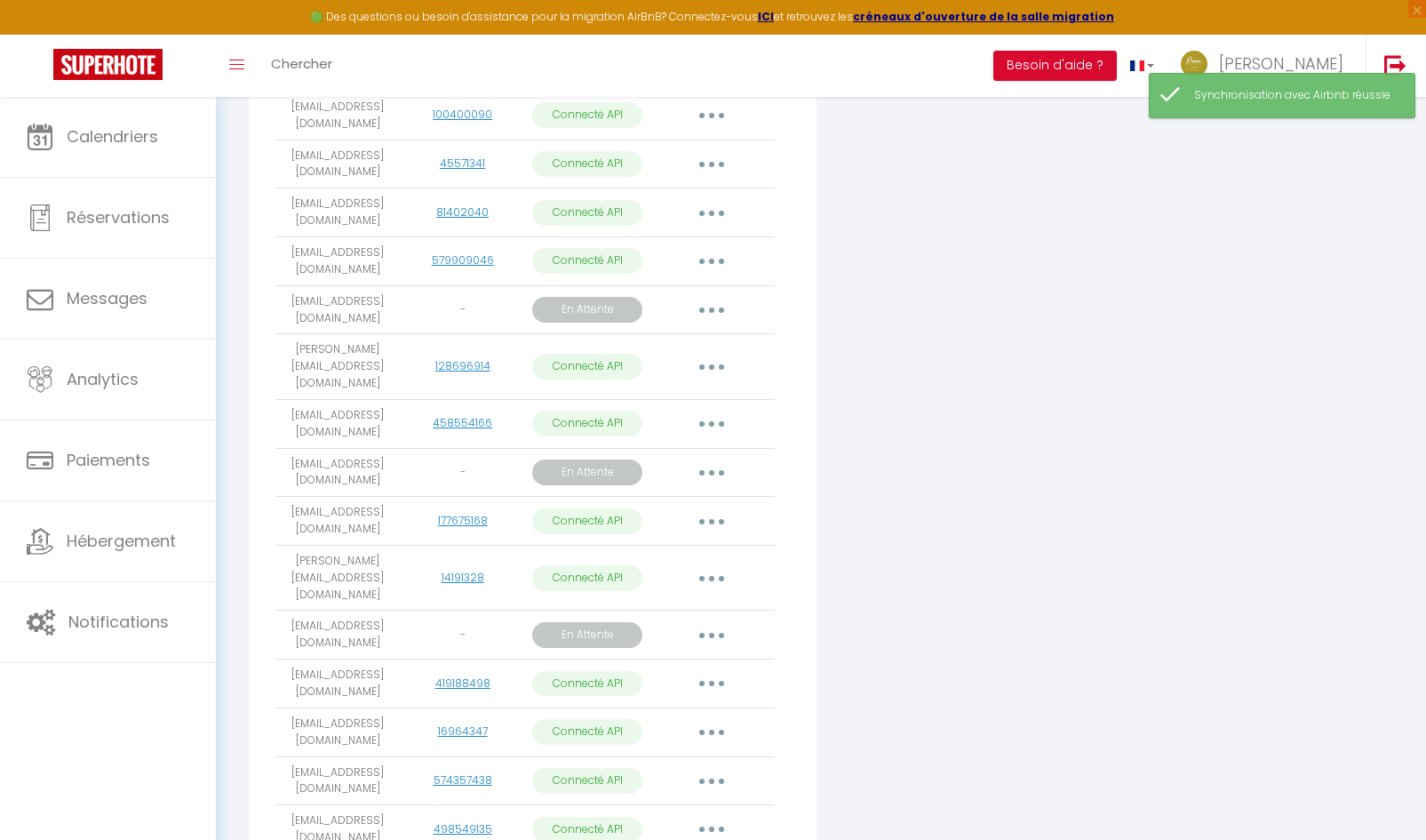
click at [713, 310] on button "button" at bounding box center [712, 310] width 50 height 29
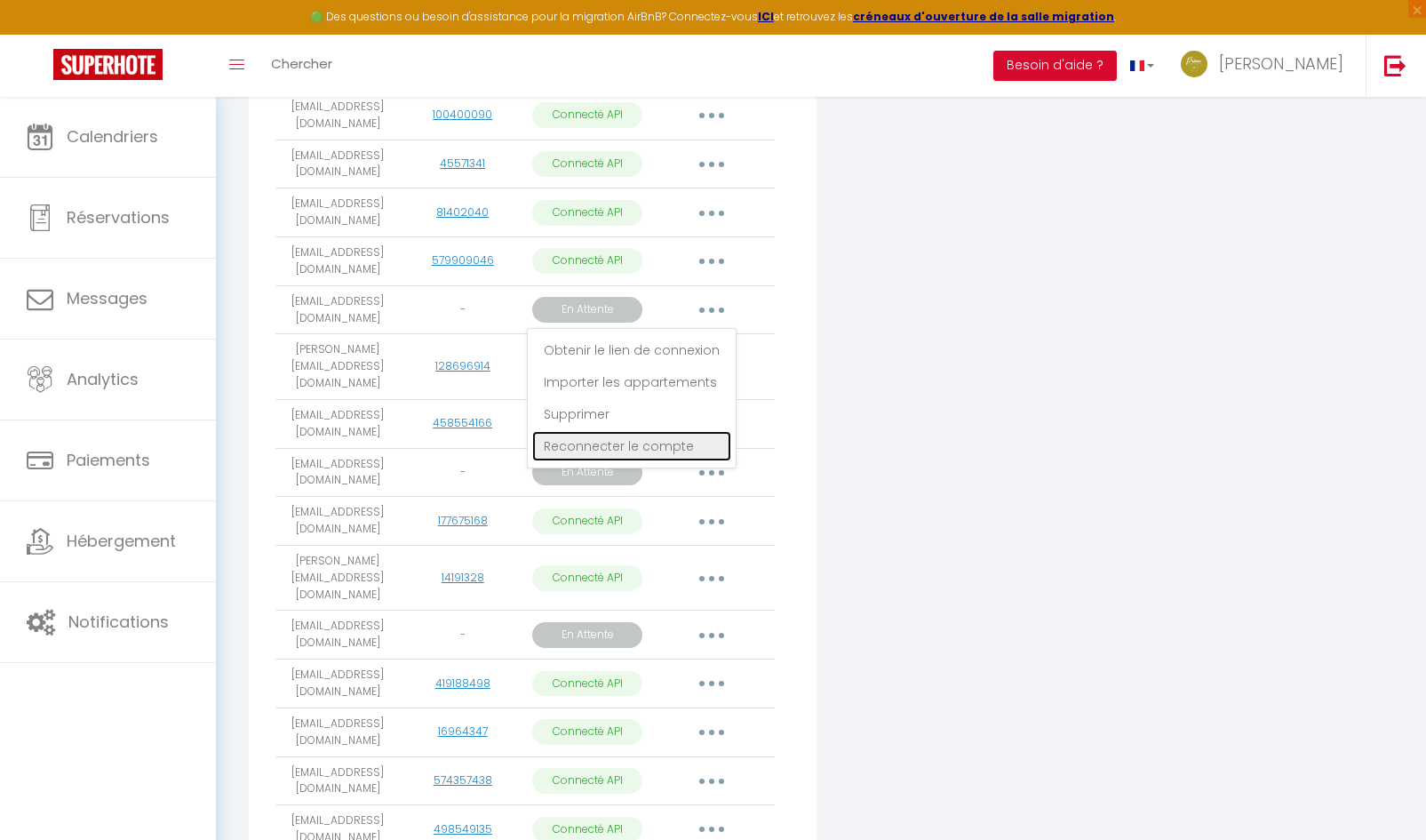
click at [641, 456] on link "Reconnecter le compte" at bounding box center [631, 446] width 199 height 31
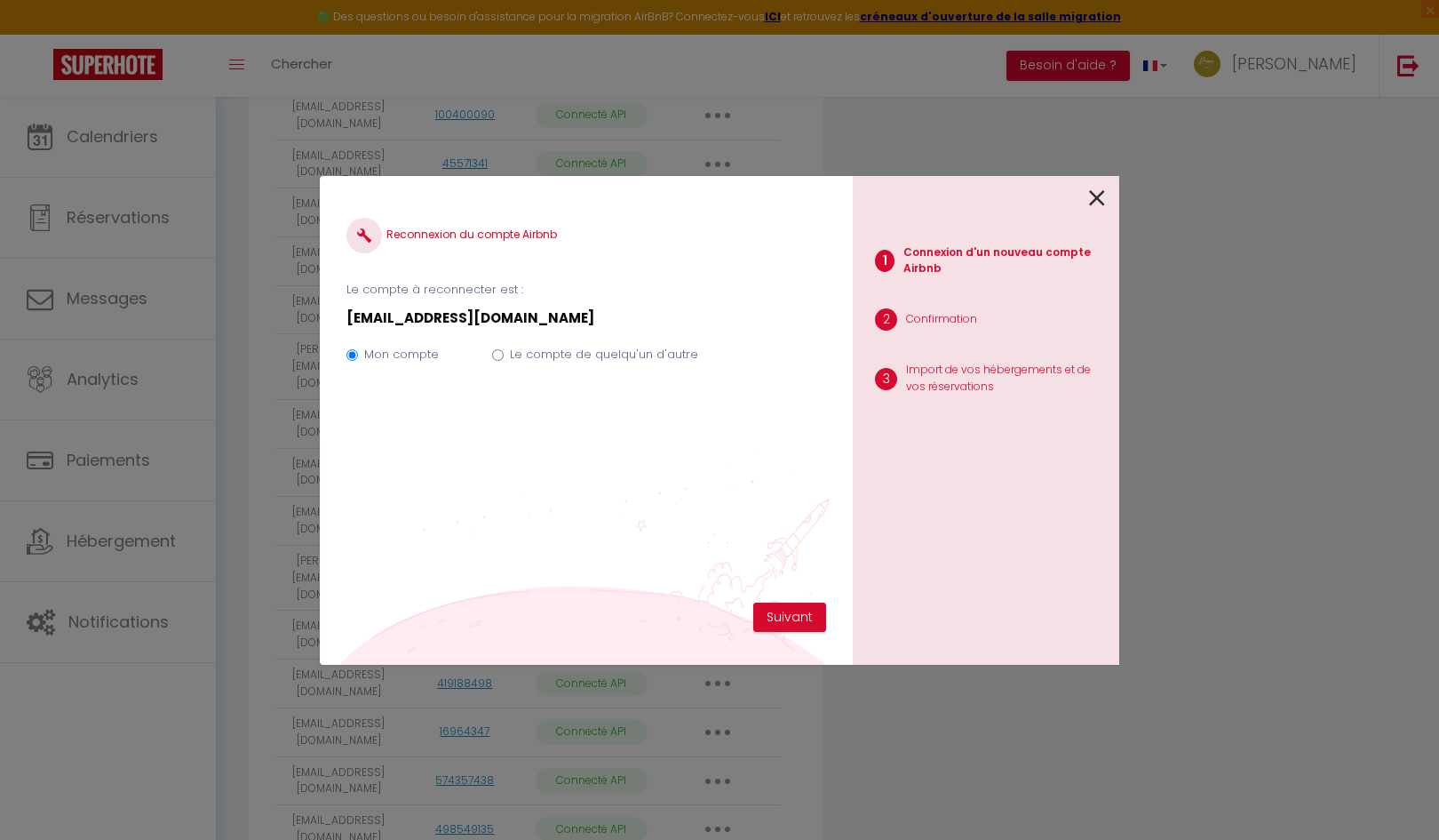
click at [498, 357] on input "Le compte de quelqu'un d'autre" at bounding box center [498, 355] width 11 height 11
radio input "true"
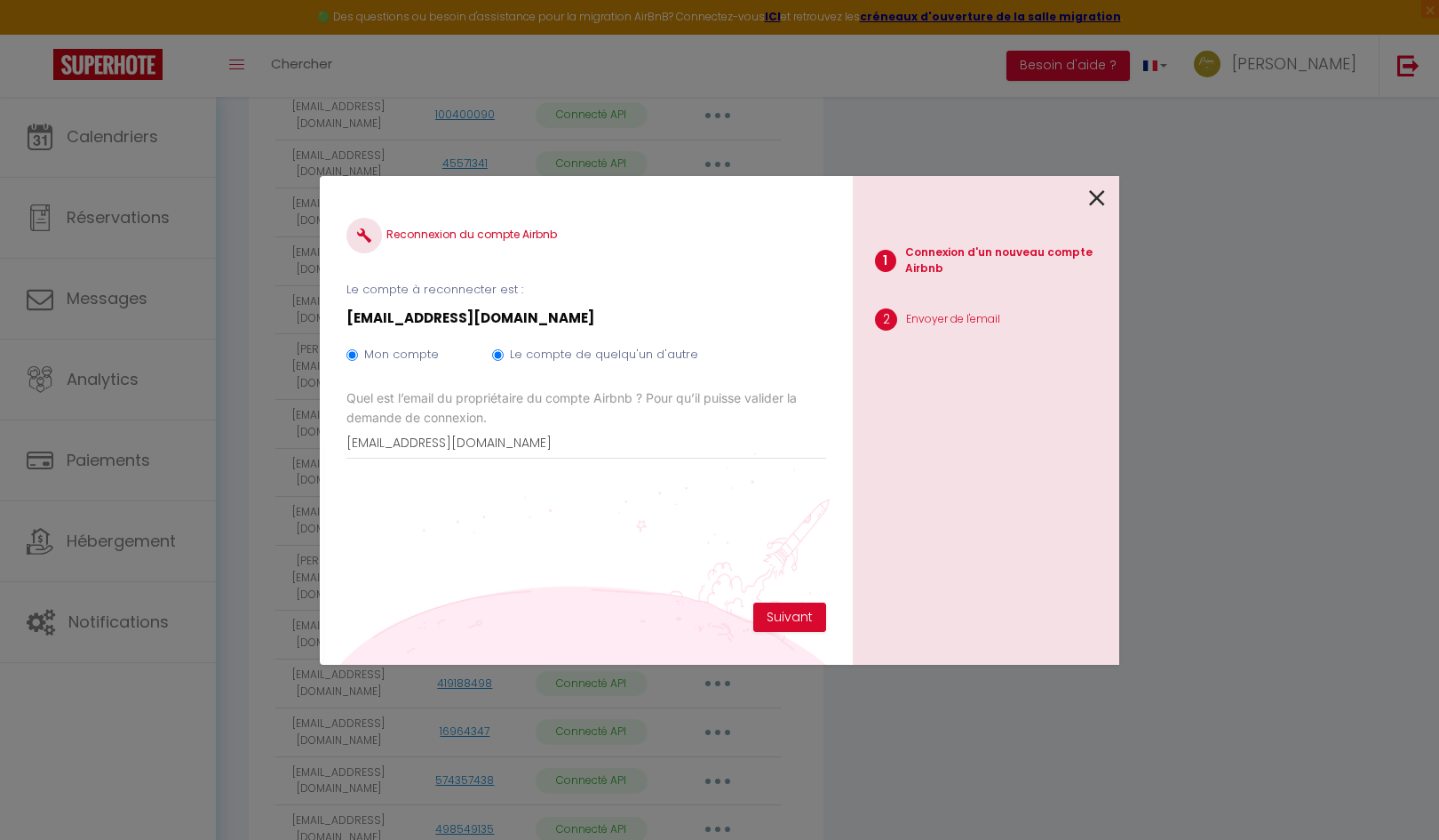
radio input "false"
click at [781, 620] on button "Suivant" at bounding box center [790, 618] width 72 height 31
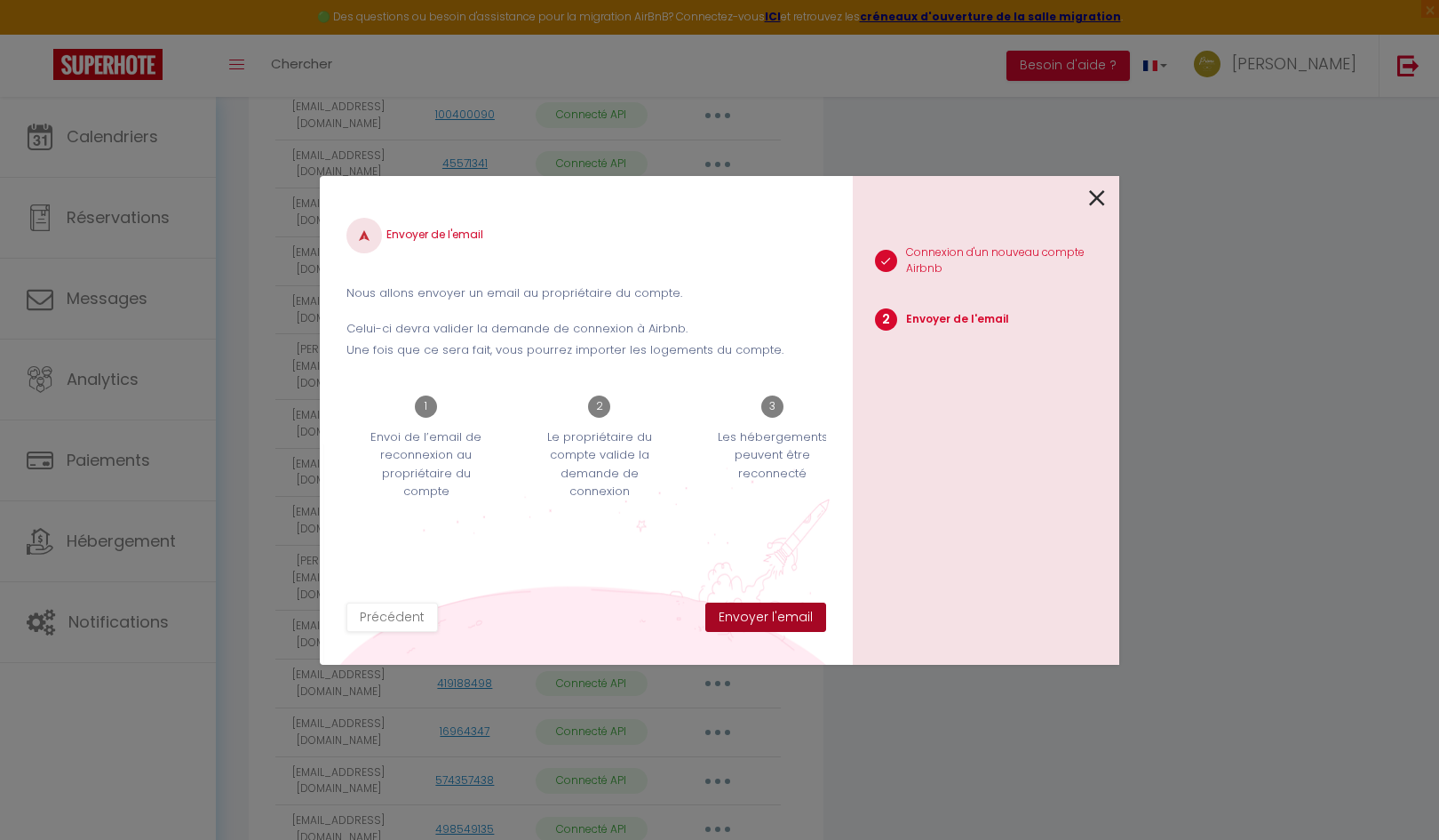
click at [781, 622] on button "Envoyer l'email" at bounding box center [766, 618] width 121 height 31
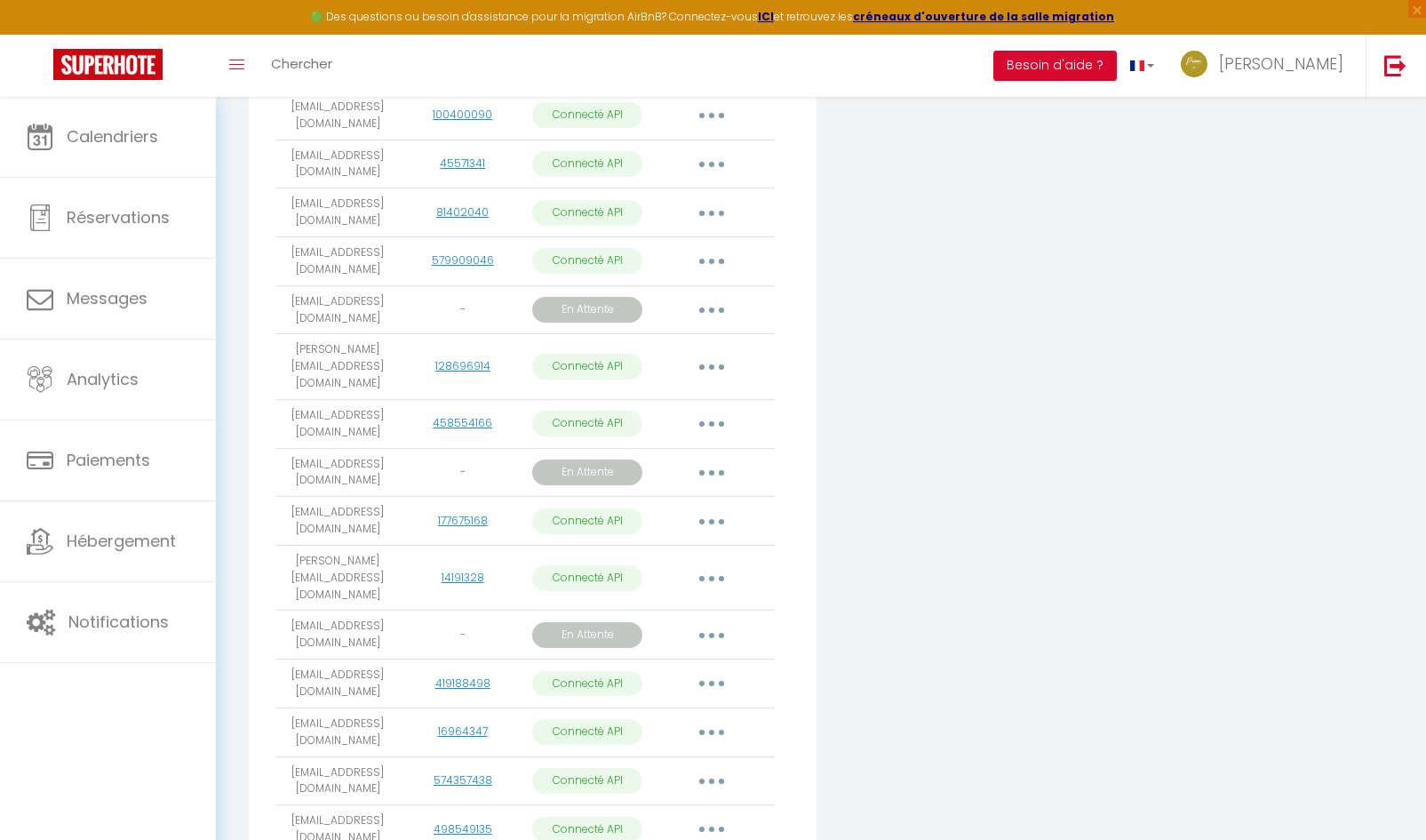
click at [715, 461] on button "button" at bounding box center [712, 473] width 50 height 29
click at [720, 317] on button "button" at bounding box center [712, 310] width 50 height 29
click at [632, 461] on link "Reconnecter le compte" at bounding box center [631, 446] width 199 height 31
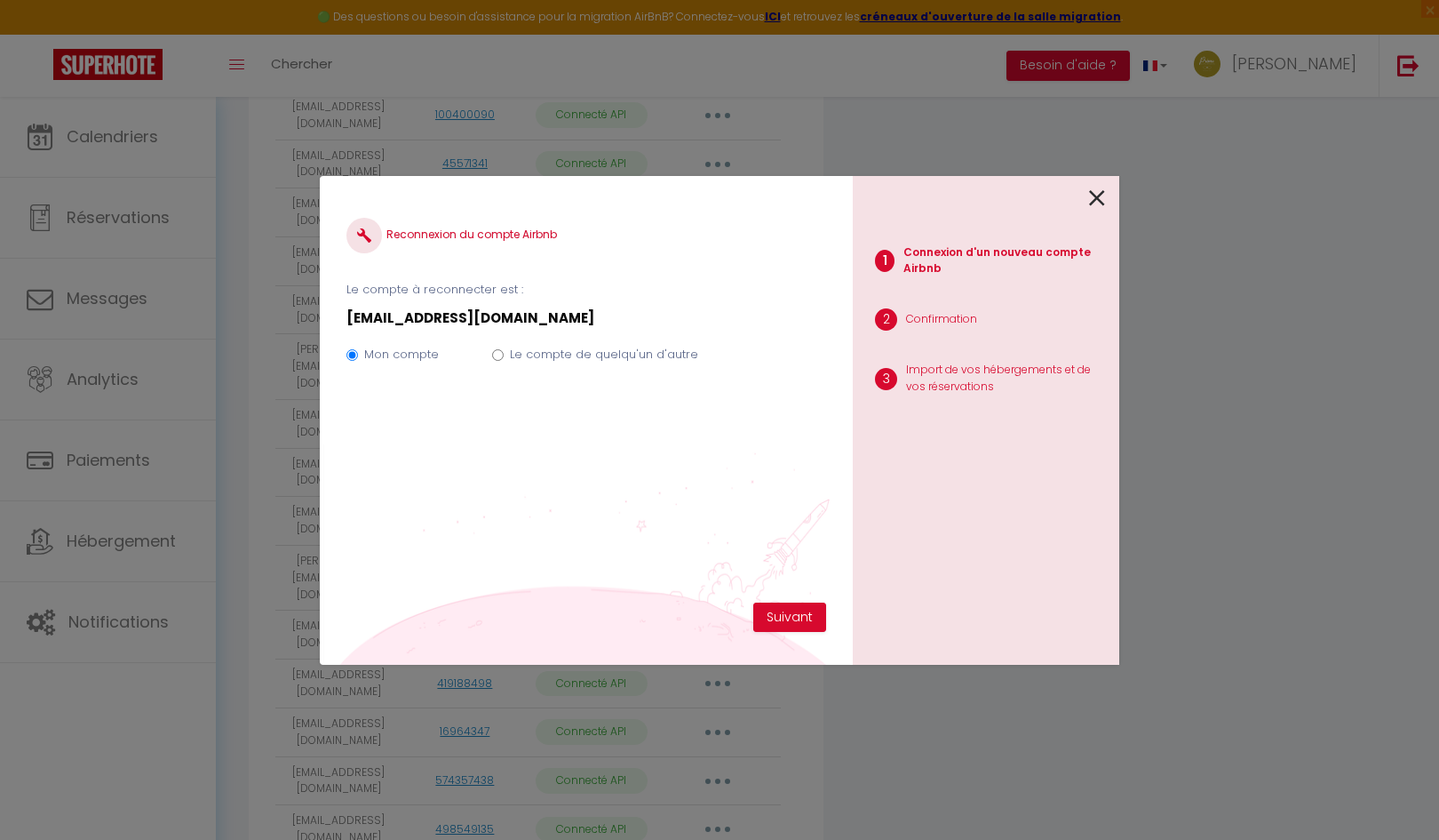
click at [1102, 196] on icon at bounding box center [1097, 198] width 16 height 27
